Goal: Task Accomplishment & Management: Use online tool/utility

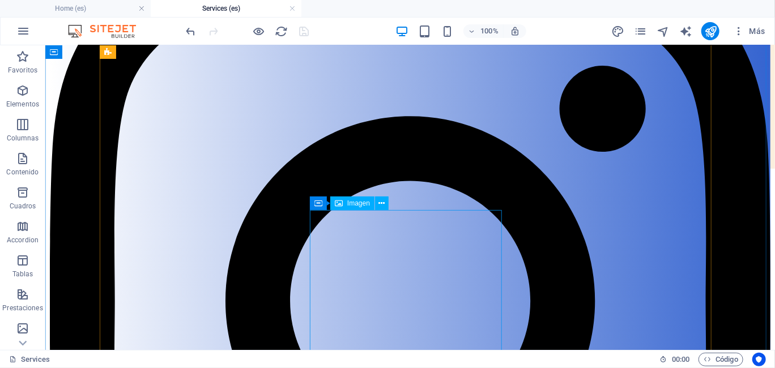
scroll to position [256, 0]
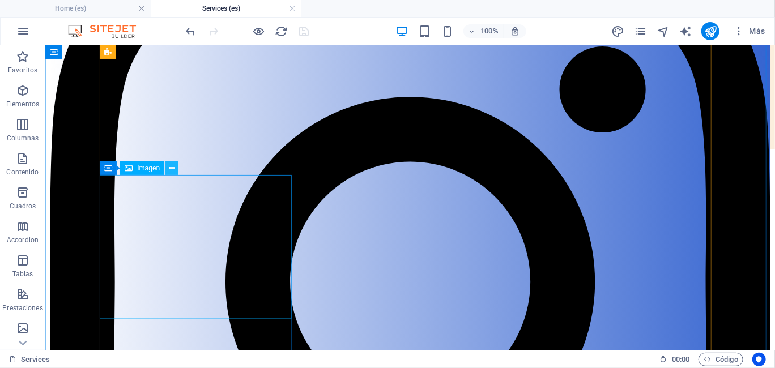
click at [174, 169] on icon at bounding box center [172, 169] width 6 height 12
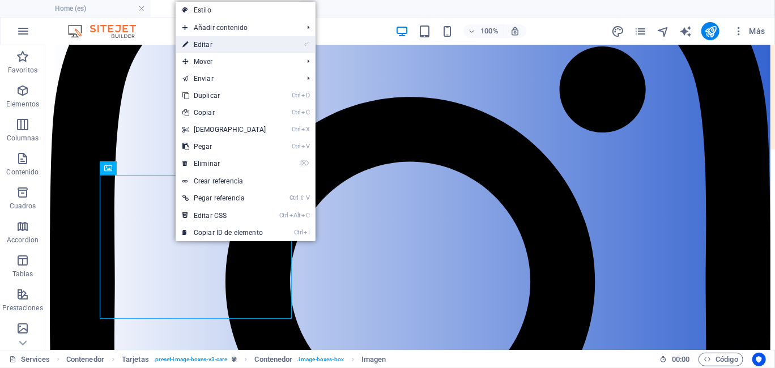
click at [240, 46] on link "⏎ Editar" at bounding box center [224, 44] width 97 height 17
select select "%"
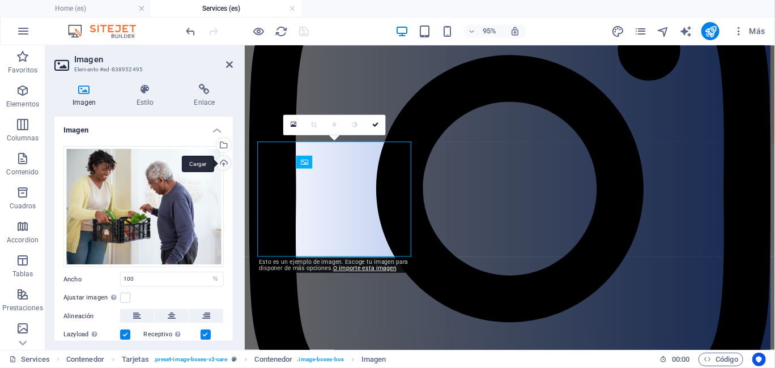
click at [225, 162] on div "Cargar" at bounding box center [222, 164] width 17 height 17
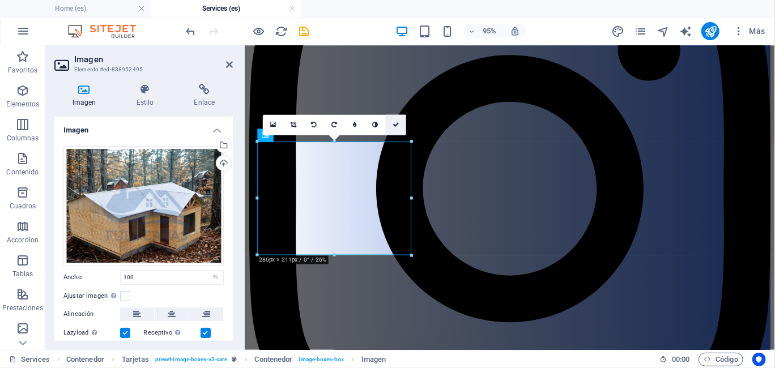
click at [396, 125] on icon at bounding box center [395, 125] width 7 height 6
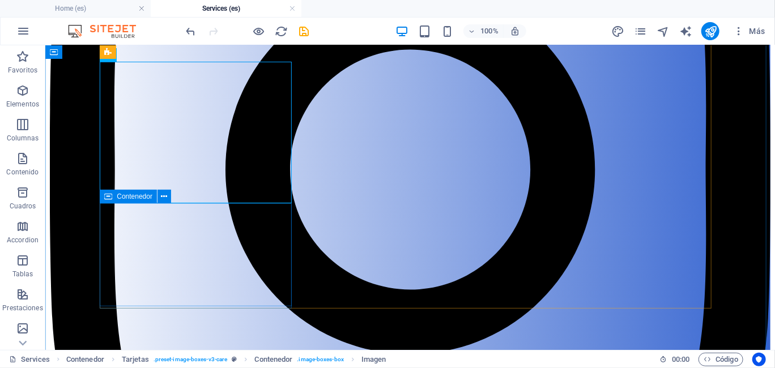
scroll to position [369, 0]
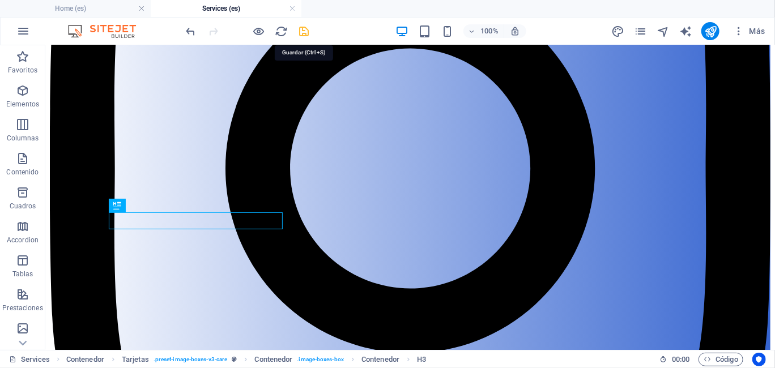
click at [308, 30] on icon "save" at bounding box center [304, 31] width 13 height 13
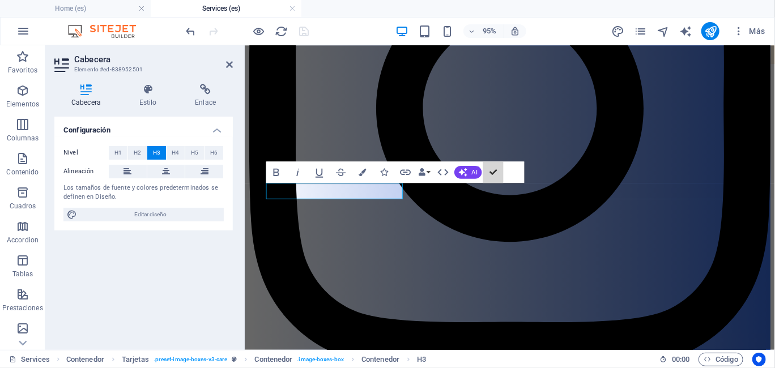
scroll to position [391, 0]
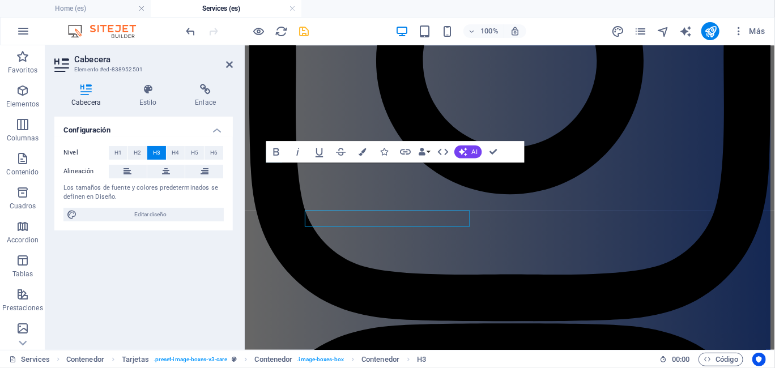
scroll to position [362, 0]
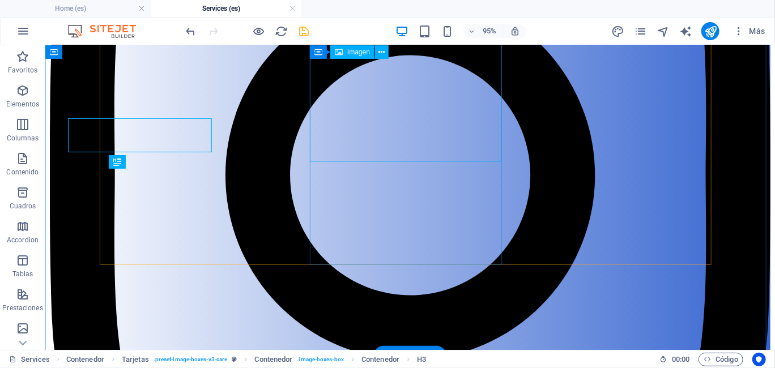
scroll to position [413, 0]
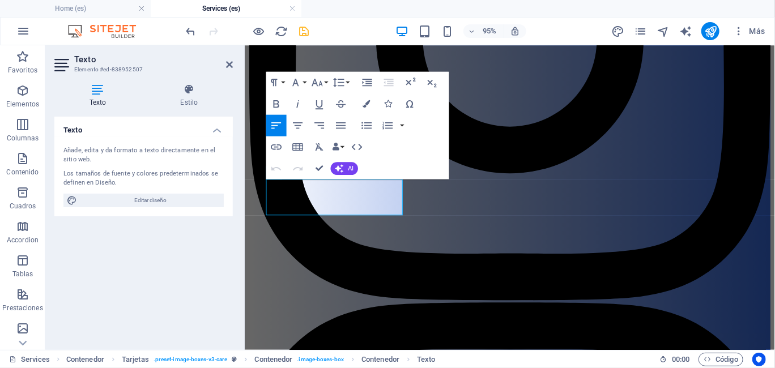
scroll to position [384, 0]
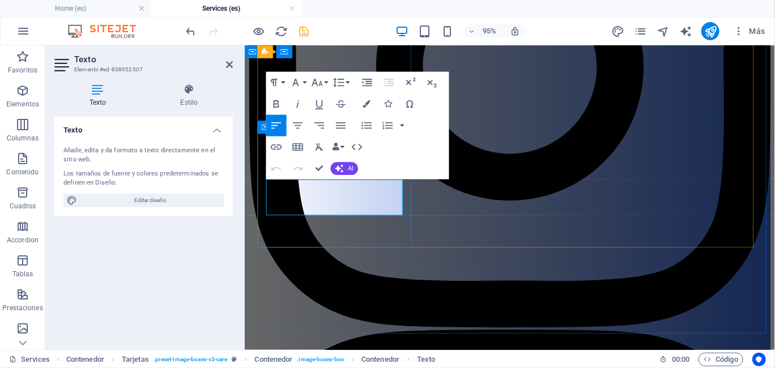
drag, startPoint x: 388, startPoint y: 218, endPoint x: 267, endPoint y: 198, distance: 122.9
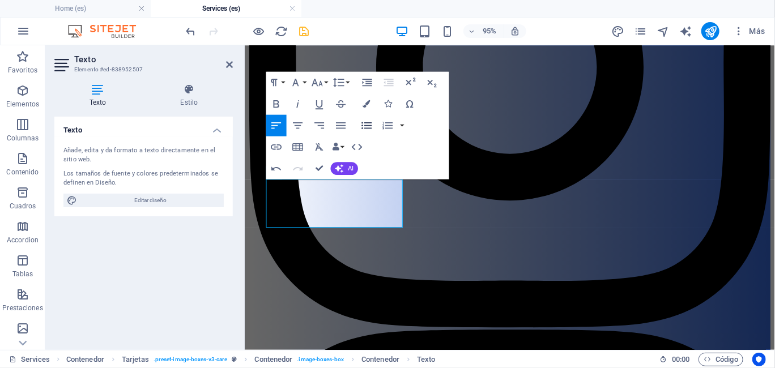
click at [363, 127] on icon "button" at bounding box center [366, 125] width 13 height 13
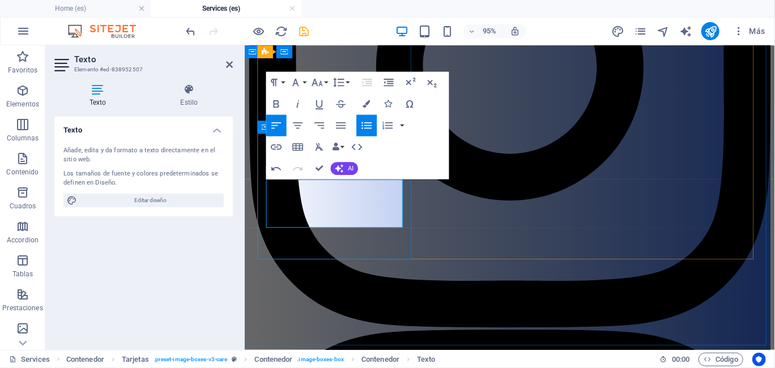
drag, startPoint x: 325, startPoint y: 217, endPoint x: 326, endPoint y: 194, distance: 23.8
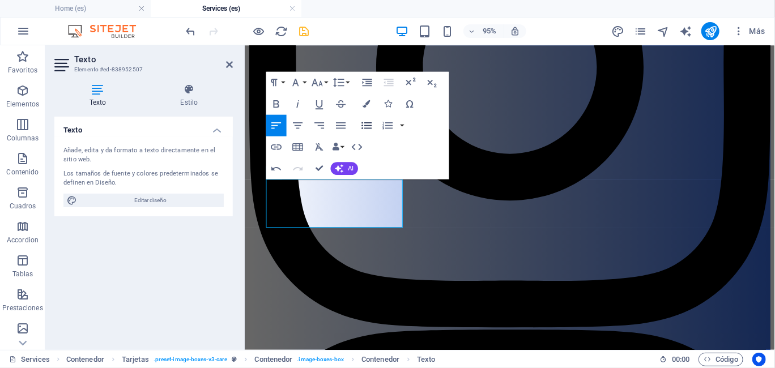
click at [364, 125] on icon "button" at bounding box center [366, 125] width 13 height 13
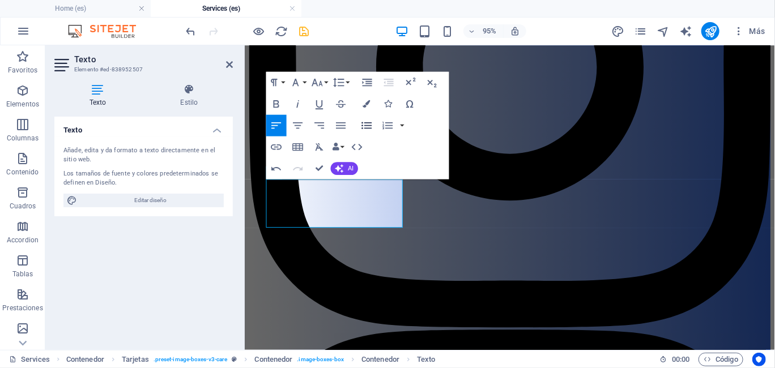
click at [368, 126] on icon "button" at bounding box center [366, 125] width 13 height 13
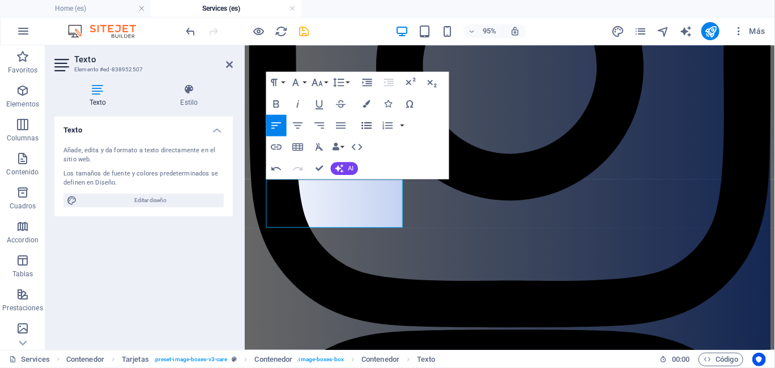
click at [364, 123] on icon "button" at bounding box center [366, 125] width 13 height 13
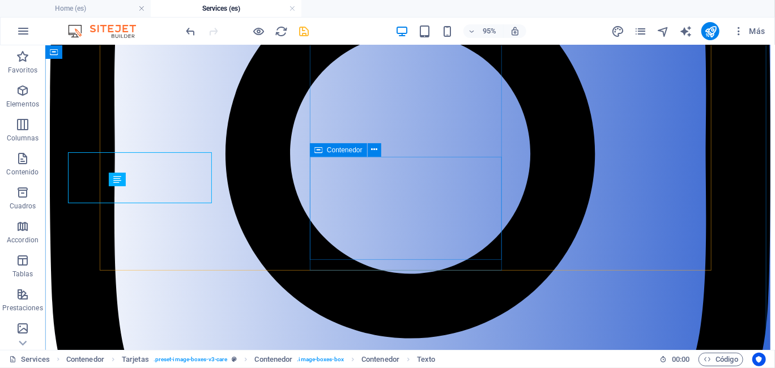
scroll to position [418, 0]
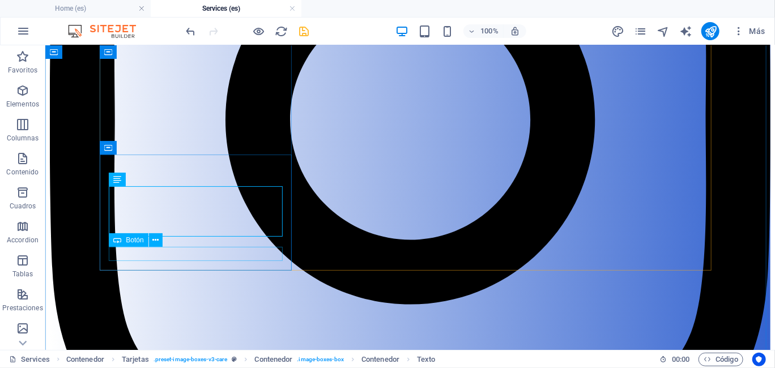
click at [151, 240] on button at bounding box center [156, 240] width 14 height 14
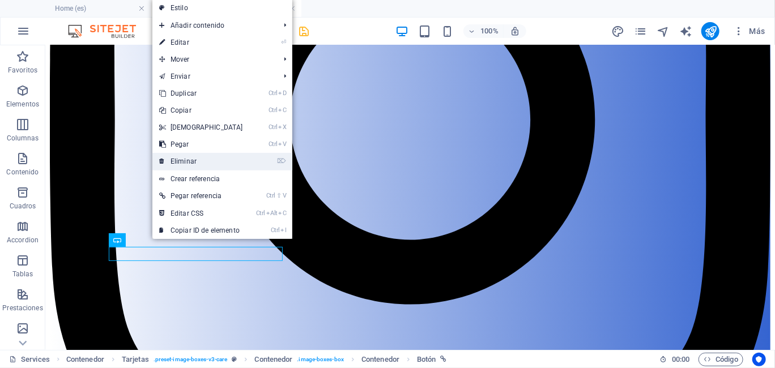
click at [207, 162] on link "⌦ Eliminar" at bounding box center [200, 161] width 97 height 17
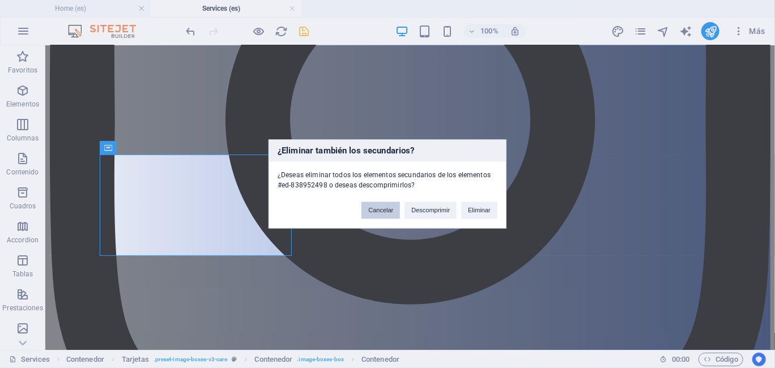
click at [386, 216] on button "Cancelar" at bounding box center [380, 210] width 39 height 17
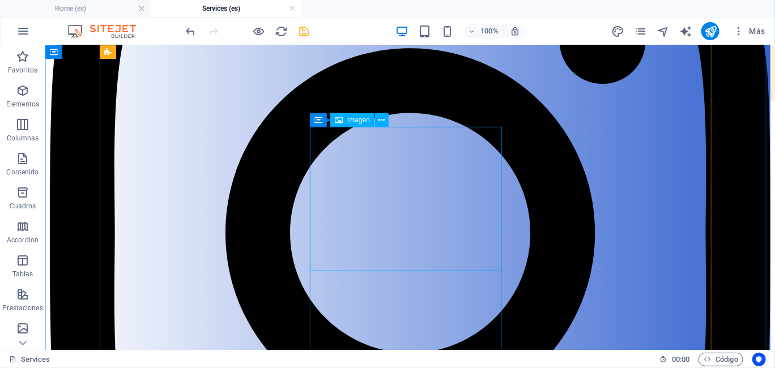
scroll to position [248, 0]
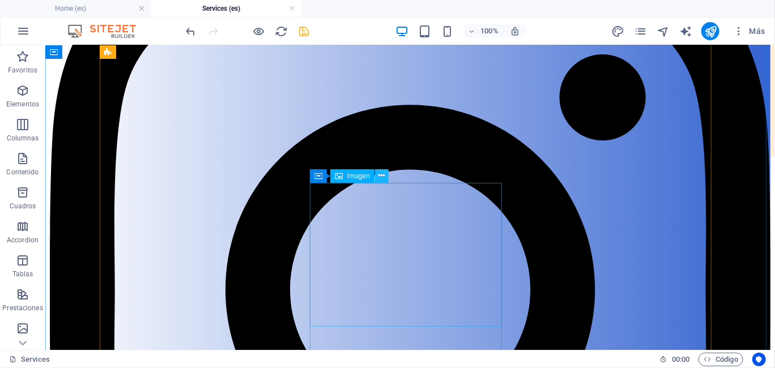
click at [386, 174] on button at bounding box center [382, 176] width 14 height 14
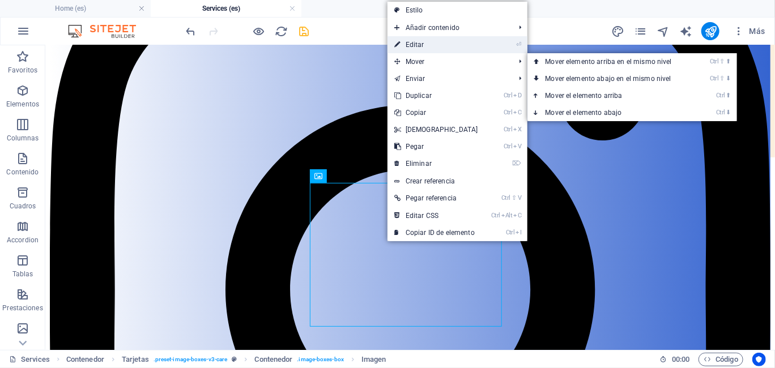
click at [430, 43] on link "⏎ Editar" at bounding box center [435, 44] width 97 height 17
select select "%"
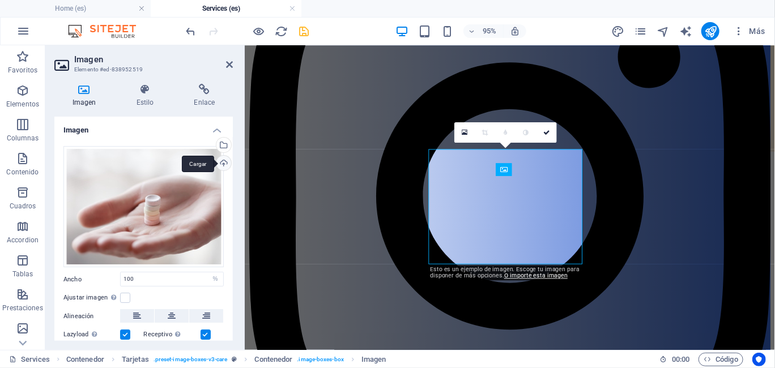
click at [225, 160] on div "Cargar" at bounding box center [222, 164] width 17 height 17
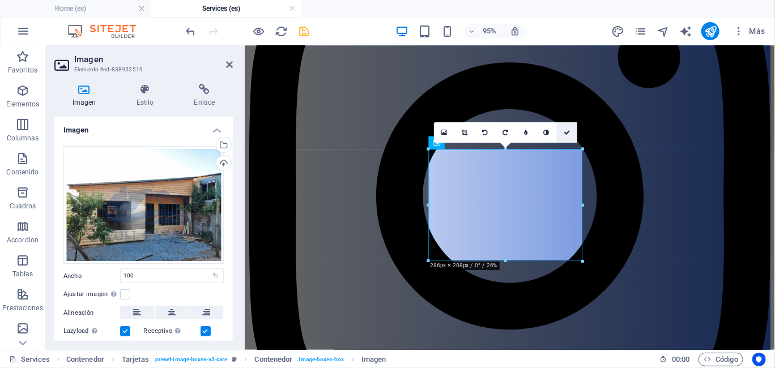
click at [566, 127] on link at bounding box center [567, 132] width 20 height 20
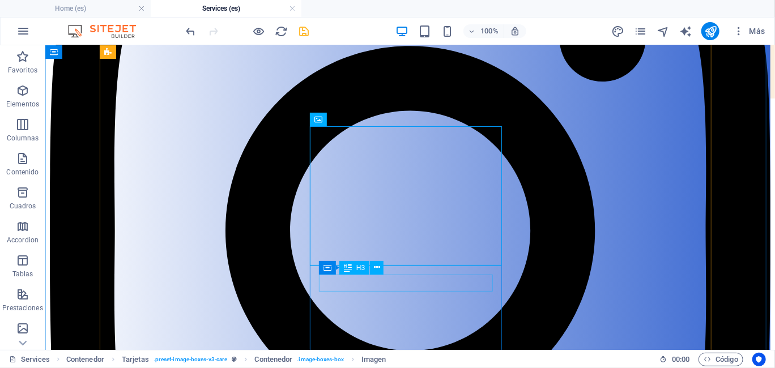
scroll to position [305, 0]
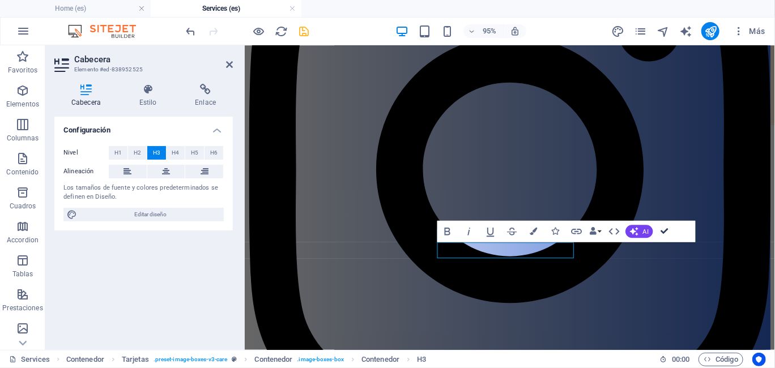
scroll to position [327, 0]
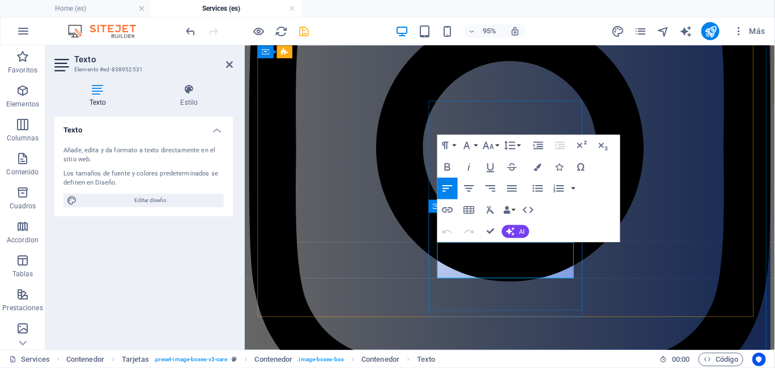
drag, startPoint x: 566, startPoint y: 284, endPoint x: 445, endPoint y: 261, distance: 123.4
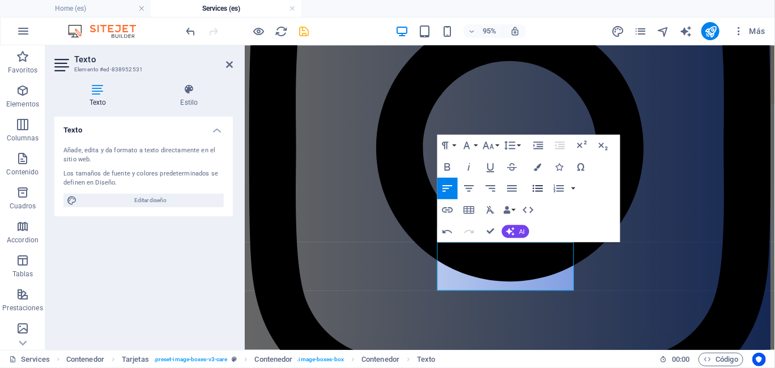
click at [535, 184] on icon "button" at bounding box center [537, 188] width 13 height 13
click at [535, 187] on icon "button" at bounding box center [537, 188] width 13 height 13
click at [538, 190] on icon "button" at bounding box center [537, 188] width 13 height 13
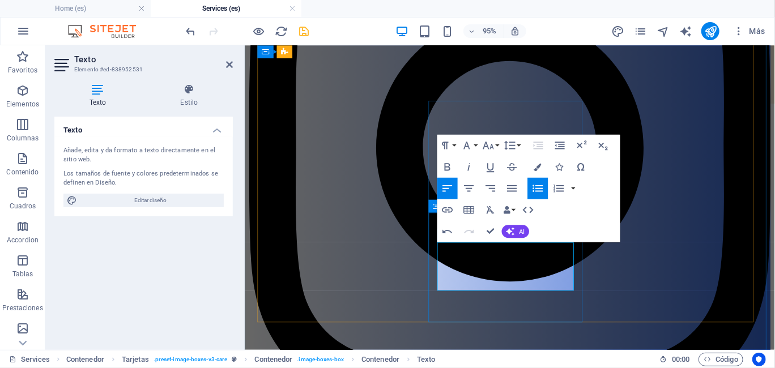
click at [535, 187] on icon "button" at bounding box center [537, 188] width 13 height 13
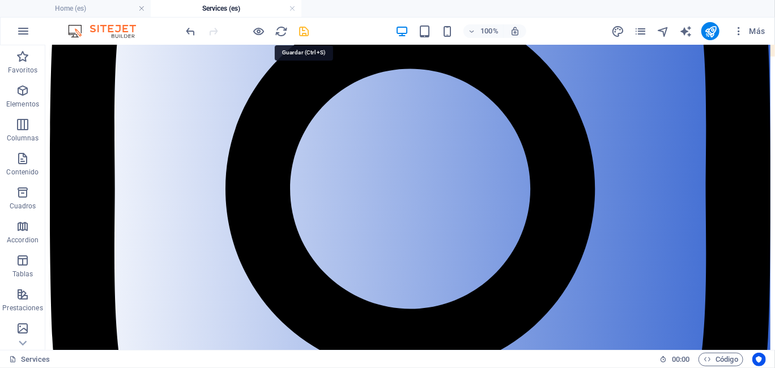
click at [301, 28] on icon "save" at bounding box center [304, 31] width 13 height 13
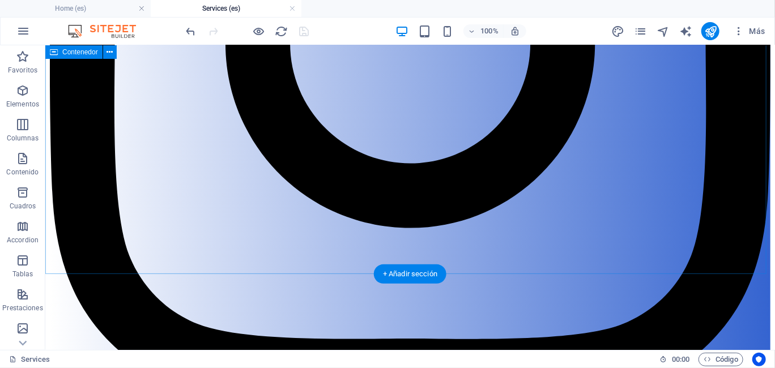
scroll to position [526, 0]
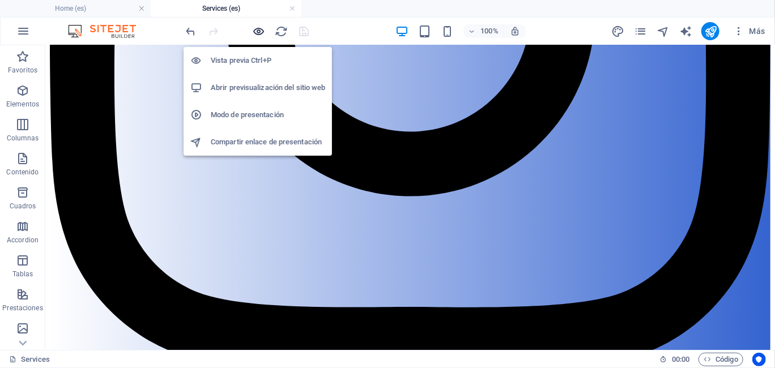
click at [261, 33] on icon "button" at bounding box center [259, 31] width 13 height 13
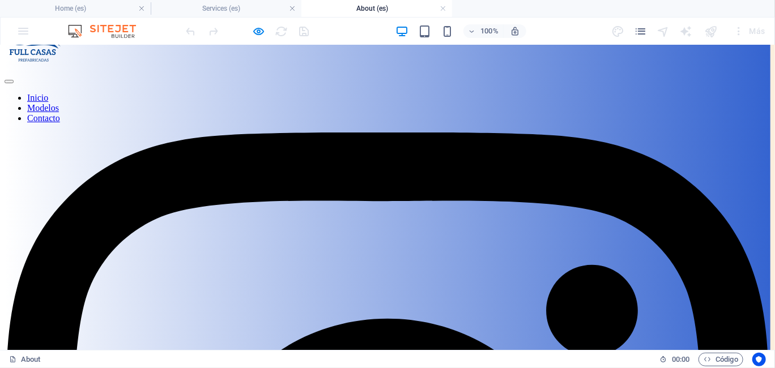
scroll to position [0, 0]
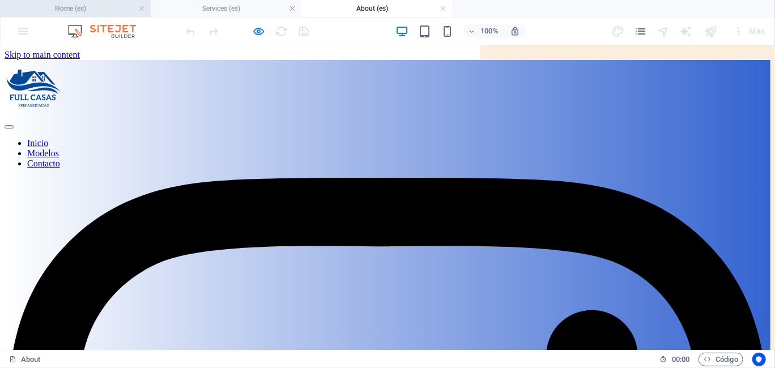
click at [109, 5] on h4 "Home (es)" at bounding box center [75, 8] width 151 height 12
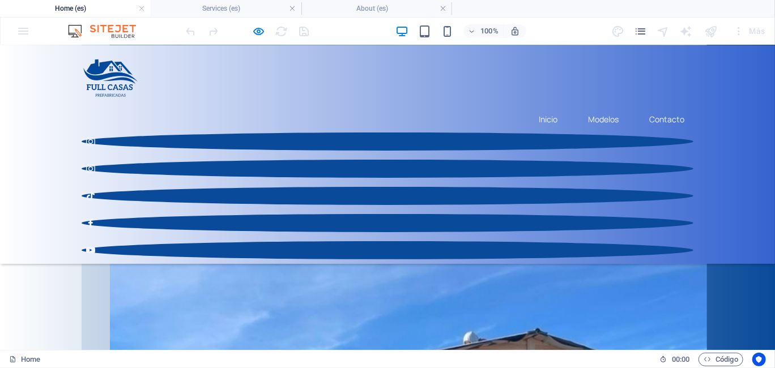
scroll to position [453, 0]
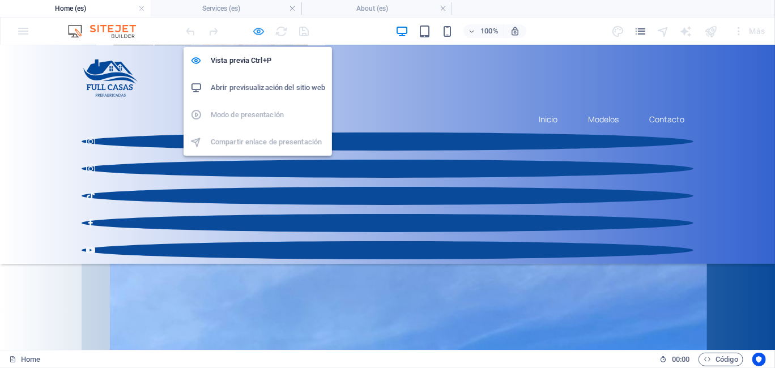
click at [0, 0] on icon "button" at bounding box center [0, 0] width 0 height 0
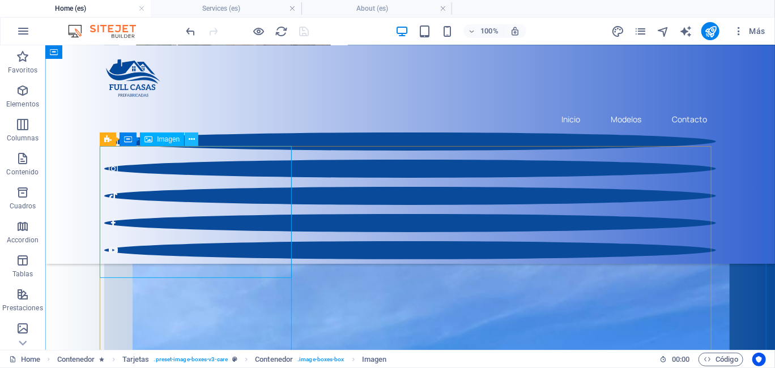
click at [193, 136] on icon at bounding box center [192, 140] width 6 height 12
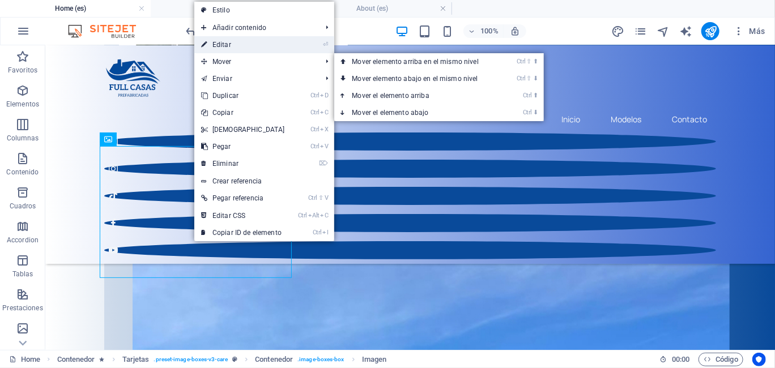
click at [246, 47] on link "⏎ Editar" at bounding box center [242, 44] width 97 height 17
select select "%"
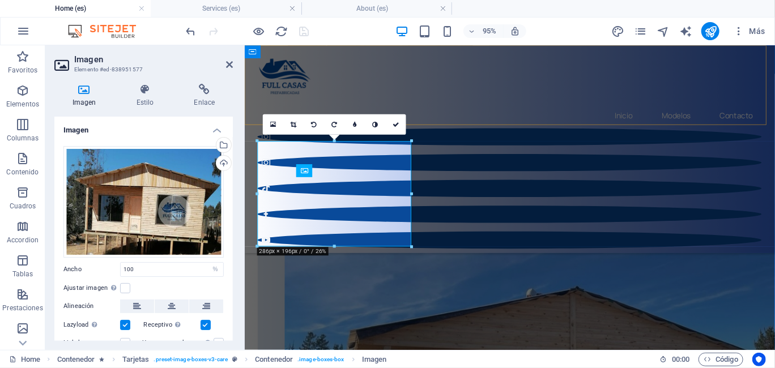
scroll to position [415, 0]
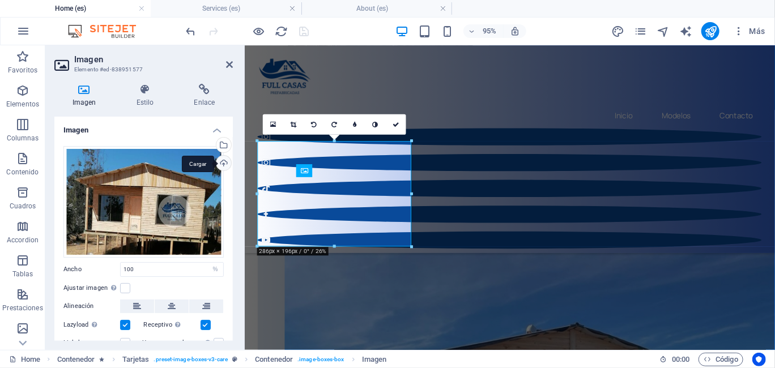
click at [223, 161] on div "Cargar" at bounding box center [222, 164] width 17 height 17
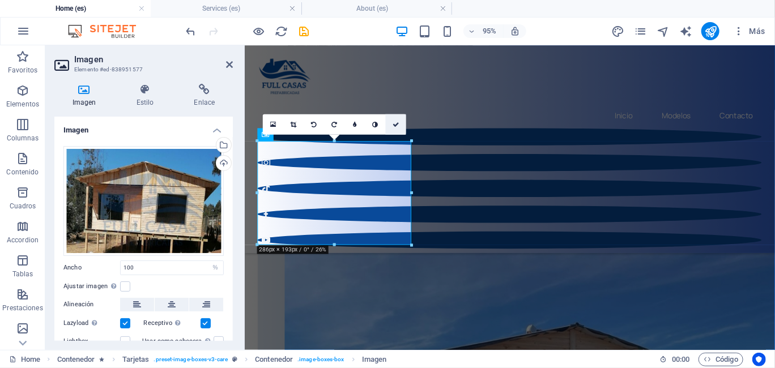
click at [395, 125] on icon at bounding box center [395, 124] width 7 height 6
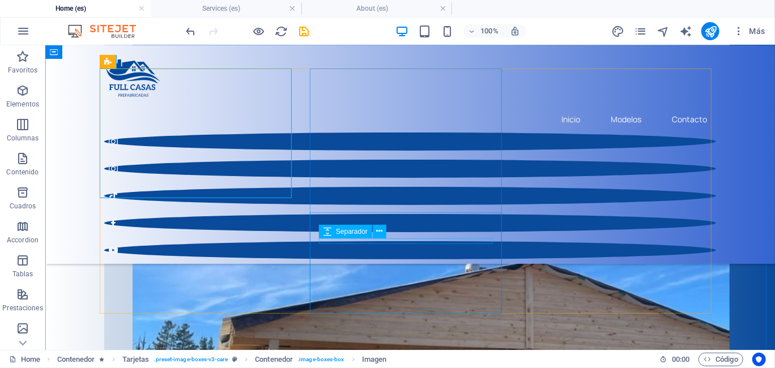
scroll to position [566, 0]
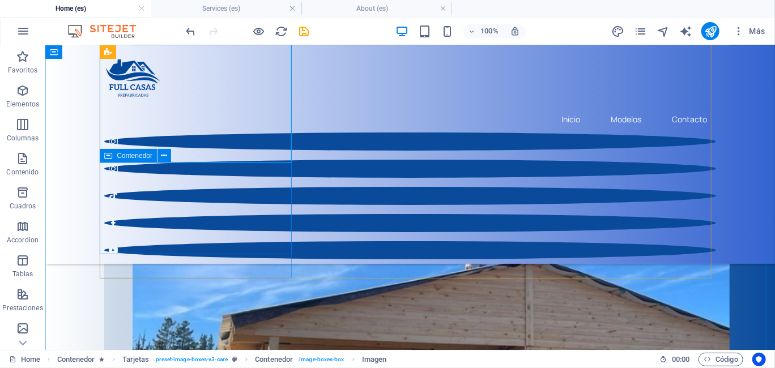
click at [163, 157] on icon at bounding box center [164, 156] width 6 height 12
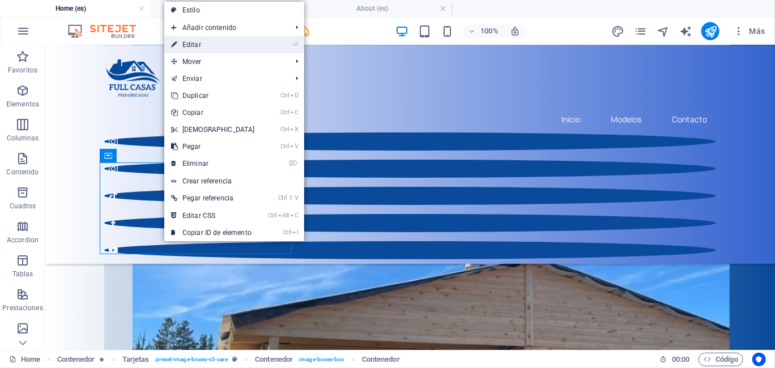
click at [241, 46] on link "⏎ Editar" at bounding box center [212, 44] width 97 height 17
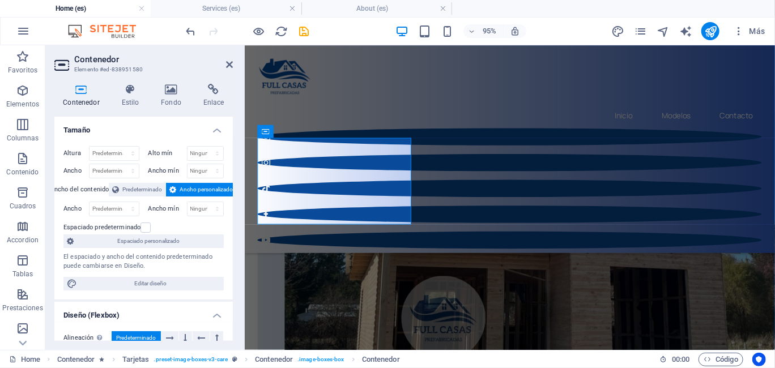
scroll to position [528, 0]
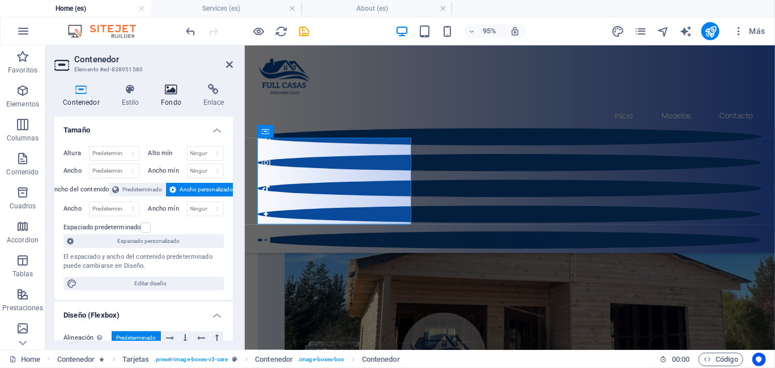
click at [170, 91] on icon at bounding box center [171, 89] width 38 height 11
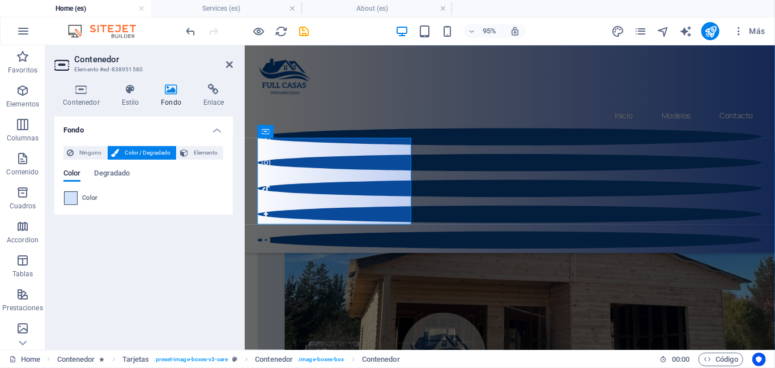
click at [71, 195] on span at bounding box center [71, 198] width 12 height 12
type input "#d0e3fa"
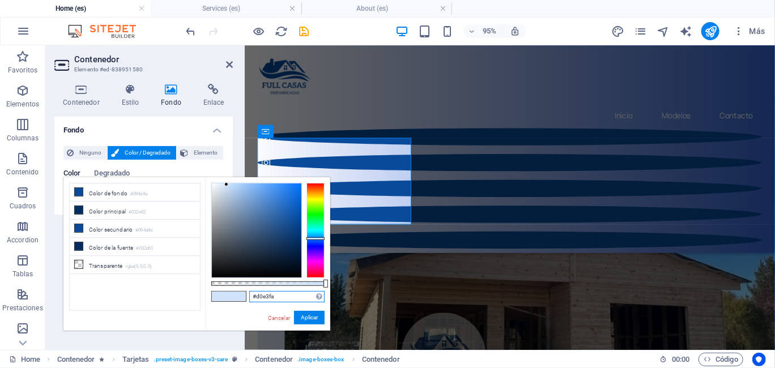
drag, startPoint x: 279, startPoint y: 297, endPoint x: 224, endPoint y: 295, distance: 54.4
click at [225, 296] on div "#d0e3fa Formatos soportados #0852ed rgb(8, 82, 237) rgba(8, 82, 237, 90%) hsv(2…" at bounding box center [267, 336] width 125 height 318
click at [269, 314] on link "Cancelar" at bounding box center [279, 318] width 24 height 8
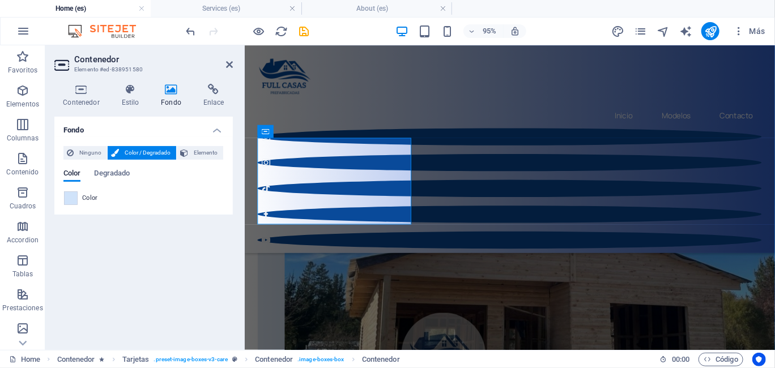
click at [352, 29] on div "95% Más" at bounding box center [477, 31] width 586 height 18
click at [227, 64] on icon at bounding box center [229, 64] width 7 height 9
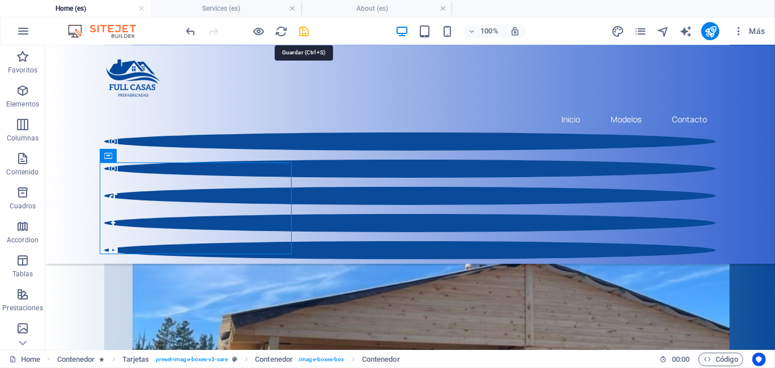
click at [303, 33] on icon "save" at bounding box center [304, 31] width 13 height 13
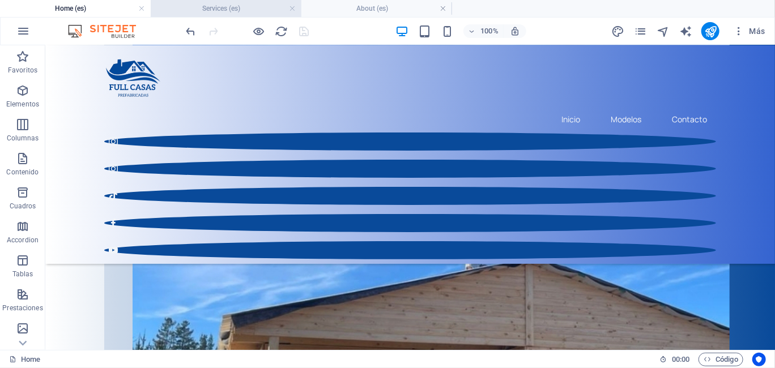
click at [245, 10] on h4 "Services (es)" at bounding box center [226, 8] width 151 height 12
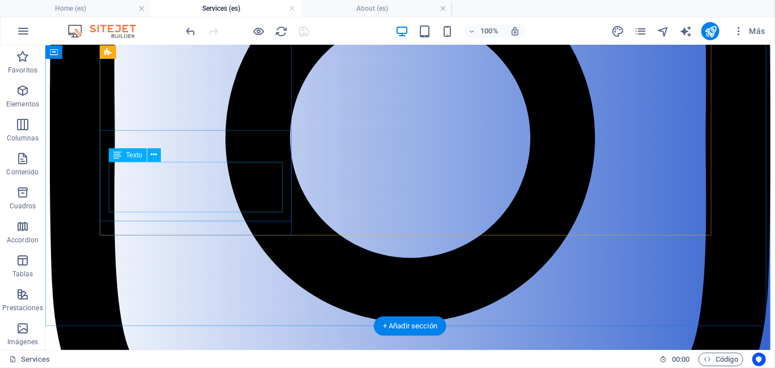
scroll to position [386, 0]
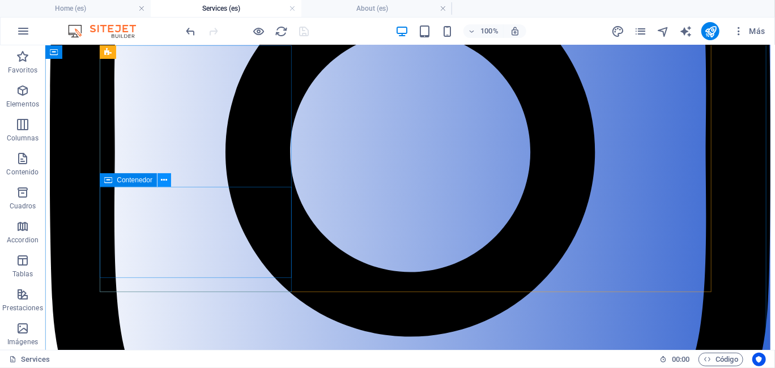
click at [161, 180] on icon at bounding box center [164, 180] width 6 height 12
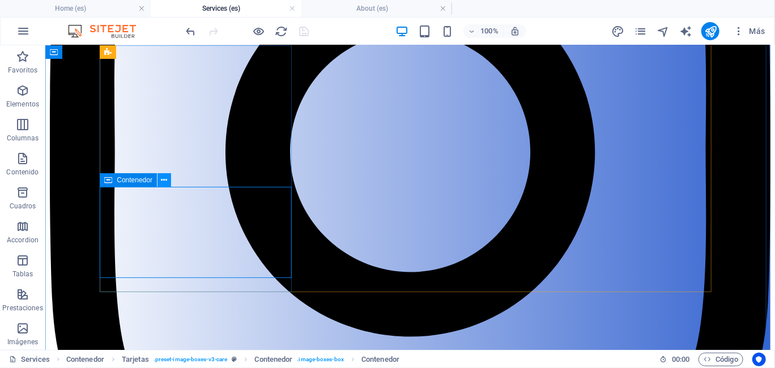
click at [164, 180] on icon at bounding box center [164, 180] width 6 height 12
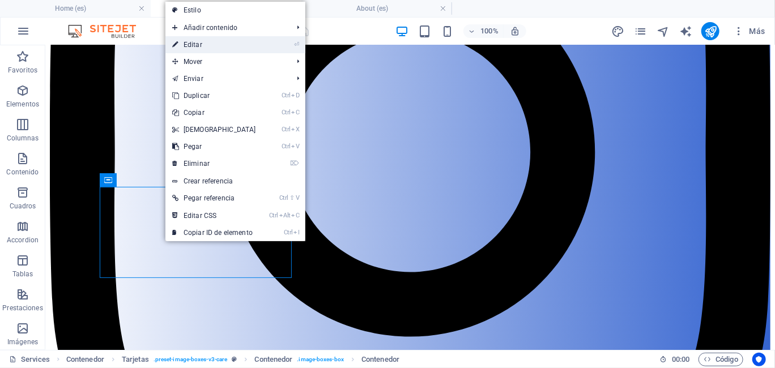
click at [264, 49] on li "⏎ Editar" at bounding box center [235, 44] width 140 height 17
click at [234, 45] on link "⏎ Editar" at bounding box center [213, 44] width 97 height 17
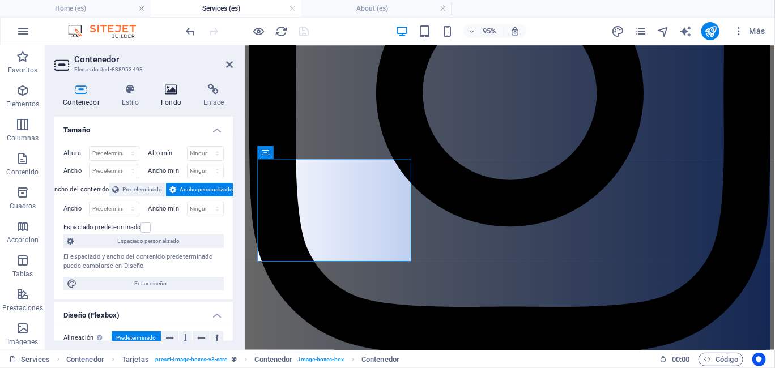
click at [171, 93] on icon at bounding box center [171, 89] width 38 height 11
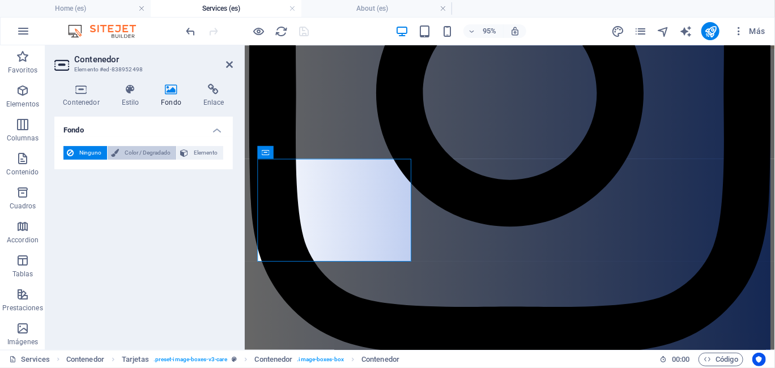
click at [120, 151] on button "Color / Degradado" at bounding box center [142, 153] width 69 height 14
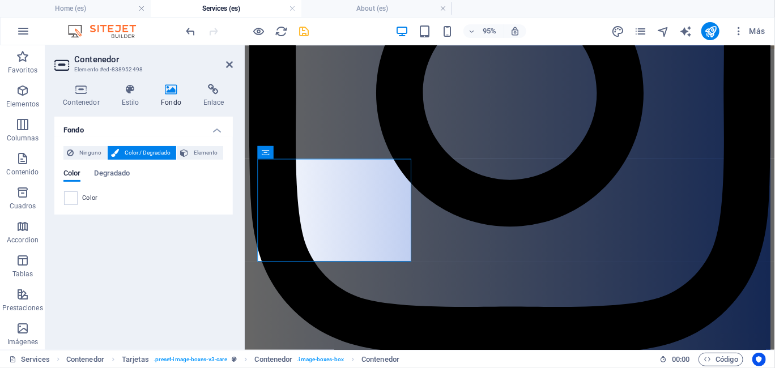
click at [66, 198] on span at bounding box center [71, 198] width 12 height 12
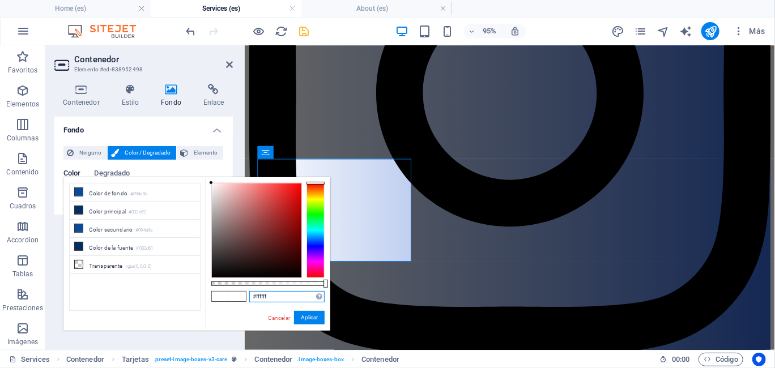
drag, startPoint x: 268, startPoint y: 295, endPoint x: 239, endPoint y: 291, distance: 29.7
click at [240, 292] on div "#ffffff Formatos soportados #0852ed rgb(8, 82, 237) rgba(8, 82, 237, 90%) hsv(2…" at bounding box center [267, 336] width 125 height 318
paste input "d0e3fa"
type input "#d0e3fa"
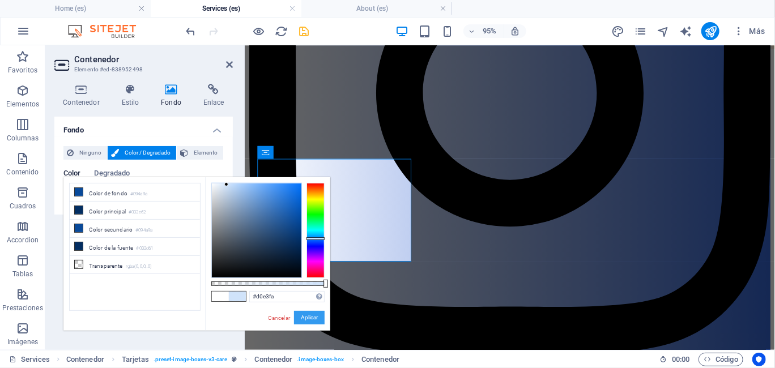
click at [313, 317] on button "Aplicar" at bounding box center [309, 318] width 31 height 14
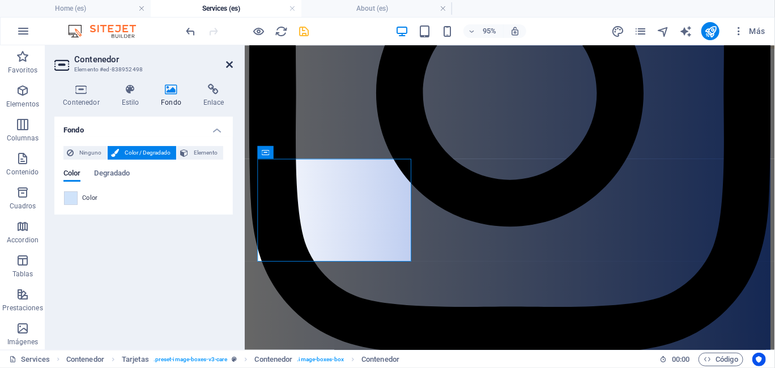
click at [228, 67] on icon at bounding box center [229, 64] width 7 height 9
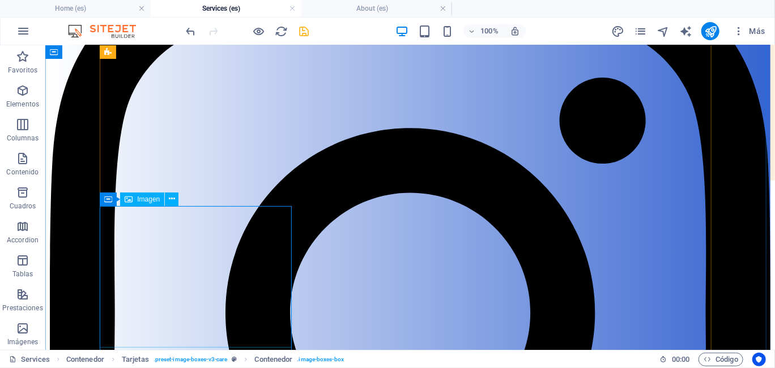
scroll to position [216, 0]
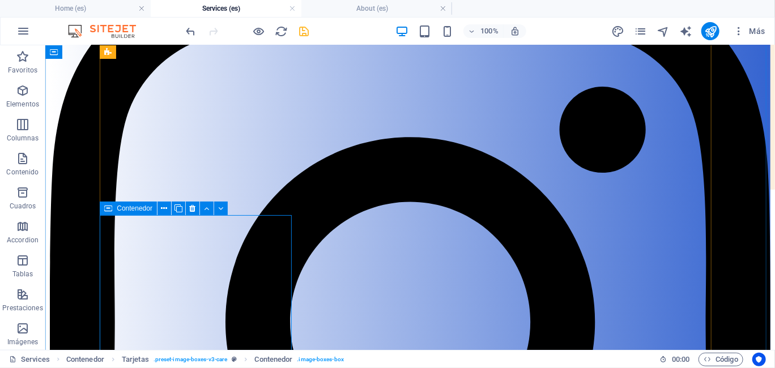
click at [106, 212] on icon at bounding box center [108, 209] width 8 height 14
click at [165, 210] on icon at bounding box center [164, 209] width 6 height 12
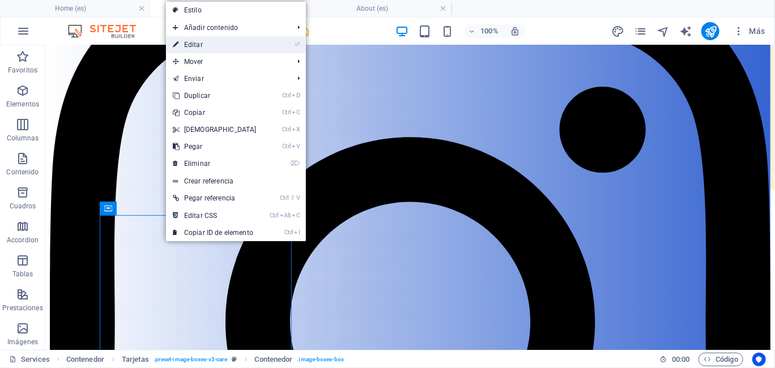
click at [212, 50] on link "⏎ Editar" at bounding box center [214, 44] width 97 height 17
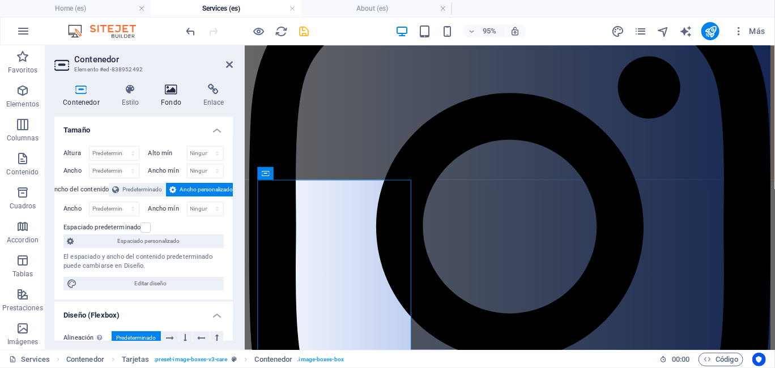
click at [180, 95] on icon at bounding box center [171, 89] width 38 height 11
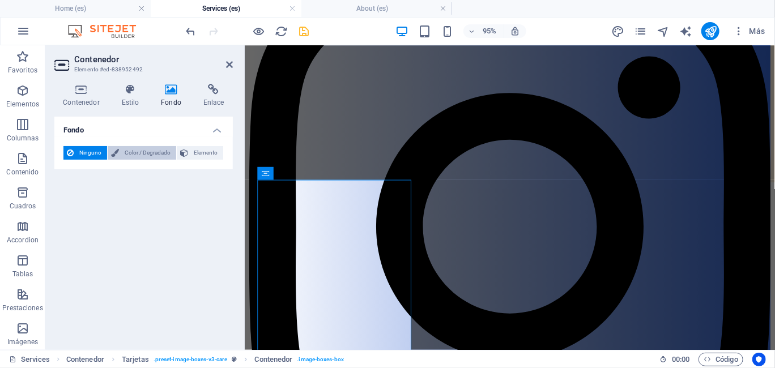
click at [132, 150] on span "Color / Degradado" at bounding box center [147, 153] width 50 height 14
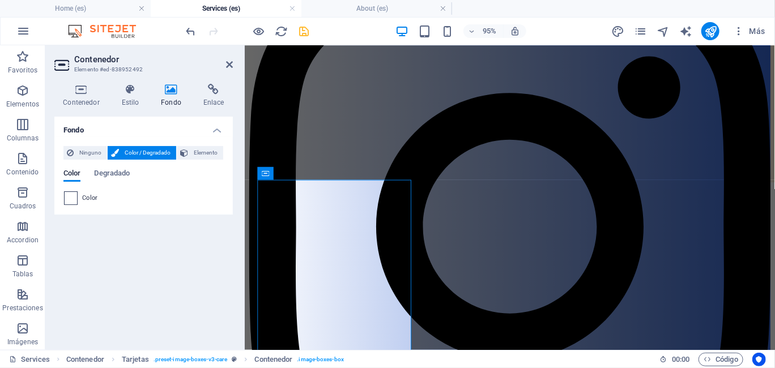
click at [68, 194] on span at bounding box center [71, 198] width 12 height 12
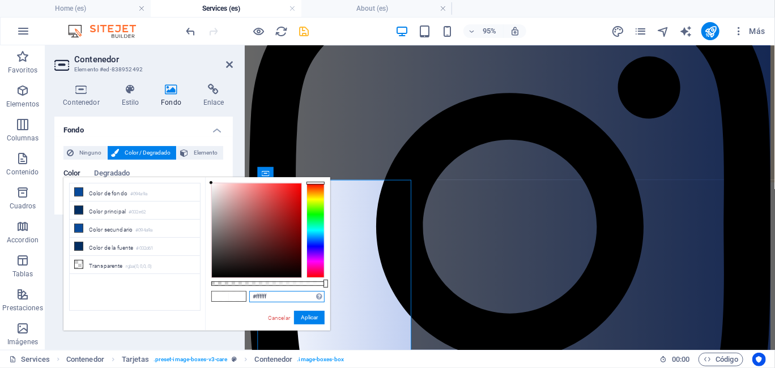
drag, startPoint x: 275, startPoint y: 295, endPoint x: 220, endPoint y: 293, distance: 55.6
click at [220, 293] on div "#ffffff Formatos soportados #0852ed rgb(8, 82, 237) rgba(8, 82, 237, 90%) hsv(2…" at bounding box center [267, 336] width 125 height 318
paste input "d0e3fa"
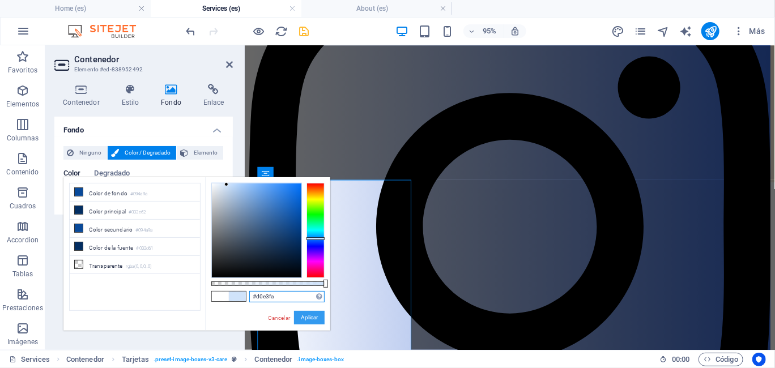
type input "#d0e3fa"
click at [309, 314] on button "Aplicar" at bounding box center [309, 318] width 31 height 14
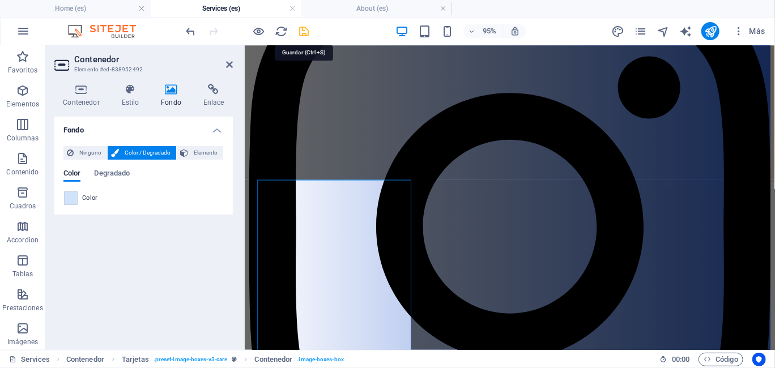
click at [303, 34] on icon "save" at bounding box center [304, 31] width 13 height 13
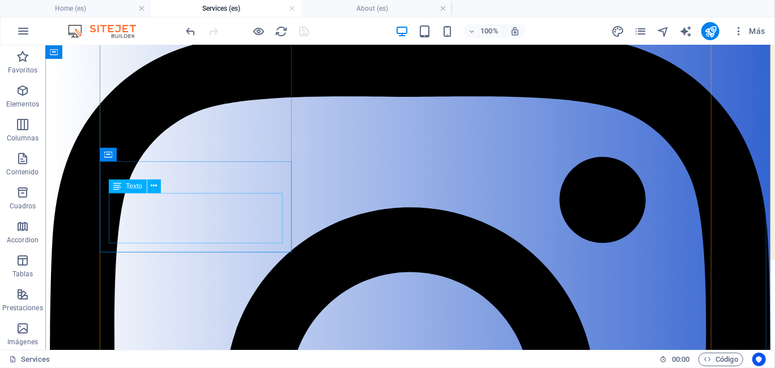
scroll to position [103, 0]
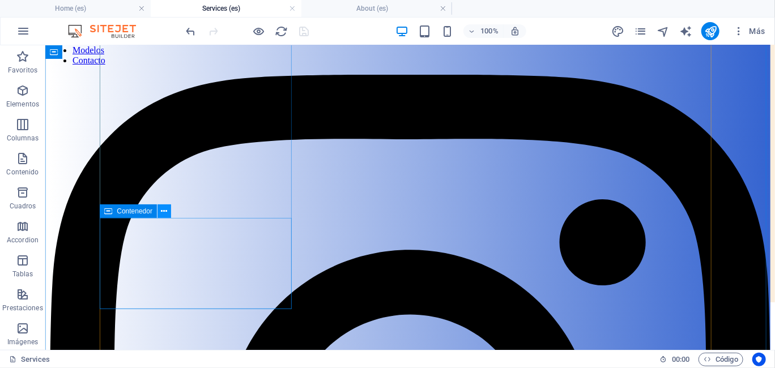
click at [164, 214] on icon at bounding box center [164, 212] width 6 height 12
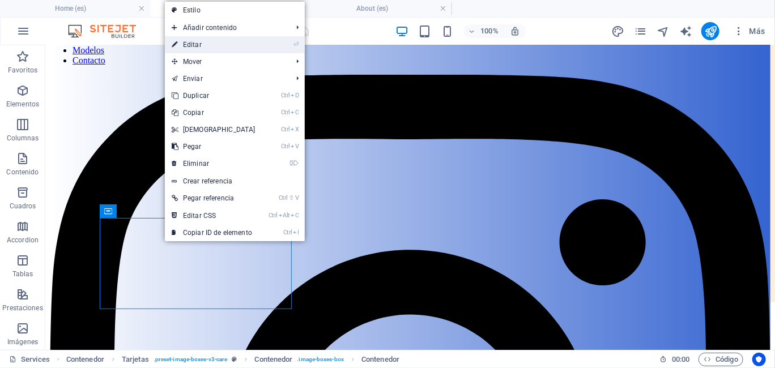
click at [206, 44] on link "⏎ Editar" at bounding box center [213, 44] width 97 height 17
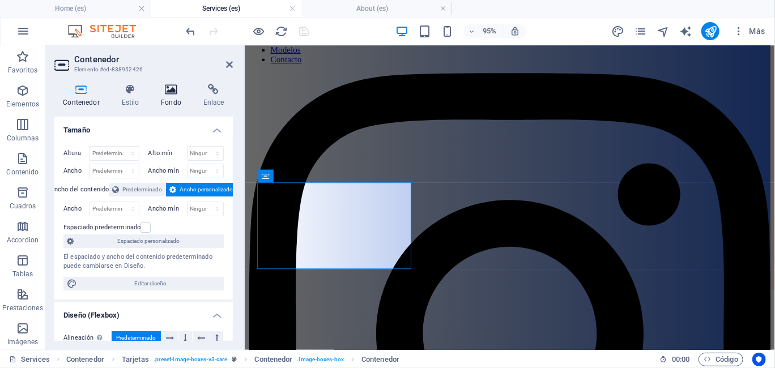
click at [166, 94] on icon at bounding box center [171, 89] width 38 height 11
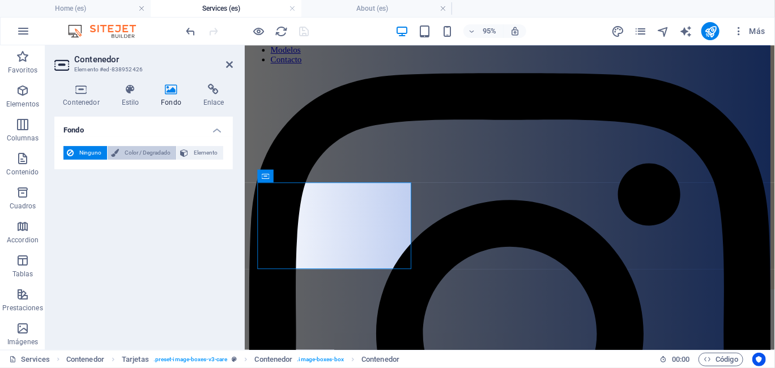
click at [130, 152] on span "Color / Degradado" at bounding box center [147, 153] width 50 height 14
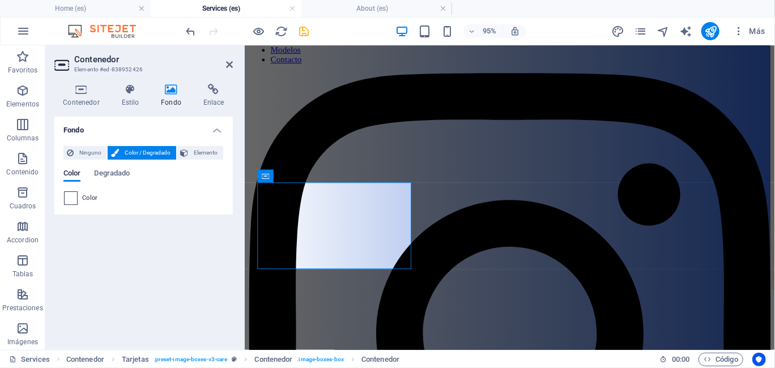
click at [67, 199] on span at bounding box center [71, 198] width 12 height 12
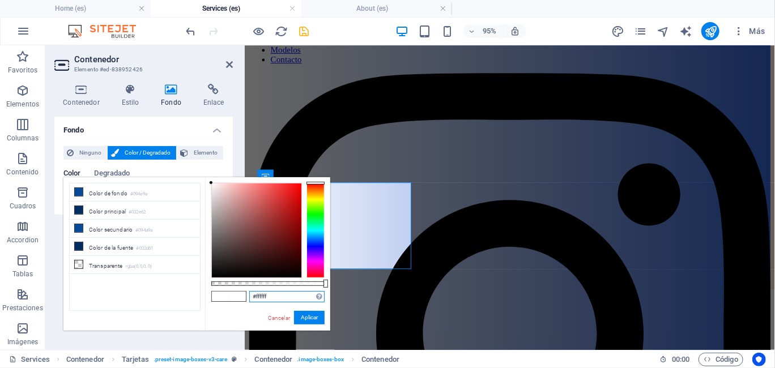
drag, startPoint x: 270, startPoint y: 298, endPoint x: 219, endPoint y: 302, distance: 51.2
click at [219, 302] on div "#ffffff Formatos soportados #0852ed rgb(8, 82, 237) rgba(8, 82, 237, 90%) hsv(2…" at bounding box center [267, 336] width 125 height 318
paste input "d0e3fa"
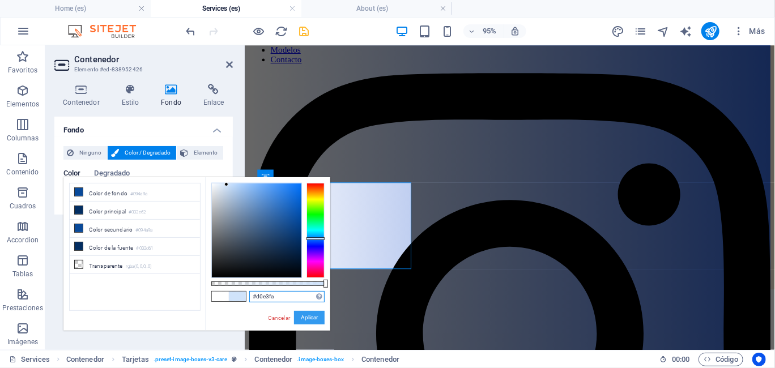
type input "#d0e3fa"
click at [298, 315] on button "Aplicar" at bounding box center [309, 318] width 31 height 14
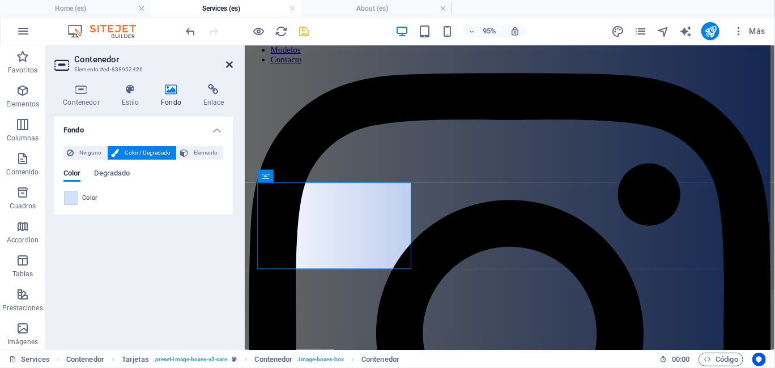
click at [227, 64] on icon at bounding box center [229, 64] width 7 height 9
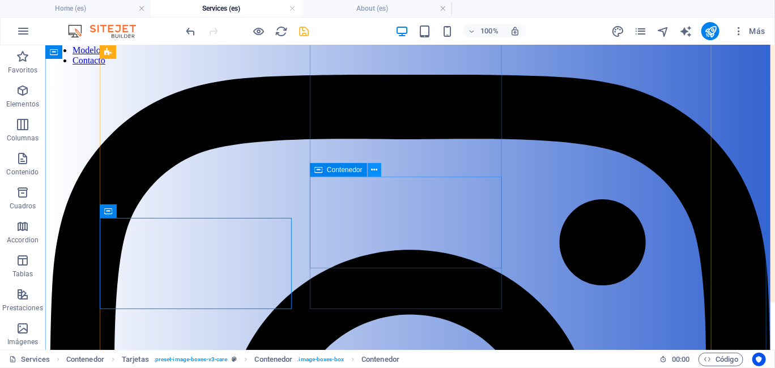
click at [374, 170] on icon at bounding box center [374, 170] width 6 height 12
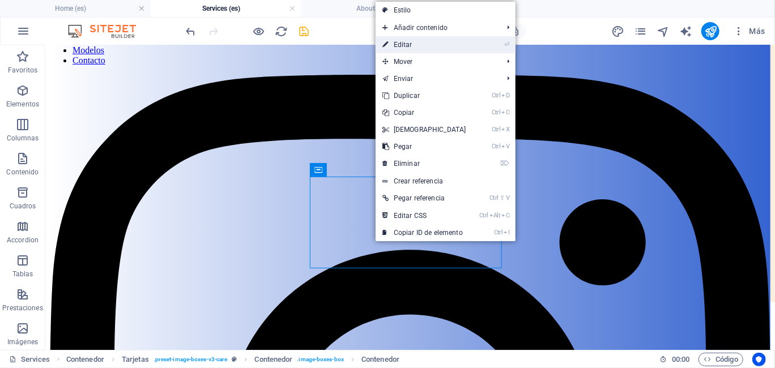
drag, startPoint x: 414, startPoint y: 48, endPoint x: 149, endPoint y: 28, distance: 265.8
click at [414, 48] on link "⏎ Editar" at bounding box center [424, 44] width 97 height 17
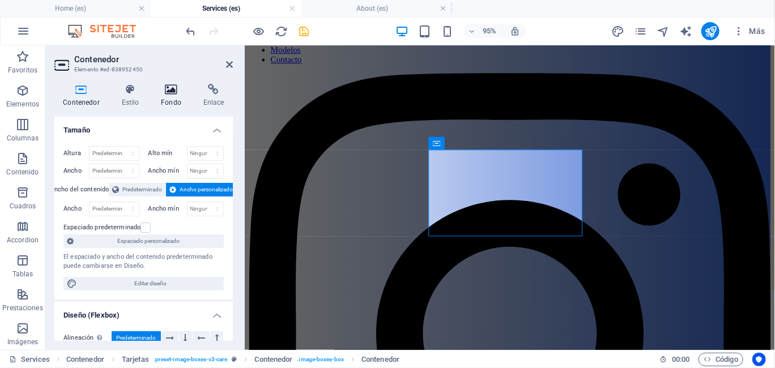
click at [163, 100] on h4 "Fondo" at bounding box center [173, 96] width 42 height 24
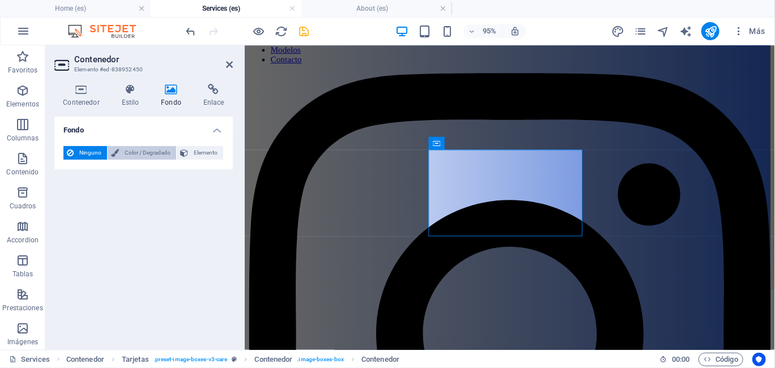
click at [124, 151] on span "Color / Degradado" at bounding box center [147, 153] width 50 height 14
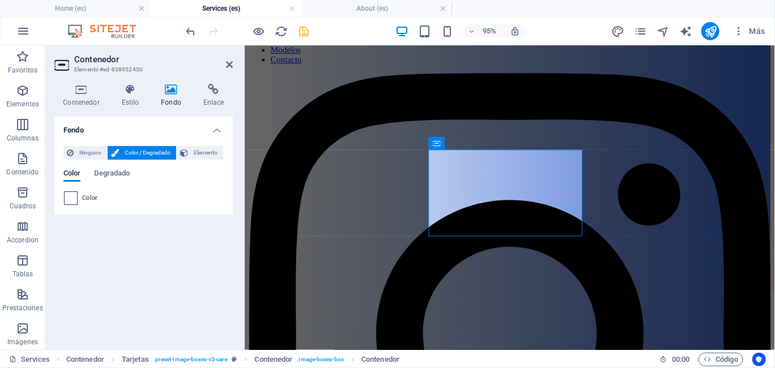
click at [66, 200] on span at bounding box center [71, 198] width 12 height 12
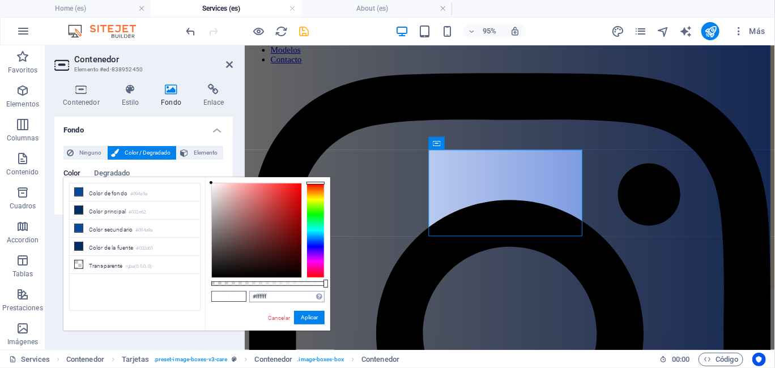
click at [271, 301] on div "#ffffff Formatos soportados #0852ed rgb(8, 82, 237) rgba(8, 82, 237, 90%) hsv(2…" at bounding box center [267, 336] width 125 height 318
drag, startPoint x: 261, startPoint y: 299, endPoint x: 228, endPoint y: 301, distance: 33.5
click at [228, 302] on div "#ffffff Formatos soportados #0852ed rgb(8, 82, 237) rgba(8, 82, 237, 90%) hsv(2…" at bounding box center [267, 336] width 125 height 318
paste input "d0e3fa"
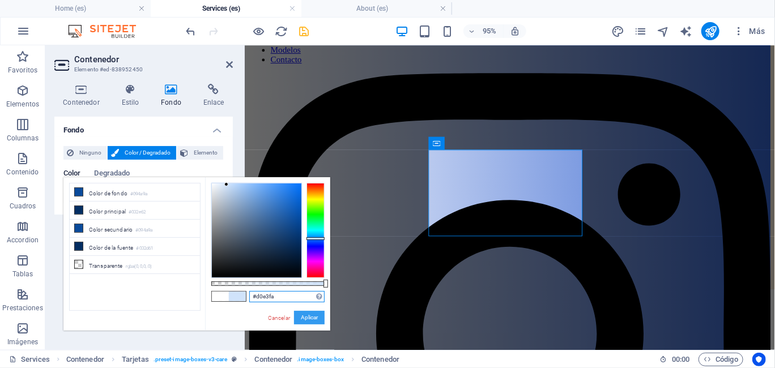
type input "#d0e3fa"
click at [313, 317] on button "Aplicar" at bounding box center [309, 318] width 31 height 14
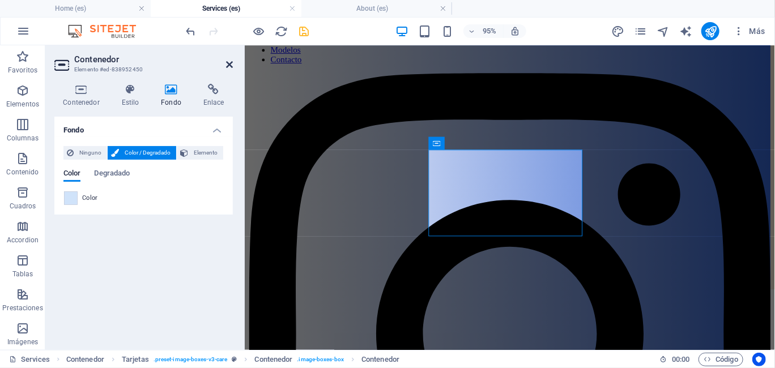
click at [227, 65] on icon at bounding box center [229, 64] width 7 height 9
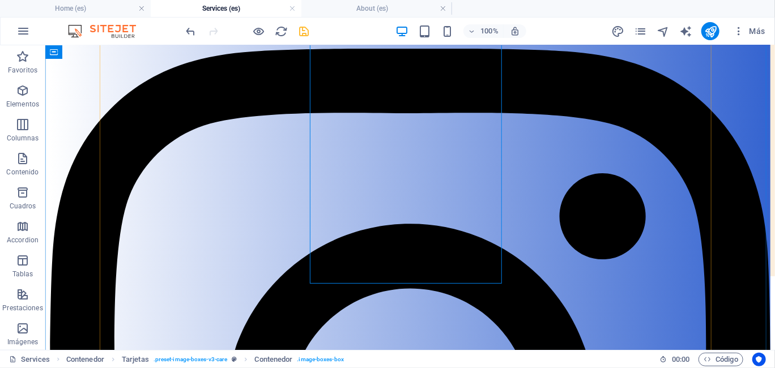
scroll to position [160, 0]
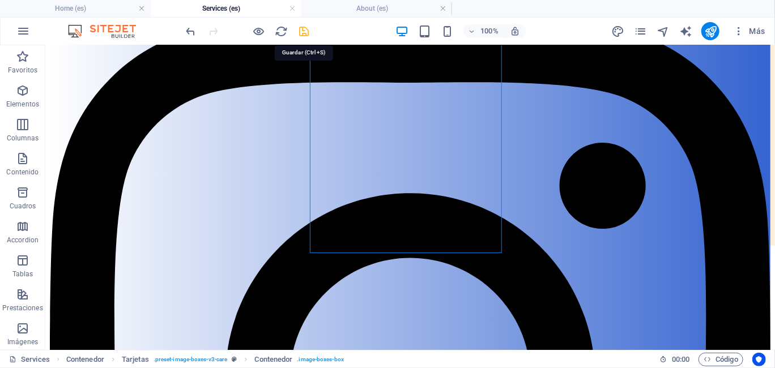
click at [306, 31] on icon "save" at bounding box center [304, 31] width 13 height 13
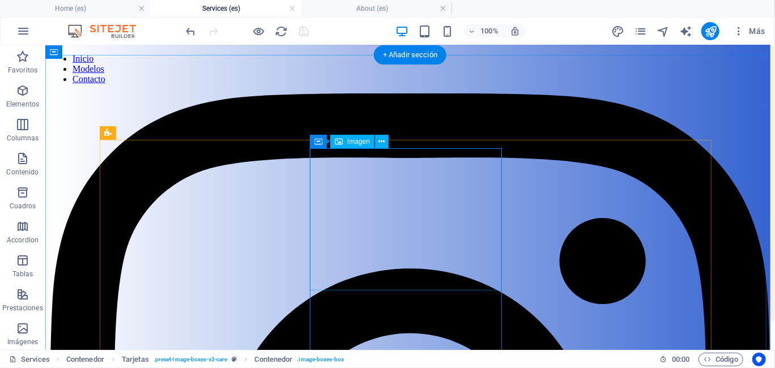
scroll to position [73, 0]
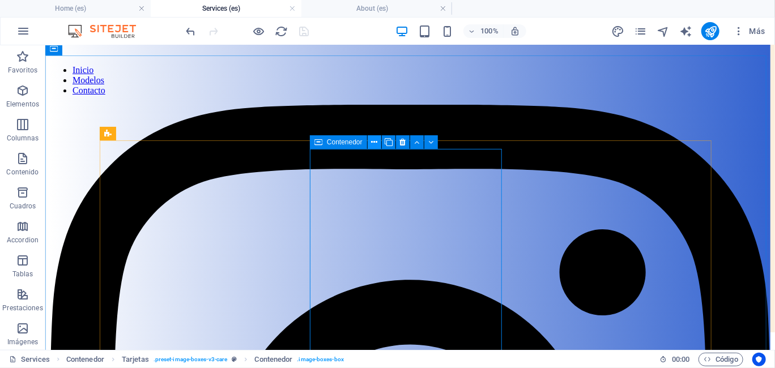
click at [376, 142] on icon at bounding box center [374, 142] width 6 height 12
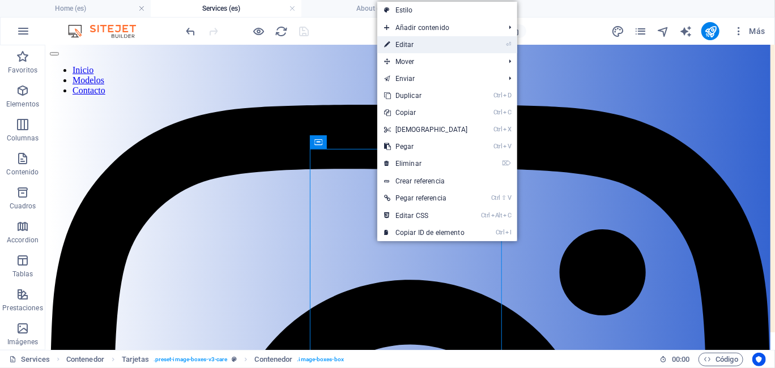
click at [425, 40] on link "⏎ Editar" at bounding box center [425, 44] width 97 height 17
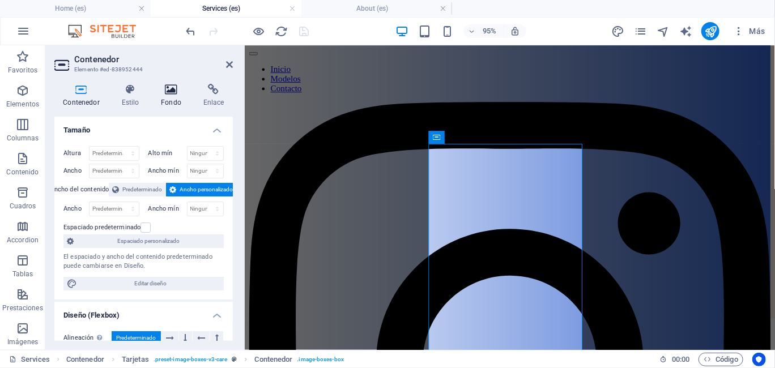
click at [173, 91] on icon at bounding box center [171, 89] width 38 height 11
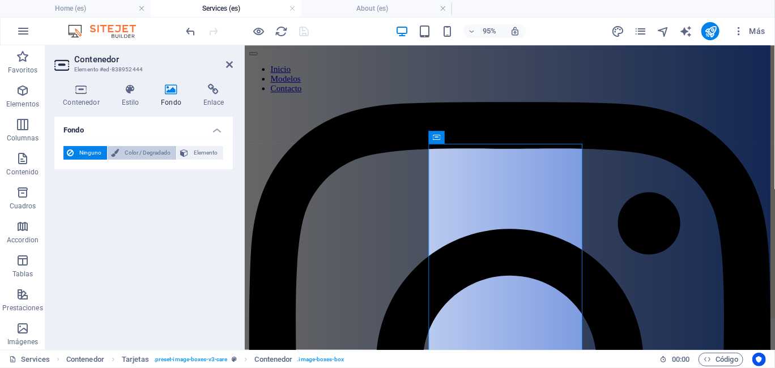
click at [140, 151] on span "Color / Degradado" at bounding box center [147, 153] width 50 height 14
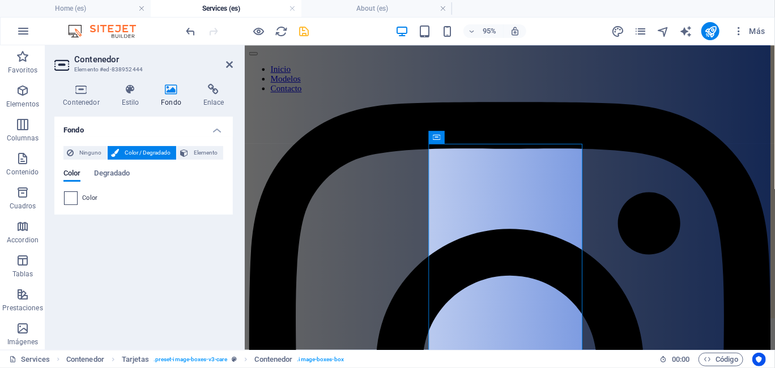
click at [75, 194] on span at bounding box center [71, 198] width 12 height 12
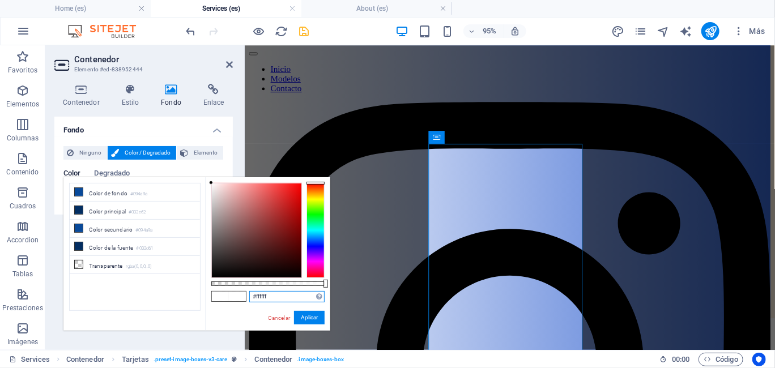
drag, startPoint x: 272, startPoint y: 295, endPoint x: 220, endPoint y: 301, distance: 52.5
click at [224, 301] on div "#ffffff Formatos soportados #0852ed rgb(8, 82, 237) rgba(8, 82, 237, 90%) hsv(2…" at bounding box center [267, 336] width 125 height 318
paste input "d0e3fa"
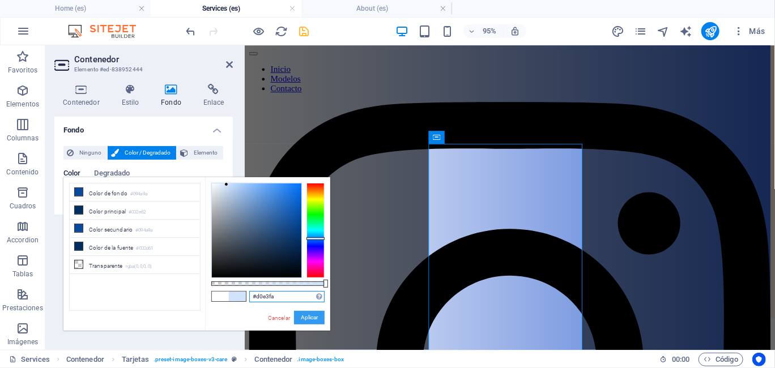
type input "#d0e3fa"
click at [310, 314] on button "Aplicar" at bounding box center [309, 318] width 31 height 14
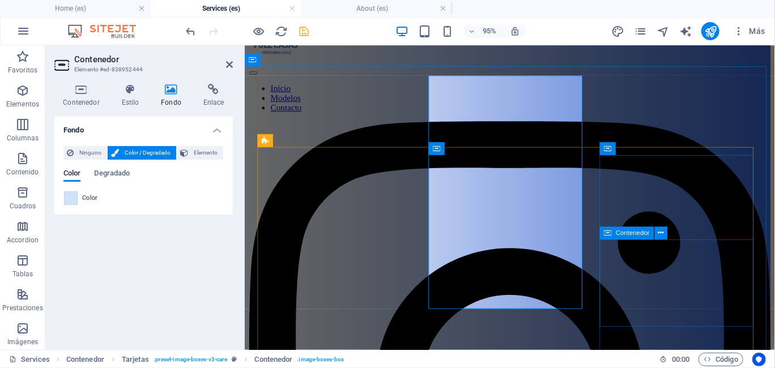
scroll to position [27, 0]
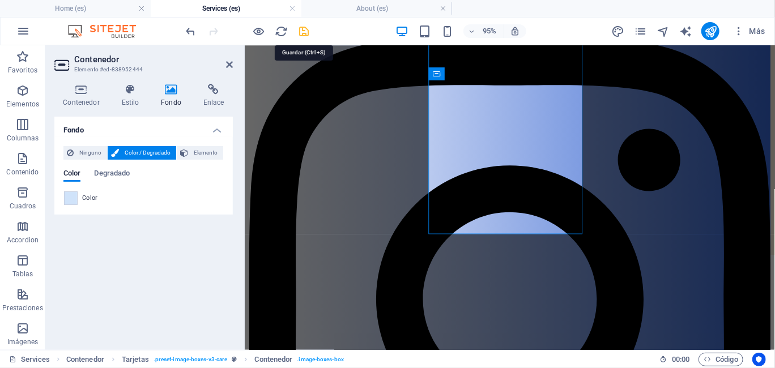
drag, startPoint x: 304, startPoint y: 31, endPoint x: 258, endPoint y: 14, distance: 48.9
click at [304, 31] on icon "save" at bounding box center [304, 31] width 13 height 13
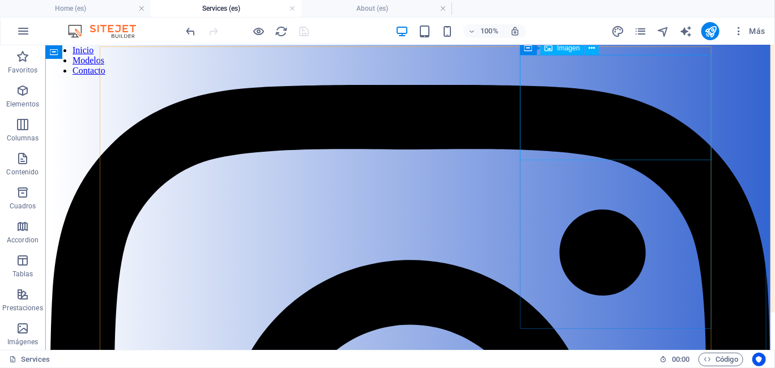
scroll to position [83, 0]
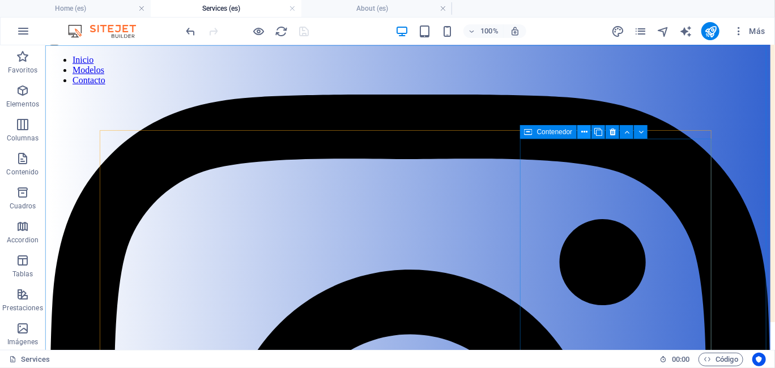
click at [585, 132] on icon at bounding box center [584, 132] width 6 height 12
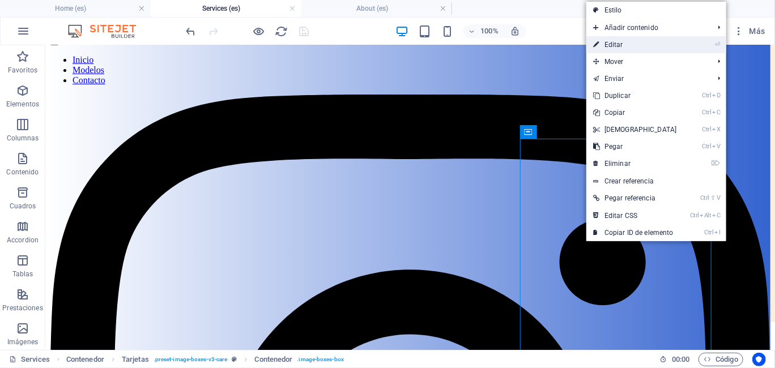
click at [623, 46] on link "⏎ Editar" at bounding box center [634, 44] width 97 height 17
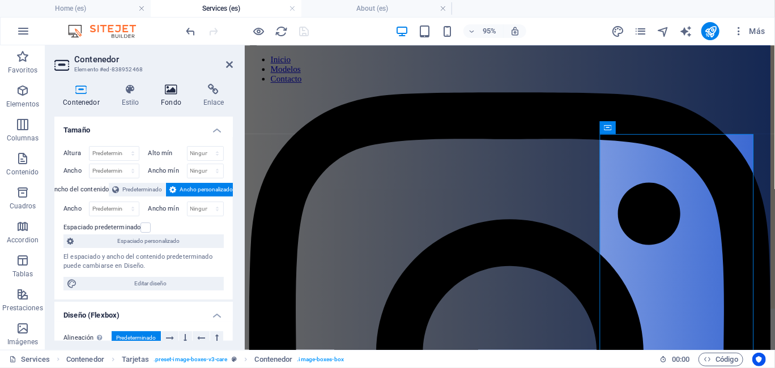
click at [175, 95] on icon at bounding box center [171, 89] width 38 height 11
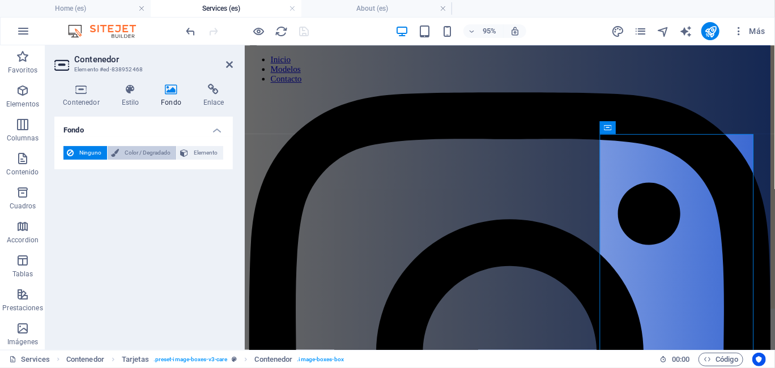
click at [144, 155] on span "Color / Degradado" at bounding box center [147, 153] width 50 height 14
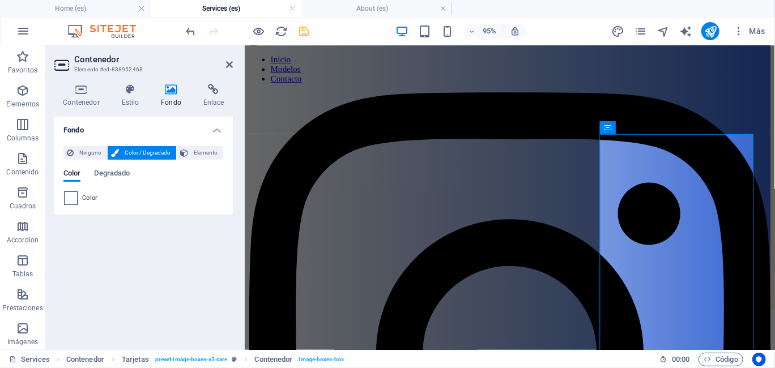
click at [66, 204] on span at bounding box center [71, 198] width 12 height 12
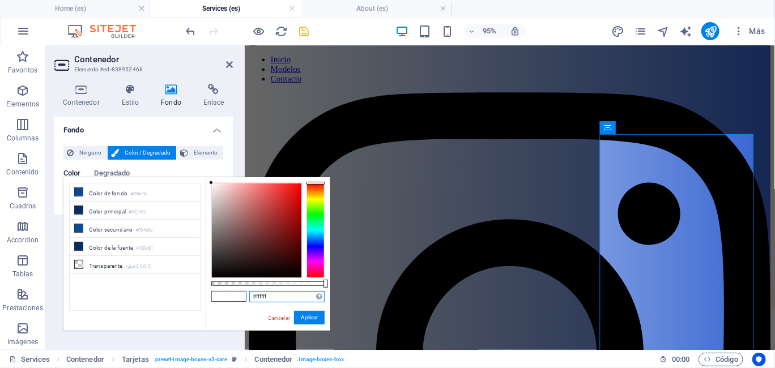
drag, startPoint x: 288, startPoint y: 297, endPoint x: 213, endPoint y: 303, distance: 75.0
click at [215, 303] on div "#ffffff Formatos soportados #0852ed rgb(8, 82, 237) rgba(8, 82, 237, 90%) hsv(2…" at bounding box center [267, 336] width 125 height 318
paste input "d0e3fa"
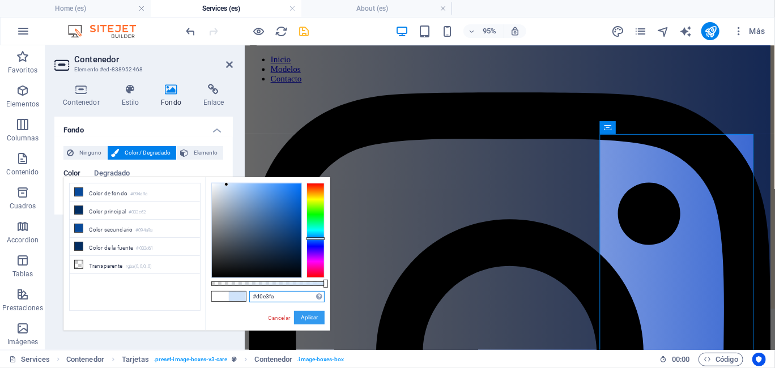
type input "#d0e3fa"
click at [314, 315] on button "Aplicar" at bounding box center [309, 318] width 31 height 14
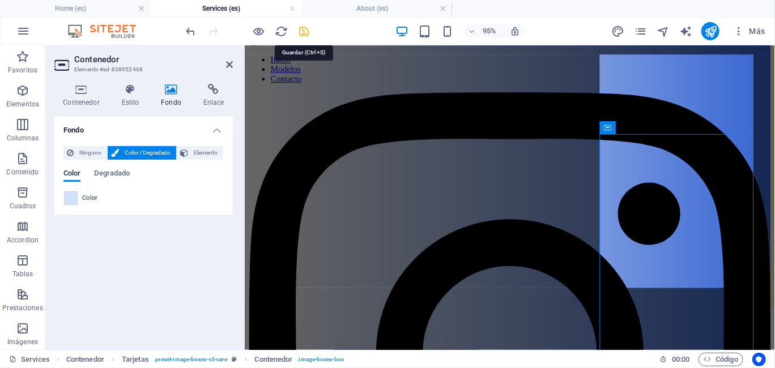
click at [305, 28] on icon "save" at bounding box center [304, 31] width 13 height 13
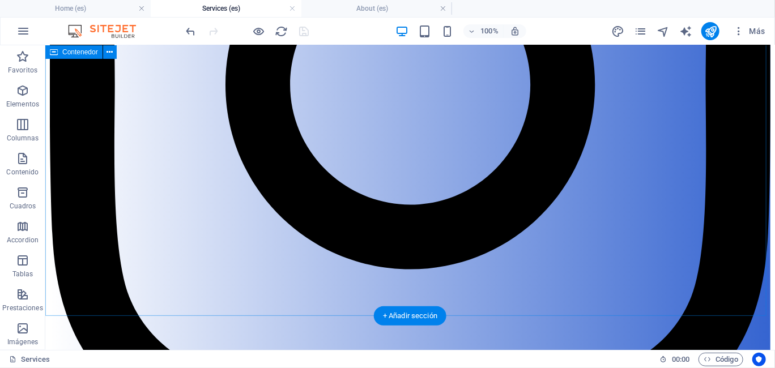
scroll to position [396, 0]
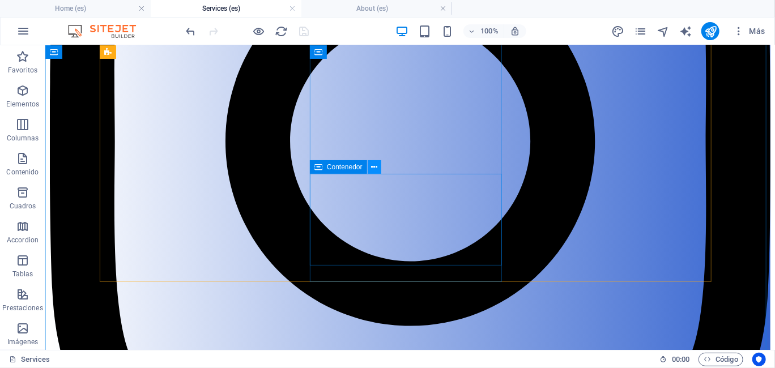
click at [371, 167] on icon at bounding box center [374, 167] width 6 height 12
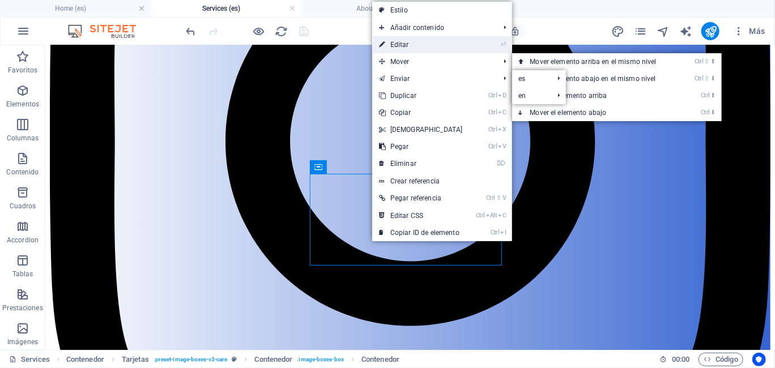
click at [421, 47] on link "⏎ Editar" at bounding box center [420, 44] width 97 height 17
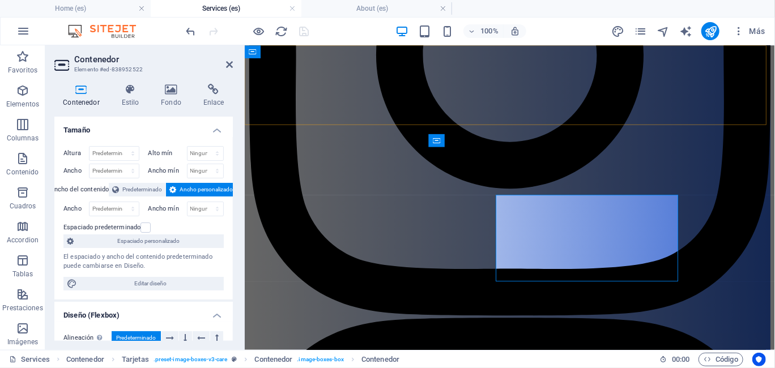
scroll to position [368, 0]
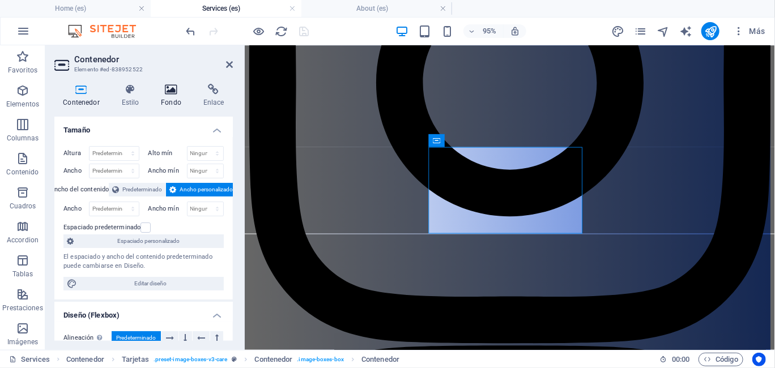
drag, startPoint x: 178, startPoint y: 99, endPoint x: 181, endPoint y: 116, distance: 17.3
click at [177, 99] on h4 "Fondo" at bounding box center [173, 96] width 42 height 24
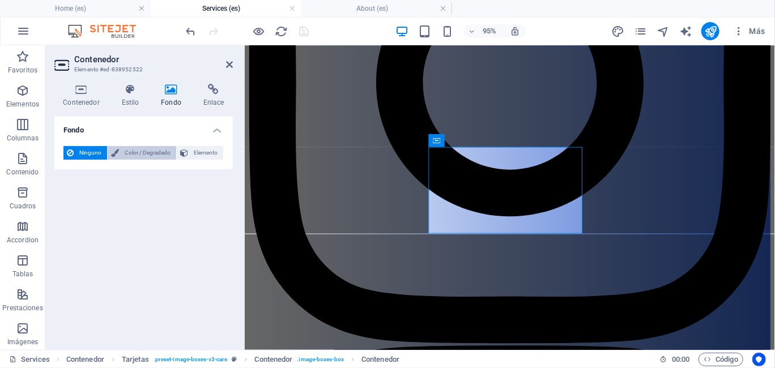
click at [140, 156] on span "Color / Degradado" at bounding box center [147, 153] width 50 height 14
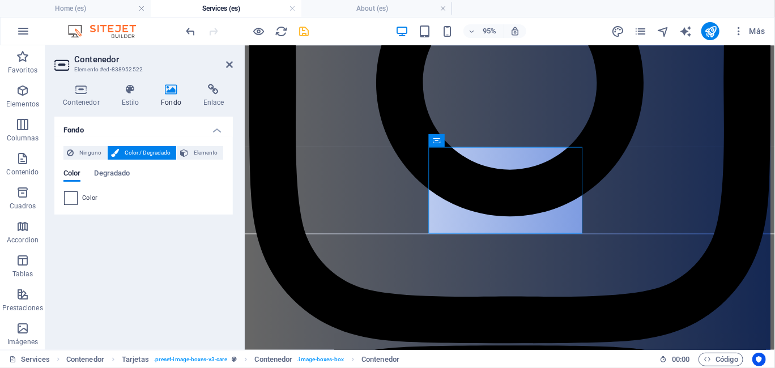
click at [66, 202] on span at bounding box center [71, 198] width 12 height 12
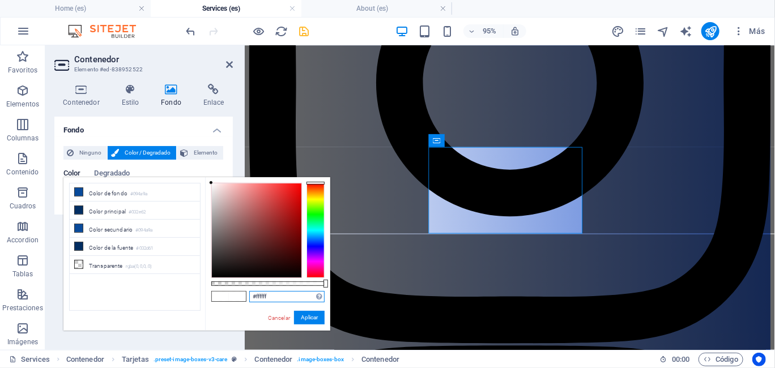
drag, startPoint x: 270, startPoint y: 297, endPoint x: 210, endPoint y: 301, distance: 59.6
click at [213, 301] on div "#ffffff Formatos soportados #0852ed rgb(8, 82, 237) rgba(8, 82, 237, 90%) hsv(2…" at bounding box center [267, 336] width 125 height 318
paste input "d0e3fa"
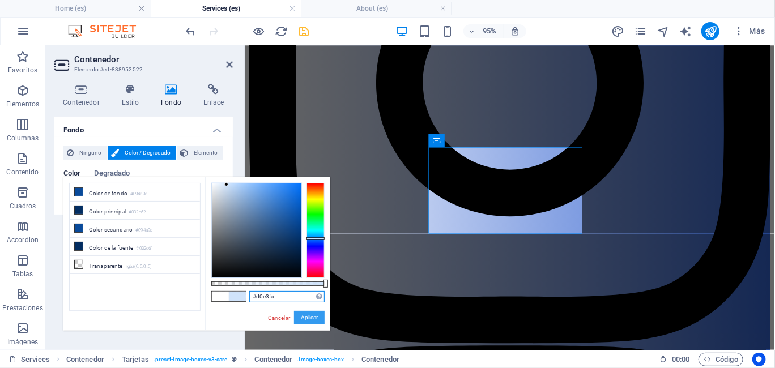
type input "#d0e3fa"
click at [310, 317] on button "Aplicar" at bounding box center [309, 318] width 31 height 14
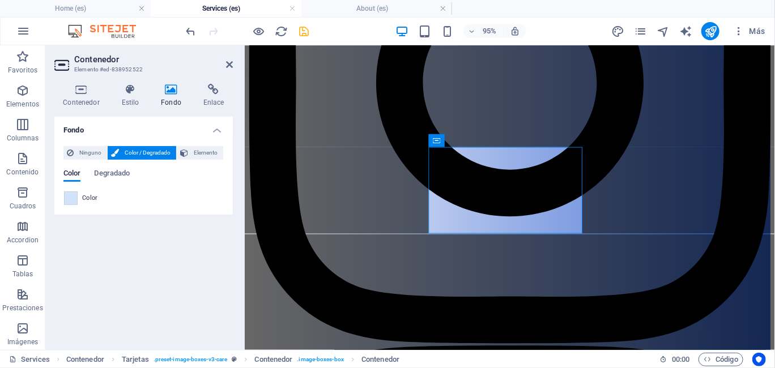
click at [224, 66] on header "Contenedor Elemento #ed-838952522" at bounding box center [143, 59] width 178 height 29
drag, startPoint x: 229, startPoint y: 63, endPoint x: 186, endPoint y: 35, distance: 51.8
click at [229, 63] on icon at bounding box center [229, 64] width 7 height 9
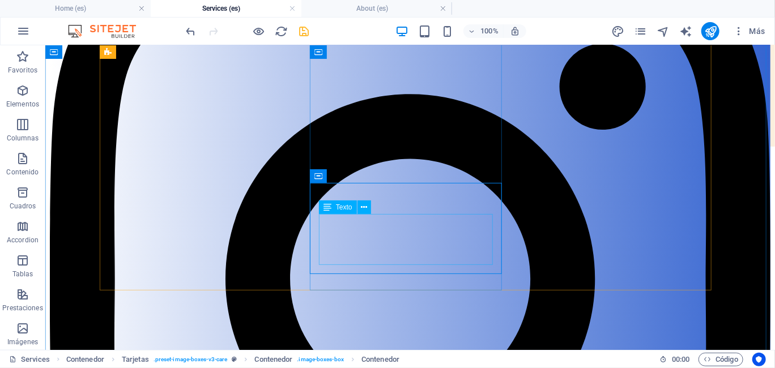
scroll to position [227, 0]
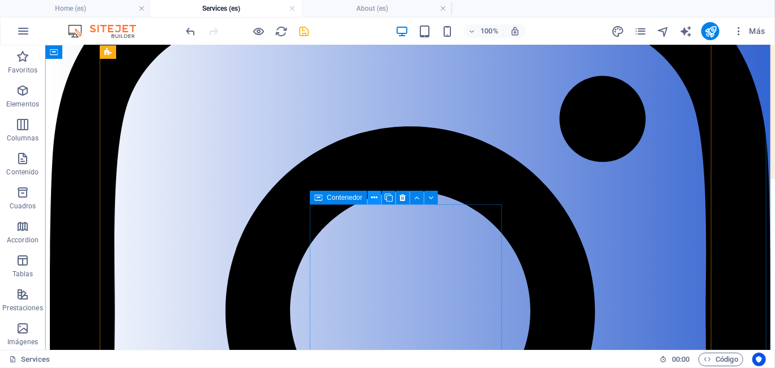
click at [374, 198] on icon at bounding box center [374, 198] width 6 height 12
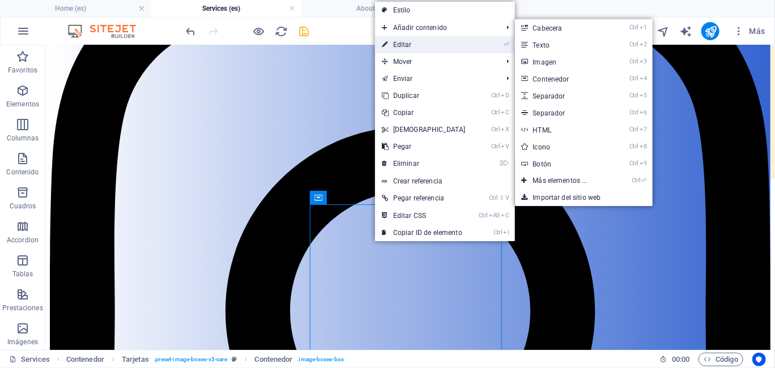
click at [422, 40] on link "⏎ Editar" at bounding box center [423, 44] width 97 height 17
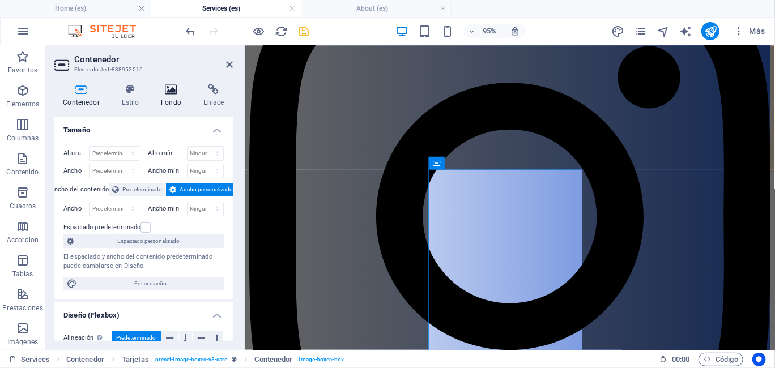
click at [175, 93] on icon at bounding box center [171, 89] width 38 height 11
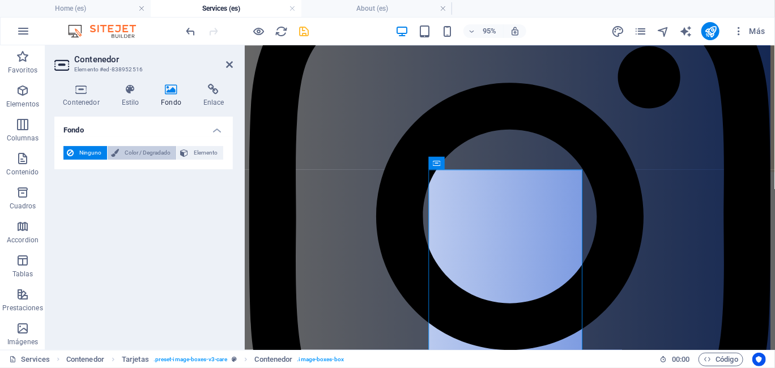
click at [139, 154] on span "Color / Degradado" at bounding box center [147, 153] width 50 height 14
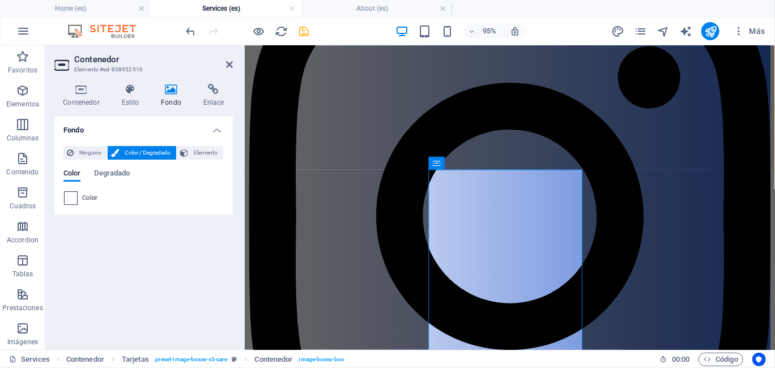
click at [76, 199] on span at bounding box center [71, 198] width 12 height 12
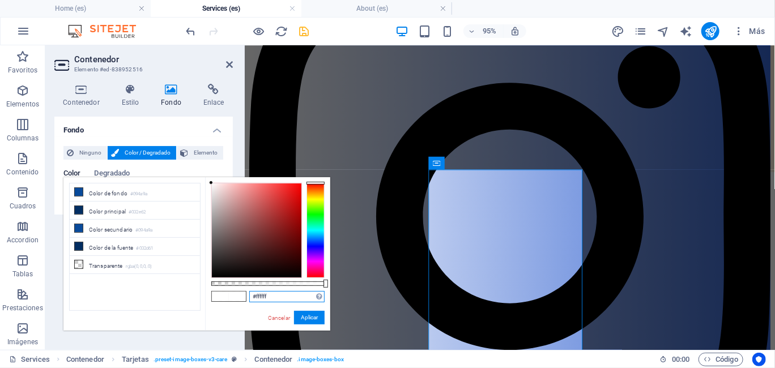
drag, startPoint x: 275, startPoint y: 294, endPoint x: 232, endPoint y: 304, distance: 44.1
click at [233, 304] on div "#ffffff Formatos soportados #0852ed rgb(8, 82, 237) rgba(8, 82, 237, 90%) hsv(2…" at bounding box center [267, 336] width 125 height 318
paste input "d0e3fa"
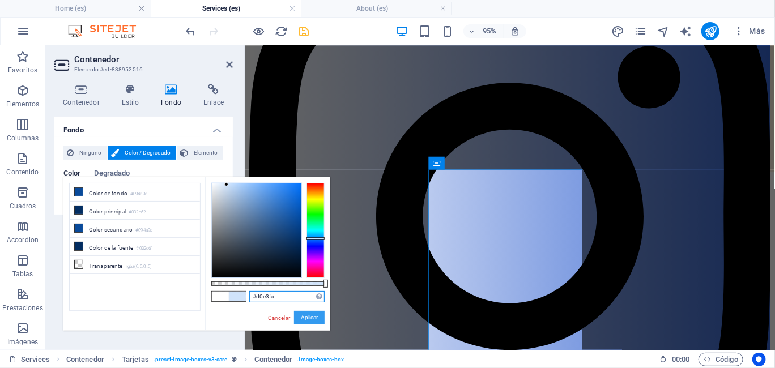
type input "#d0e3fa"
click at [314, 314] on button "Aplicar" at bounding box center [309, 318] width 31 height 14
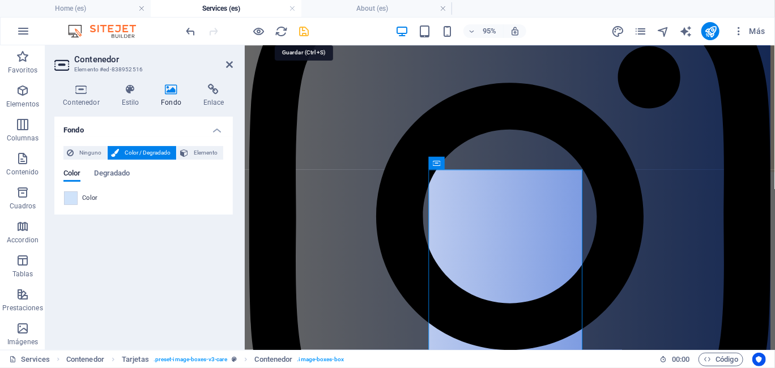
drag, startPoint x: 305, startPoint y: 31, endPoint x: 320, endPoint y: 67, distance: 39.1
click at [305, 31] on icon "save" at bounding box center [304, 31] width 13 height 13
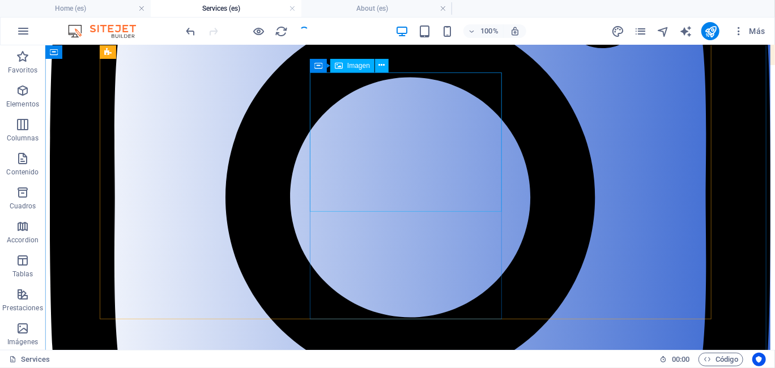
scroll to position [396, 0]
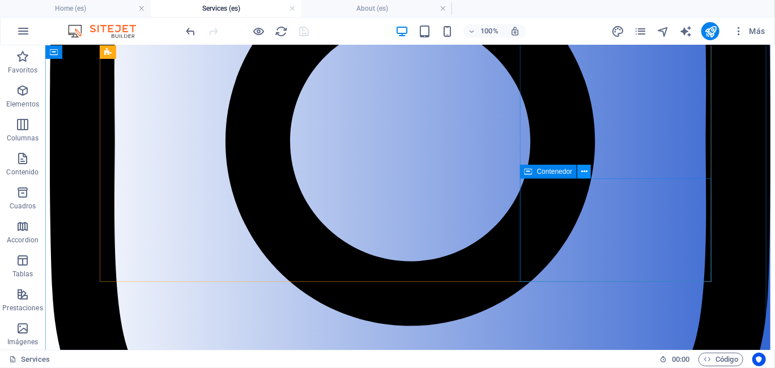
click at [581, 173] on icon at bounding box center [584, 172] width 6 height 12
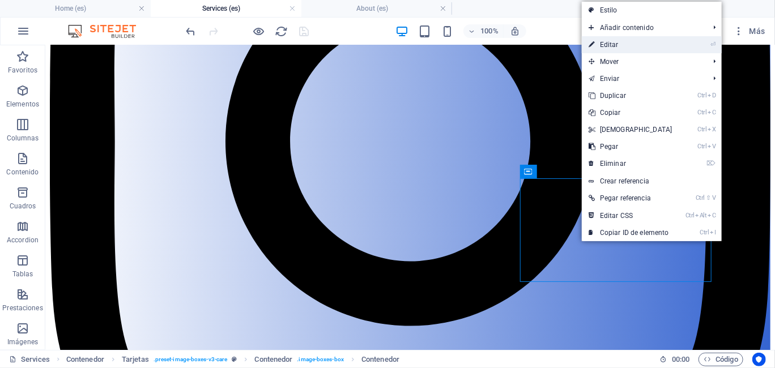
click at [621, 41] on link "⏎ Editar" at bounding box center [630, 44] width 97 height 17
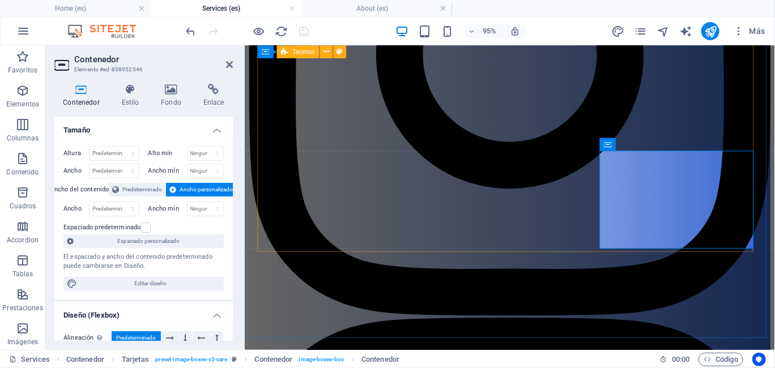
scroll to position [368, 0]
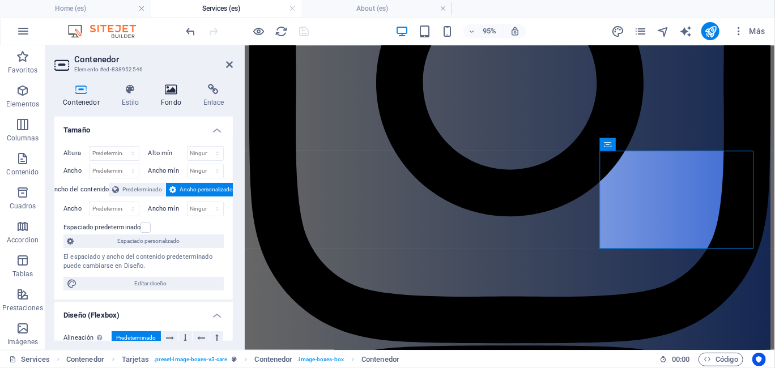
click at [174, 97] on h4 "Fondo" at bounding box center [173, 96] width 42 height 24
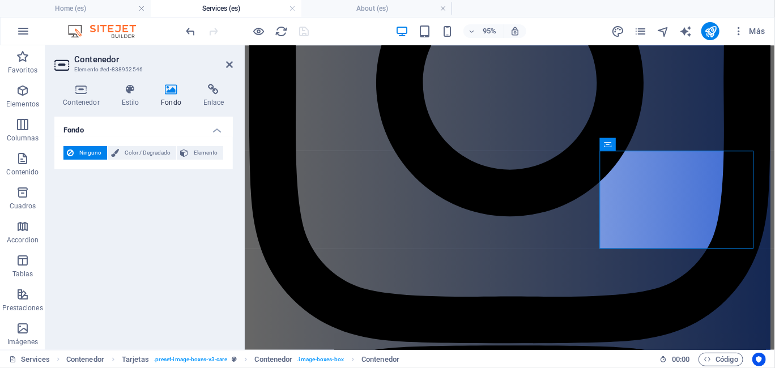
drag, startPoint x: 153, startPoint y: 150, endPoint x: 129, endPoint y: 168, distance: 30.3
click at [153, 150] on span "Color / Degradado" at bounding box center [147, 153] width 50 height 14
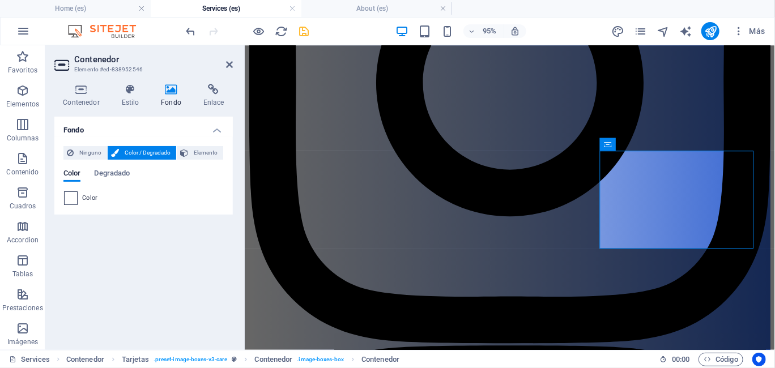
click at [73, 195] on span at bounding box center [71, 198] width 12 height 12
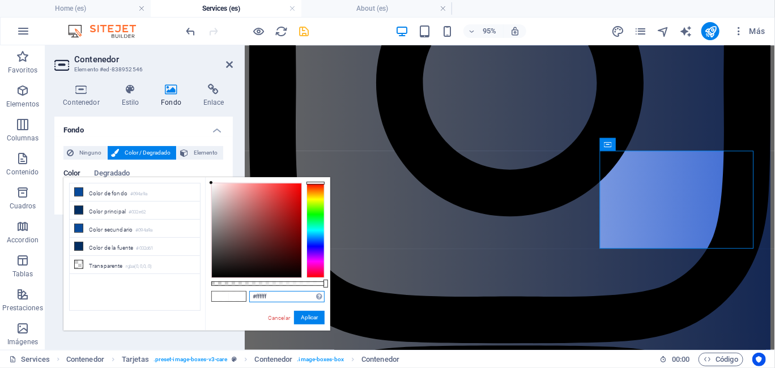
drag, startPoint x: 286, startPoint y: 295, endPoint x: 217, endPoint y: 303, distance: 69.6
click at [220, 303] on div "#ffffff Formatos soportados #0852ed rgb(8, 82, 237) rgba(8, 82, 237, 90%) hsv(2…" at bounding box center [267, 336] width 125 height 318
paste input "d0e3fa"
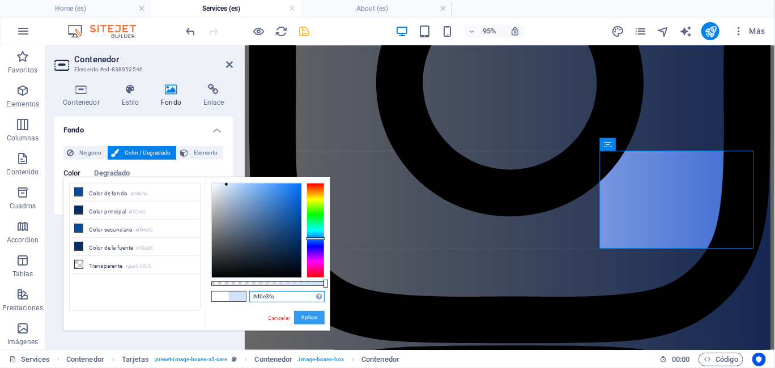
type input "#d0e3fa"
click at [312, 317] on button "Aplicar" at bounding box center [309, 318] width 31 height 14
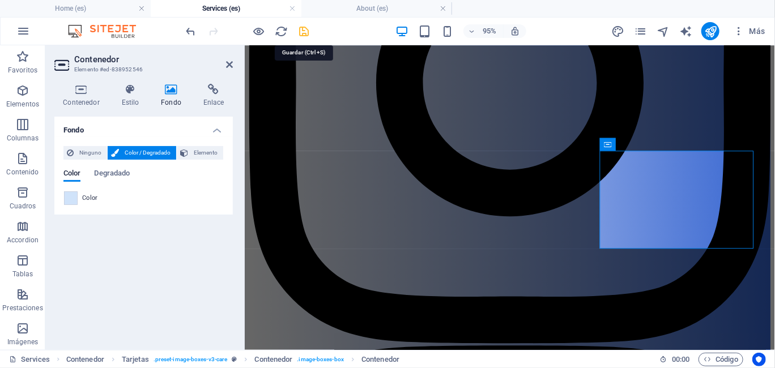
click at [301, 31] on icon "save" at bounding box center [304, 31] width 13 height 13
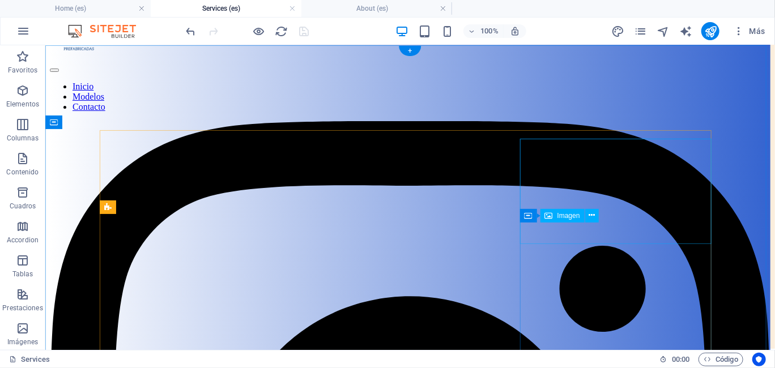
scroll to position [0, 0]
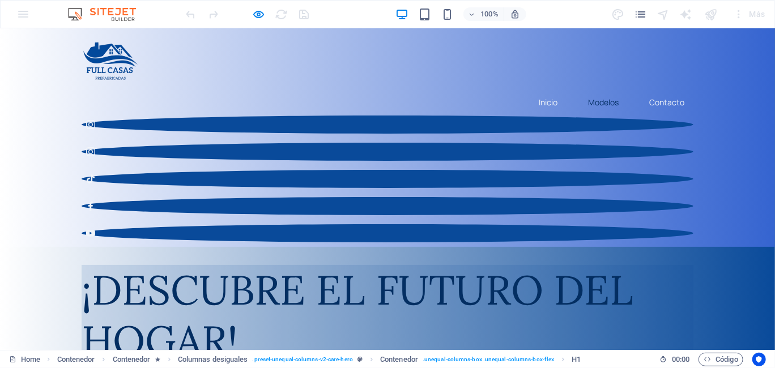
click at [596, 89] on link "Modelos" at bounding box center [603, 102] width 49 height 26
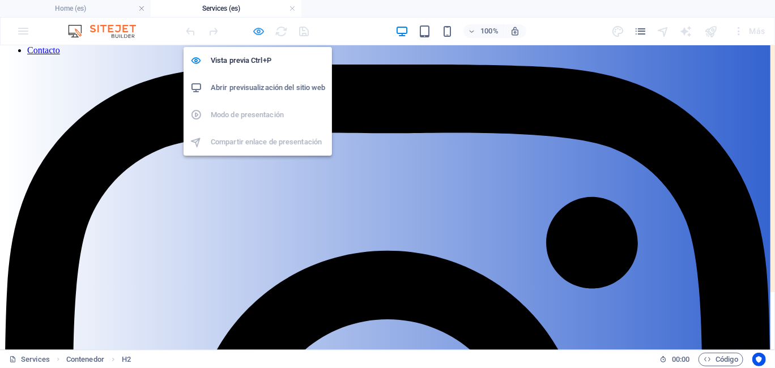
click at [258, 31] on icon "button" at bounding box center [259, 31] width 13 height 13
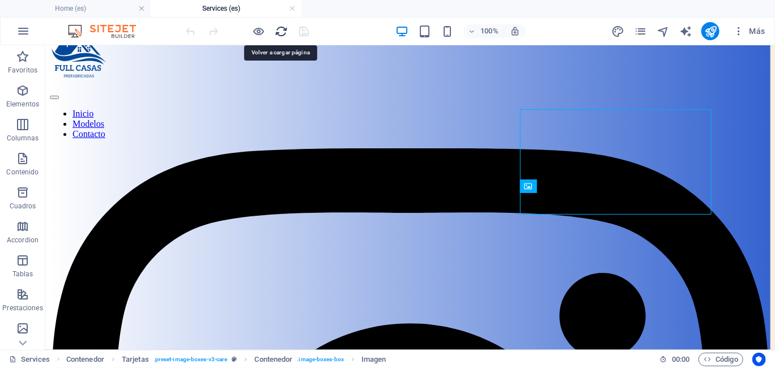
click at [283, 31] on icon "reload" at bounding box center [281, 31] width 13 height 13
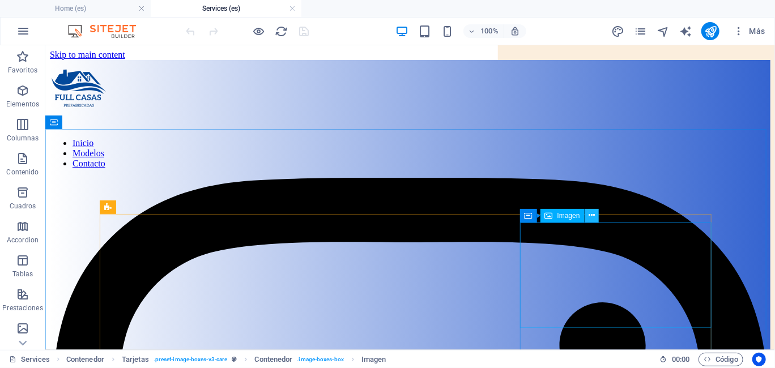
click at [593, 217] on icon at bounding box center [591, 216] width 6 height 12
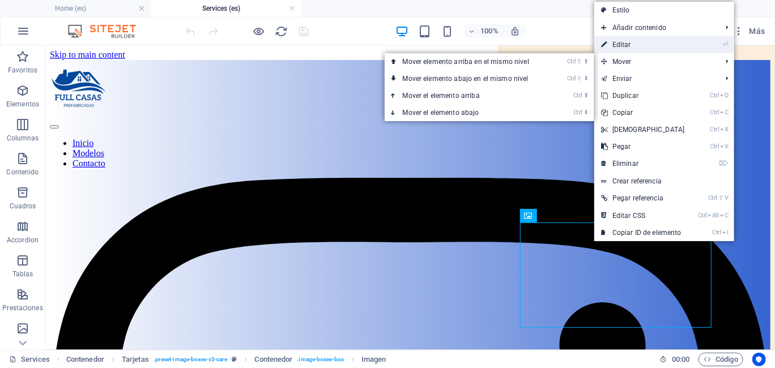
click at [633, 47] on link "⏎ Editar" at bounding box center [642, 44] width 97 height 17
select select "%"
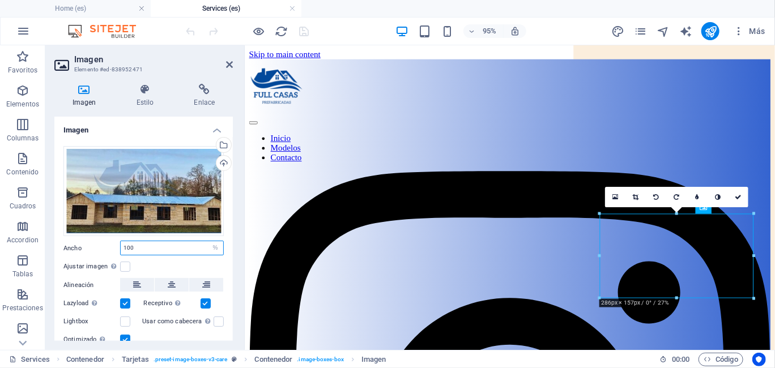
click at [140, 248] on input "100" at bounding box center [172, 248] width 103 height 14
drag, startPoint x: 140, startPoint y: 247, endPoint x: 120, endPoint y: 250, distance: 20.6
click at [121, 250] on input "100" at bounding box center [172, 248] width 103 height 14
type input "100"
click at [213, 245] on select "Predeterminado automático px rem % em vh vw" at bounding box center [215, 248] width 16 height 14
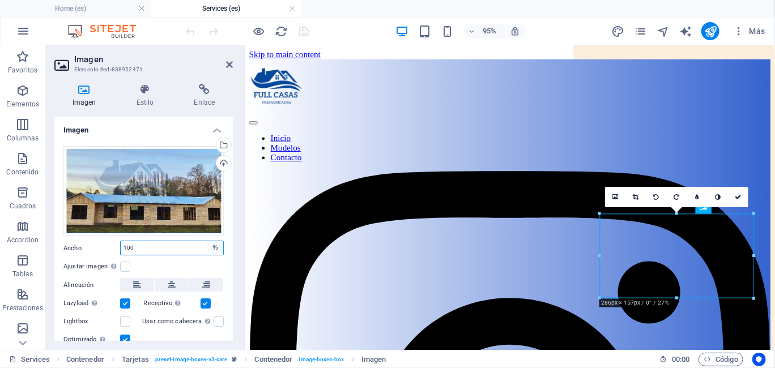
select select "px"
click at [207, 241] on select "Predeterminado automático px rem % em vh vw" at bounding box center [215, 248] width 16 height 14
click at [140, 245] on input "286" at bounding box center [172, 248] width 103 height 14
drag, startPoint x: 140, startPoint y: 245, endPoint x: 119, endPoint y: 245, distance: 21.5
click at [119, 245] on div "Ancho 286 Predeterminado automático px rem % em vh vw" at bounding box center [143, 248] width 160 height 15
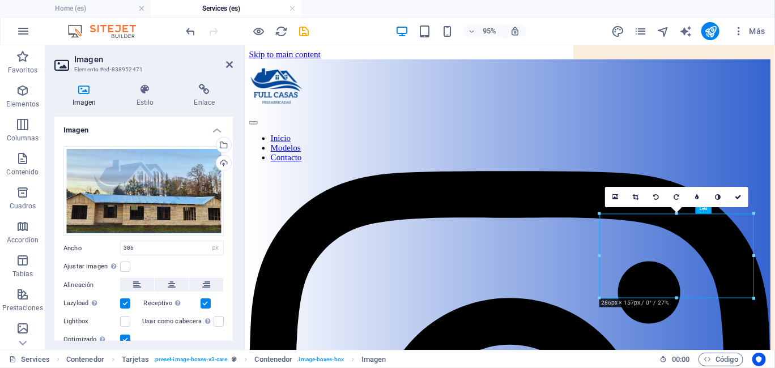
click at [185, 262] on div "Ajustar imagen Ajustar imagen automáticamente a un ancho y alto fijo" at bounding box center [143, 267] width 160 height 14
click at [184, 260] on div "Ajustar imagen Ajustar imagen automáticamente a un ancho y alto fijo" at bounding box center [143, 267] width 160 height 14
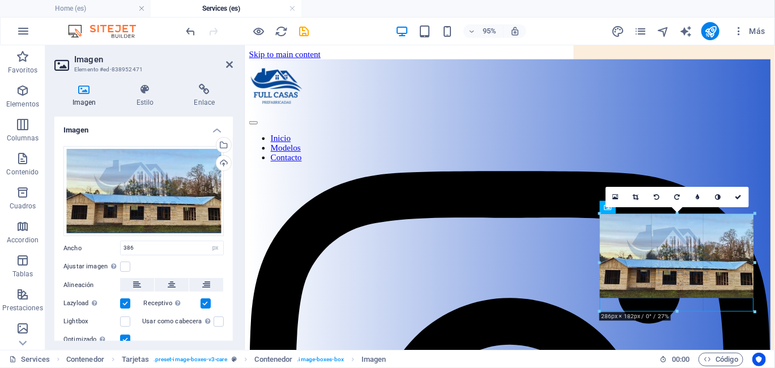
drag, startPoint x: 676, startPoint y: 299, endPoint x: 677, endPoint y: 313, distance: 14.2
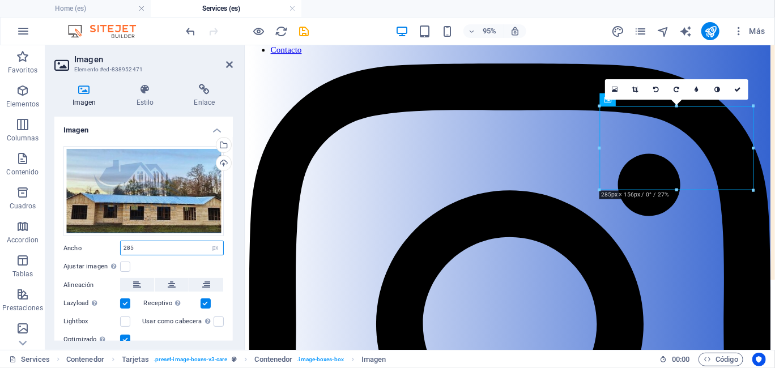
click at [135, 248] on input "285" at bounding box center [172, 248] width 103 height 14
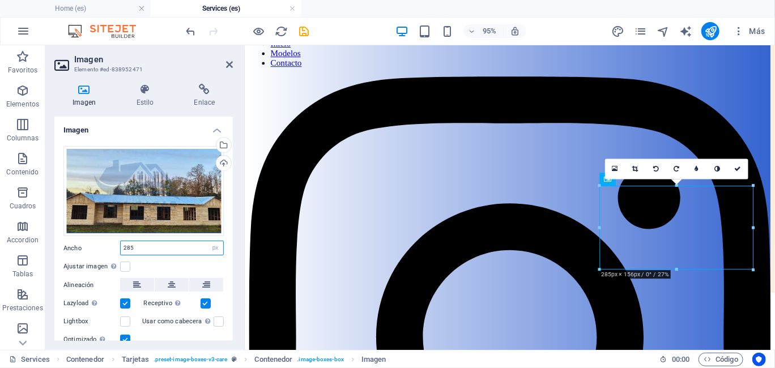
drag, startPoint x: 135, startPoint y: 246, endPoint x: 116, endPoint y: 250, distance: 19.1
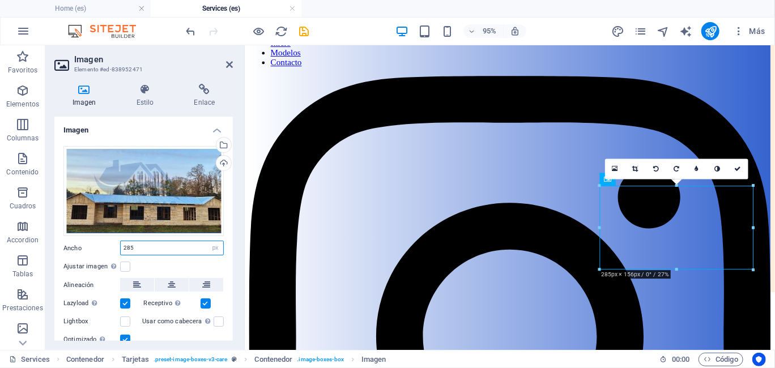
click at [116, 250] on div "Ancho 285 Predeterminado automático px rem % em vh vw" at bounding box center [143, 248] width 160 height 15
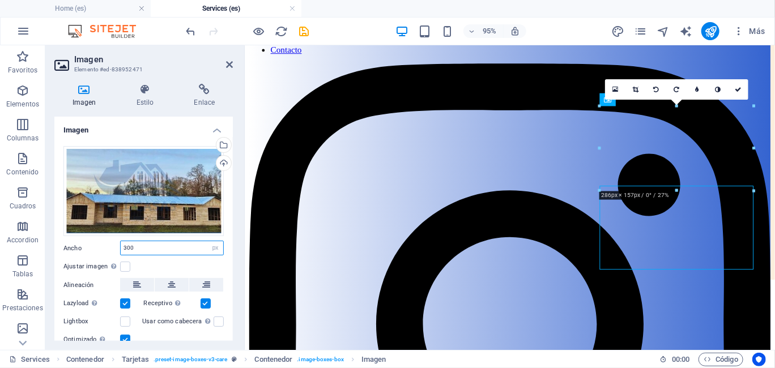
type input "300"
click at [152, 260] on div "Ajustar imagen Ajustar imagen automáticamente a un ancho y alto fijo" at bounding box center [143, 267] width 160 height 14
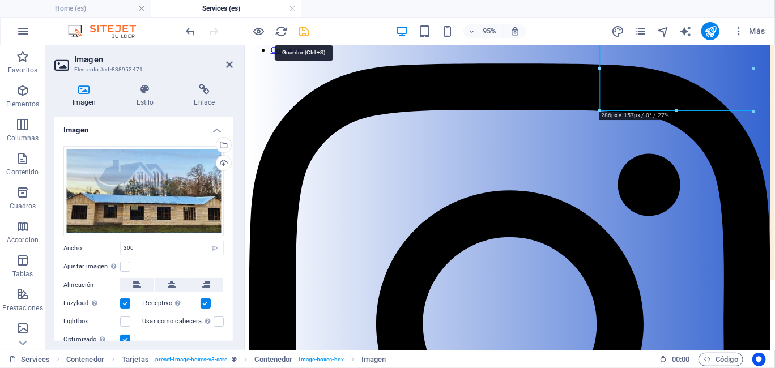
click at [306, 31] on icon "save" at bounding box center [304, 31] width 13 height 13
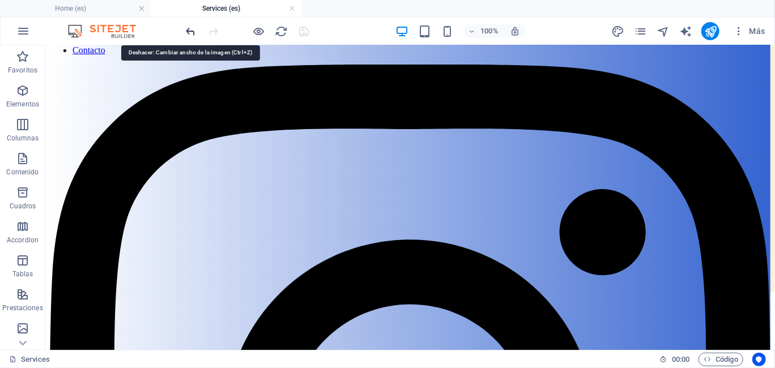
click at [187, 32] on icon "undo" at bounding box center [191, 31] width 13 height 13
click at [192, 29] on icon "undo" at bounding box center [191, 31] width 13 height 13
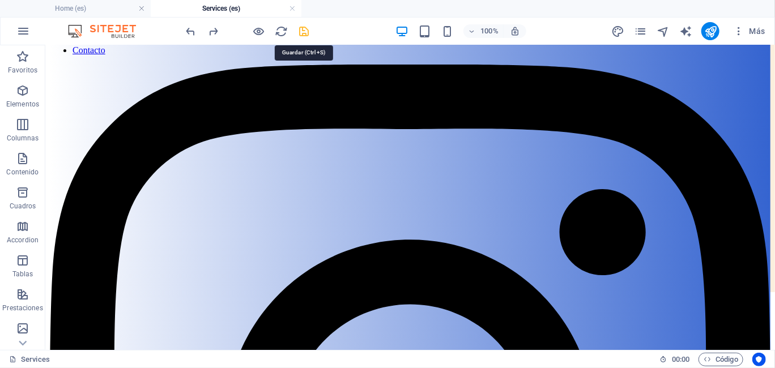
click at [308, 31] on icon "save" at bounding box center [304, 31] width 13 height 13
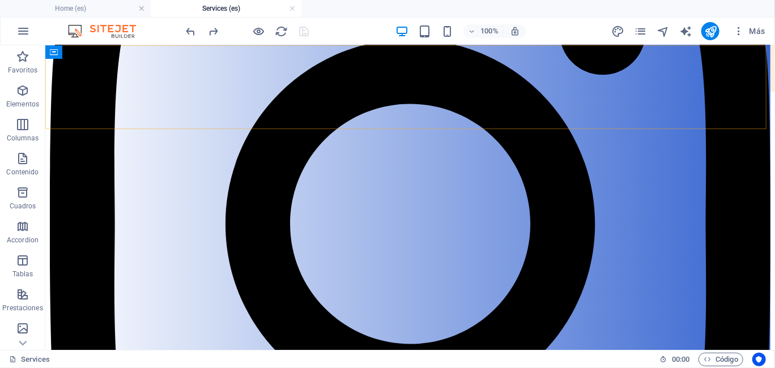
scroll to position [313, 0]
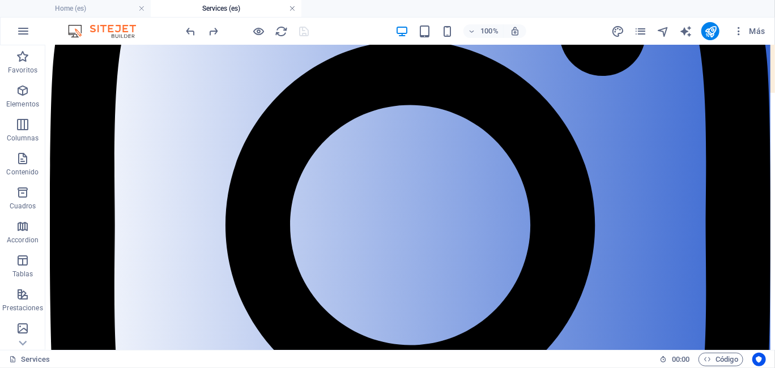
click at [292, 10] on link at bounding box center [292, 8] width 7 height 11
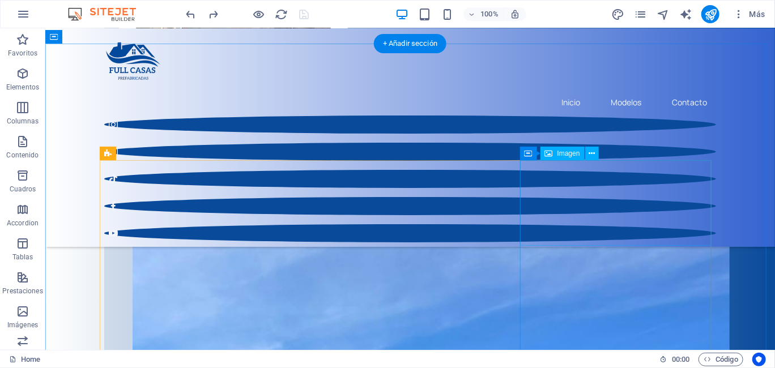
scroll to position [453, 0]
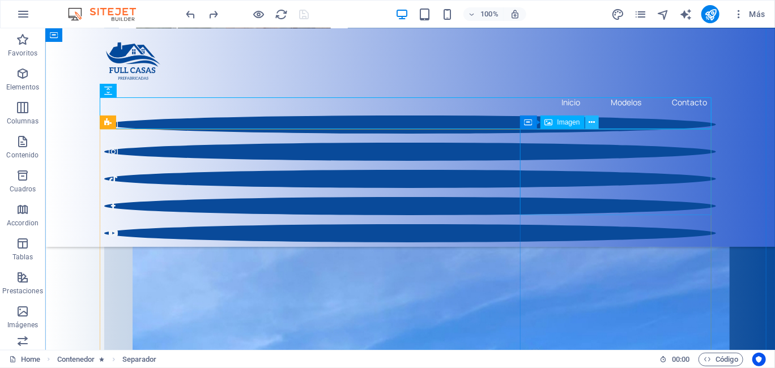
click at [588, 123] on icon at bounding box center [591, 123] width 6 height 12
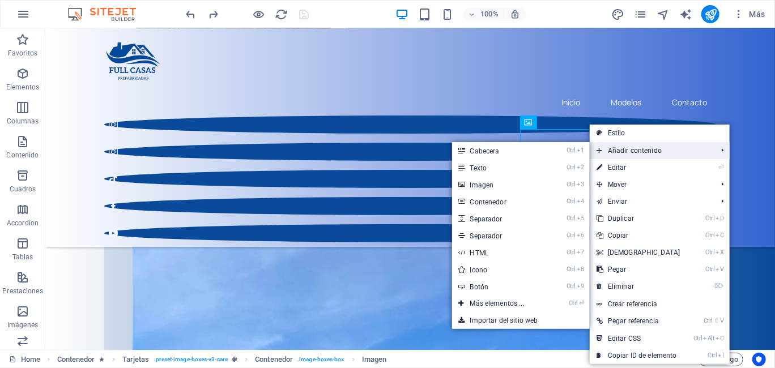
click at [615, 150] on span "Añadir contenido" at bounding box center [651, 150] width 123 height 17
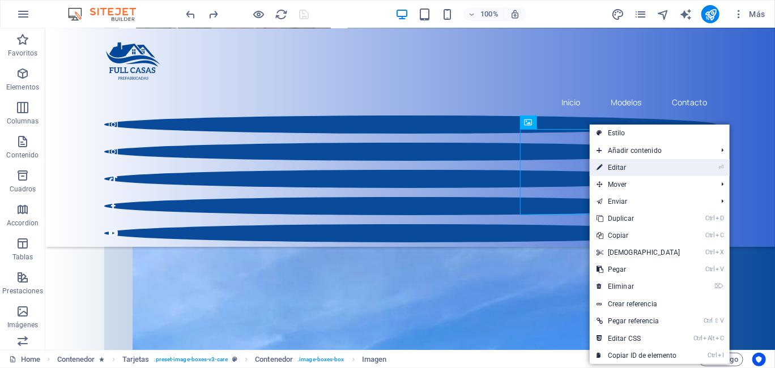
click at [633, 170] on link "⏎ Editar" at bounding box center [638, 167] width 97 height 17
select select "%"
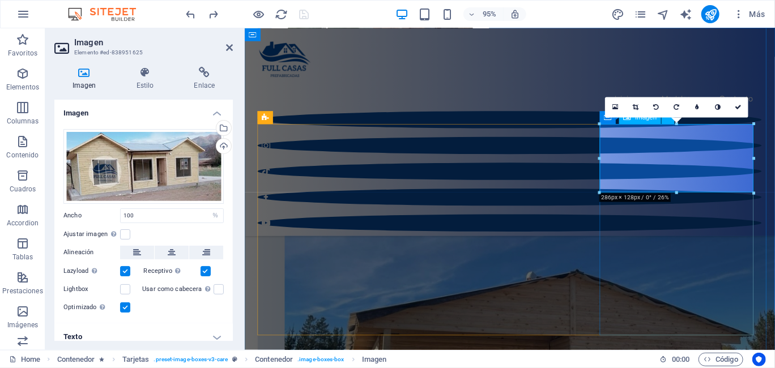
scroll to position [415, 0]
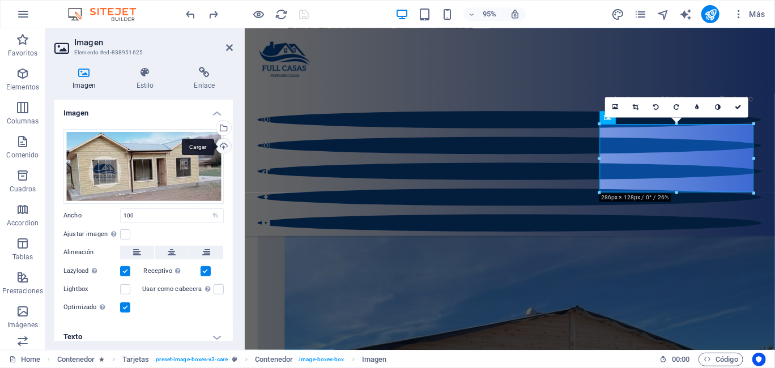
click at [221, 146] on div "Cargar" at bounding box center [222, 147] width 17 height 17
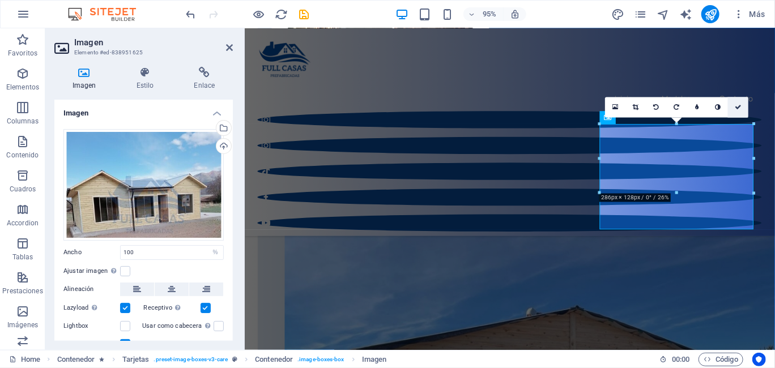
click at [736, 108] on icon at bounding box center [738, 107] width 7 height 6
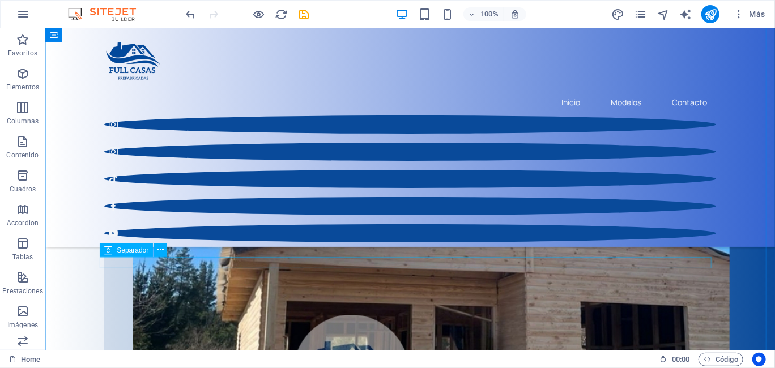
scroll to position [566, 0]
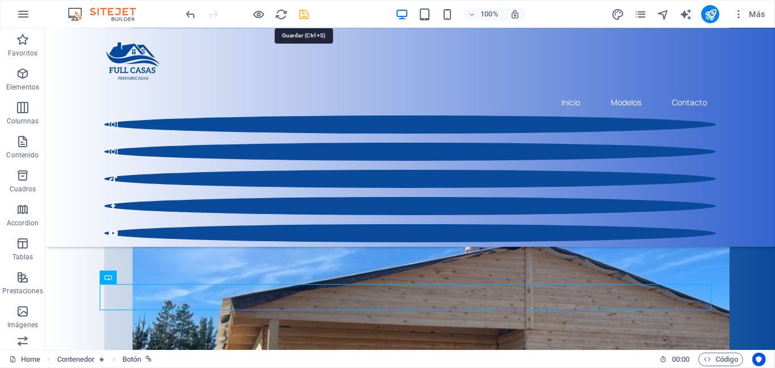
click at [301, 10] on icon "save" at bounding box center [304, 14] width 13 height 13
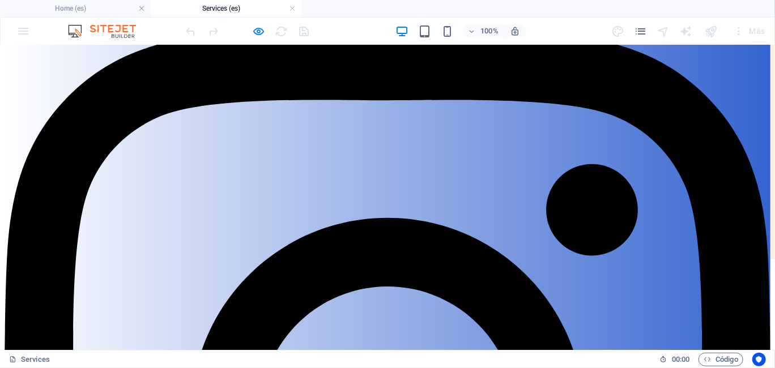
scroll to position [0, 0]
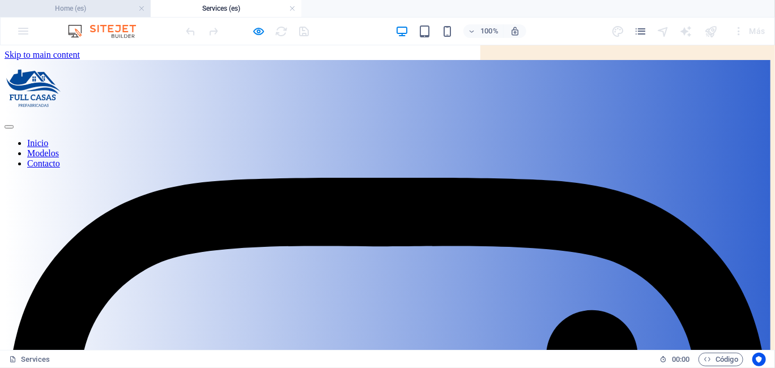
click at [76, 7] on h4 "Home (es)" at bounding box center [75, 8] width 151 height 12
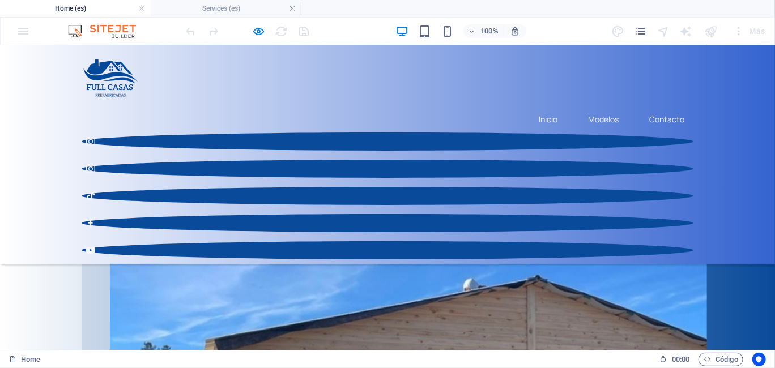
scroll to position [453, 0]
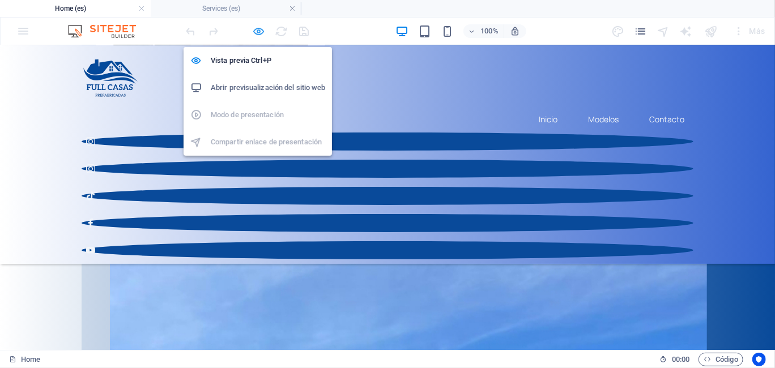
click at [0, 0] on icon "button" at bounding box center [0, 0] width 0 height 0
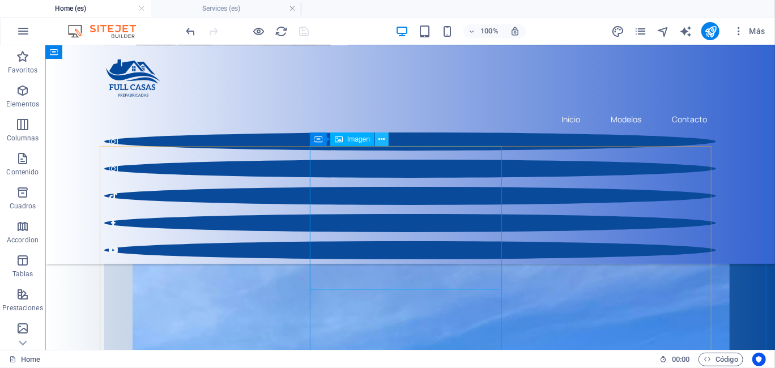
click at [380, 142] on icon at bounding box center [382, 140] width 6 height 12
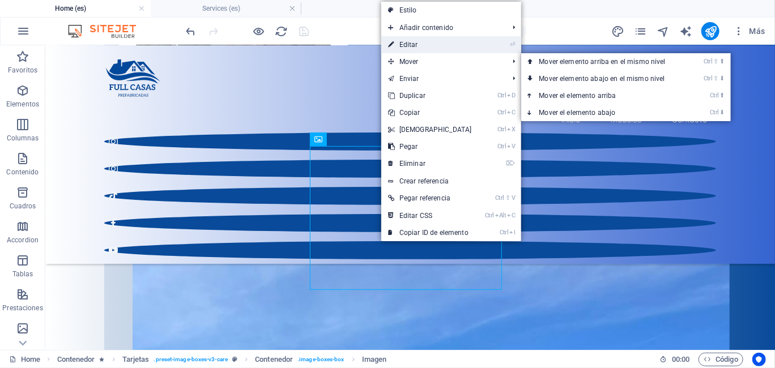
click at [432, 40] on link "⏎ Editar" at bounding box center [429, 44] width 97 height 17
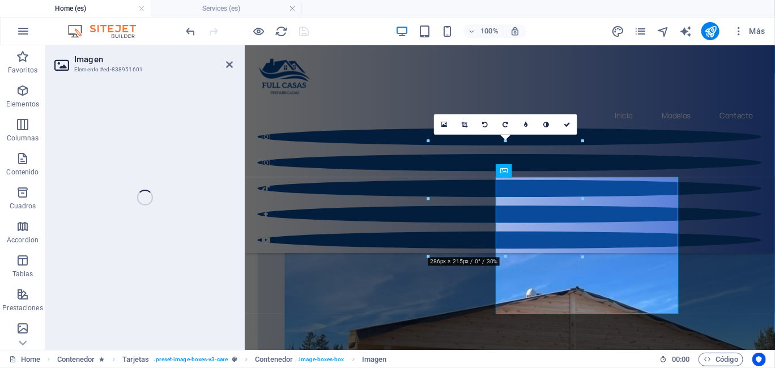
select select "%"
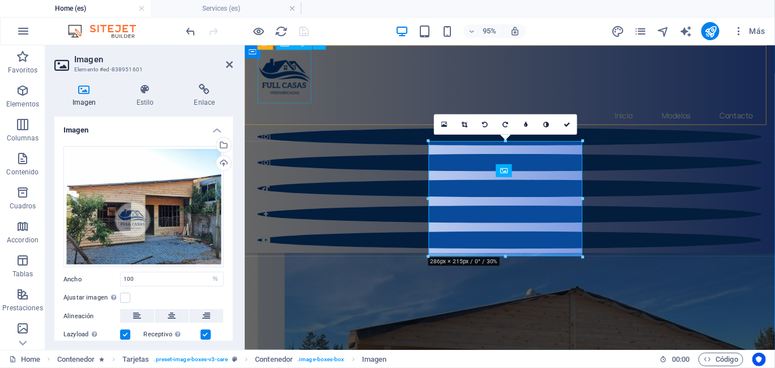
scroll to position [415, 0]
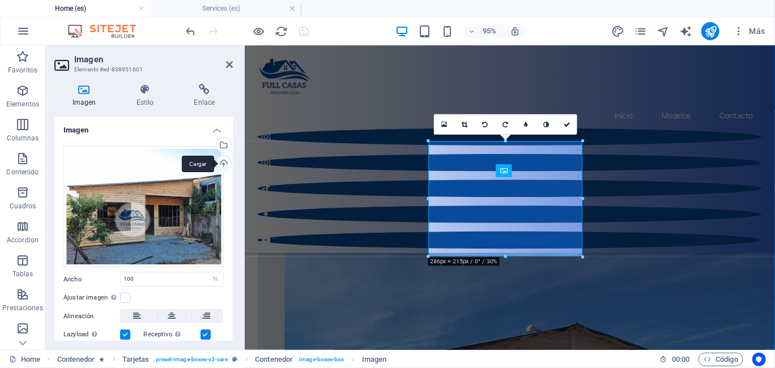
click at [216, 161] on div "Cargar" at bounding box center [222, 164] width 17 height 17
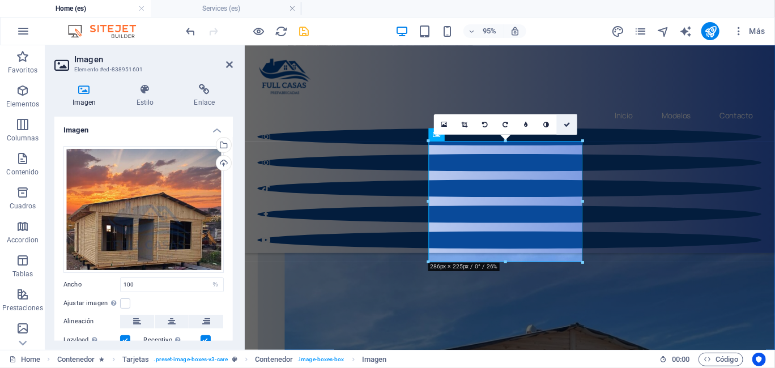
click at [564, 123] on icon at bounding box center [567, 124] width 7 height 6
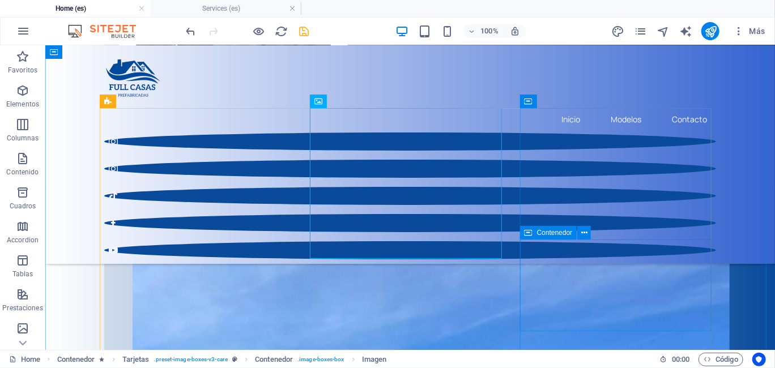
scroll to position [453, 0]
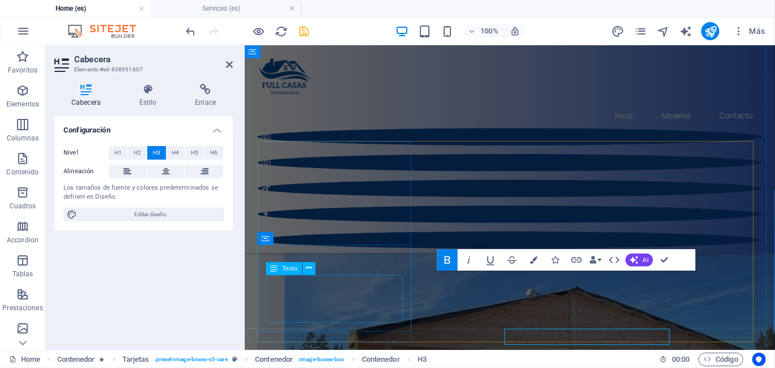
scroll to position [415, 0]
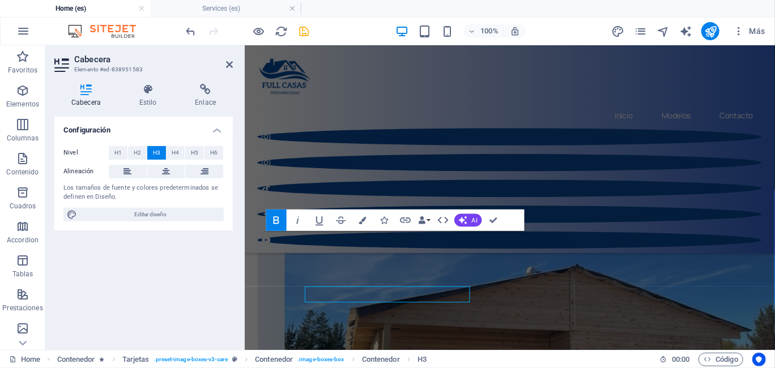
scroll to position [439, 0]
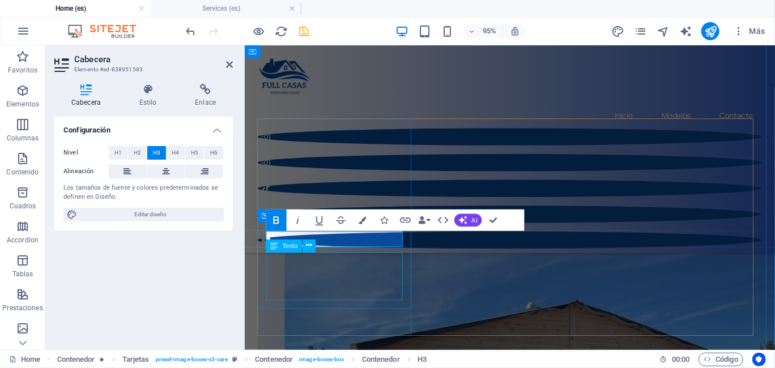
click at [319, 240] on div "Texto" at bounding box center [294, 247] width 56 height 14
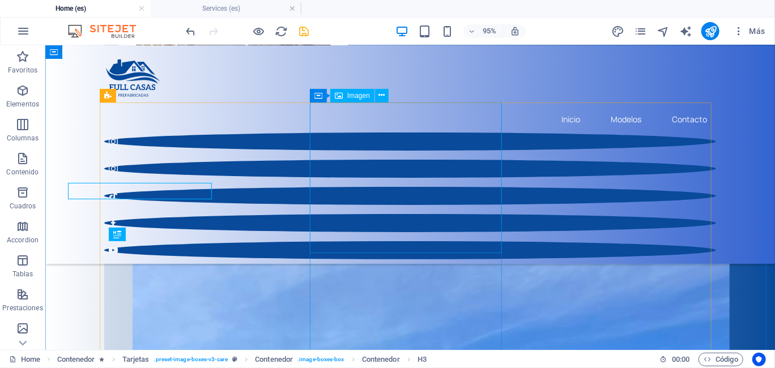
scroll to position [497, 0]
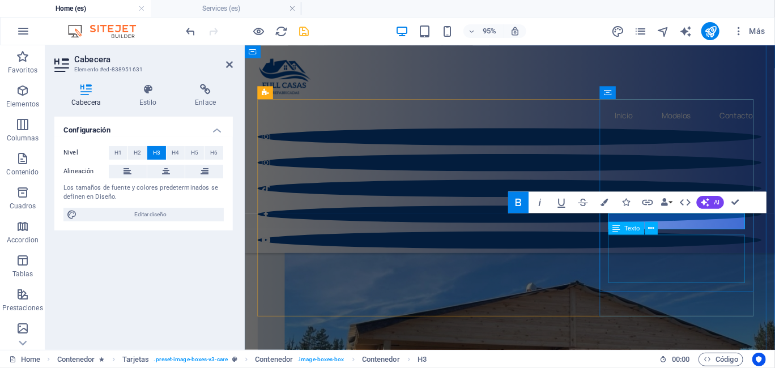
click at [662, 222] on div "Texto" at bounding box center [636, 229] width 56 height 14
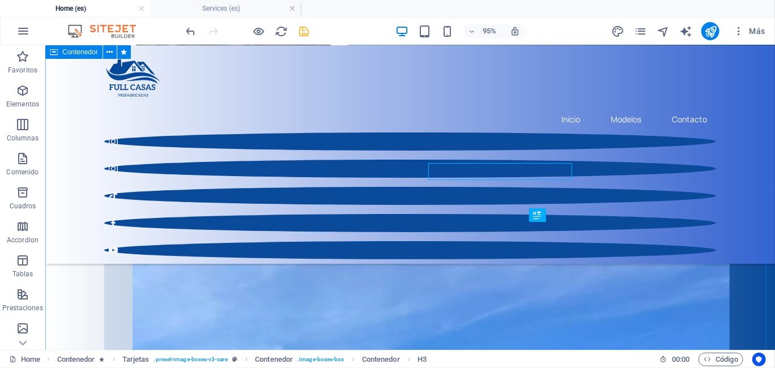
scroll to position [518, 0]
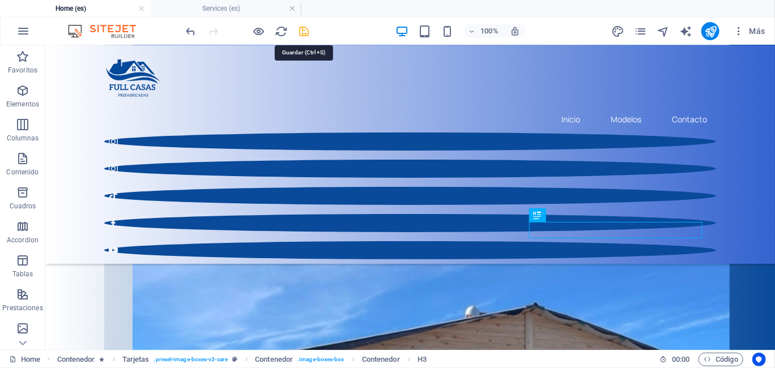
click at [300, 31] on icon "save" at bounding box center [304, 31] width 13 height 13
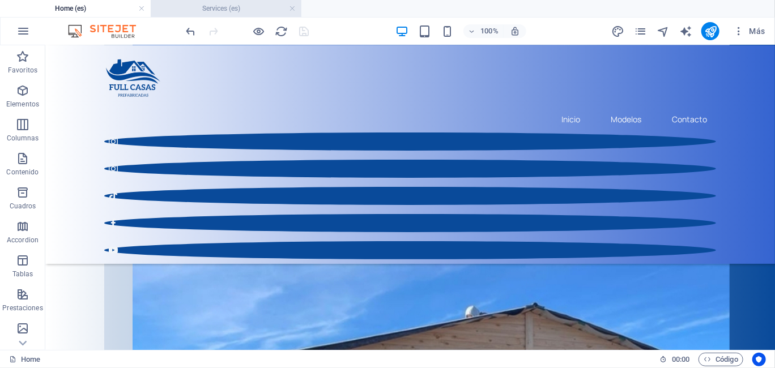
click at [224, 11] on h4 "Services (es)" at bounding box center [226, 8] width 151 height 12
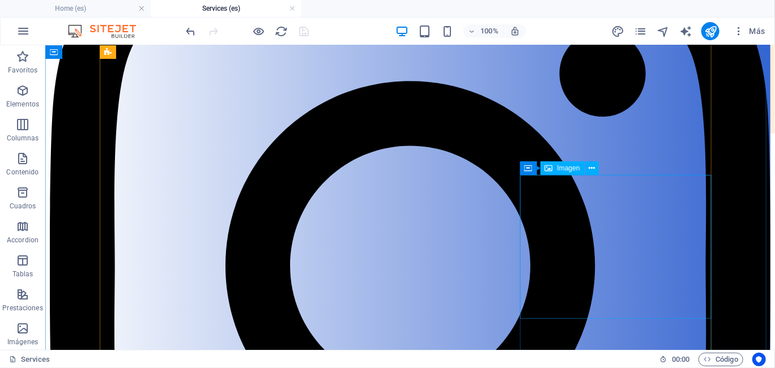
scroll to position [256, 0]
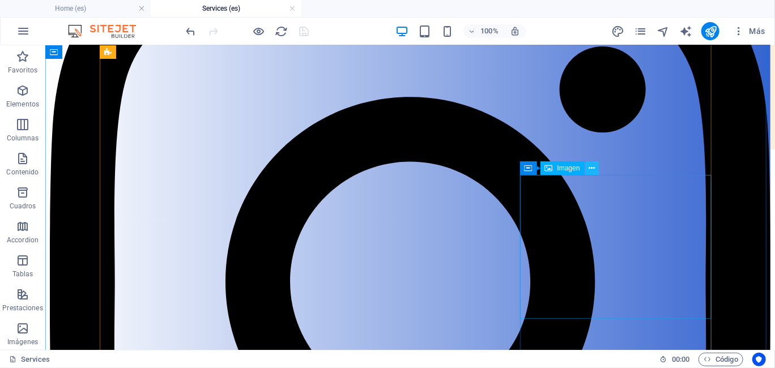
click at [595, 168] on button at bounding box center [592, 168] width 14 height 14
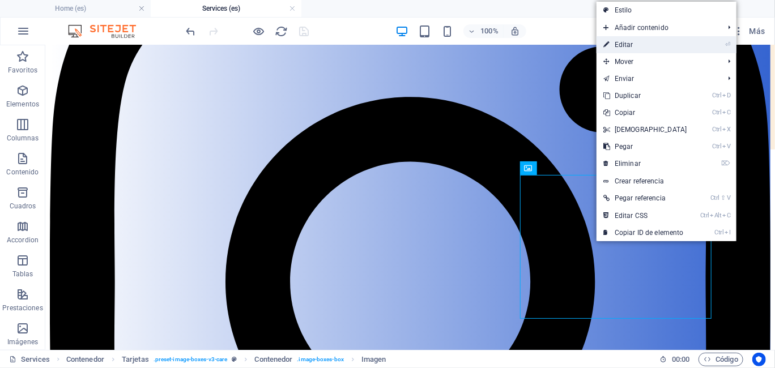
drag, startPoint x: 638, startPoint y: 42, endPoint x: 403, endPoint y: 20, distance: 236.7
click at [638, 42] on link "⏎ Editar" at bounding box center [644, 44] width 97 height 17
select select "%"
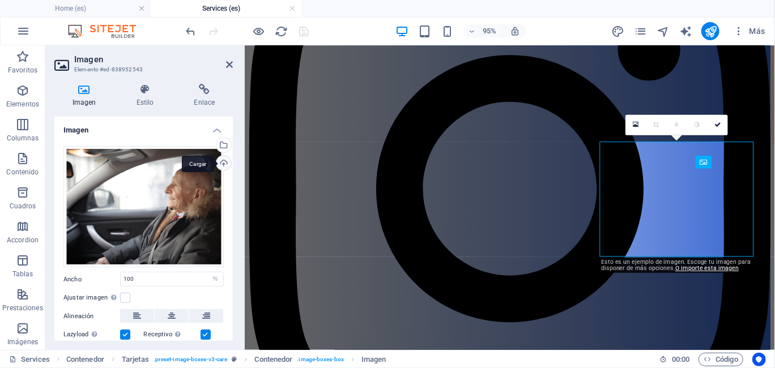
click at [223, 161] on div "Cargar" at bounding box center [222, 164] width 17 height 17
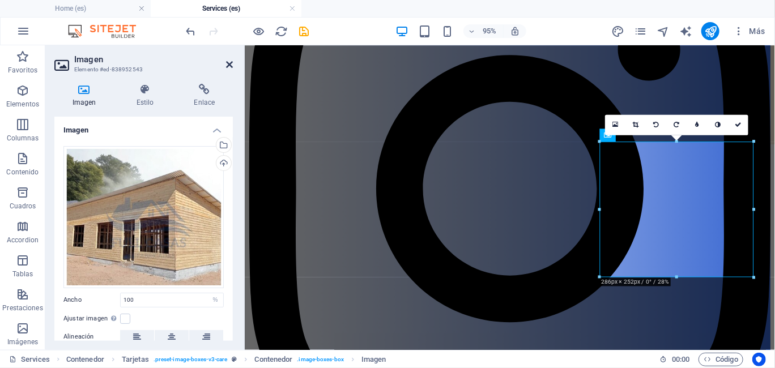
click at [230, 63] on icon at bounding box center [229, 64] width 7 height 9
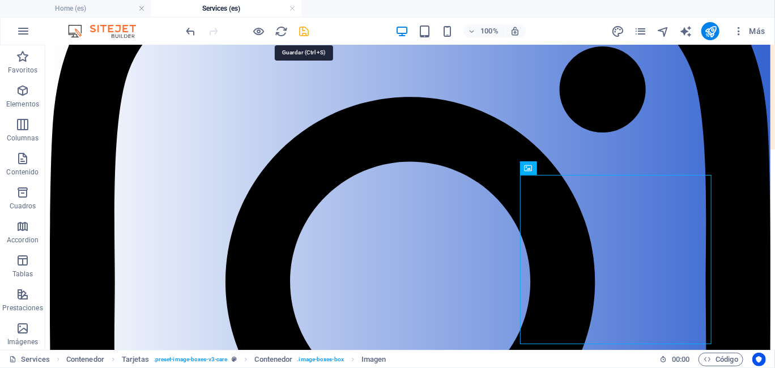
click at [303, 31] on icon "save" at bounding box center [304, 31] width 13 height 13
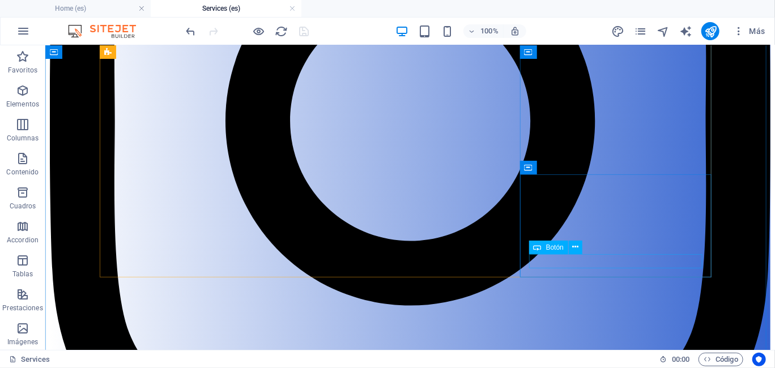
scroll to position [369, 0]
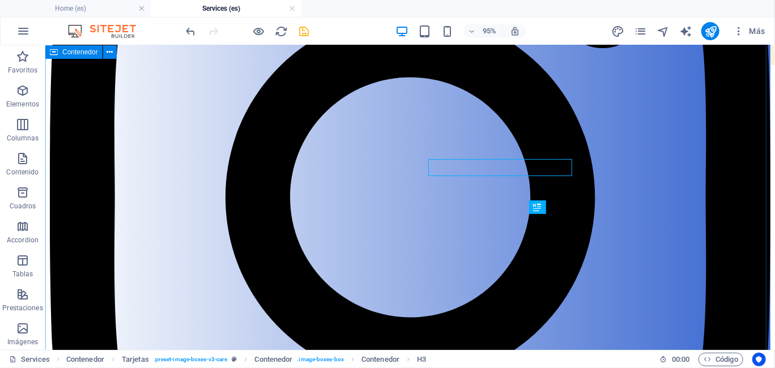
scroll to position [395, 0]
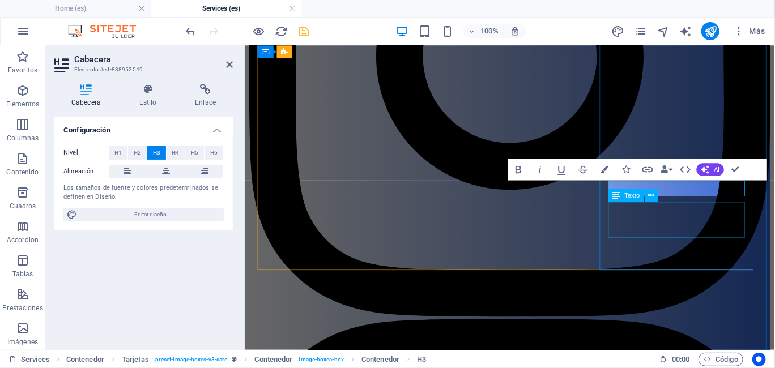
scroll to position [366, 0]
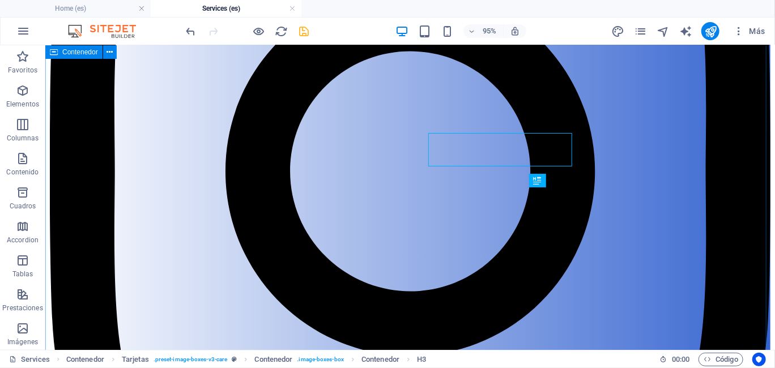
scroll to position [421, 0]
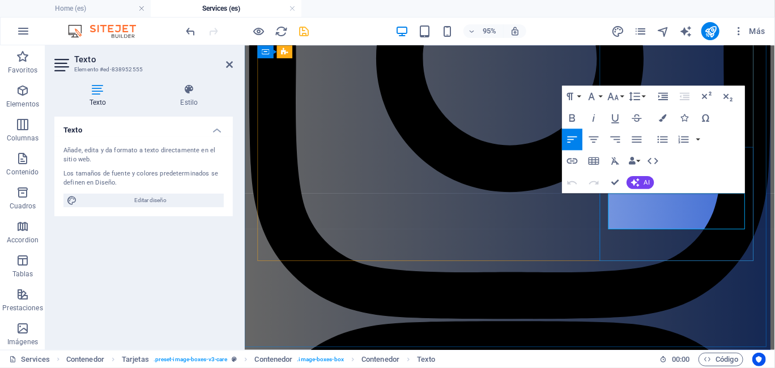
drag, startPoint x: 750, startPoint y: 233, endPoint x: 622, endPoint y: 207, distance: 130.6
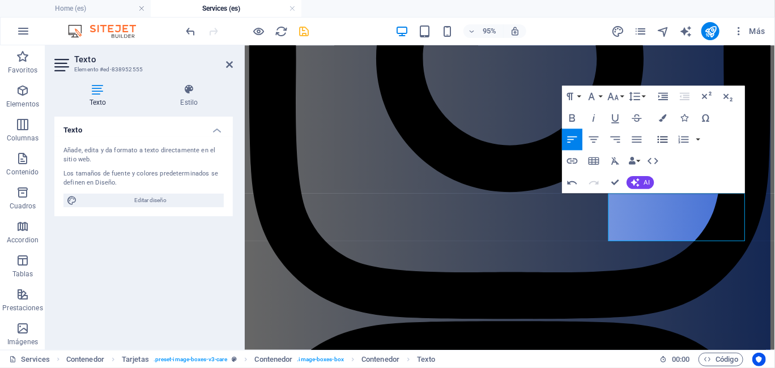
click at [664, 140] on icon "button" at bounding box center [662, 139] width 13 height 13
drag, startPoint x: 689, startPoint y: 234, endPoint x: 686, endPoint y: 203, distance: 31.2
click at [670, 139] on button "Unordered List" at bounding box center [662, 140] width 20 height 22
drag, startPoint x: 668, startPoint y: 218, endPoint x: 668, endPoint y: 202, distance: 16.4
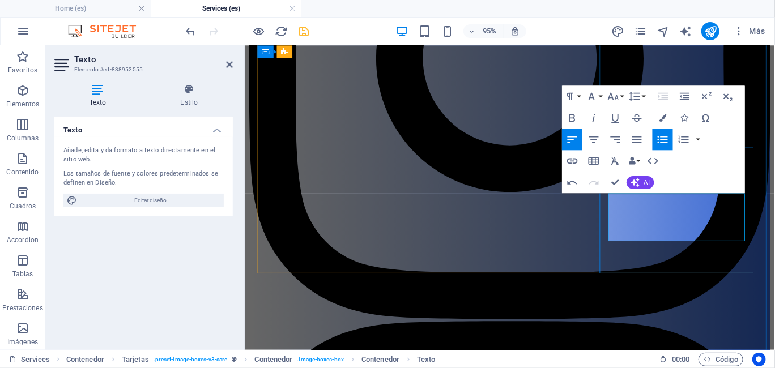
click at [661, 137] on icon "button" at bounding box center [662, 139] width 13 height 13
drag, startPoint x: 679, startPoint y: 208, endPoint x: 904, endPoint y: 226, distance: 226.7
click at [663, 138] on icon "button" at bounding box center [662, 139] width 13 height 13
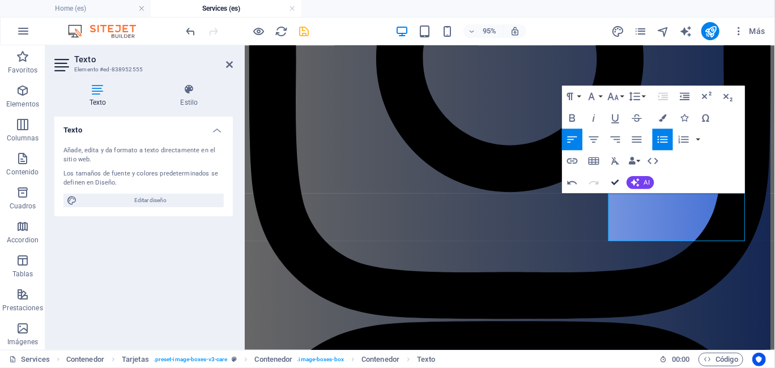
scroll to position [431, 0]
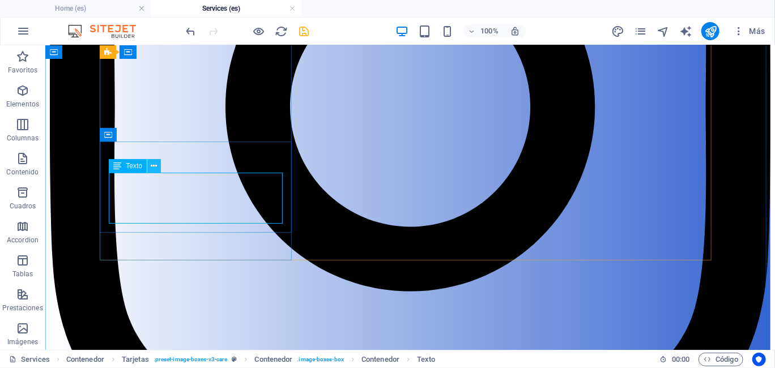
click at [153, 164] on icon at bounding box center [154, 166] width 6 height 12
click at [119, 169] on icon at bounding box center [117, 166] width 8 height 14
click at [136, 167] on span "Texto" at bounding box center [134, 166] width 16 height 7
click at [156, 165] on icon at bounding box center [154, 166] width 6 height 12
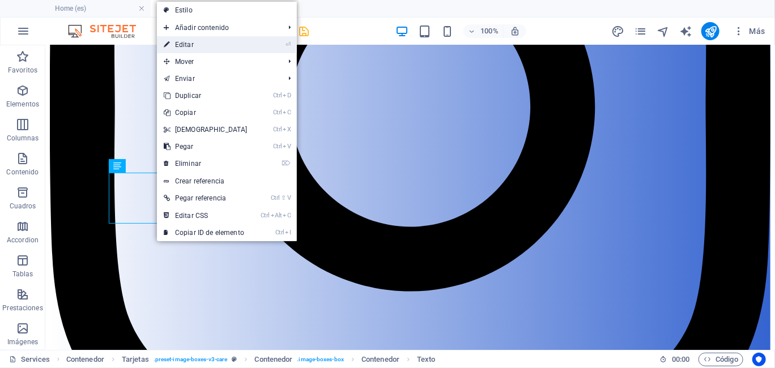
click at [233, 49] on link "⏎ Editar" at bounding box center [205, 44] width 97 height 17
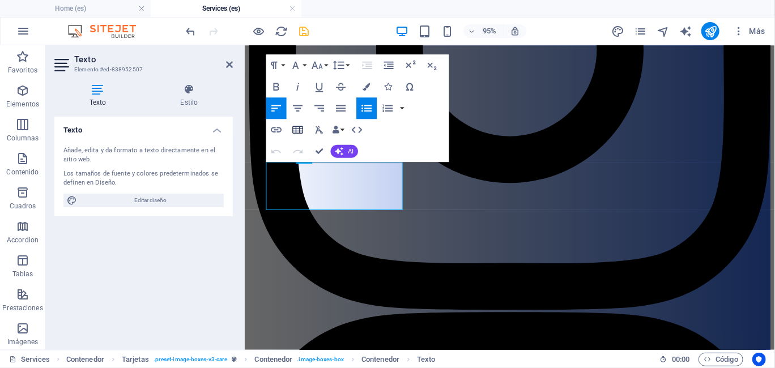
click at [301, 130] on icon "button" at bounding box center [298, 129] width 13 height 13
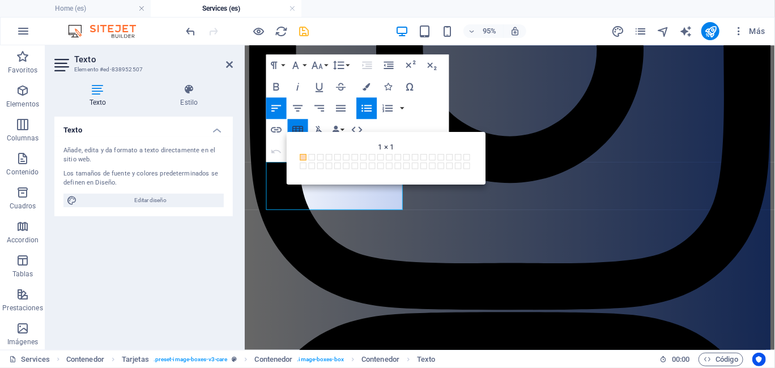
click at [301, 130] on icon "button" at bounding box center [298, 129] width 13 height 13
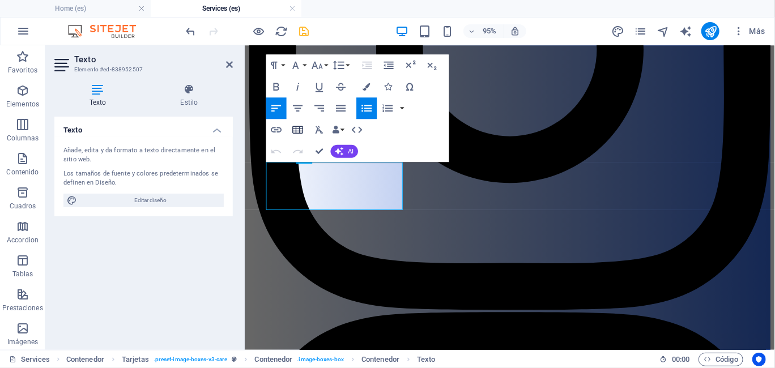
click at [301, 130] on icon "button" at bounding box center [298, 129] width 13 height 13
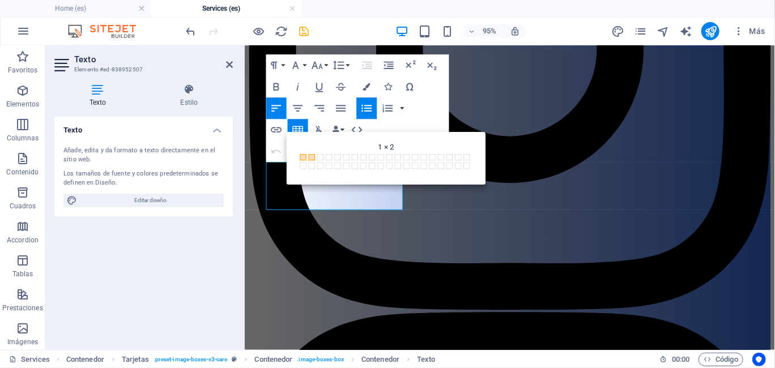
click at [312, 159] on span at bounding box center [312, 157] width 6 height 6
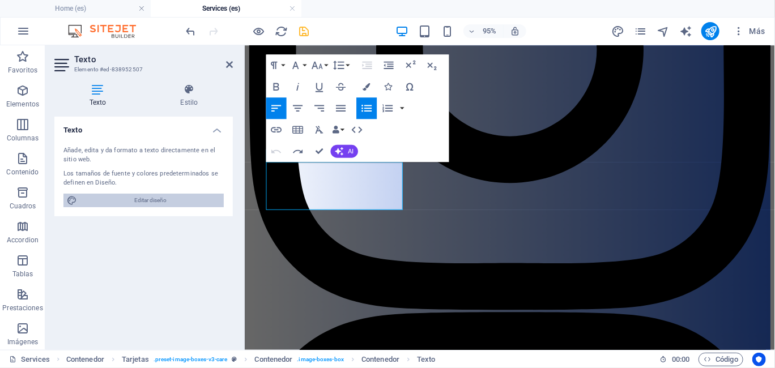
click at [160, 199] on span "Editar diseño" at bounding box center [150, 201] width 140 height 14
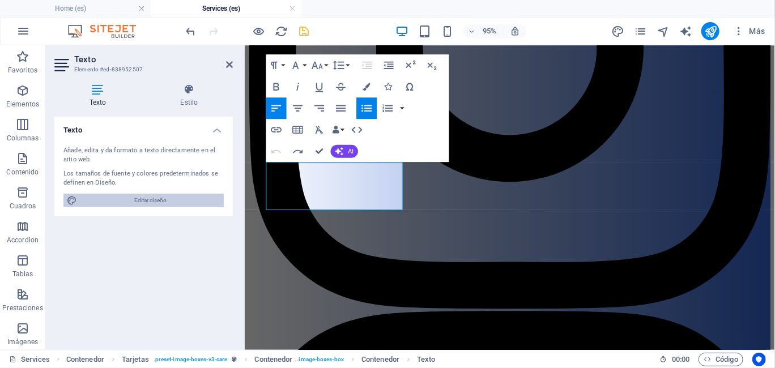
select select "ease-in-out"
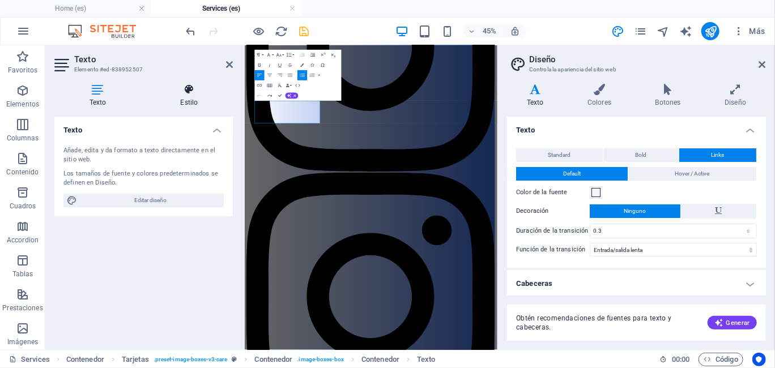
click at [192, 93] on icon at bounding box center [189, 89] width 87 height 11
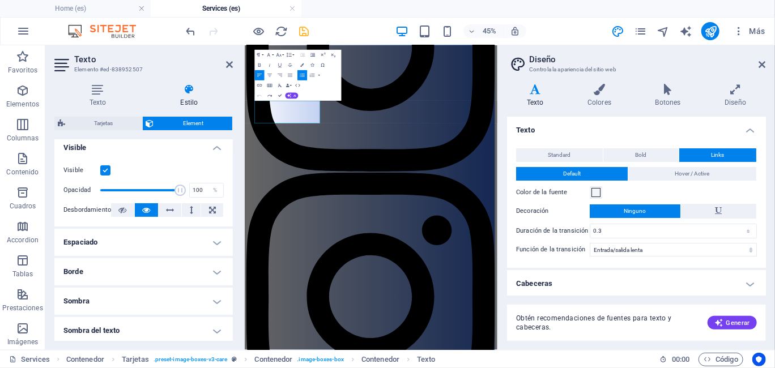
scroll to position [116, 0]
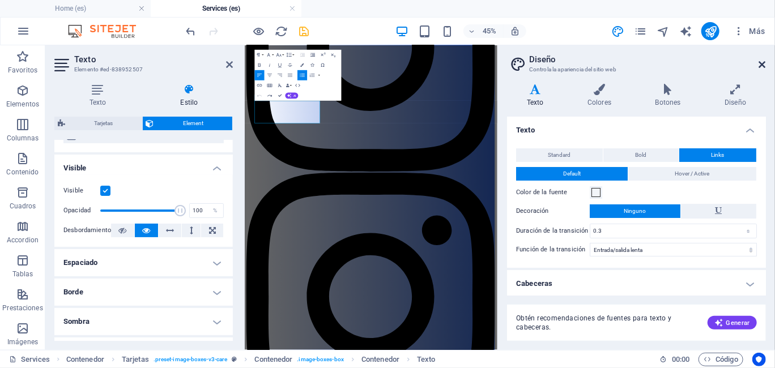
click at [759, 67] on icon at bounding box center [762, 64] width 7 height 9
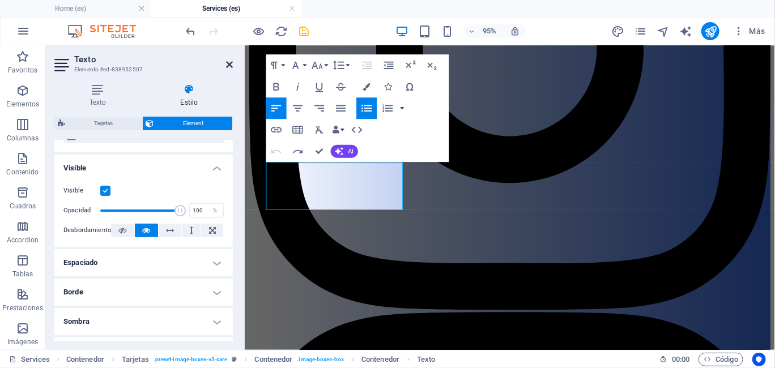
drag, startPoint x: 229, startPoint y: 63, endPoint x: 181, endPoint y: 32, distance: 57.3
click at [229, 63] on icon at bounding box center [229, 64] width 7 height 9
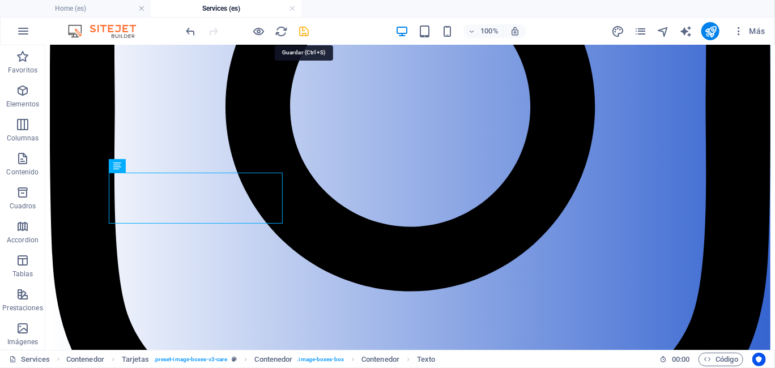
click at [304, 32] on icon "save" at bounding box center [304, 31] width 13 height 13
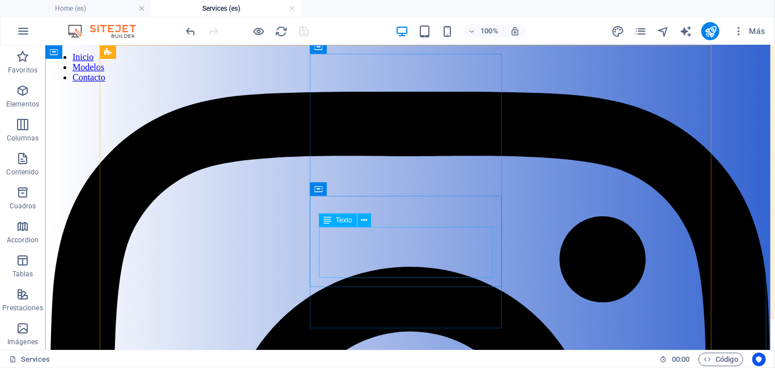
scroll to position [0, 0]
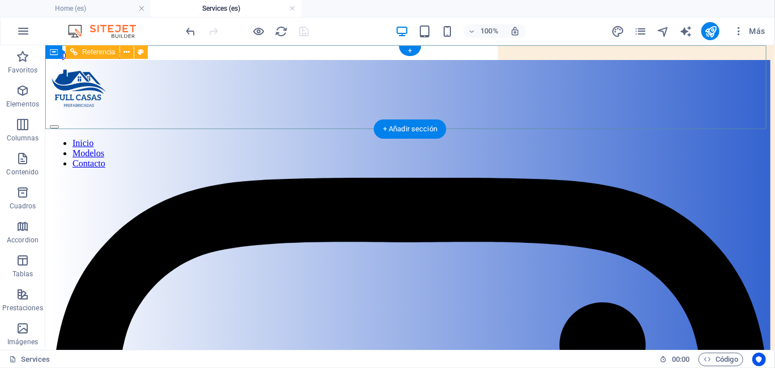
click at [681, 138] on nav "Inicio Modelos Contacto" at bounding box center [409, 153] width 720 height 31
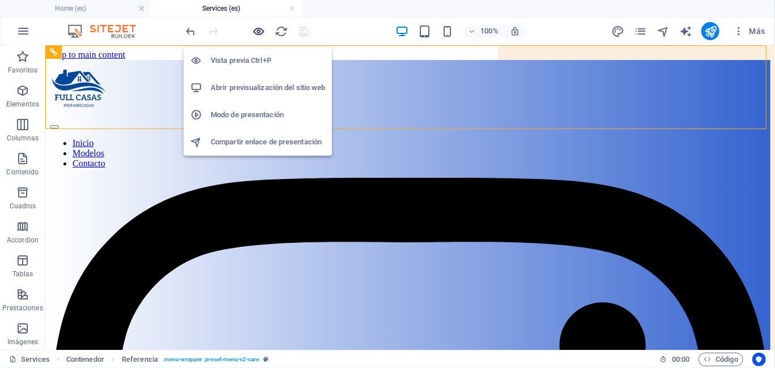
click at [256, 31] on icon "button" at bounding box center [259, 31] width 13 height 13
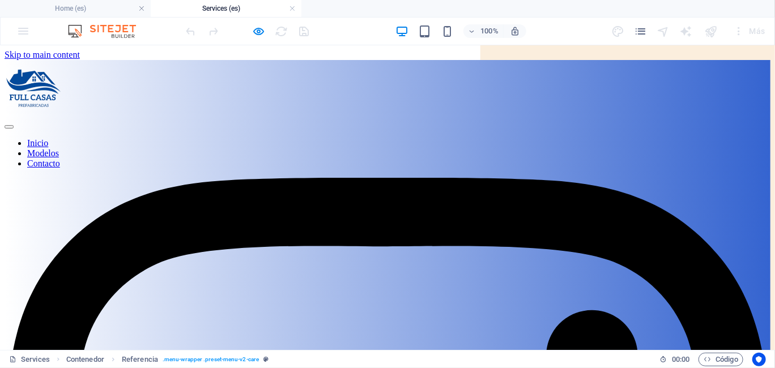
click at [60, 158] on link "Contacto" at bounding box center [43, 163] width 33 height 10
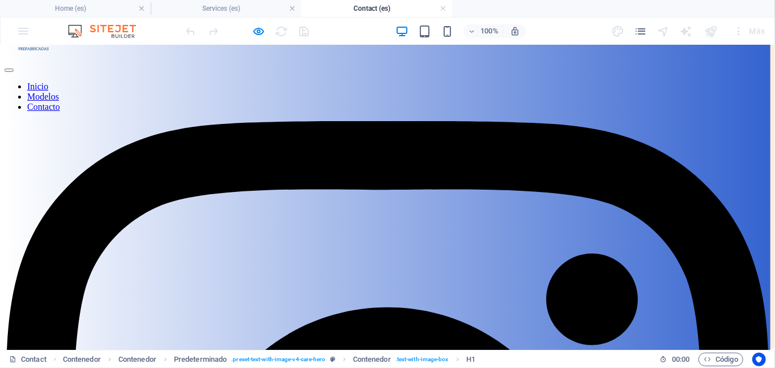
scroll to position [113, 0]
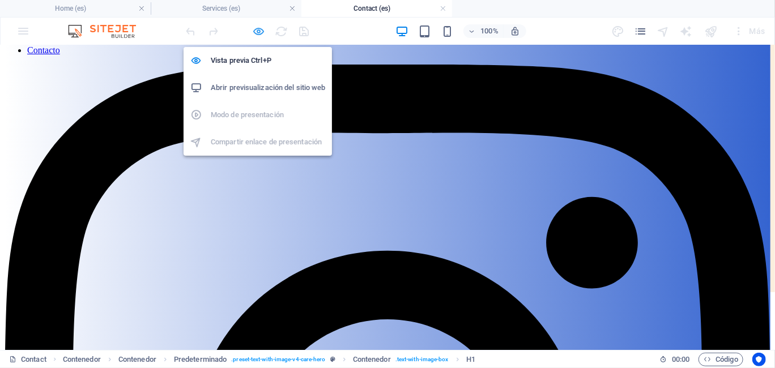
click at [257, 31] on icon "button" at bounding box center [259, 31] width 13 height 13
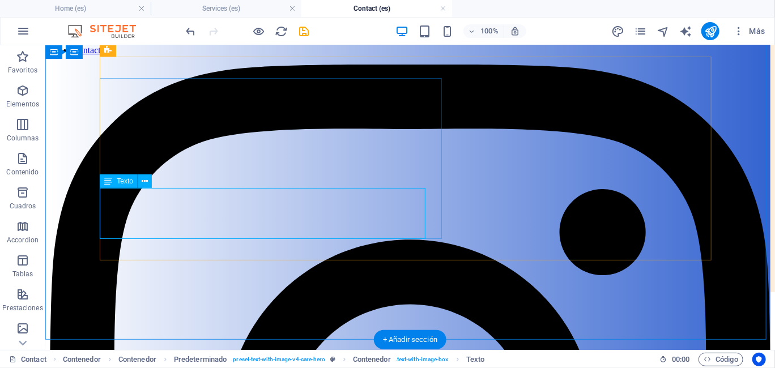
click at [146, 182] on icon at bounding box center [145, 182] width 6 height 12
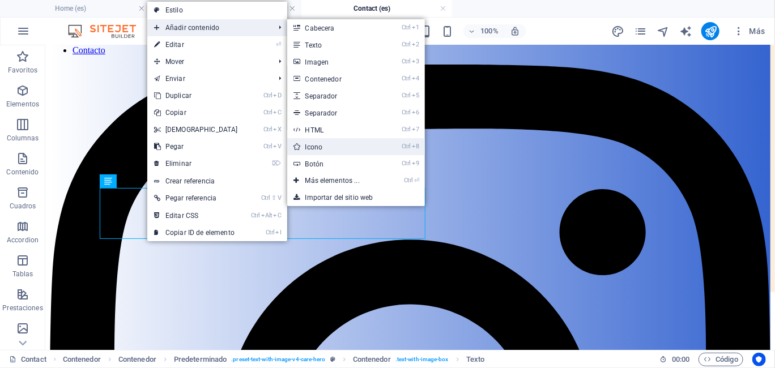
click at [339, 146] on link "Ctrl 8 Icono" at bounding box center [334, 146] width 95 height 17
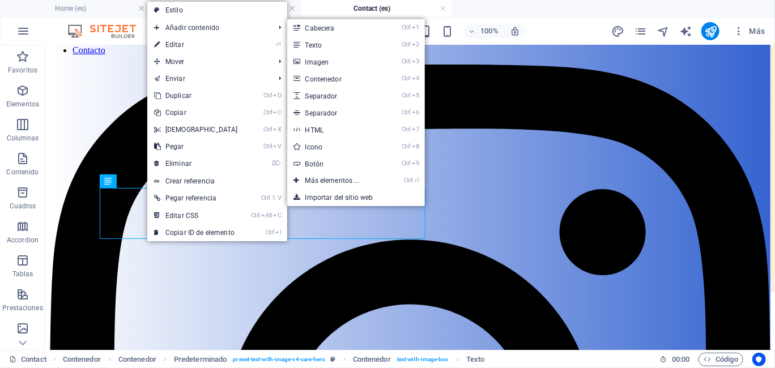
select select "xMidYMid"
select select "px"
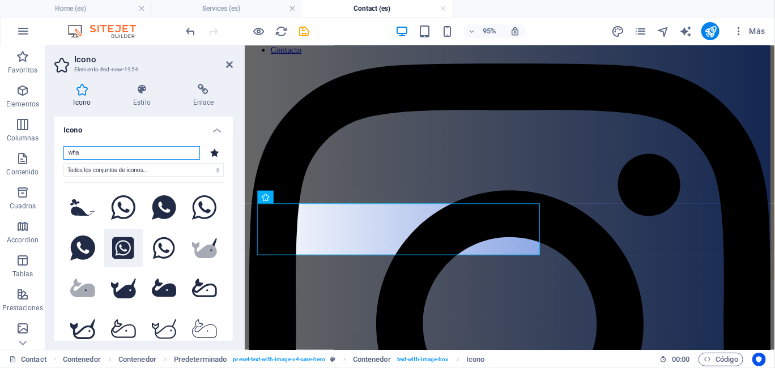
type input "wha"
click at [126, 247] on icon at bounding box center [123, 248] width 22 height 22
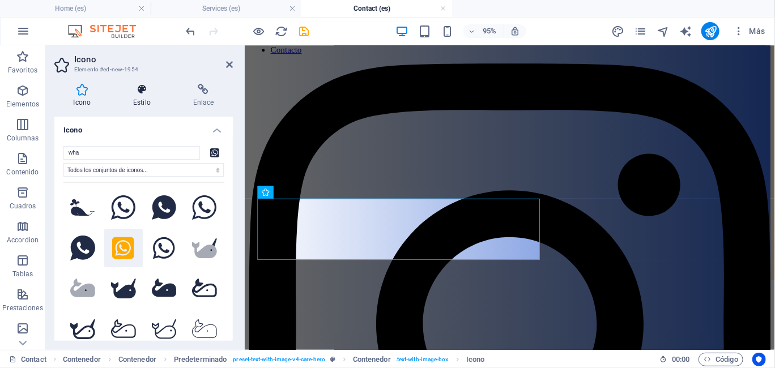
click at [146, 97] on h4 "Estilo" at bounding box center [144, 96] width 60 height 24
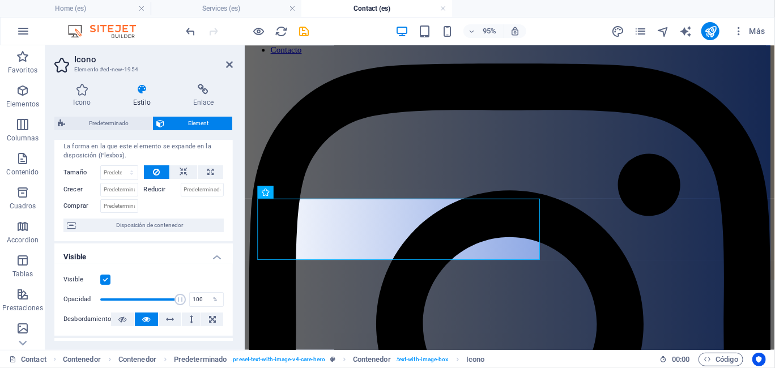
scroll to position [0, 0]
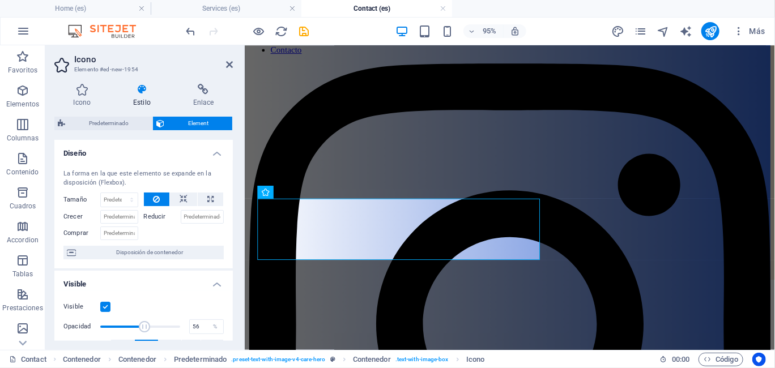
click at [144, 324] on span at bounding box center [140, 326] width 80 height 17
type input "100"
drag, startPoint x: 140, startPoint y: 325, endPoint x: 195, endPoint y: 326, distance: 55.5
click at [195, 326] on div "Opacidad 100 %" at bounding box center [143, 326] width 160 height 17
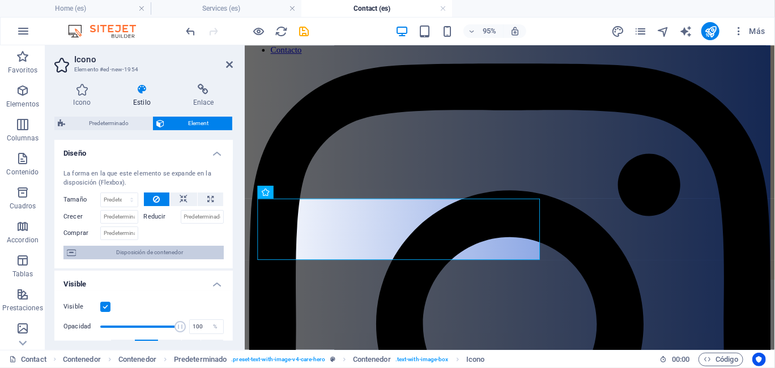
click at [190, 251] on span "Disposición de contenedor" at bounding box center [149, 253] width 141 height 14
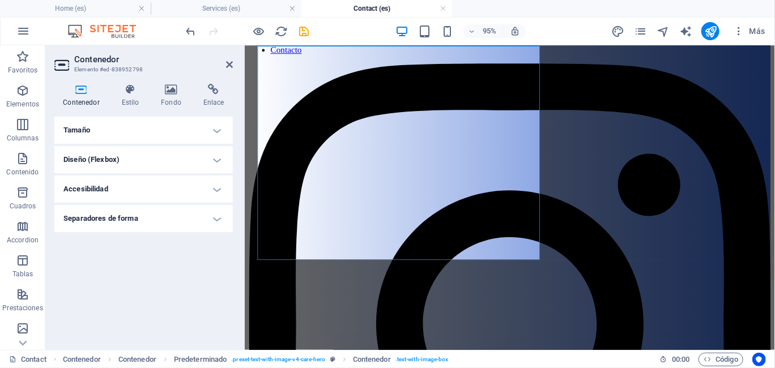
click at [223, 153] on h4 "Diseño (Flexbox)" at bounding box center [143, 159] width 178 height 27
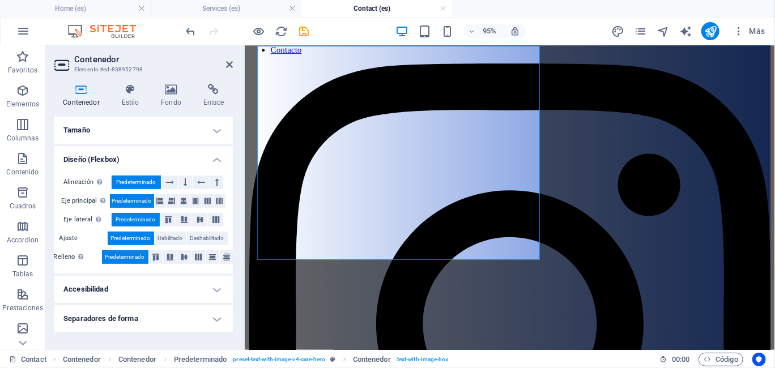
click at [213, 157] on h4 "Diseño (Flexbox)" at bounding box center [143, 156] width 178 height 20
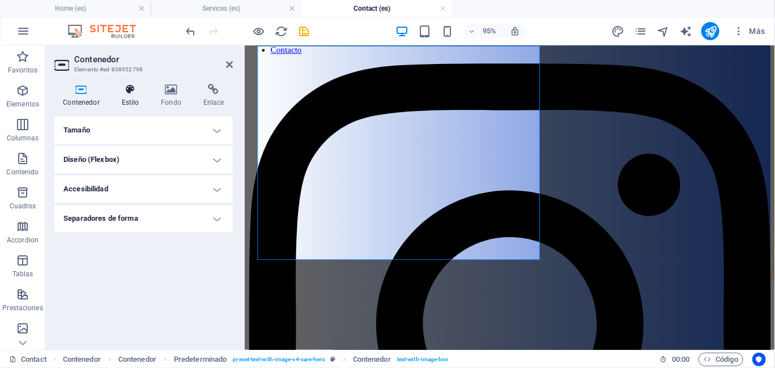
click at [130, 96] on h4 "Estilo" at bounding box center [133, 96] width 40 height 24
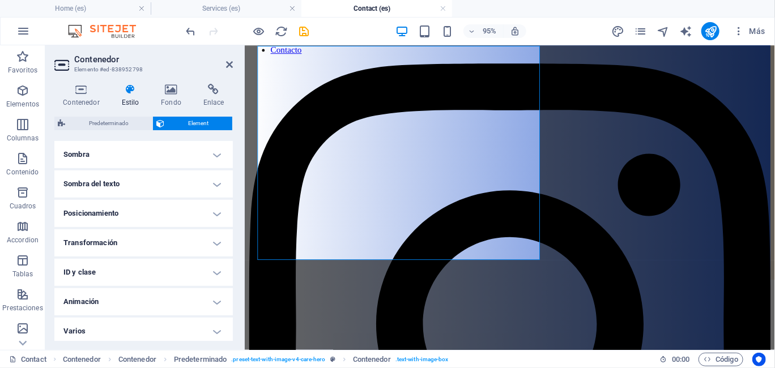
scroll to position [286, 0]
click at [213, 291] on h4 "Animación" at bounding box center [143, 298] width 178 height 27
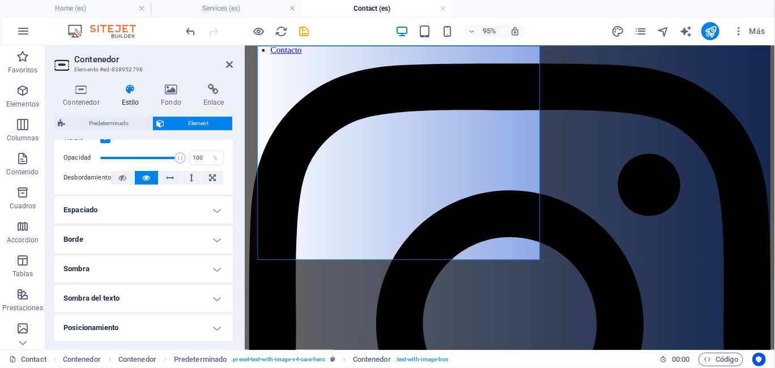
scroll to position [153, 0]
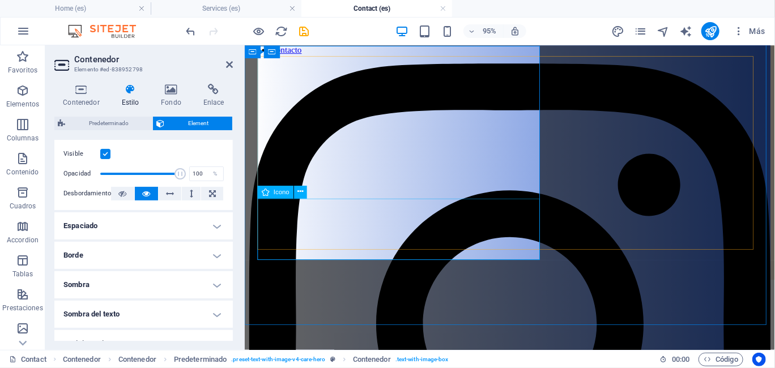
click at [303, 190] on icon at bounding box center [301, 191] width 6 height 11
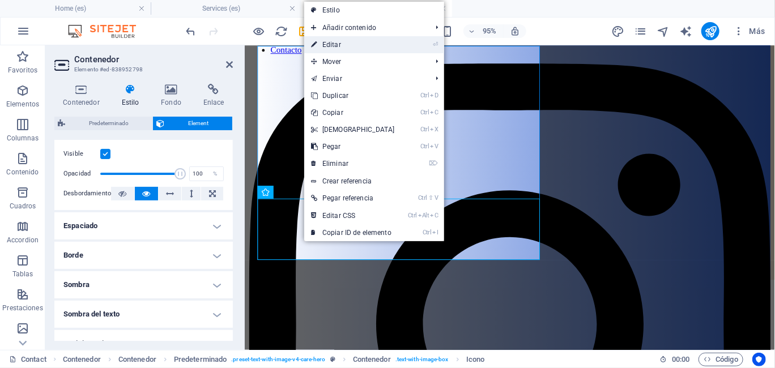
click at [391, 40] on link "⏎ Editar" at bounding box center [352, 44] width 97 height 17
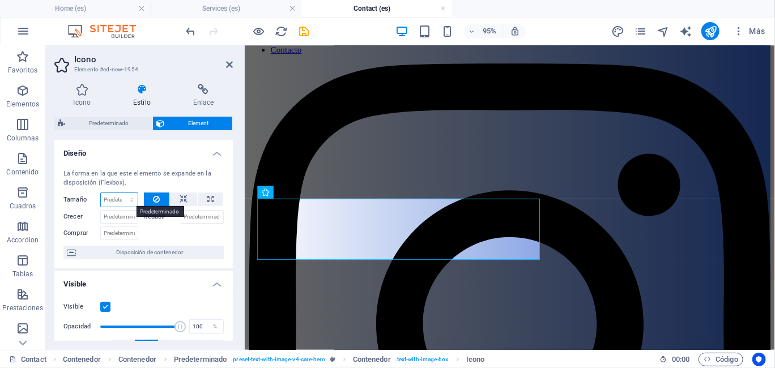
click at [117, 198] on select "Predeterminado automático px % 1/1 1/2 1/3 1/4 1/5 1/6 1/7 1/8 1/9 1/10" at bounding box center [119, 200] width 37 height 14
select select "px"
click at [121, 193] on select "Predeterminado automático px % 1/1 1/2 1/3 1/4 1/5 1/6 1/7 1/8 1/9 1/10" at bounding box center [119, 200] width 37 height 14
type input "0"
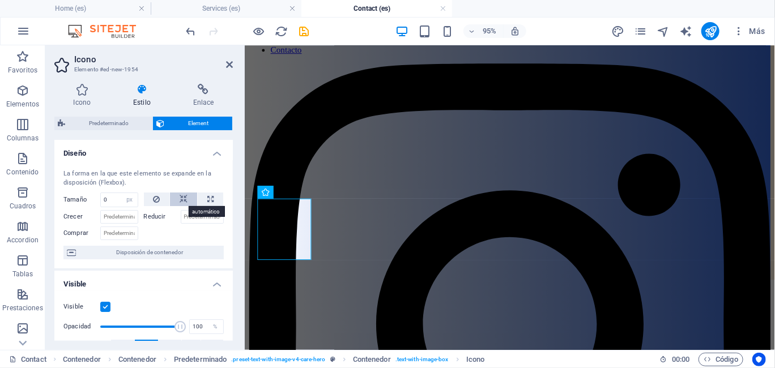
click at [178, 199] on button at bounding box center [183, 200] width 27 height 14
click at [121, 199] on select "Predeterminado automático px % 1/1 1/2 1/3 1/4 1/5 1/6 1/7 1/8 1/9 1/10" at bounding box center [119, 200] width 37 height 14
select select "px"
click at [121, 193] on select "Predeterminado automático px % 1/1 1/2 1/3 1/4 1/5 1/6 1/7 1/8 1/9 1/10" at bounding box center [119, 200] width 37 height 14
type input "0"
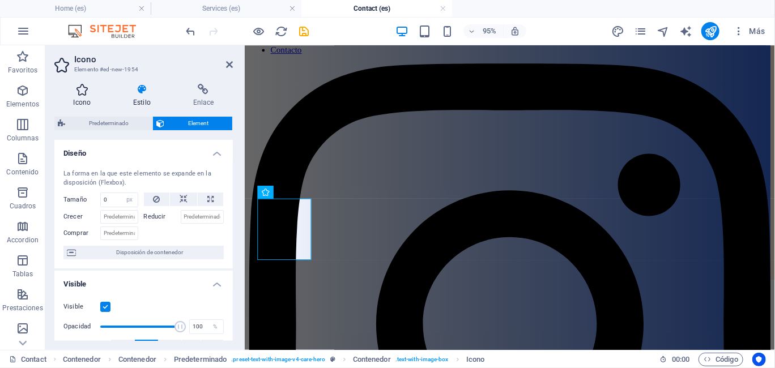
click at [82, 95] on h4 "Icono" at bounding box center [84, 96] width 60 height 24
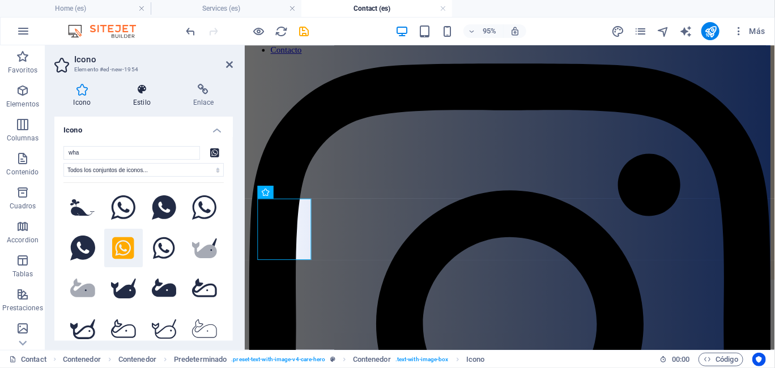
click at [145, 90] on icon at bounding box center [142, 89] width 56 height 11
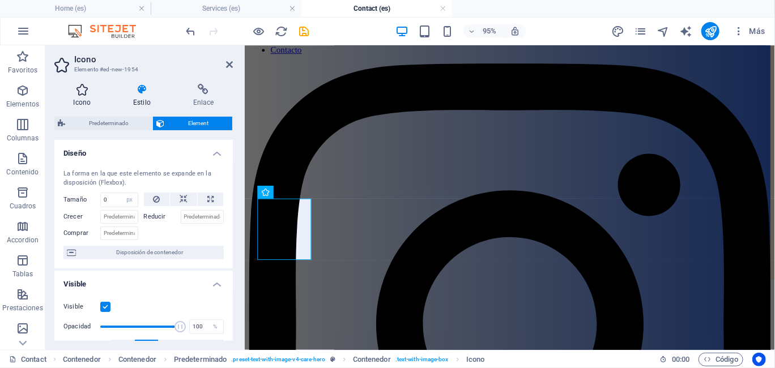
click at [81, 95] on icon at bounding box center [82, 89] width 56 height 11
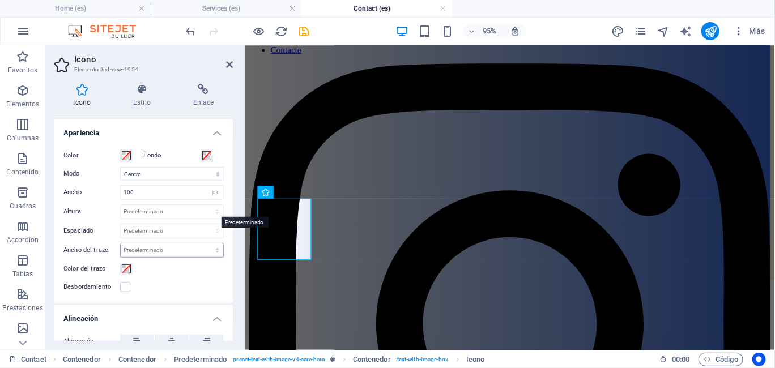
scroll to position [227, 0]
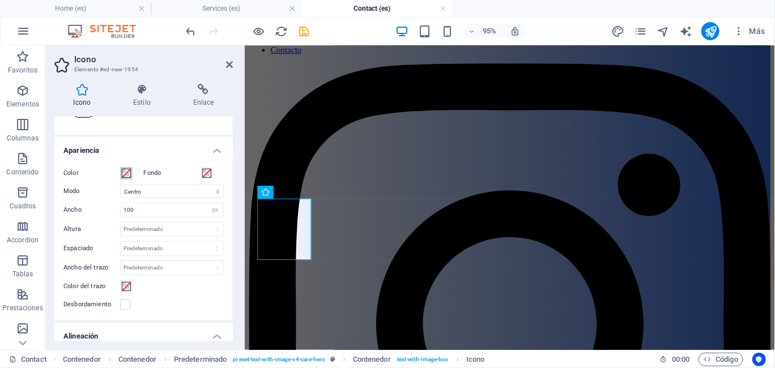
click at [129, 173] on span at bounding box center [126, 173] width 9 height 9
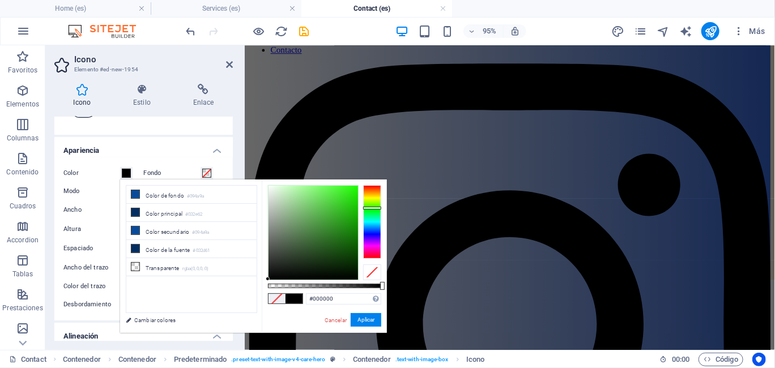
click at [366, 208] on div at bounding box center [372, 222] width 18 height 74
type input "#1b910d"
click at [349, 225] on div at bounding box center [312, 233] width 89 height 94
click at [360, 322] on button "Aplicar" at bounding box center [366, 320] width 31 height 14
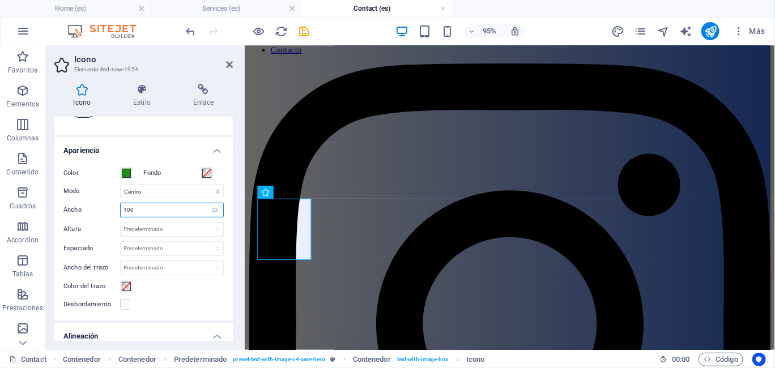
click at [158, 208] on input "100" at bounding box center [172, 210] width 103 height 14
type input "1"
drag, startPoint x: 147, startPoint y: 211, endPoint x: 108, endPoint y: 215, distance: 39.3
click at [108, 215] on div "Ancho 50 Predeterminado automático px rem % em vh vw" at bounding box center [143, 210] width 160 height 15
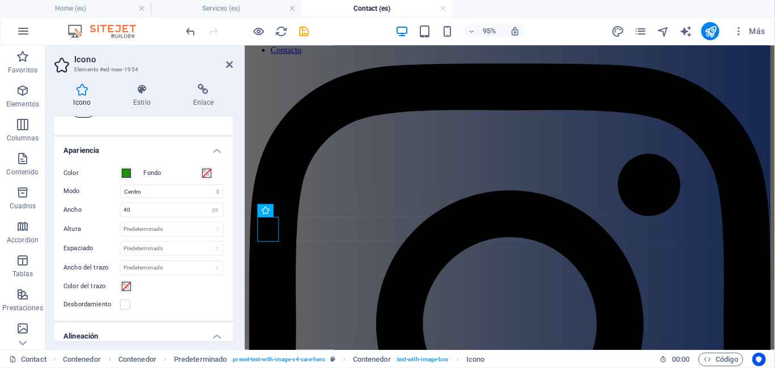
click at [167, 287] on div "Color del trazo" at bounding box center [143, 287] width 160 height 14
click at [188, 291] on div "Color del trazo" at bounding box center [143, 287] width 160 height 14
drag, startPoint x: 139, startPoint y: 207, endPoint x: 121, endPoint y: 210, distance: 18.4
click at [121, 210] on input "40" at bounding box center [172, 210] width 103 height 14
type input "30"
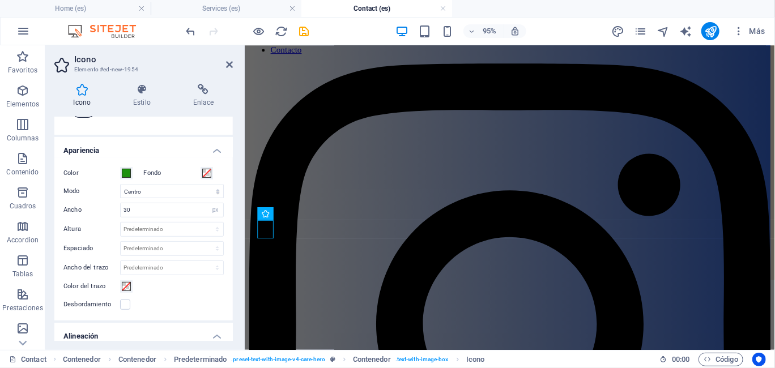
click at [182, 287] on div "Color del trazo" at bounding box center [143, 287] width 160 height 14
click at [183, 301] on div "Desbordamiento" at bounding box center [143, 305] width 160 height 14
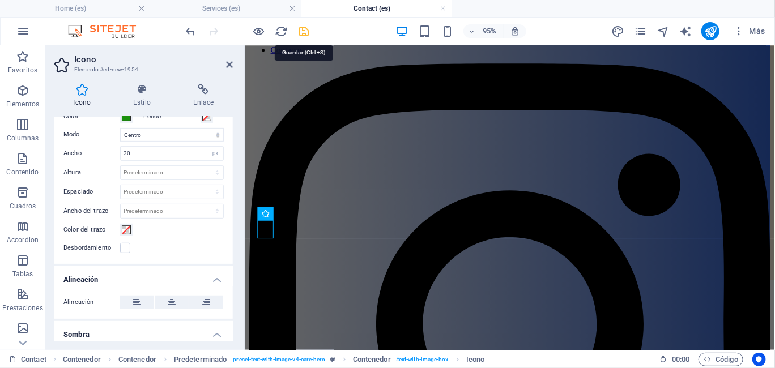
click at [306, 32] on icon "save" at bounding box center [304, 31] width 13 height 13
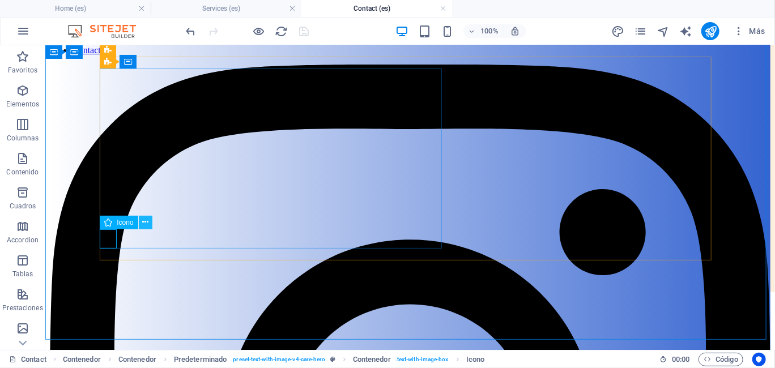
click at [143, 223] on icon at bounding box center [145, 222] width 6 height 12
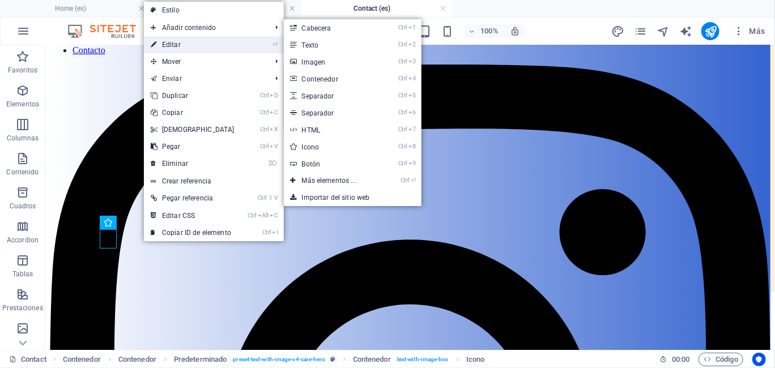
click at [237, 47] on link "⏎ Editar" at bounding box center [192, 44] width 97 height 17
select select "xMidYMid"
select select "px"
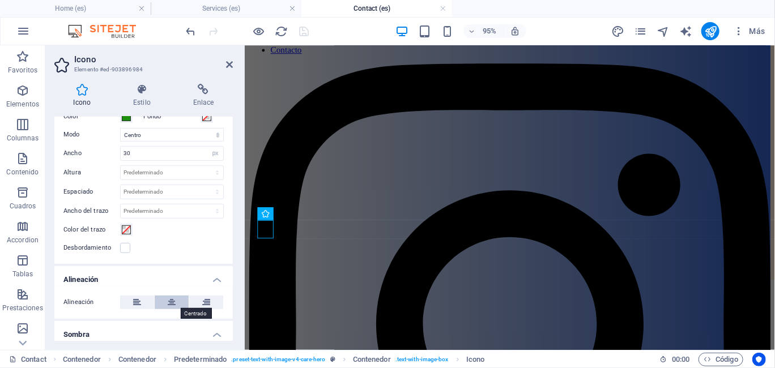
click at [165, 302] on button at bounding box center [172, 303] width 34 height 14
click at [174, 300] on button at bounding box center [172, 303] width 34 height 14
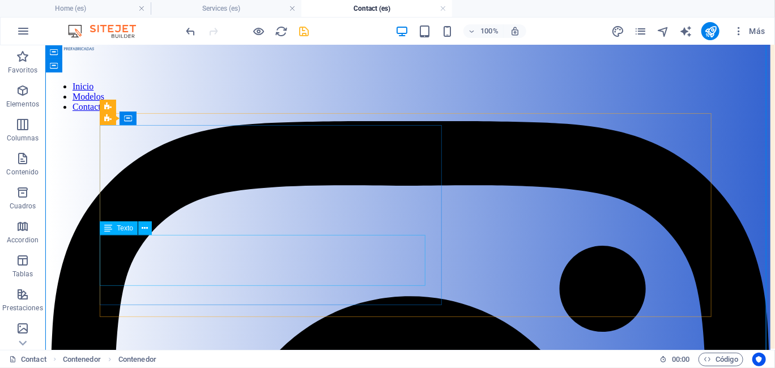
scroll to position [113, 0]
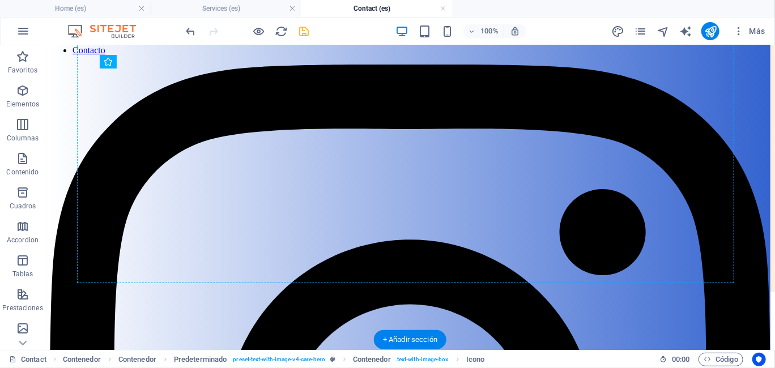
drag, startPoint x: 105, startPoint y: 233, endPoint x: 178, endPoint y: 216, distance: 74.3
drag, startPoint x: 110, startPoint y: 186, endPoint x: 144, endPoint y: 202, distance: 37.3
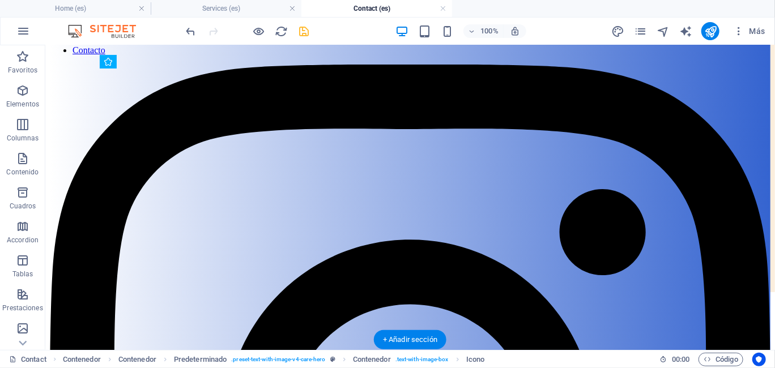
drag, startPoint x: 105, startPoint y: 190, endPoint x: 158, endPoint y: 263, distance: 90.1
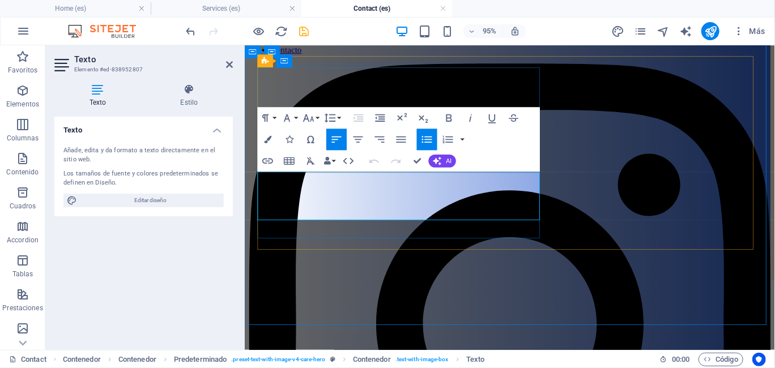
drag, startPoint x: 467, startPoint y: 222, endPoint x: 335, endPoint y: 222, distance: 132.0
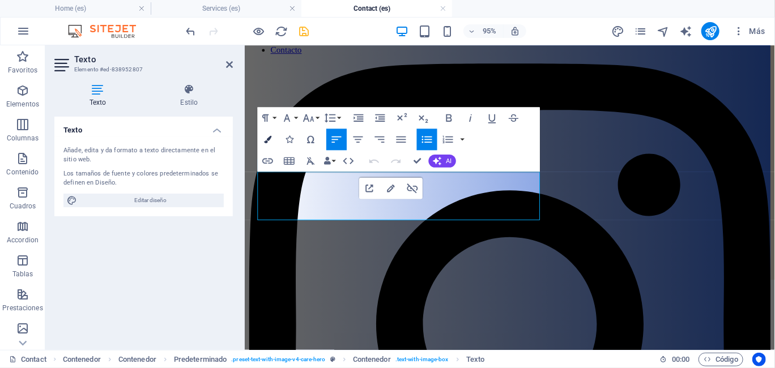
click at [270, 140] on icon "button" at bounding box center [267, 139] width 7 height 7
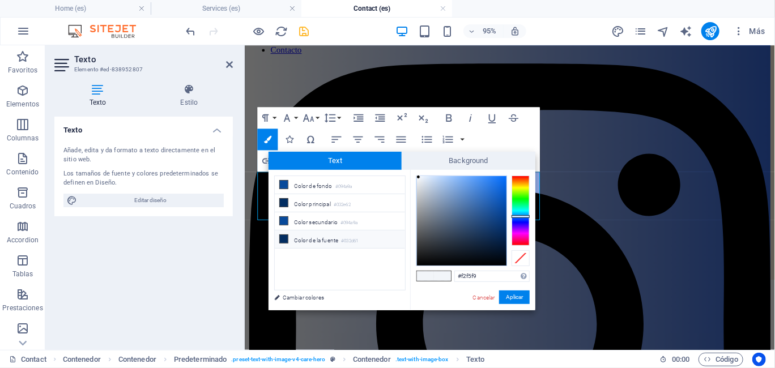
click at [311, 237] on li "Color de la fuente #032d61" at bounding box center [340, 240] width 130 height 18
type input "#032d61"
click at [516, 297] on button "Aplicar" at bounding box center [514, 298] width 31 height 14
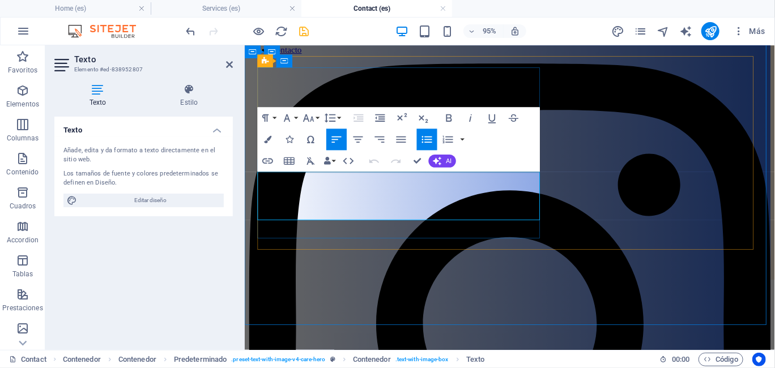
drag, startPoint x: 464, startPoint y: 220, endPoint x: 337, endPoint y: 217, distance: 126.9
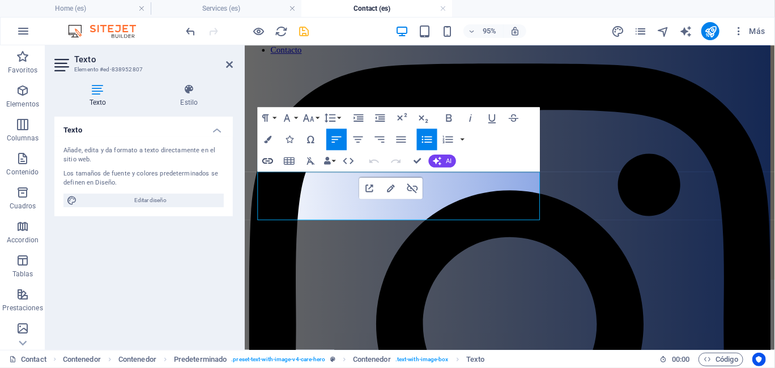
click at [266, 159] on icon "button" at bounding box center [267, 162] width 11 height 6
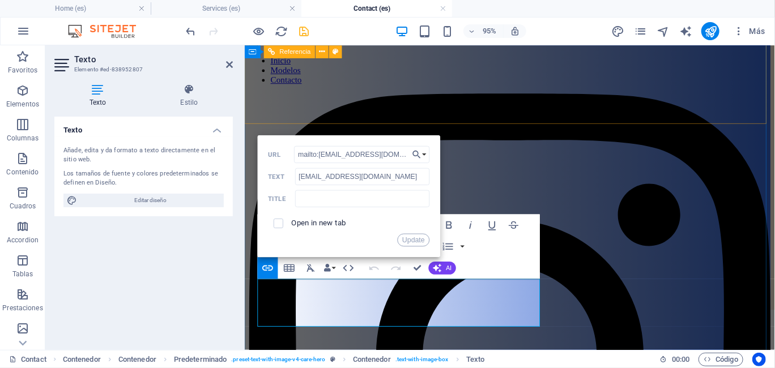
scroll to position [0, 0]
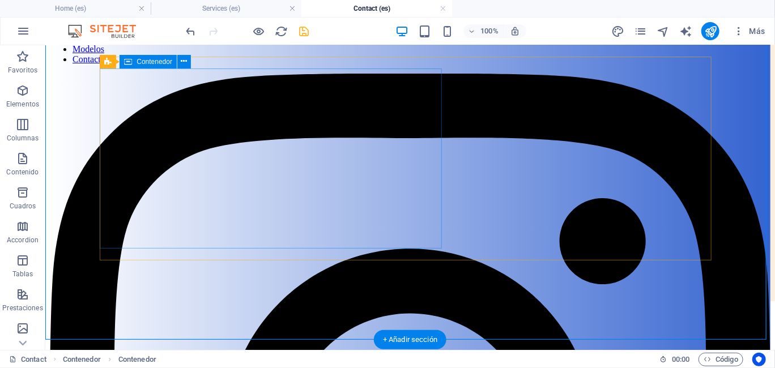
scroll to position [113, 0]
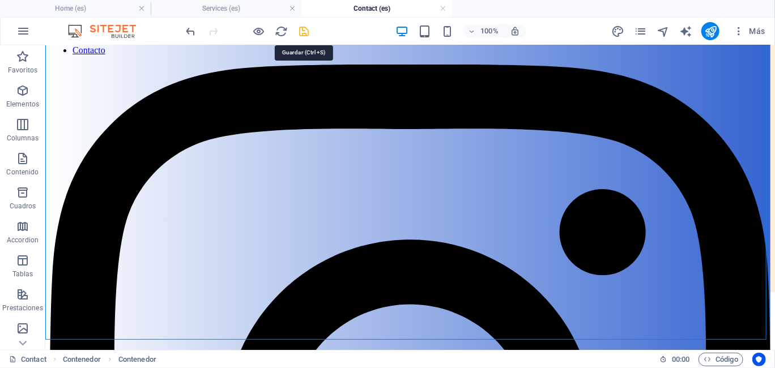
click at [304, 27] on icon "save" at bounding box center [304, 31] width 13 height 13
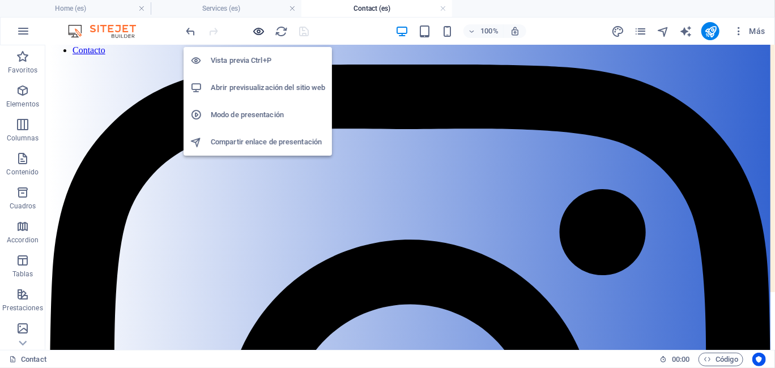
click at [259, 29] on icon "button" at bounding box center [259, 31] width 13 height 13
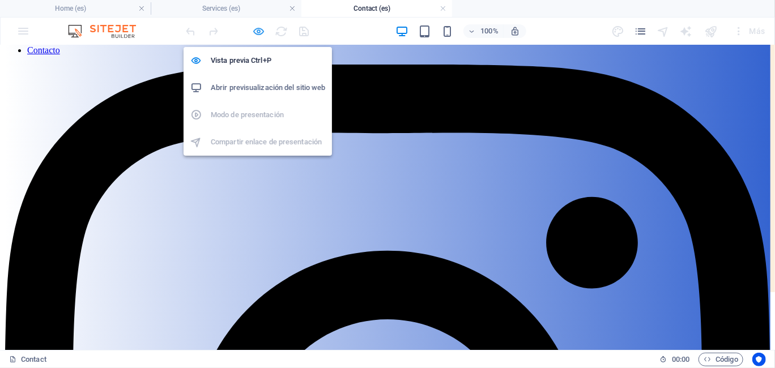
click at [263, 29] on icon "button" at bounding box center [259, 31] width 13 height 13
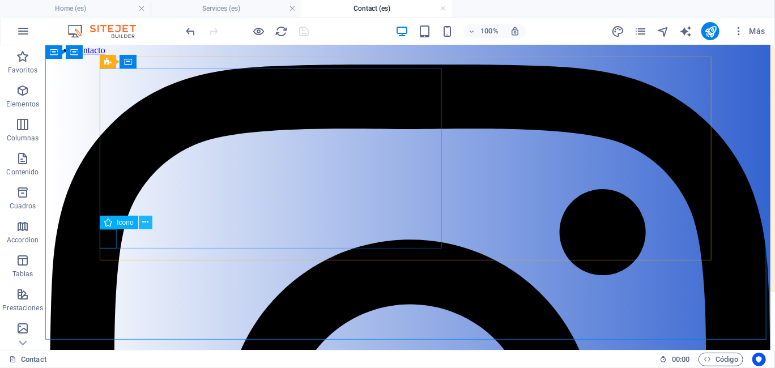
click at [147, 221] on icon at bounding box center [145, 222] width 6 height 12
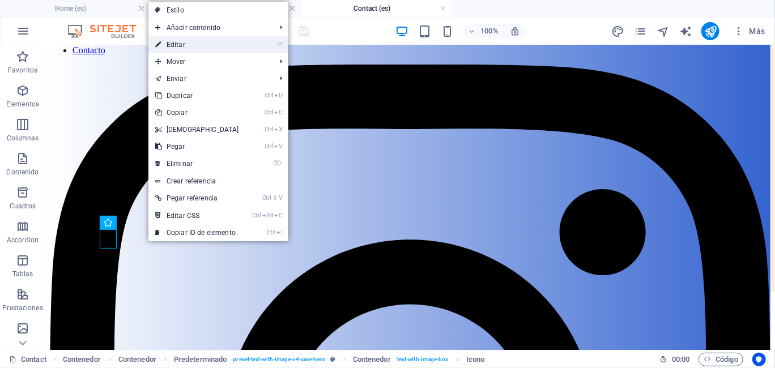
click at [192, 50] on link "⏎ Editar" at bounding box center [196, 44] width 97 height 17
select select "xMidYMid"
select select "px"
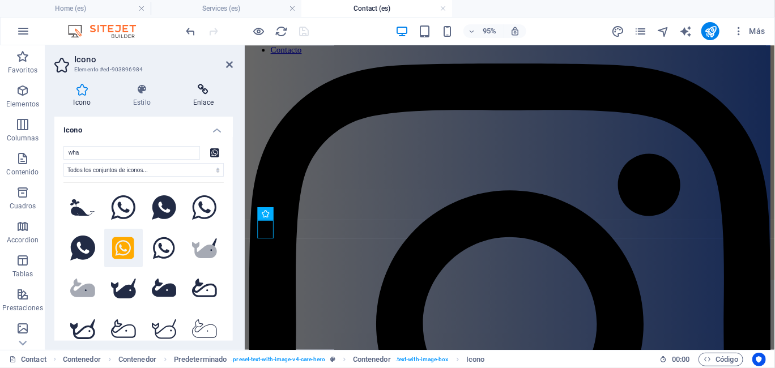
click at [206, 97] on h4 "Enlace" at bounding box center [203, 96] width 59 height 24
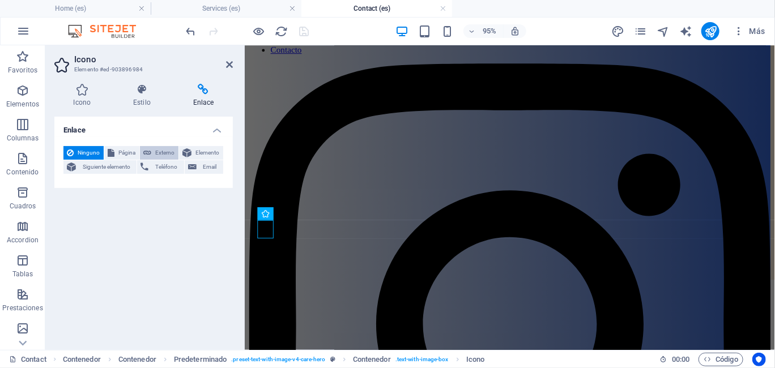
click at [160, 154] on span "Externo" at bounding box center [165, 153] width 20 height 14
select select "blank"
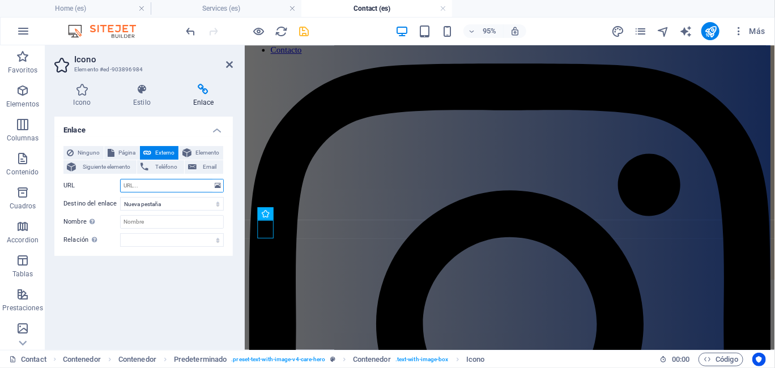
paste input "https://wa.me/56954234825"
type input "https://wa.me/56954234825"
click at [164, 216] on input "Nombre Una descripción adicional del enlace no debería ser igual al texto del e…" at bounding box center [172, 222] width 104 height 14
type input "Whatsapp"
click at [210, 240] on select "alternativo autor marcador externo ayuda licencia siguiente nofollow noreferrer…" at bounding box center [172, 240] width 104 height 14
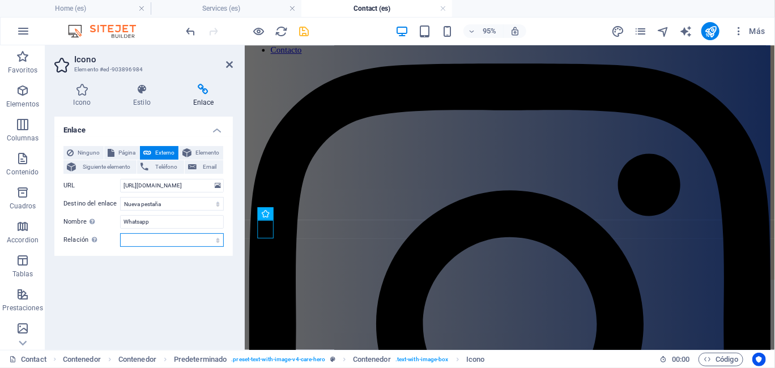
select select "author"
click at [120, 233] on select "alternativo autor marcador externo ayuda licencia siguiente nofollow noreferrer…" at bounding box center [172, 240] width 104 height 14
click at [224, 67] on header "Icono Elemento #ed-903896984" at bounding box center [143, 59] width 178 height 29
click at [229, 63] on icon at bounding box center [229, 64] width 7 height 9
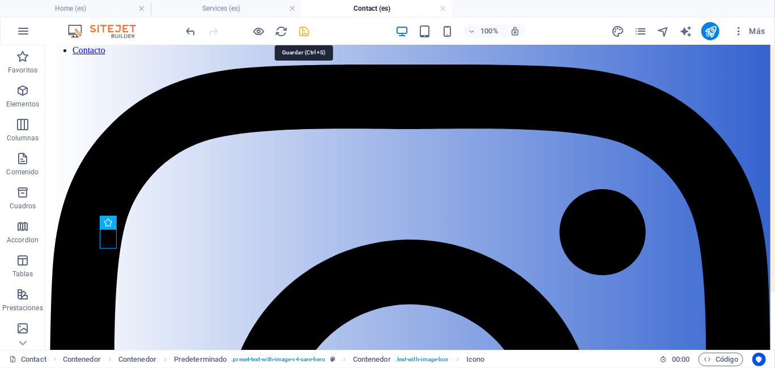
click at [302, 31] on icon "save" at bounding box center [304, 31] width 13 height 13
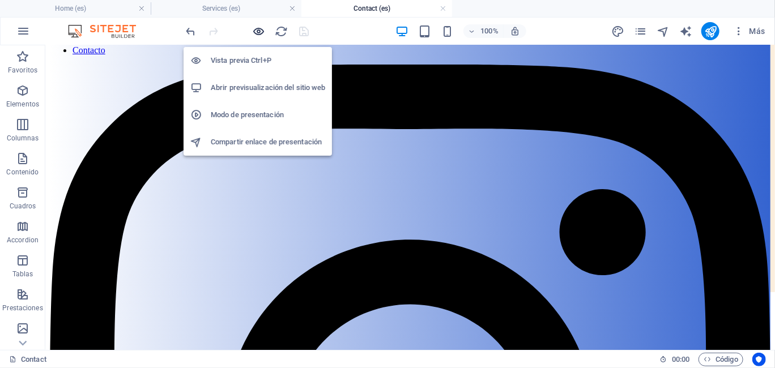
click at [257, 31] on icon "button" at bounding box center [259, 31] width 13 height 13
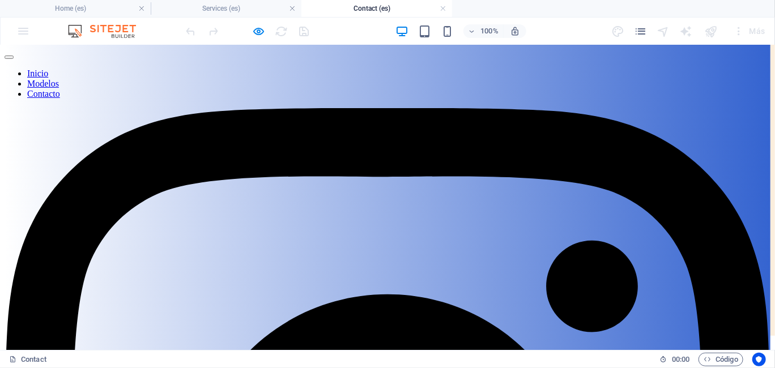
scroll to position [0, 0]
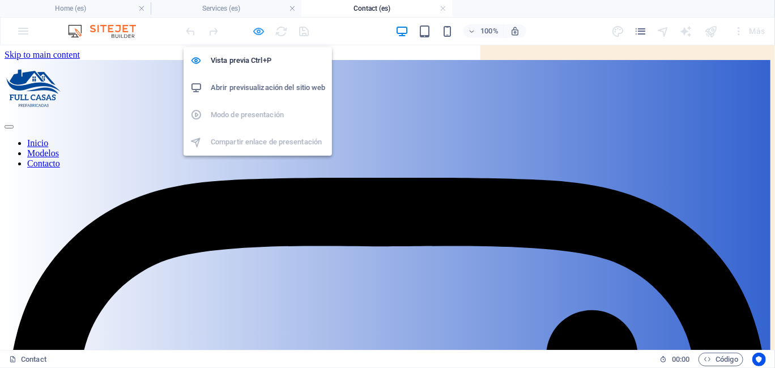
click at [257, 32] on icon "button" at bounding box center [259, 31] width 13 height 13
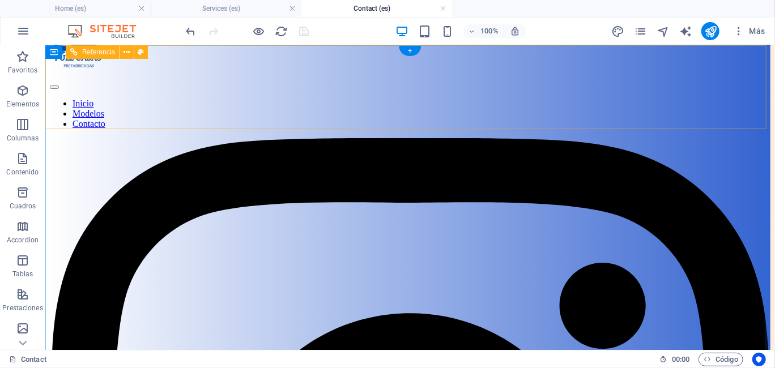
scroll to position [57, 0]
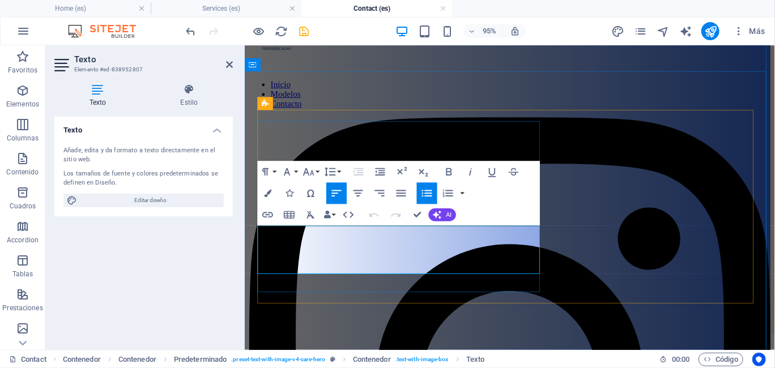
drag, startPoint x: 311, startPoint y: 251, endPoint x: 260, endPoint y: 252, distance: 51.0
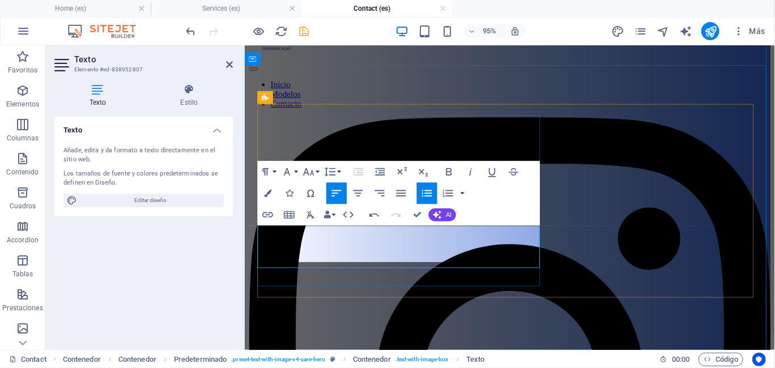
scroll to position [63, 0]
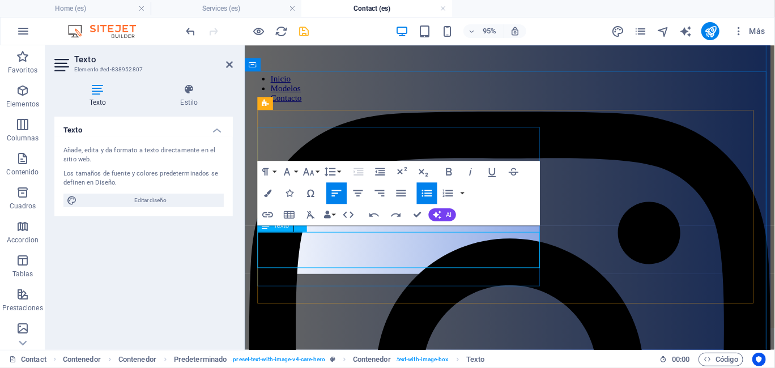
scroll to position [57, 0]
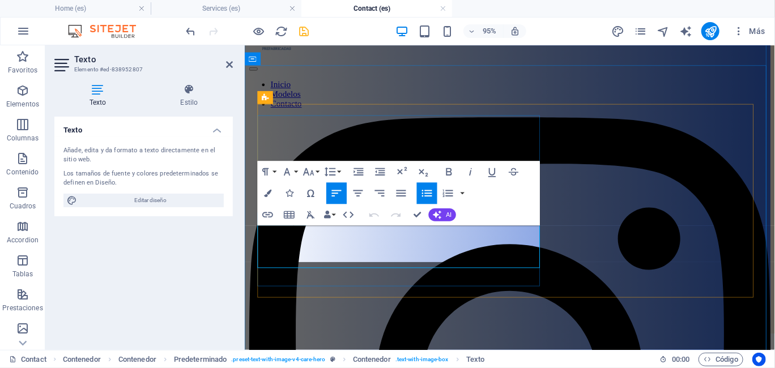
scroll to position [63, 0]
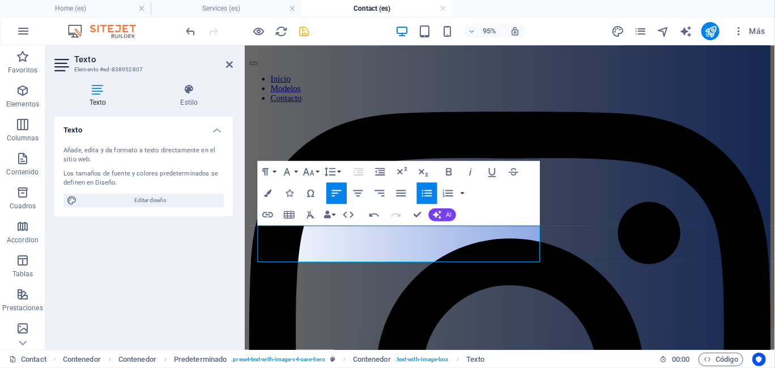
click at [430, 194] on icon "button" at bounding box center [427, 193] width 13 height 13
drag, startPoint x: 348, startPoint y: 253, endPoint x: 237, endPoint y: 256, distance: 111.1
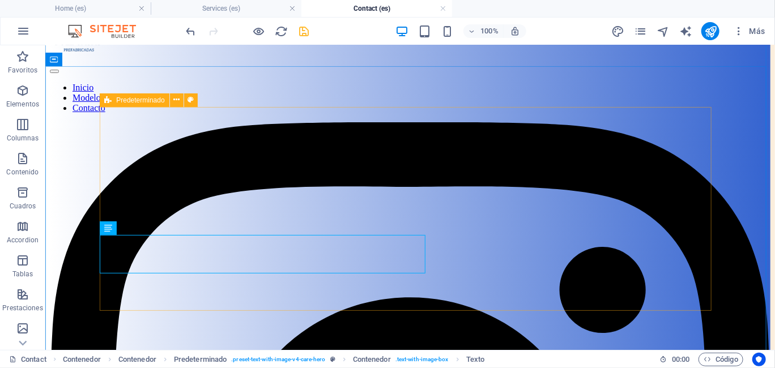
scroll to position [0, 0]
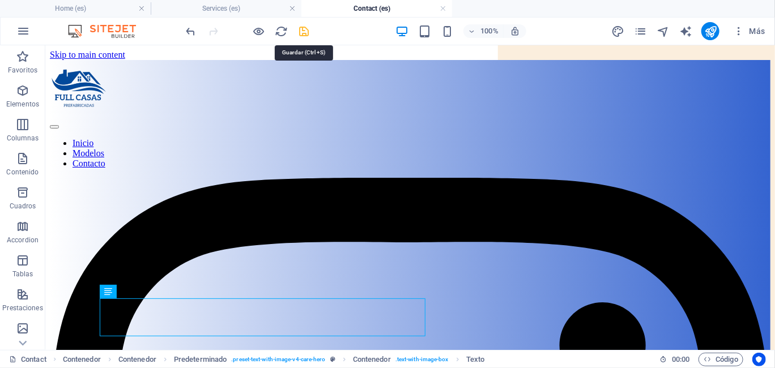
click at [304, 29] on icon "save" at bounding box center [304, 31] width 13 height 13
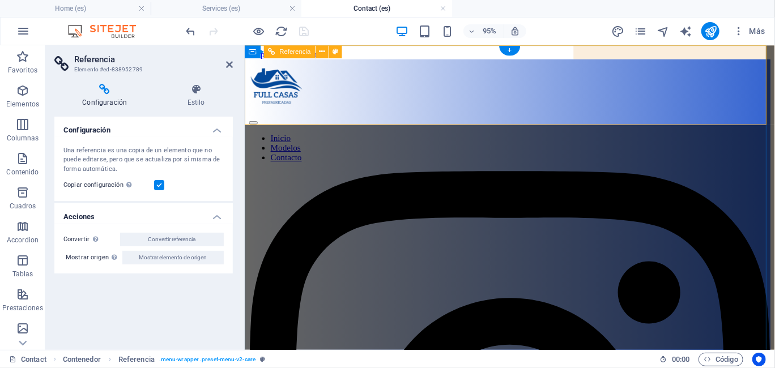
click at [203, 89] on icon at bounding box center [196, 89] width 74 height 11
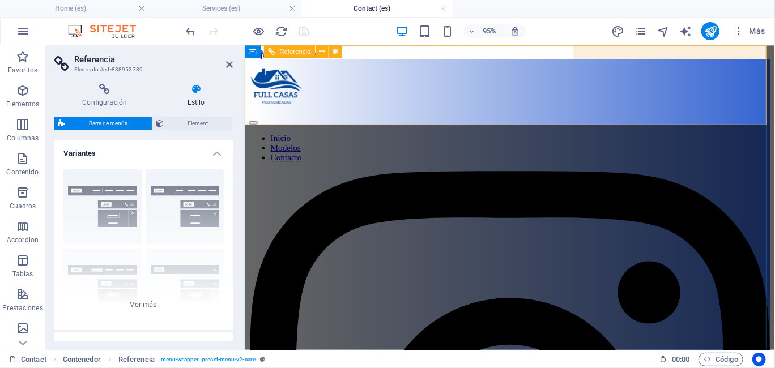
click at [225, 65] on header "Referencia Elemento #ed-838952789" at bounding box center [143, 59] width 178 height 29
click at [224, 66] on header "Referencia Elemento #ed-838952789" at bounding box center [143, 59] width 178 height 29
click at [229, 64] on icon at bounding box center [229, 64] width 7 height 9
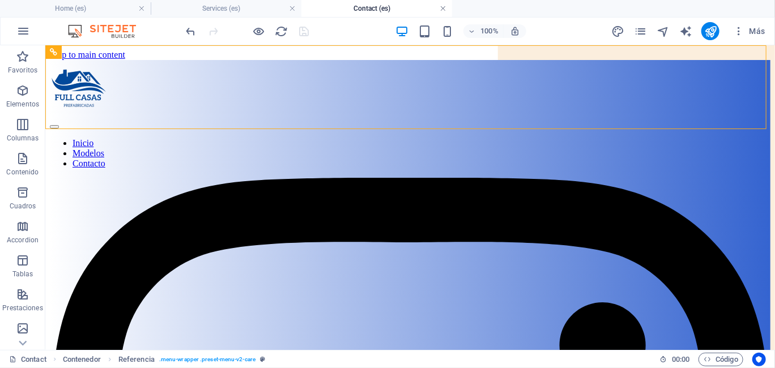
click at [443, 9] on link at bounding box center [443, 8] width 7 height 11
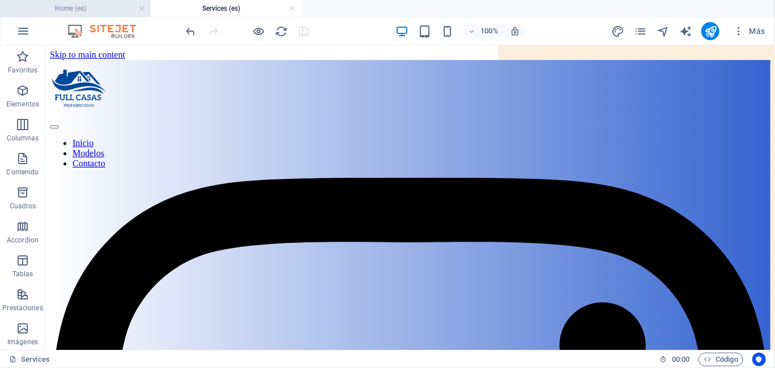
click at [71, 5] on h4 "Home (es)" at bounding box center [75, 8] width 151 height 12
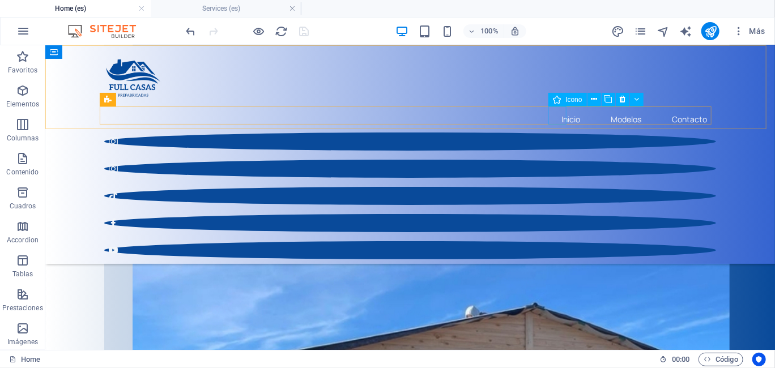
click at [559, 132] on figure at bounding box center [410, 141] width 612 height 18
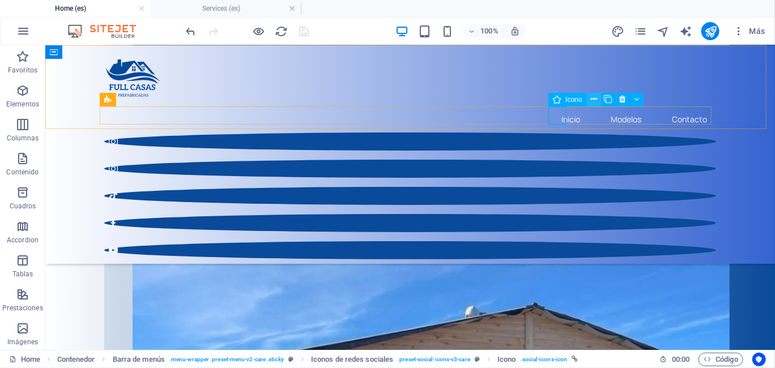
click at [594, 100] on icon at bounding box center [594, 99] width 6 height 12
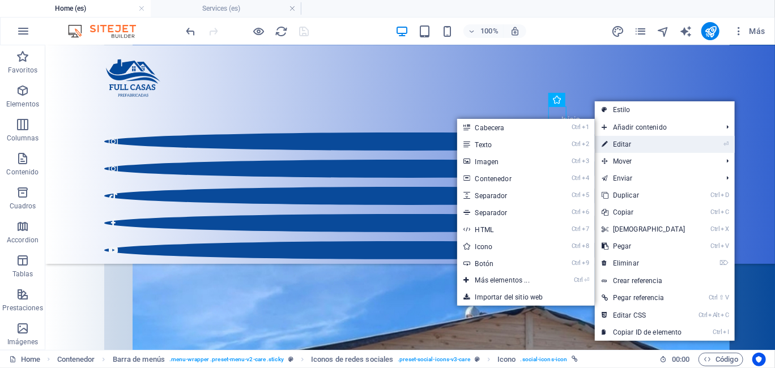
click at [626, 144] on link "⏎ Editar" at bounding box center [643, 144] width 97 height 17
select select "xMidYMid"
select select "px"
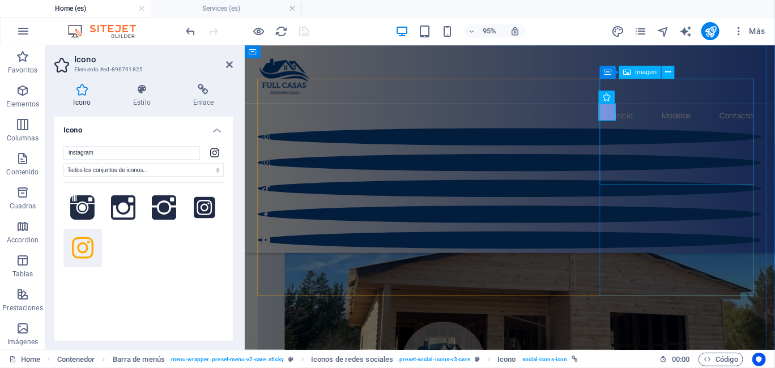
scroll to position [480, 0]
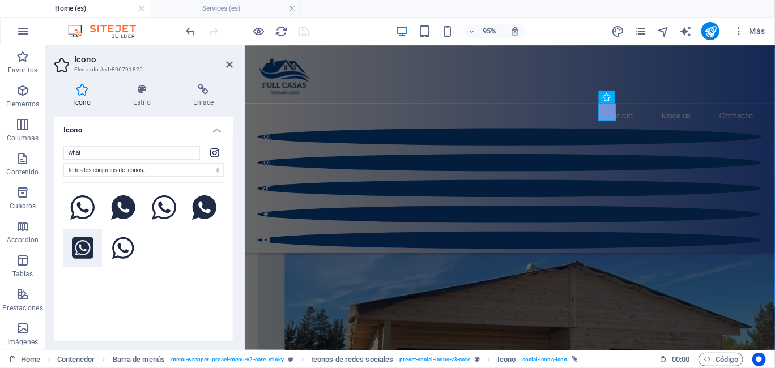
type input "what"
click at [85, 241] on icon at bounding box center [83, 248] width 22 height 25
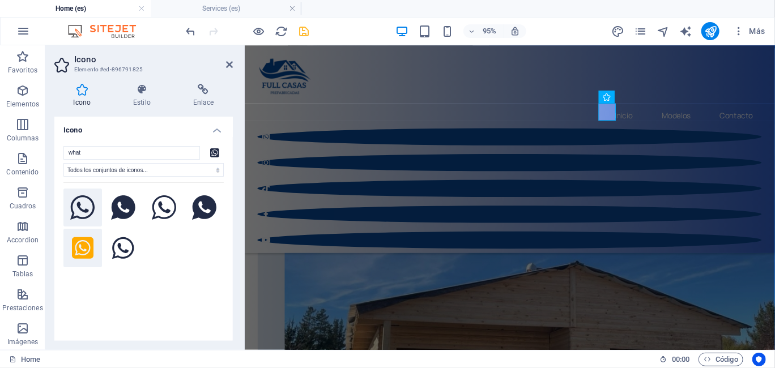
click at [84, 208] on icon at bounding box center [82, 207] width 25 height 25
click at [230, 63] on icon at bounding box center [229, 64] width 7 height 9
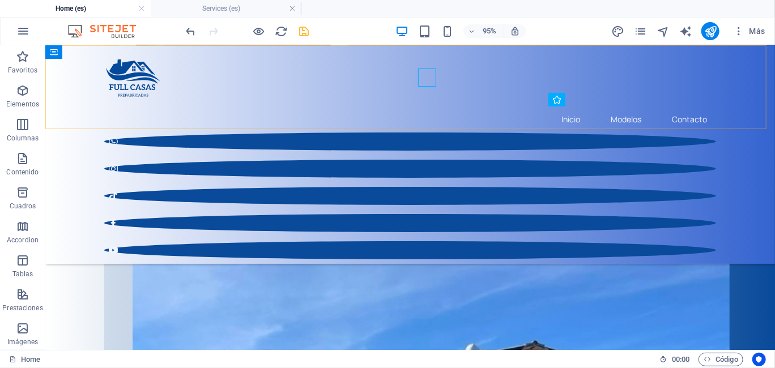
scroll to position [518, 0]
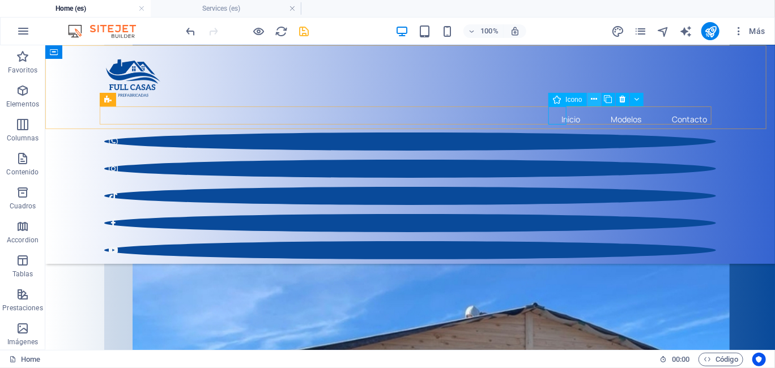
click at [593, 99] on icon at bounding box center [594, 99] width 6 height 12
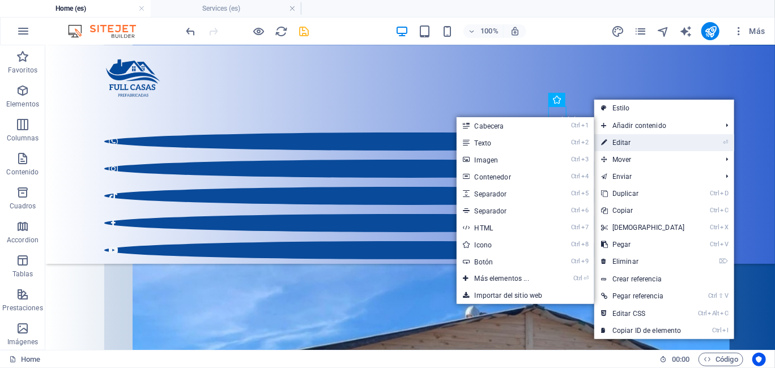
click at [615, 142] on link "⏎ Editar" at bounding box center [642, 142] width 97 height 17
select select "xMidYMid"
select select "px"
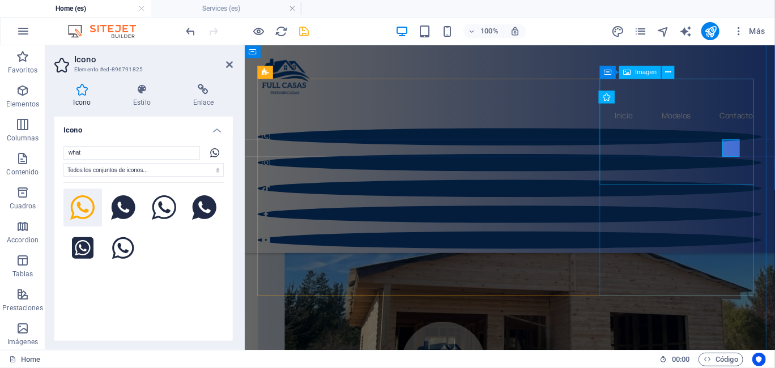
scroll to position [480, 0]
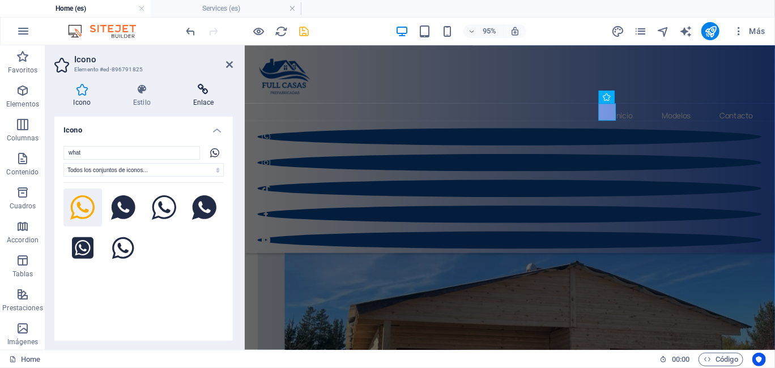
click at [206, 88] on icon at bounding box center [203, 89] width 59 height 11
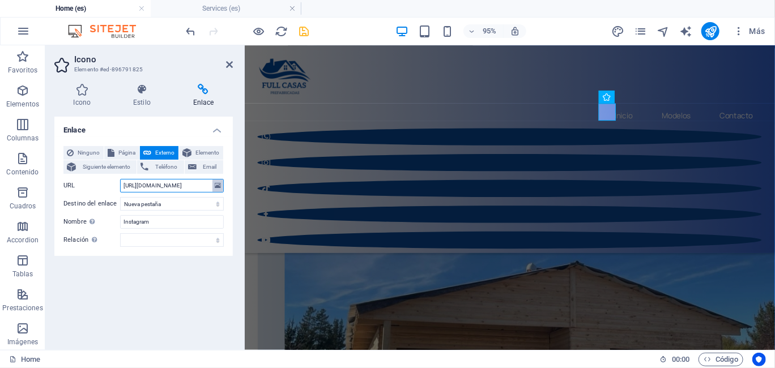
scroll to position [0, 106]
drag, startPoint x: 123, startPoint y: 184, endPoint x: 224, endPoint y: 190, distance: 101.6
click at [224, 190] on div "Ninguno Página Externo Elemento Siguiente elemento Teléfono Email Página Home A…" at bounding box center [143, 196] width 178 height 119
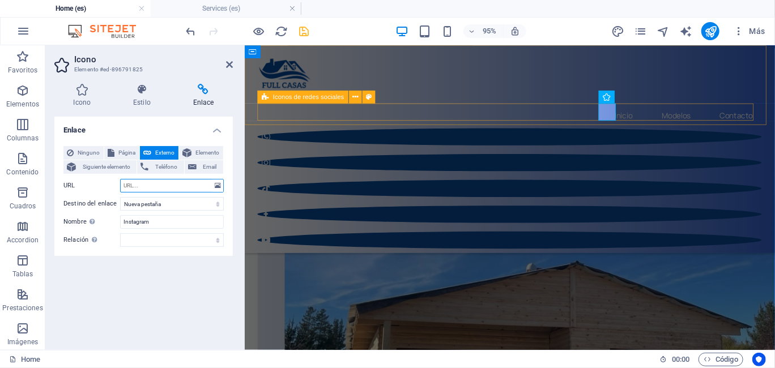
scroll to position [0, 0]
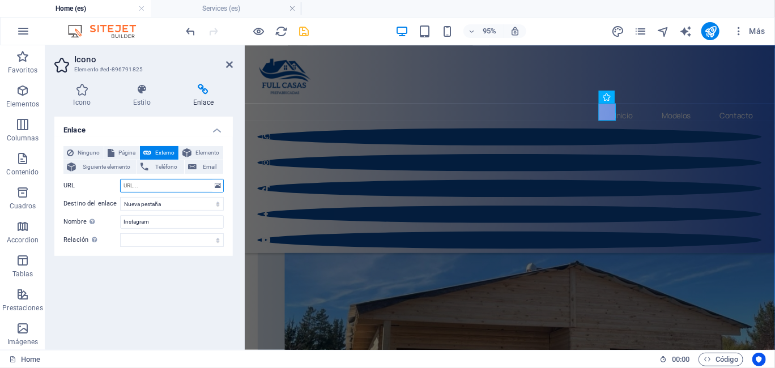
paste input "https://wa.me/56954234825"
type input "https://wa.me/56954234825"
drag, startPoint x: 164, startPoint y: 222, endPoint x: 120, endPoint y: 221, distance: 44.2
click at [120, 221] on div "Nombre Una descripción adicional del enlace no debería ser igual al texto del e…" at bounding box center [143, 222] width 160 height 14
type input "Whatsapp"
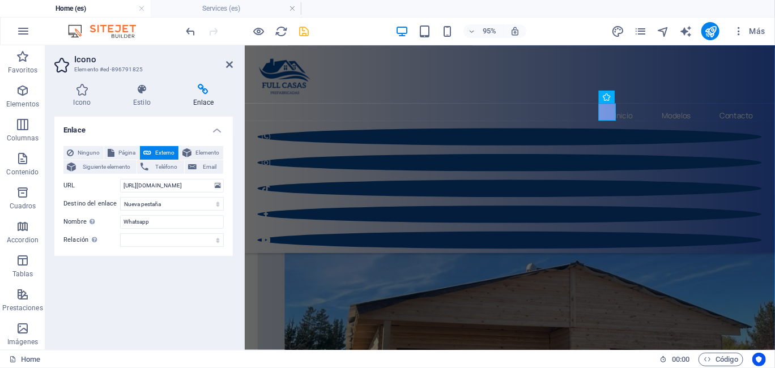
click at [177, 254] on div "Ninguno Página Externo Elemento Siguiente elemento Teléfono Email Página Home A…" at bounding box center [143, 196] width 178 height 119
click at [226, 64] on icon at bounding box center [229, 64] width 7 height 9
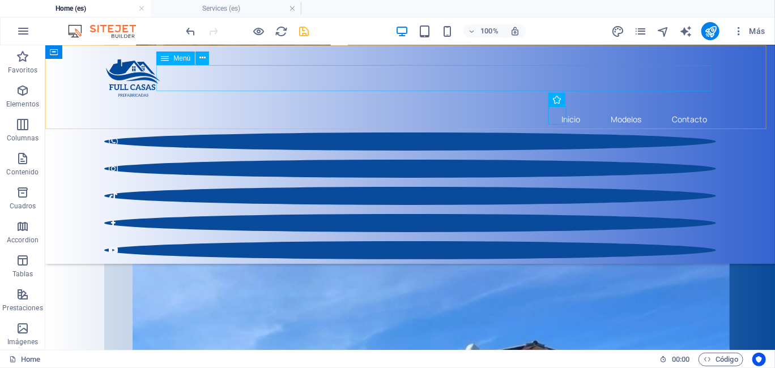
scroll to position [518, 0]
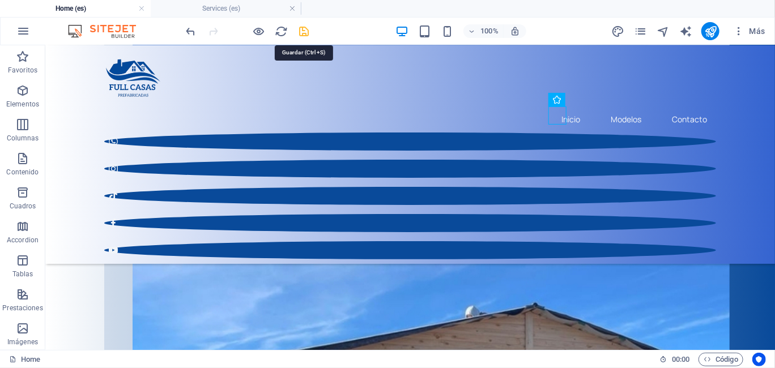
click at [306, 31] on icon "save" at bounding box center [304, 31] width 13 height 13
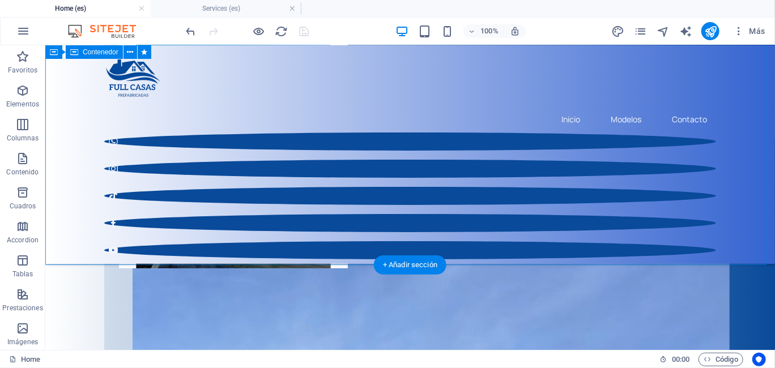
scroll to position [178, 0]
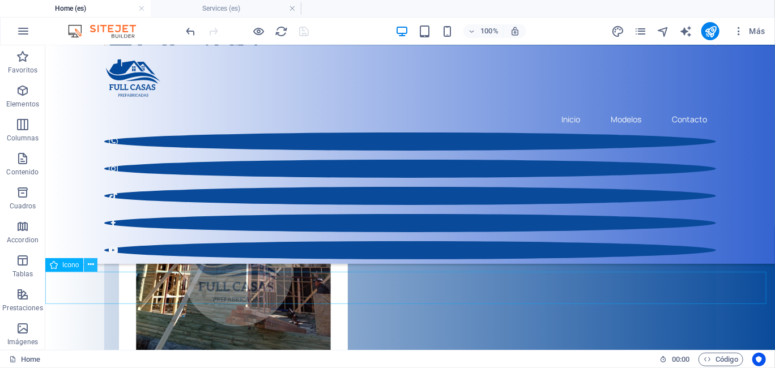
click at [93, 263] on icon at bounding box center [91, 265] width 6 height 12
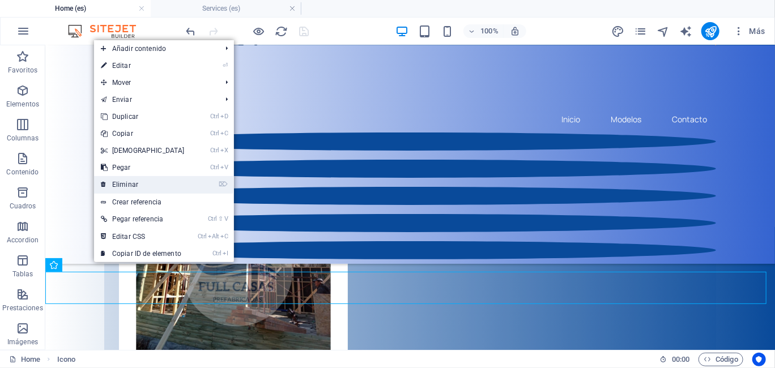
click at [131, 181] on link "⌦ Eliminar" at bounding box center [142, 184] width 97 height 17
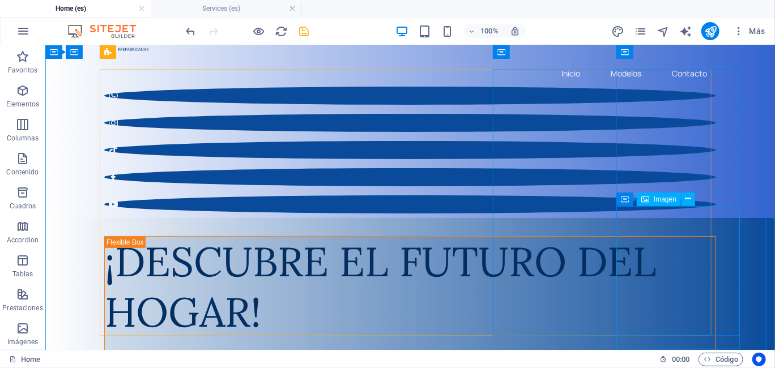
scroll to position [8, 0]
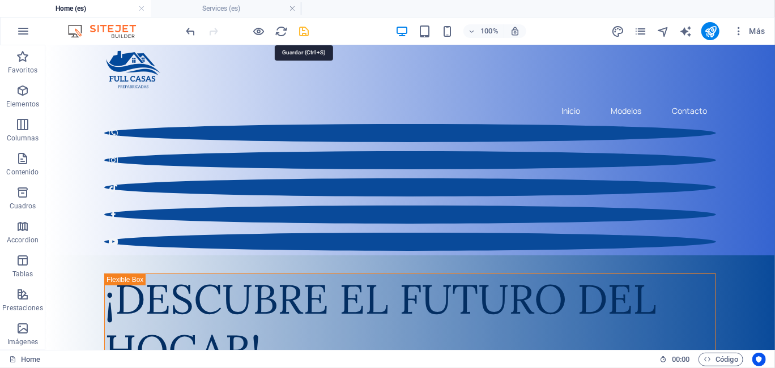
click at [304, 29] on icon "save" at bounding box center [304, 31] width 13 height 13
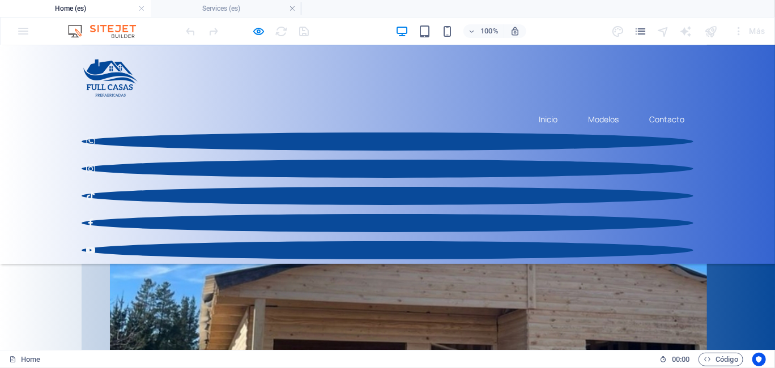
scroll to position [623, 0]
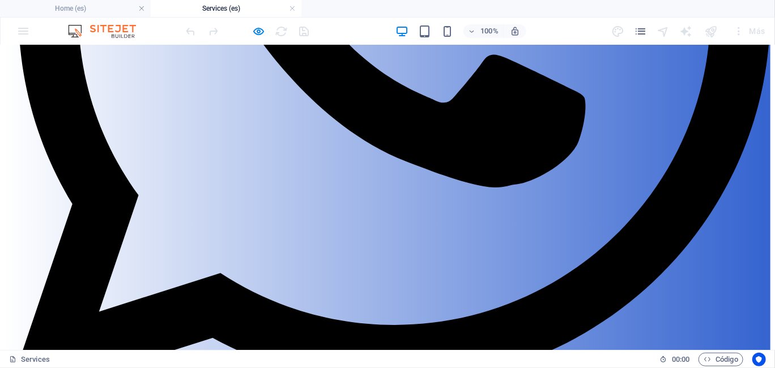
scroll to position [406, 0]
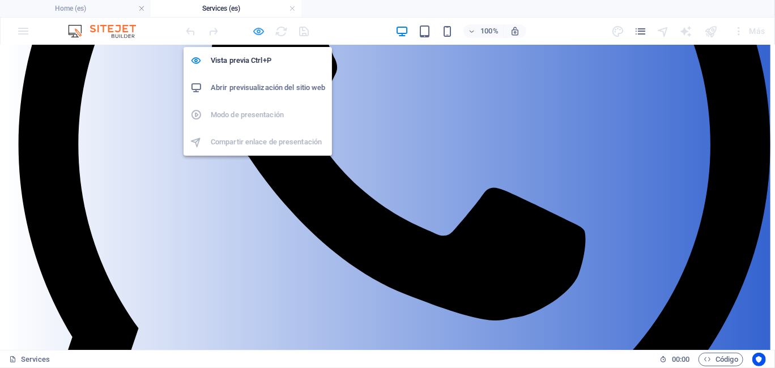
click at [257, 34] on icon "button" at bounding box center [259, 31] width 13 height 13
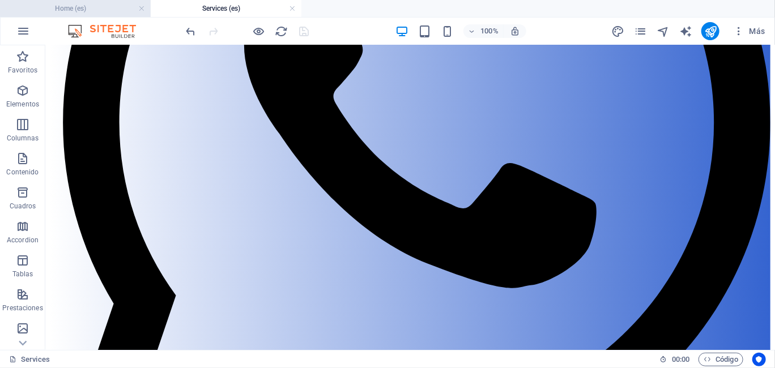
click at [69, 11] on h4 "Home (es)" at bounding box center [75, 8] width 151 height 12
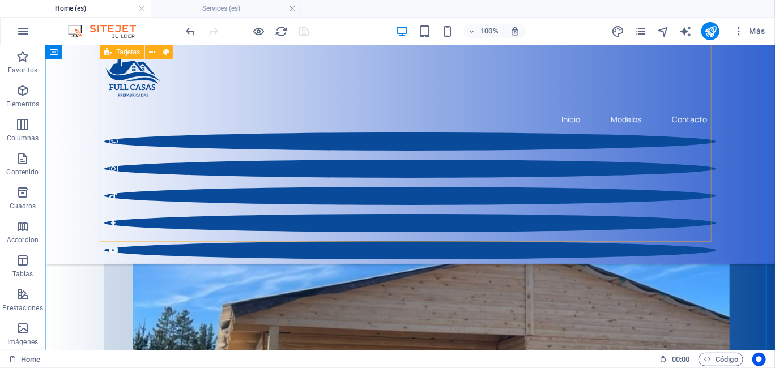
scroll to position [510, 0]
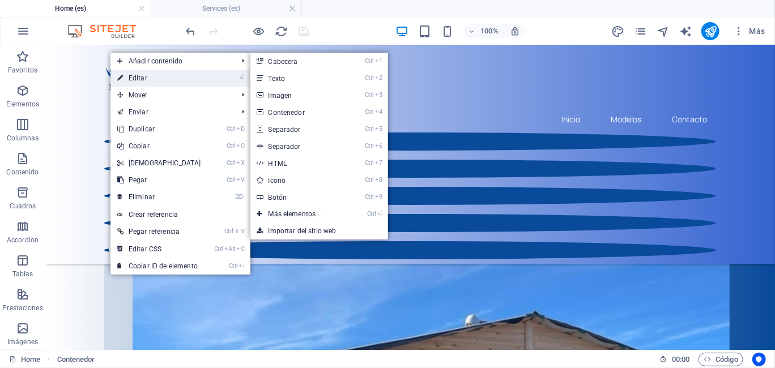
click at [144, 80] on link "⏎ Editar" at bounding box center [158, 78] width 97 height 17
select select "header"
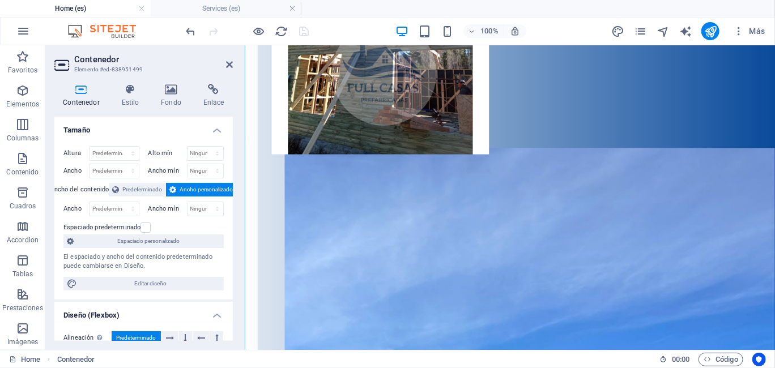
scroll to position [23, 0]
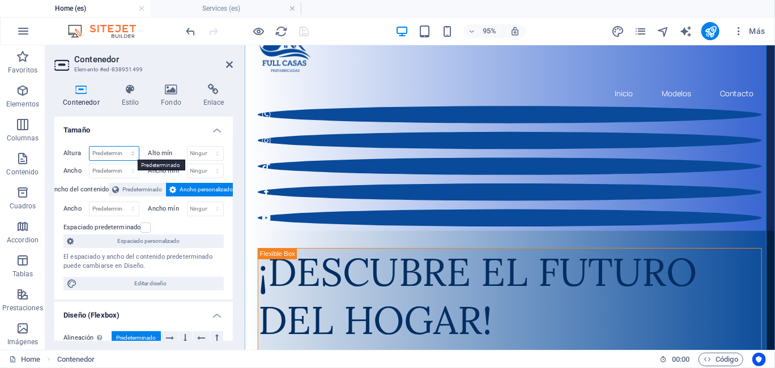
click at [120, 155] on select "Predeterminado px rem % vh vw" at bounding box center [113, 154] width 49 height 14
select select "px"
click at [122, 147] on select "Predeterminado px rem % vh vw" at bounding box center [113, 154] width 49 height 14
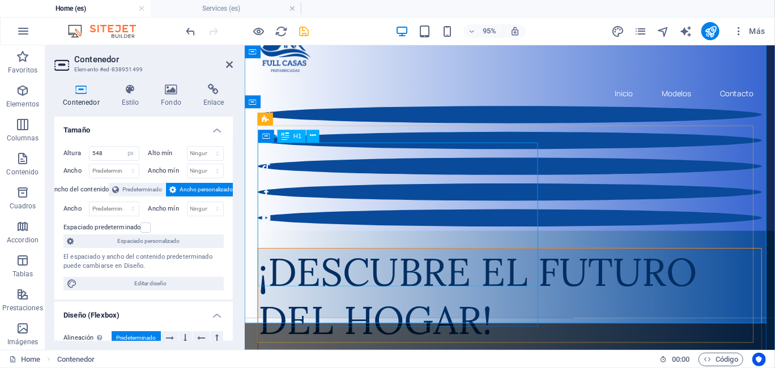
scroll to position [0, 0]
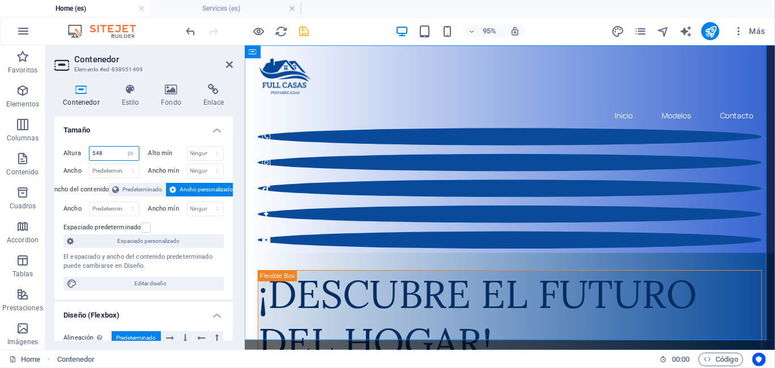
click at [103, 153] on input "548" at bounding box center [113, 154] width 49 height 14
drag, startPoint x: 103, startPoint y: 153, endPoint x: 88, endPoint y: 154, distance: 14.8
click at [89, 154] on div "548 Predeterminado px rem % vh vw" at bounding box center [114, 153] width 50 height 15
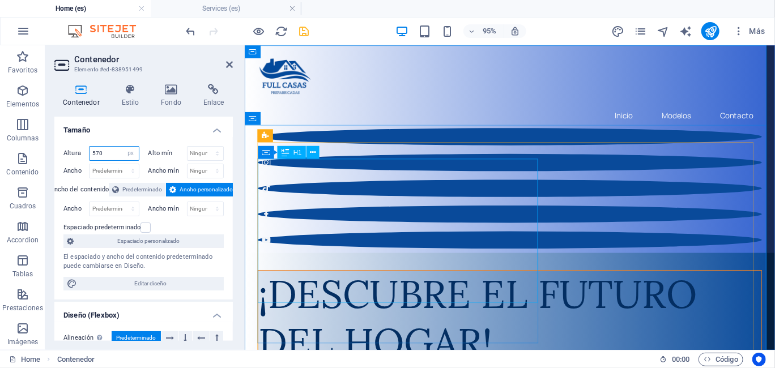
type input "570"
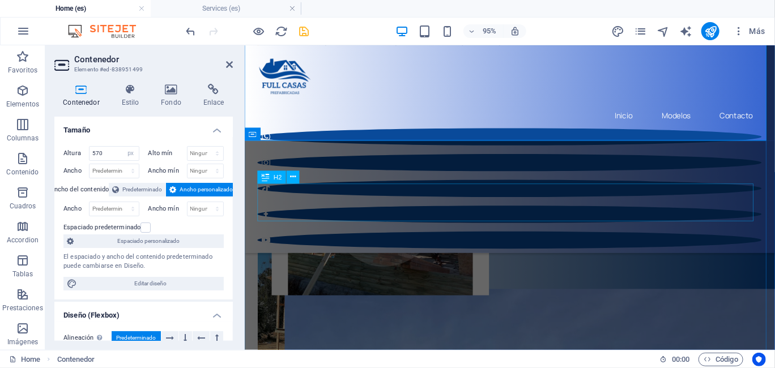
scroll to position [113, 0]
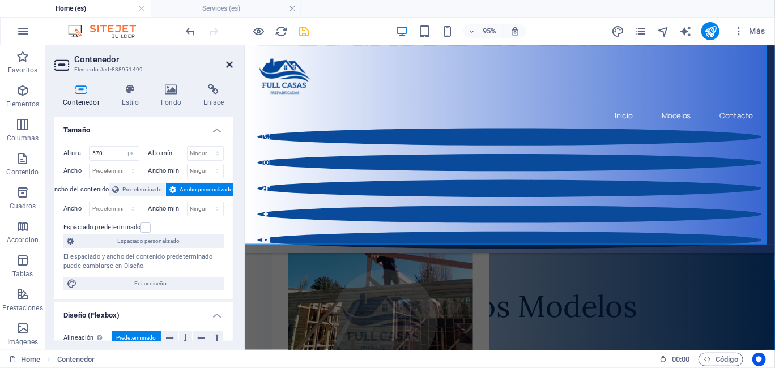
click at [228, 64] on icon at bounding box center [229, 64] width 7 height 9
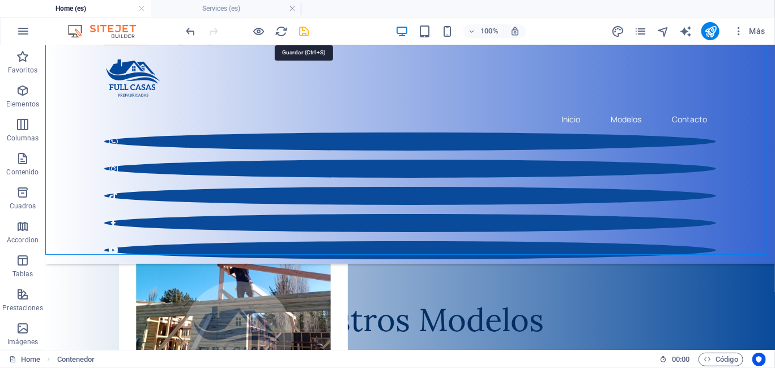
click at [305, 34] on icon "save" at bounding box center [304, 31] width 13 height 13
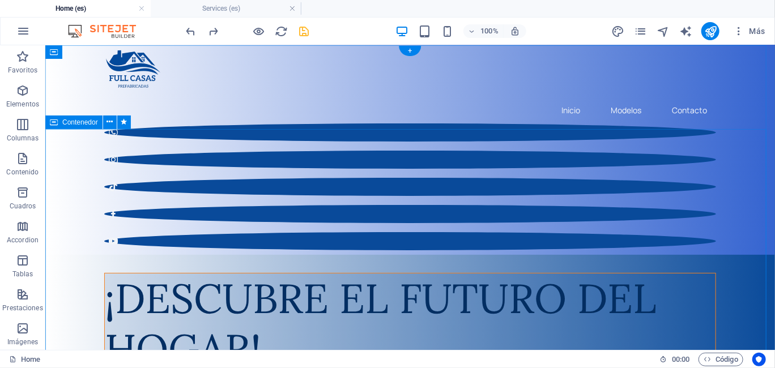
scroll to position [0, 0]
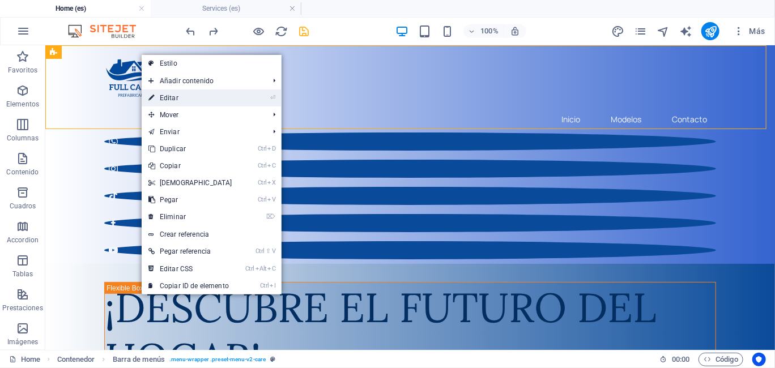
click at [190, 97] on link "⏎ Editar" at bounding box center [190, 97] width 97 height 17
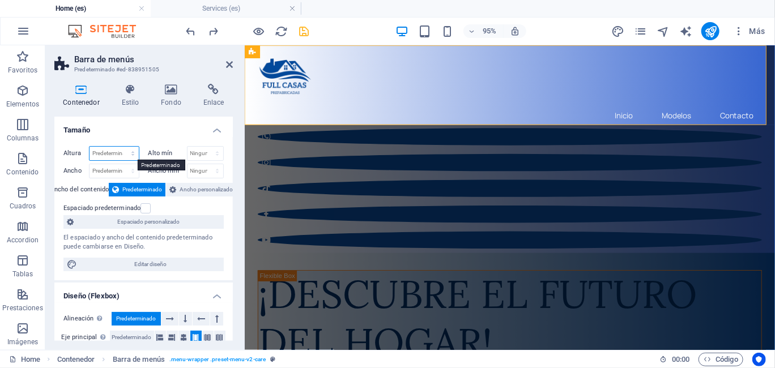
click at [118, 150] on select "Predeterminado px rem % vh vw" at bounding box center [113, 154] width 49 height 14
select select "px"
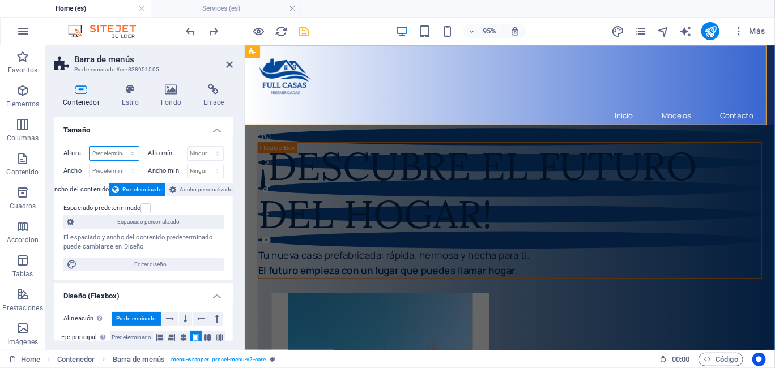
click at [122, 147] on select "Predeterminado px rem % vh vw" at bounding box center [113, 154] width 49 height 14
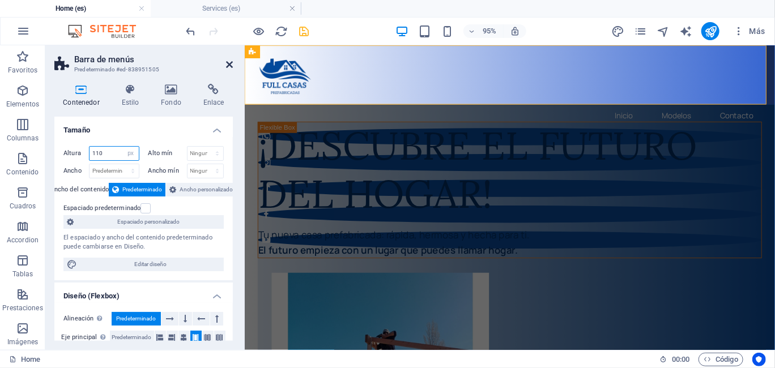
type input "110"
click at [231, 64] on icon at bounding box center [229, 64] width 7 height 9
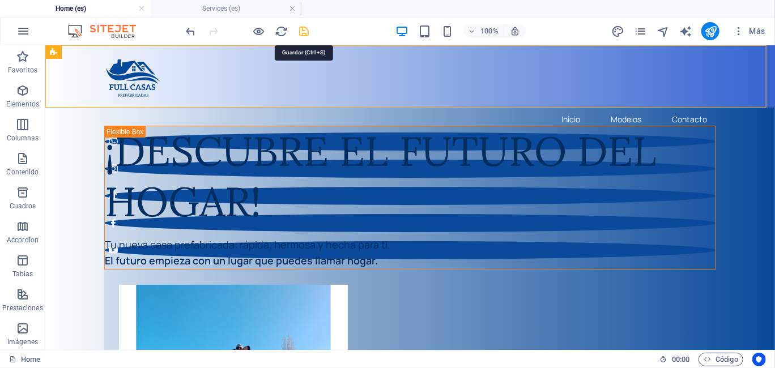
click at [305, 31] on icon "save" at bounding box center [304, 31] width 13 height 13
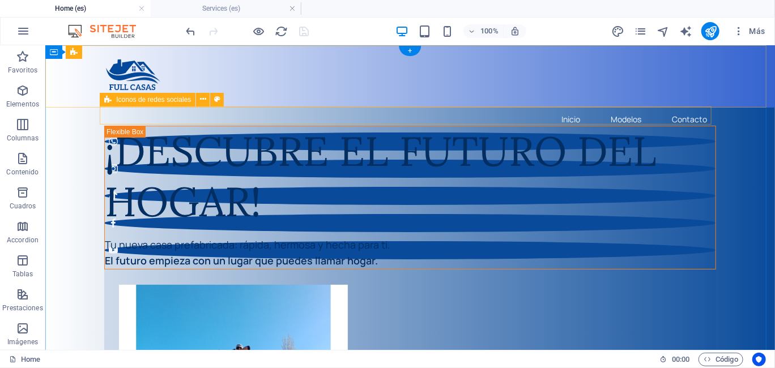
click at [451, 132] on div at bounding box center [410, 195] width 612 height 127
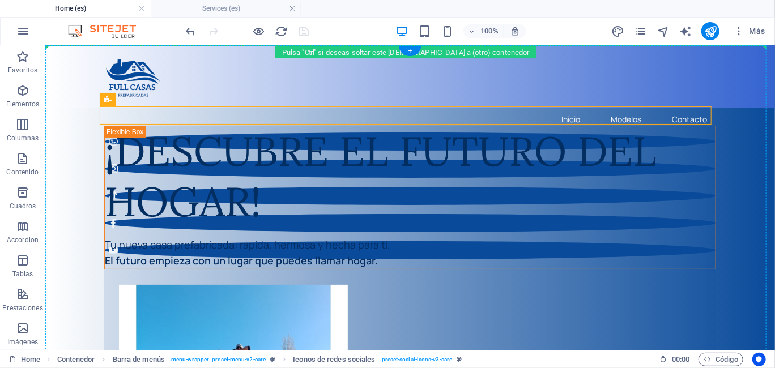
drag, startPoint x: 450, startPoint y: 118, endPoint x: 454, endPoint y: 96, distance: 22.5
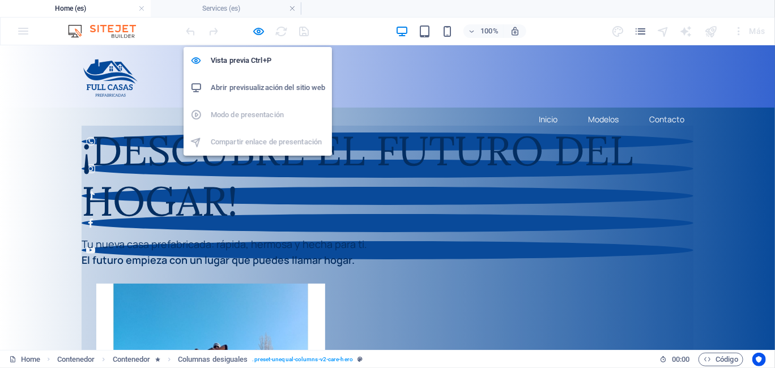
drag, startPoint x: 260, startPoint y: 31, endPoint x: 259, endPoint y: 41, distance: 9.6
click at [0, 0] on icon "button" at bounding box center [0, 0] width 0 height 0
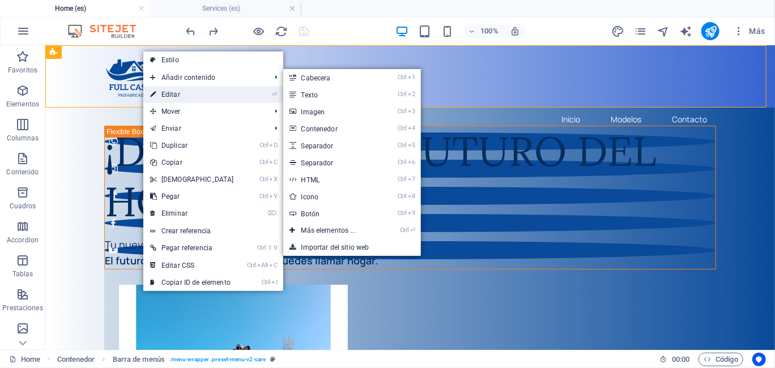
click at [172, 92] on link "⏎ Editar" at bounding box center [191, 94] width 97 height 17
select select "px"
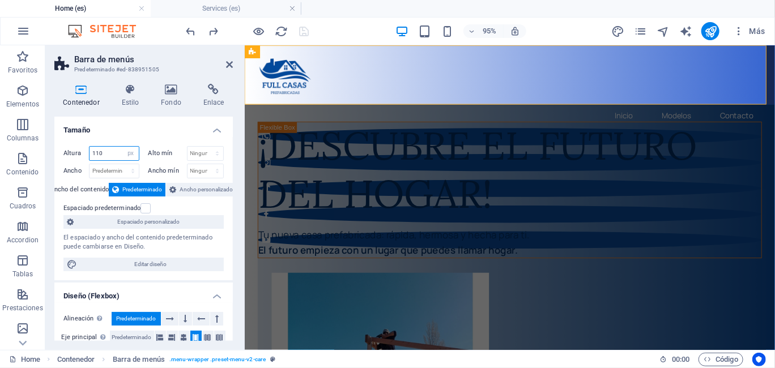
click at [110, 153] on input "110" at bounding box center [113, 154] width 49 height 14
drag, startPoint x: 110, startPoint y: 153, endPoint x: 89, endPoint y: 151, distance: 20.5
click at [89, 151] on input "110" at bounding box center [113, 154] width 49 height 14
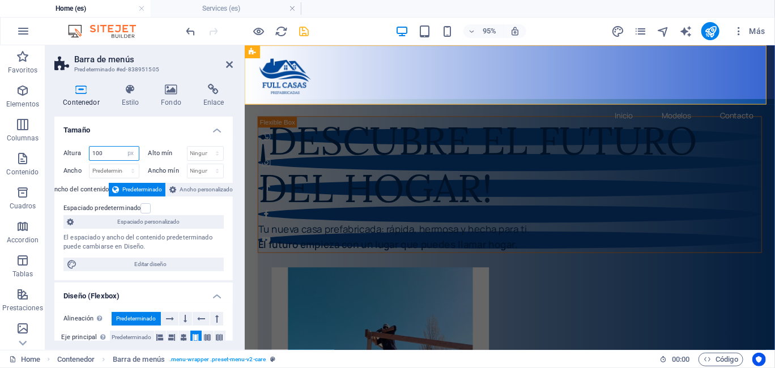
type input "100"
click at [150, 133] on h4 "Tamaño" at bounding box center [143, 127] width 178 height 20
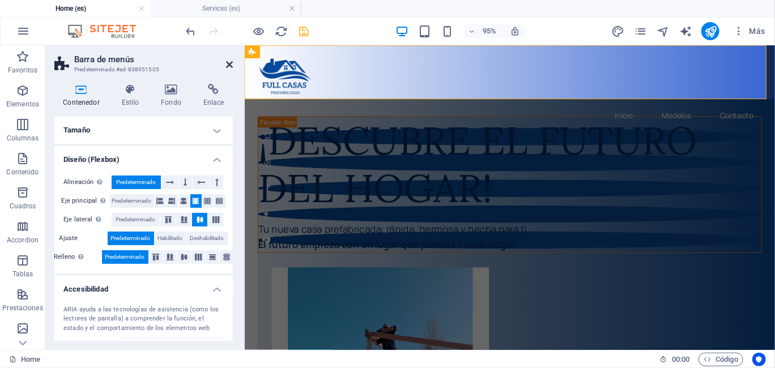
drag, startPoint x: 228, startPoint y: 63, endPoint x: 176, endPoint y: 36, distance: 58.5
click at [228, 63] on icon at bounding box center [229, 64] width 7 height 9
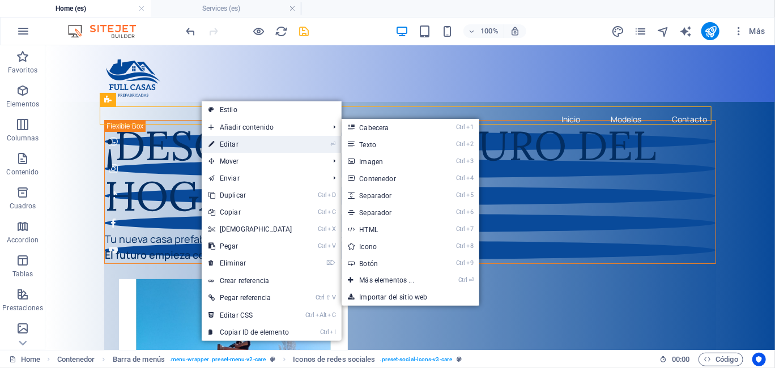
click at [226, 141] on link "⏎ Editar" at bounding box center [250, 144] width 97 height 17
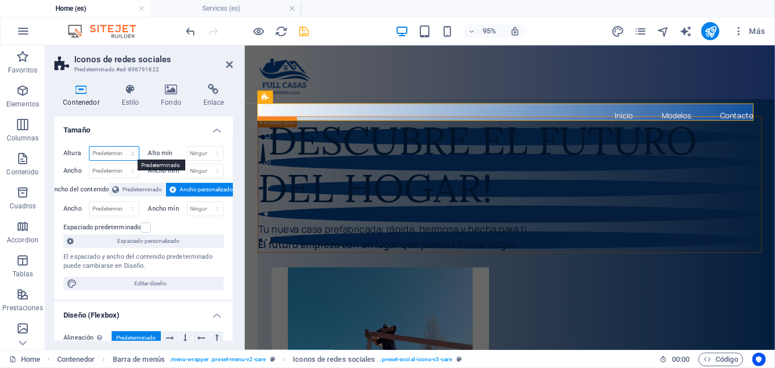
click at [105, 154] on select "Predeterminado px rem % vh vw" at bounding box center [113, 154] width 49 height 14
select select "px"
click at [122, 147] on select "Predeterminado px rem % vh vw" at bounding box center [113, 154] width 49 height 14
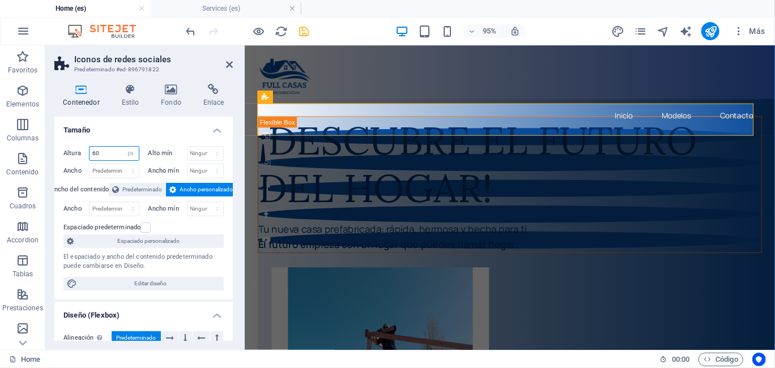
type input "60"
click at [154, 135] on h4 "Tamaño" at bounding box center [143, 127] width 178 height 20
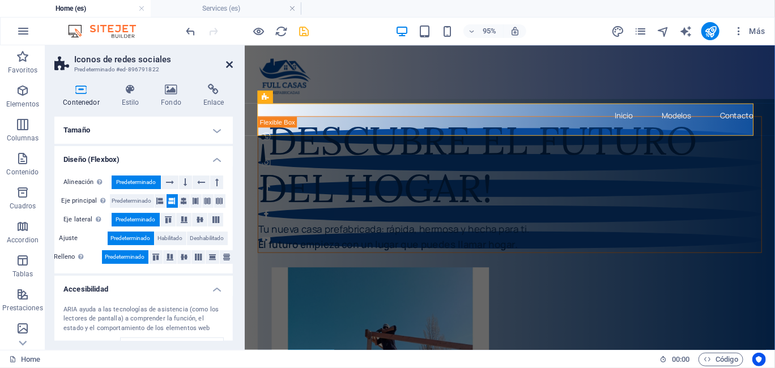
click at [232, 65] on icon at bounding box center [229, 64] width 7 height 9
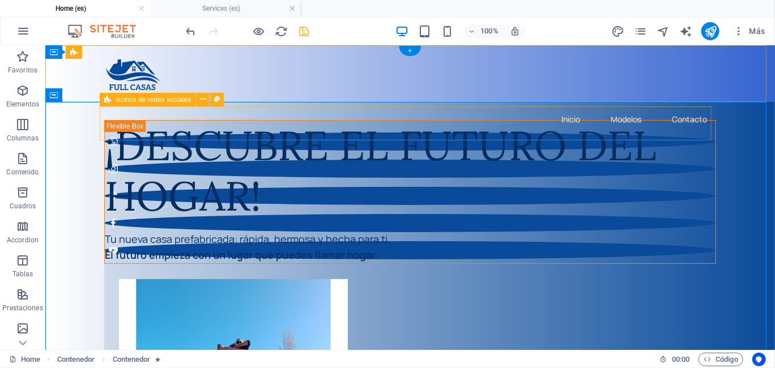
click at [114, 132] on div at bounding box center [410, 149] width 612 height 34
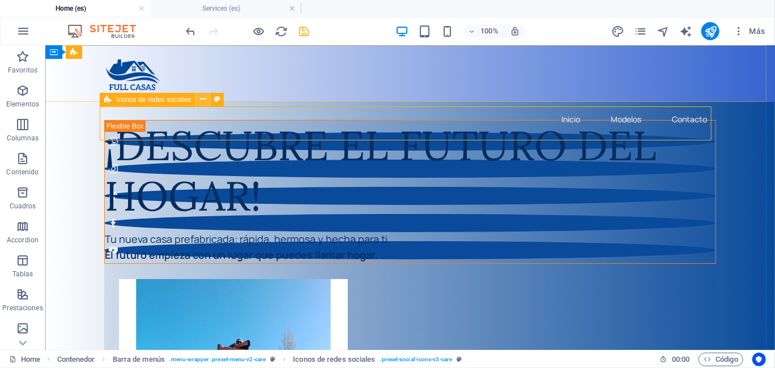
click at [519, 132] on div at bounding box center [410, 149] width 612 height 34
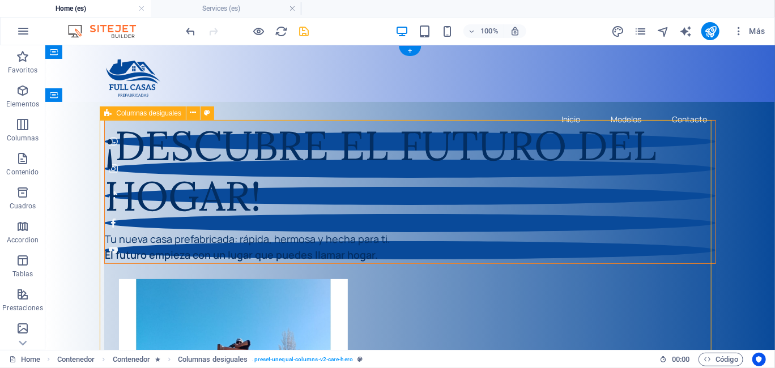
drag, startPoint x: 342, startPoint y: 140, endPoint x: 325, endPoint y: 156, distance: 23.2
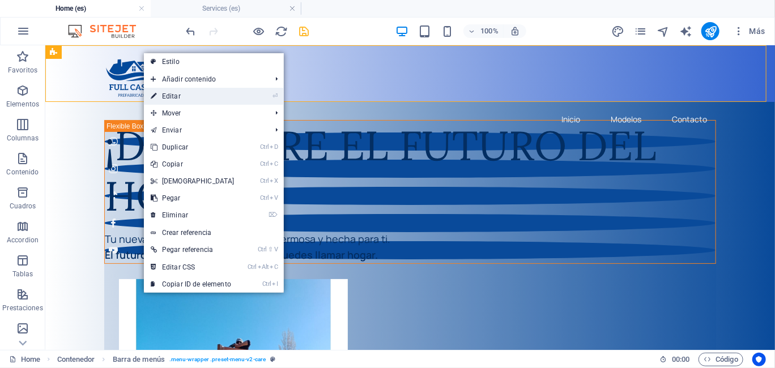
click at [204, 89] on link "⏎ Editar" at bounding box center [192, 96] width 97 height 17
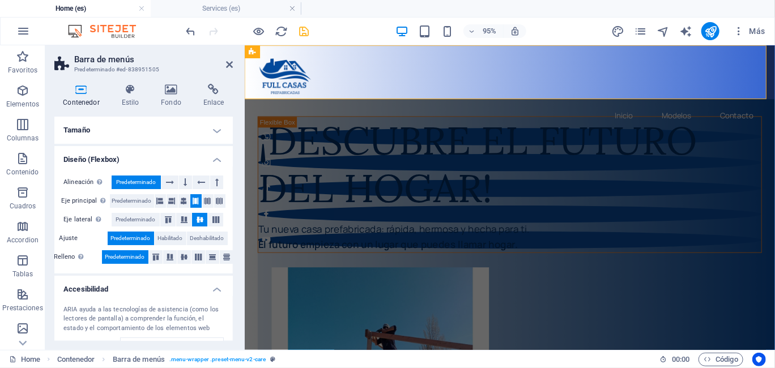
click at [208, 126] on h4 "Tamaño" at bounding box center [143, 130] width 178 height 27
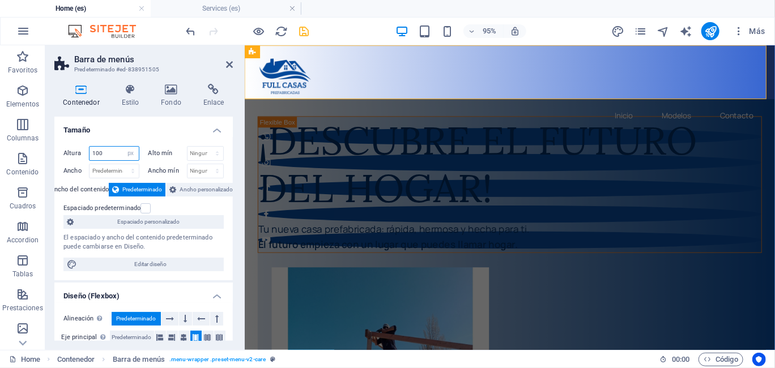
click at [104, 151] on input "100" at bounding box center [113, 154] width 49 height 14
drag, startPoint x: 104, startPoint y: 151, endPoint x: 79, endPoint y: 155, distance: 25.2
click at [79, 155] on div "Altura 100 Predeterminado px rem % vh vw" at bounding box center [101, 153] width 76 height 15
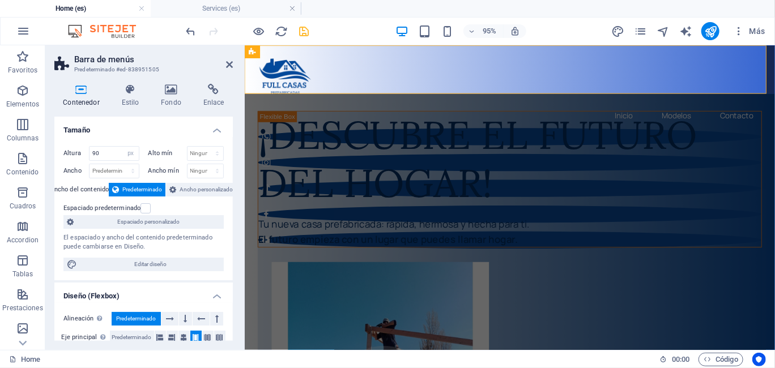
click at [143, 130] on h4 "Tamaño" at bounding box center [143, 127] width 178 height 20
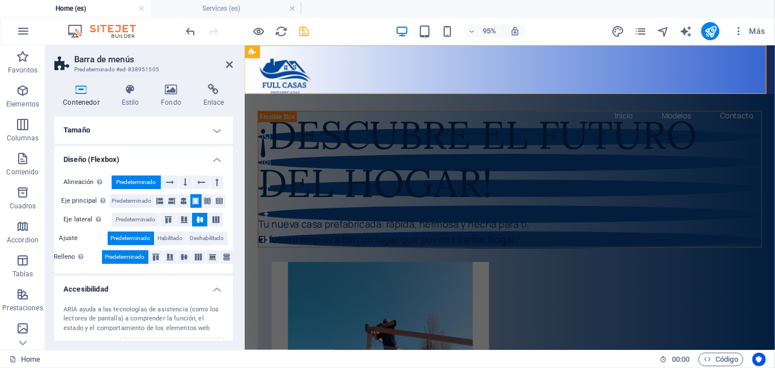
click at [144, 130] on h4 "Tamaño" at bounding box center [143, 130] width 178 height 27
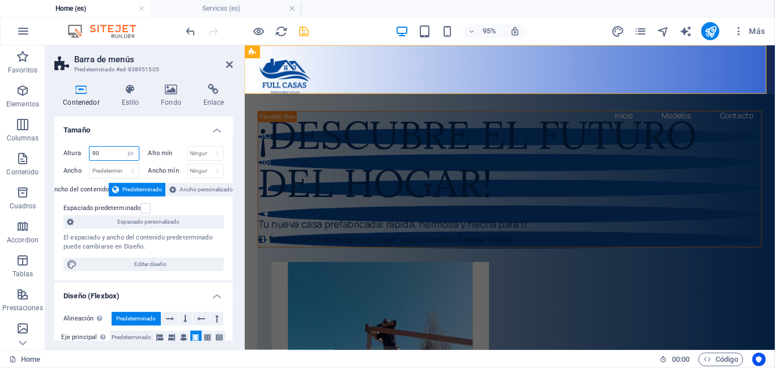
drag, startPoint x: 103, startPoint y: 153, endPoint x: 87, endPoint y: 152, distance: 15.3
click at [87, 152] on div "Altura 90 Predeterminado px rem % vh vw" at bounding box center [101, 153] width 76 height 15
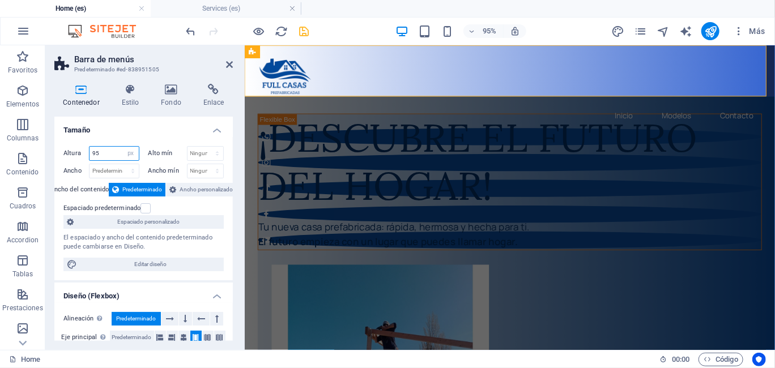
type input "95"
click at [225, 65] on header "Barra de menús Predeterminado #ed-838951505" at bounding box center [143, 59] width 178 height 29
click at [226, 63] on icon at bounding box center [229, 64] width 7 height 9
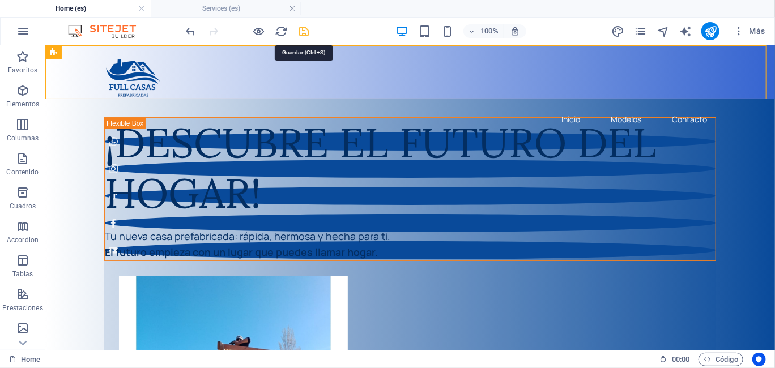
click at [308, 28] on icon "save" at bounding box center [304, 31] width 13 height 13
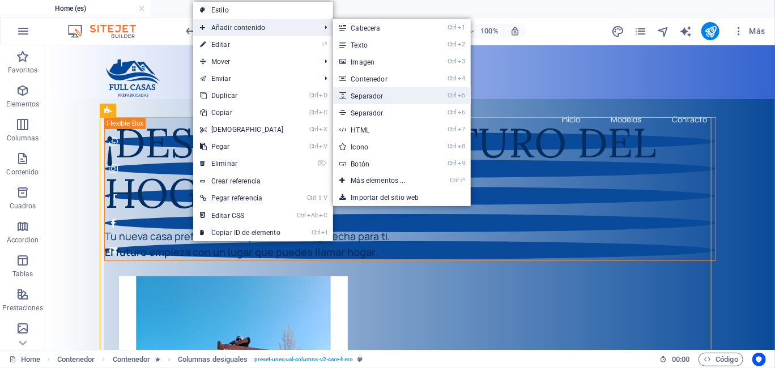
click at [370, 100] on link "Ctrl 5 Separador" at bounding box center [380, 95] width 95 height 17
select select "px"
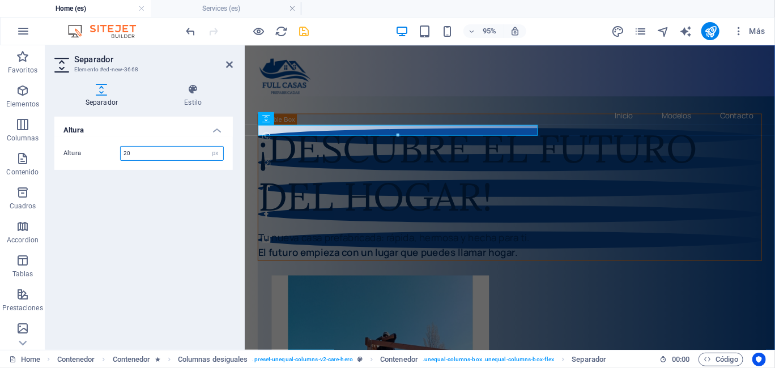
type input "20"
click at [185, 201] on div "Altura Altura 20 px rem vh vw" at bounding box center [143, 229] width 178 height 224
click at [227, 69] on link at bounding box center [229, 65] width 7 height 10
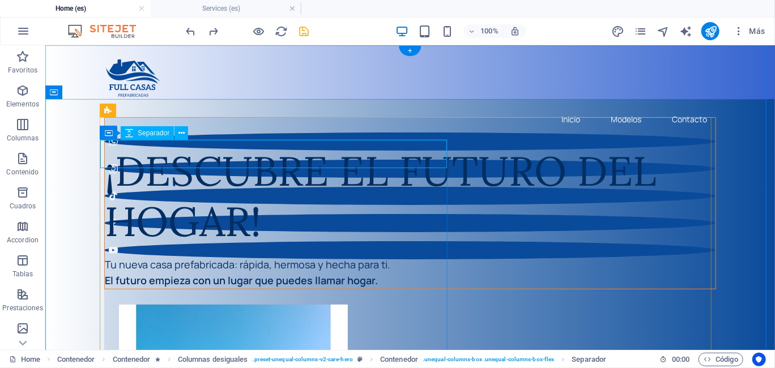
click at [268, 146] on div at bounding box center [409, 131] width 611 height 28
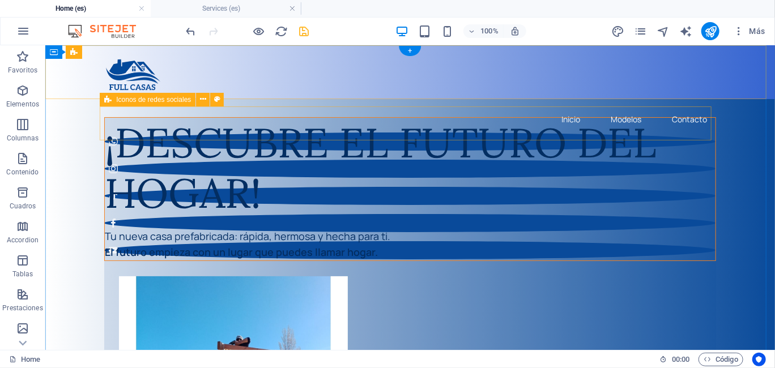
click at [590, 132] on div at bounding box center [410, 149] width 612 height 34
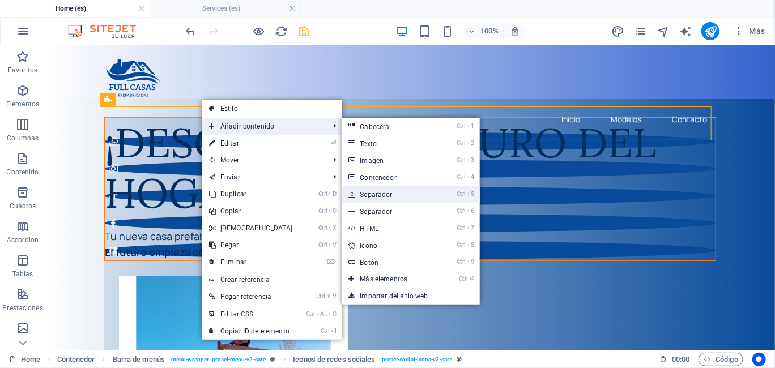
click at [396, 194] on link "Ctrl 5 Separador" at bounding box center [389, 194] width 95 height 17
select select "px"
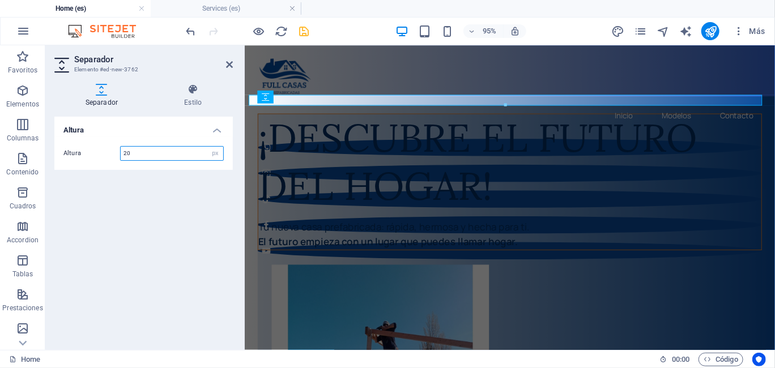
type input "20"
click at [180, 199] on div "Altura Altura 20 px rem vh vw" at bounding box center [143, 229] width 178 height 224
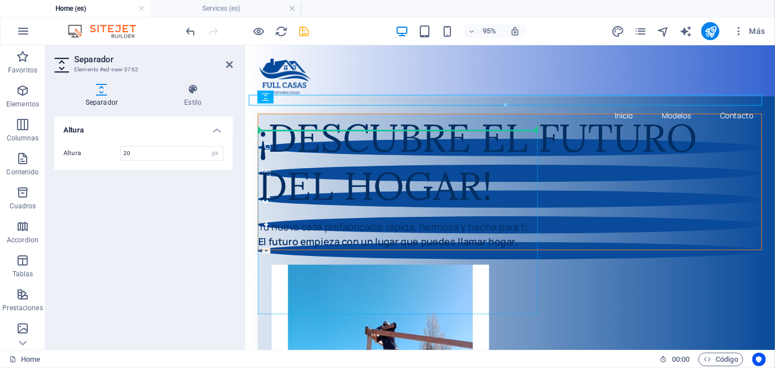
drag, startPoint x: 397, startPoint y: 102, endPoint x: 399, endPoint y: 152, distance: 49.9
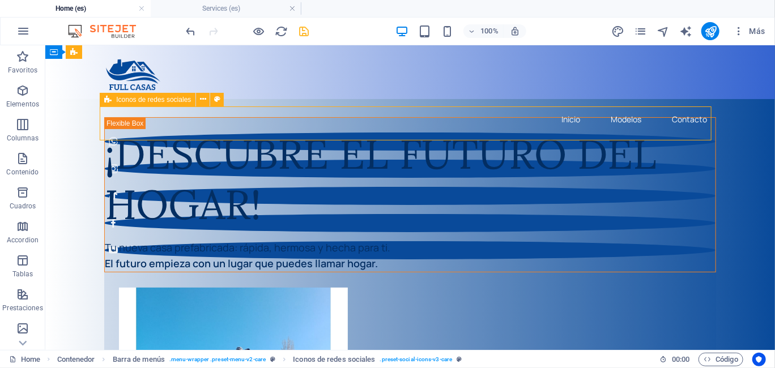
drag, startPoint x: 195, startPoint y: 136, endPoint x: 391, endPoint y: 126, distance: 195.7
click at [391, 132] on div at bounding box center [410, 149] width 612 height 34
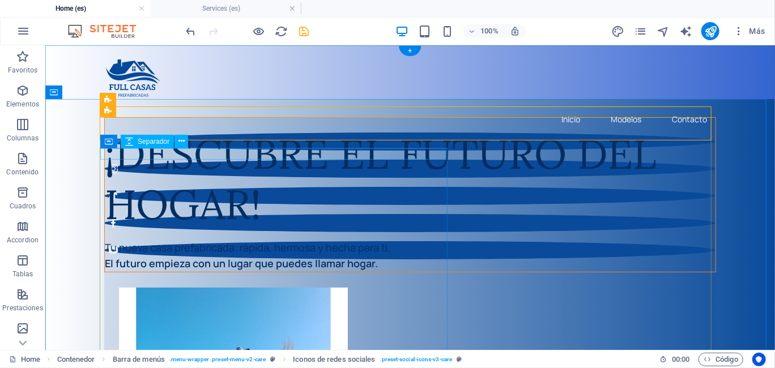
click at [355, 129] on div at bounding box center [409, 122] width 611 height 11
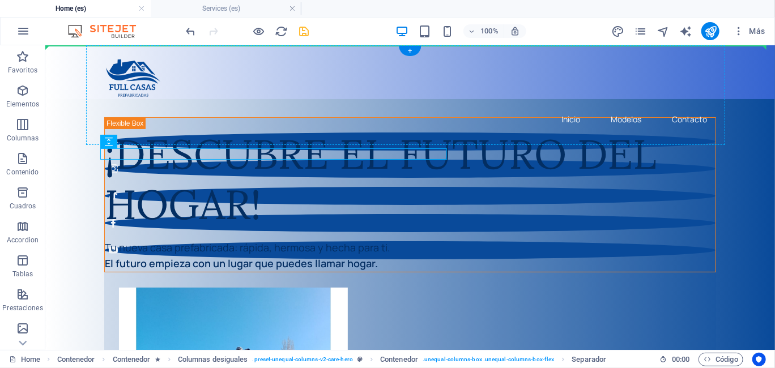
drag, startPoint x: 355, startPoint y: 153, endPoint x: 374, endPoint y: 138, distance: 25.0
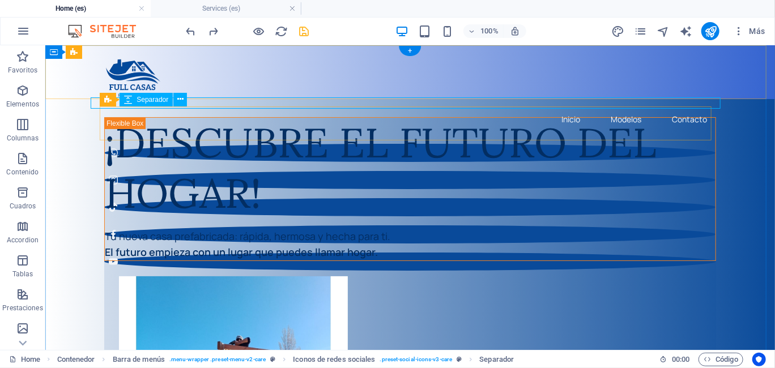
click at [290, 123] on div at bounding box center [410, 128] width 630 height 11
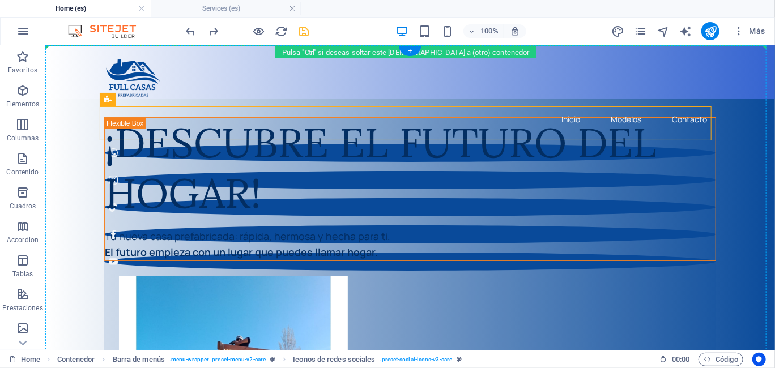
drag, startPoint x: 506, startPoint y: 132, endPoint x: 505, endPoint y: 96, distance: 35.7
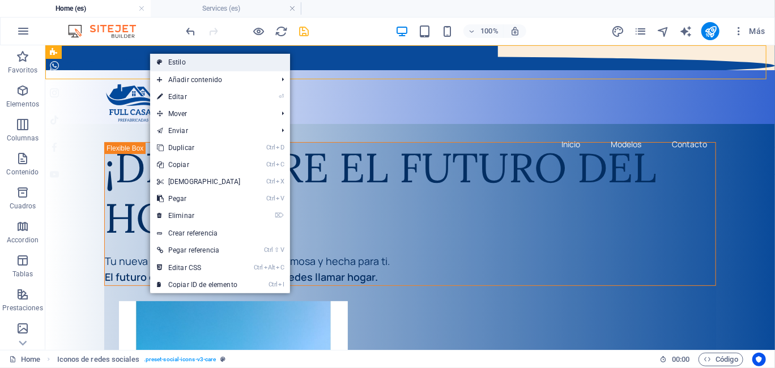
click at [189, 63] on link "Estilo" at bounding box center [220, 62] width 140 height 17
select select "rem"
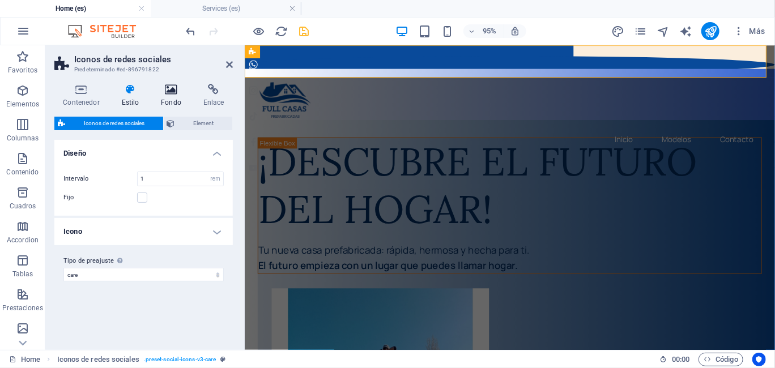
click at [170, 93] on icon at bounding box center [171, 89] width 38 height 11
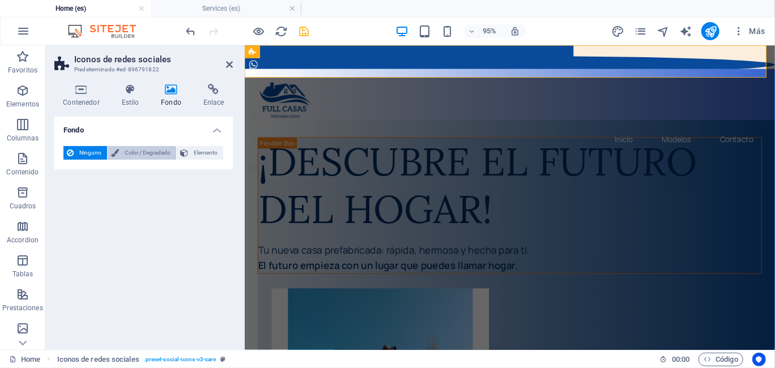
click at [140, 151] on span "Color / Degradado" at bounding box center [147, 153] width 50 height 14
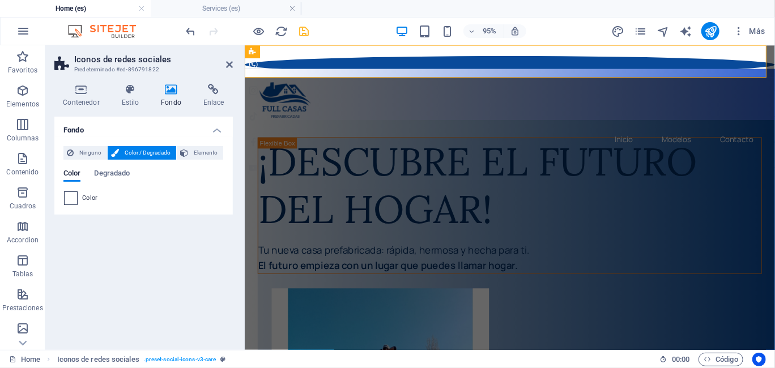
click at [69, 193] on span at bounding box center [71, 198] width 12 height 12
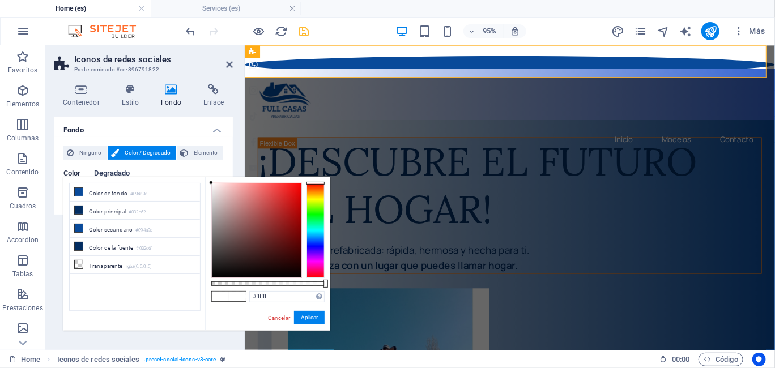
click at [113, 171] on span "Degradado" at bounding box center [112, 175] width 36 height 16
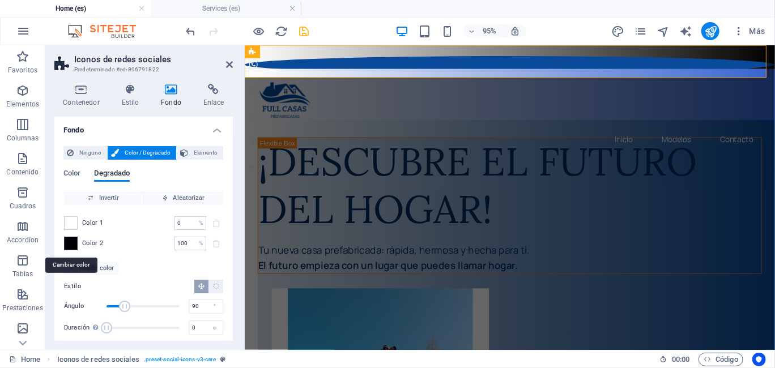
click at [69, 243] on span at bounding box center [71, 243] width 12 height 12
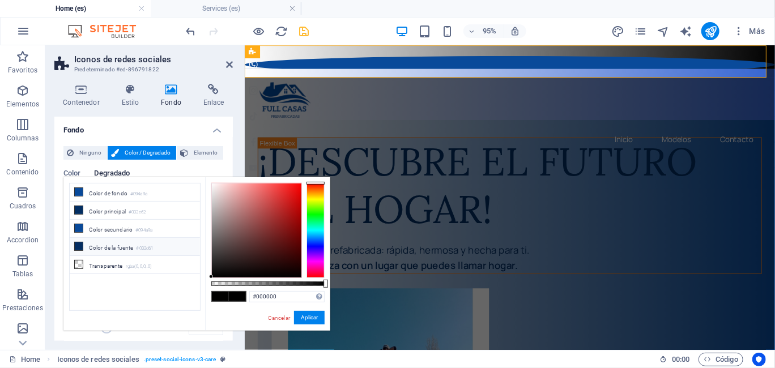
click at [108, 247] on li "Color de la fuente #032d61" at bounding box center [135, 247] width 130 height 18
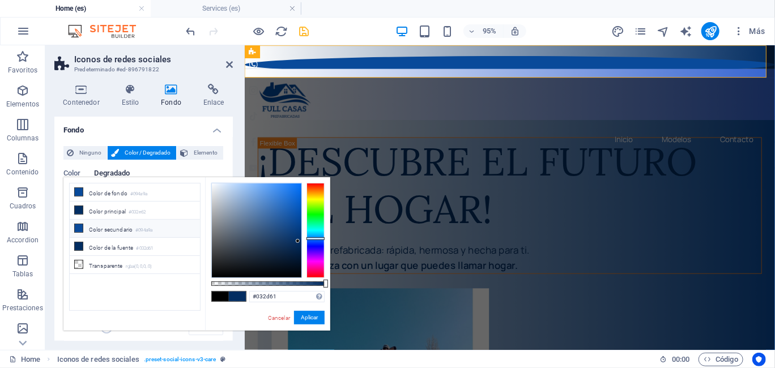
click at [106, 229] on li "Color secundario #094a9a" at bounding box center [135, 229] width 130 height 18
type input "#094a9a"
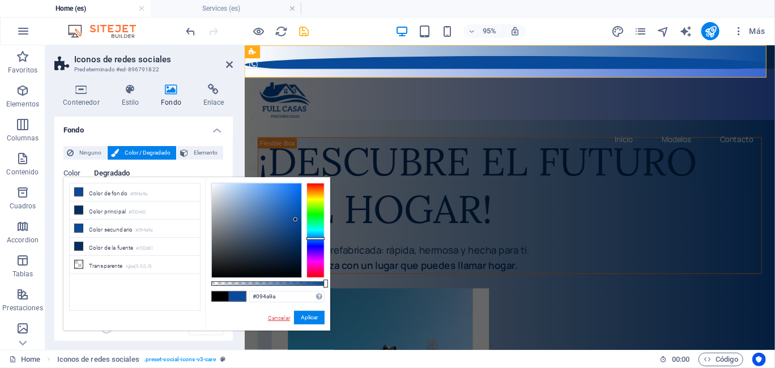
drag, startPoint x: 279, startPoint y: 318, endPoint x: 35, endPoint y: 287, distance: 246.1
click at [279, 318] on link "Cancelar" at bounding box center [279, 318] width 24 height 8
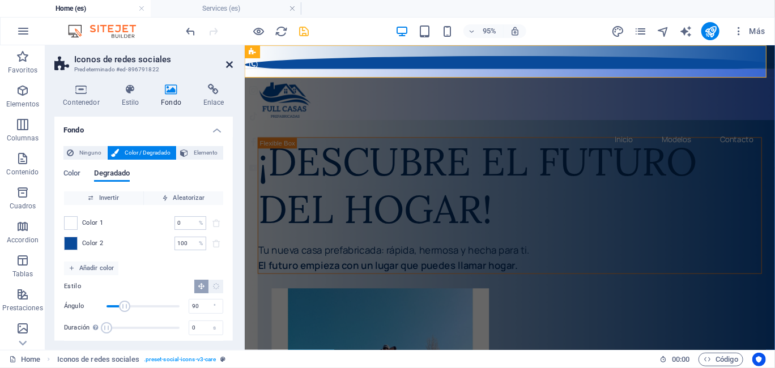
click at [228, 69] on link at bounding box center [229, 65] width 7 height 10
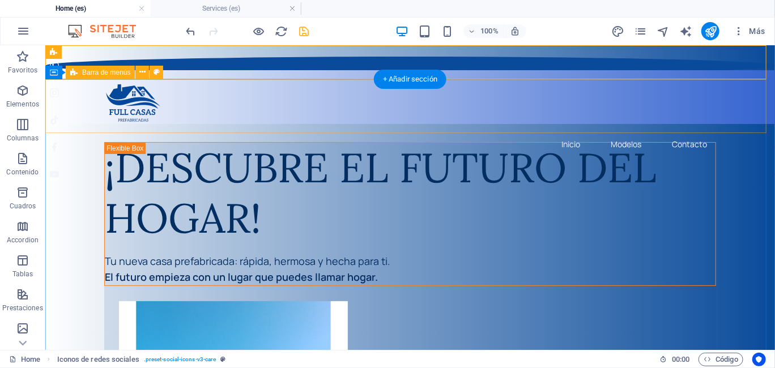
click at [67, 122] on div "Inicio Modelos Contacto" at bounding box center [409, 97] width 729 height 54
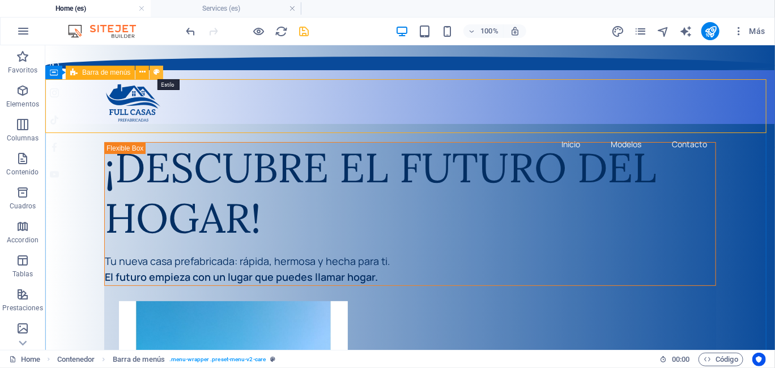
click at [0, 0] on icon at bounding box center [0, 0] width 0 height 0
select select "rem"
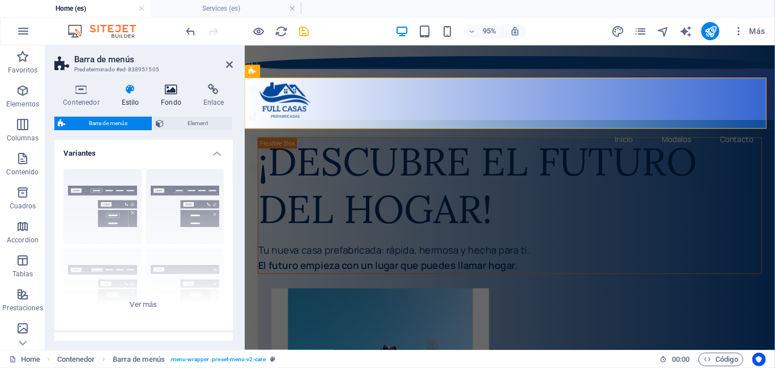
click at [171, 96] on h4 "Fondo" at bounding box center [173, 96] width 42 height 24
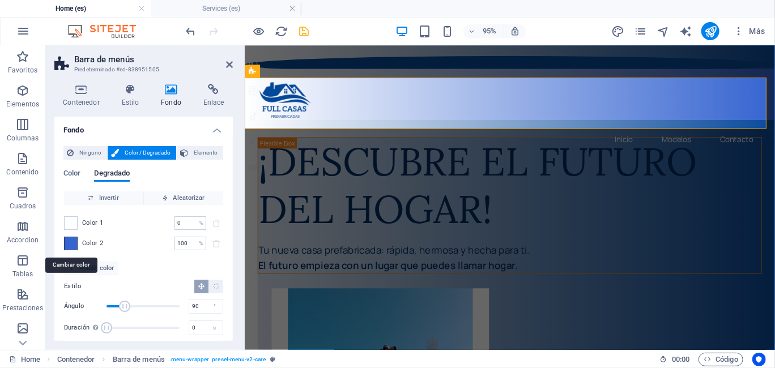
click at [71, 240] on span at bounding box center [71, 243] width 12 height 12
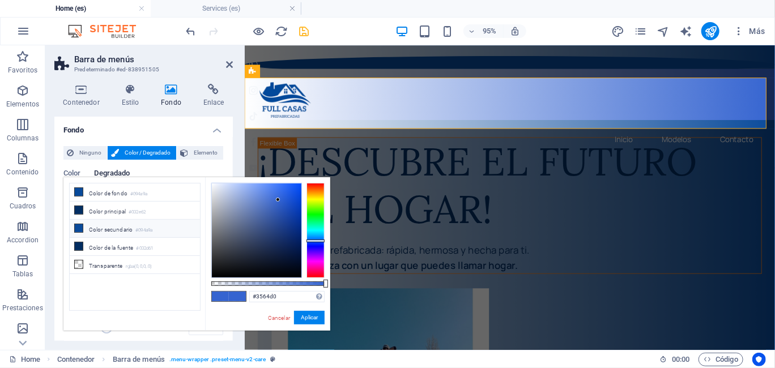
click at [104, 227] on li "Color secundario #094a9a" at bounding box center [135, 229] width 130 height 18
type input "#094a9a"
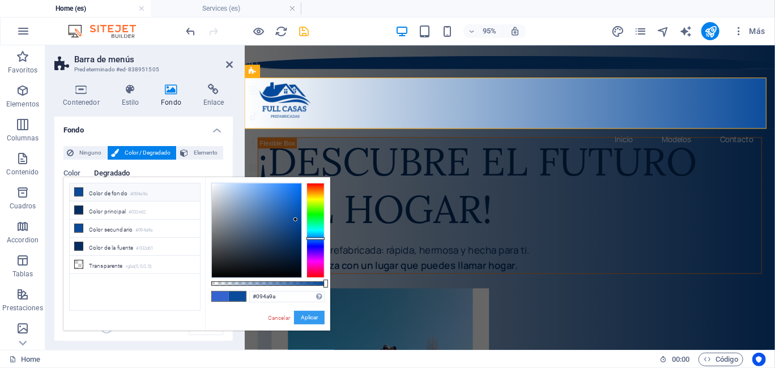
click at [310, 318] on button "Aplicar" at bounding box center [309, 318] width 31 height 14
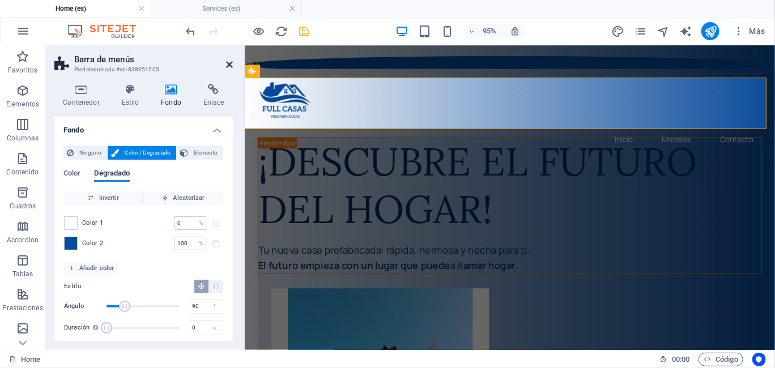
click at [229, 66] on icon at bounding box center [229, 64] width 7 height 9
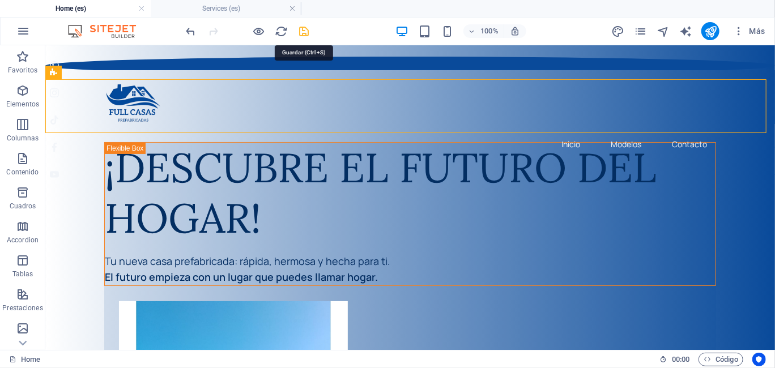
click at [300, 27] on icon "save" at bounding box center [304, 31] width 13 height 13
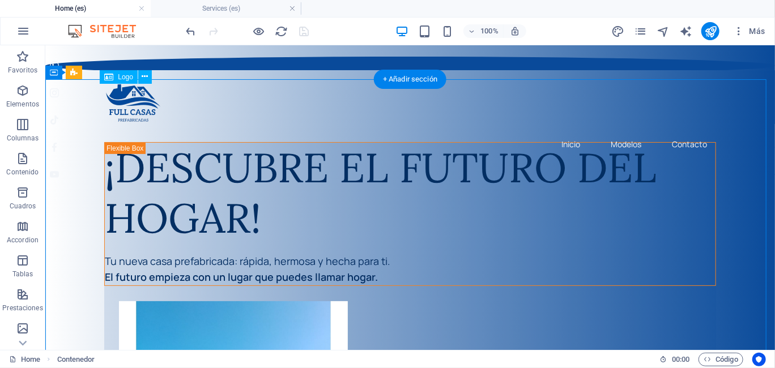
drag, startPoint x: 135, startPoint y: 108, endPoint x: 133, endPoint y: 96, distance: 11.5
click at [133, 96] on div at bounding box center [410, 102] width 612 height 57
click at [160, 81] on div "Inicio Modelos Contacto" at bounding box center [409, 97] width 729 height 54
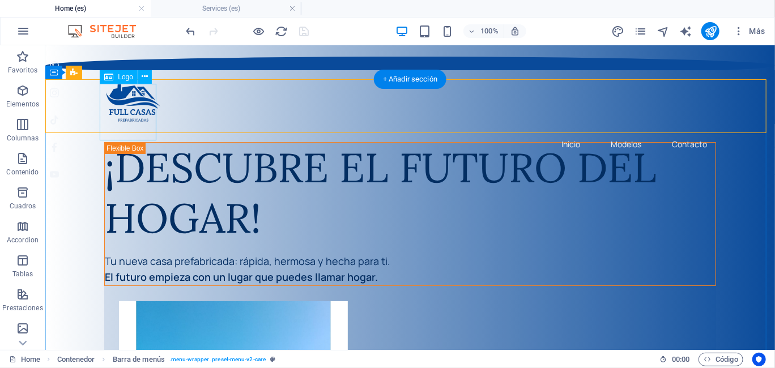
click at [125, 117] on div at bounding box center [410, 102] width 612 height 57
click at [144, 74] on icon at bounding box center [145, 77] width 6 height 12
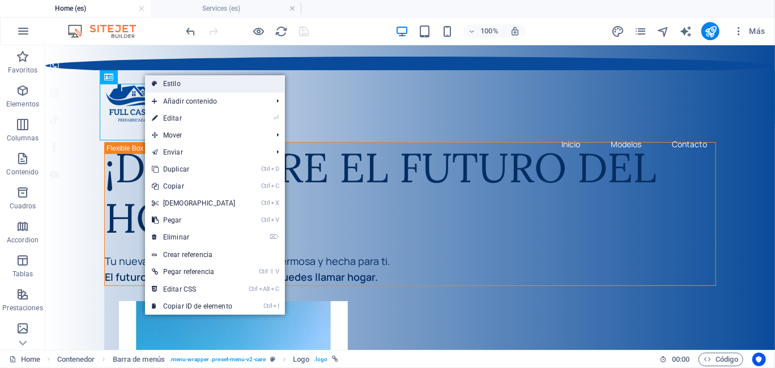
click at [205, 81] on link "Estilo" at bounding box center [215, 83] width 140 height 17
select select "rem"
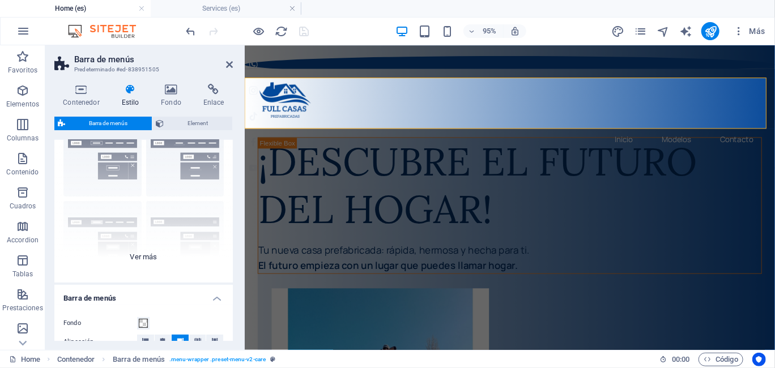
scroll to position [113, 0]
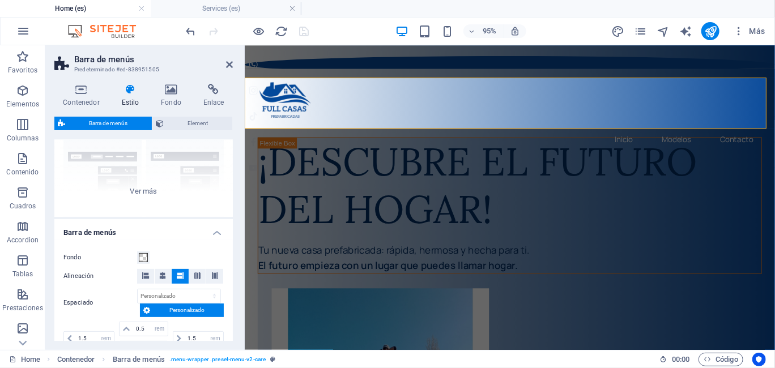
click at [222, 62] on h2 "Barra de menús" at bounding box center [153, 59] width 159 height 10
click at [231, 66] on icon at bounding box center [229, 64] width 7 height 9
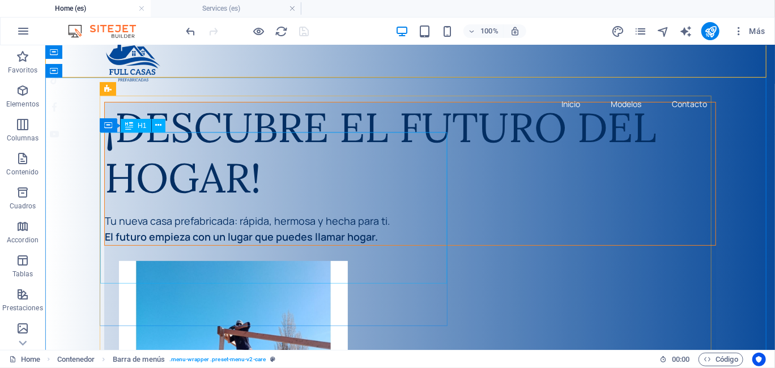
scroll to position [0, 0]
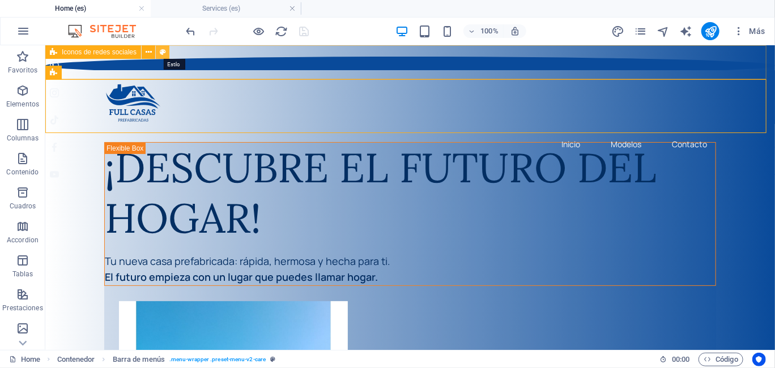
select select "rem"
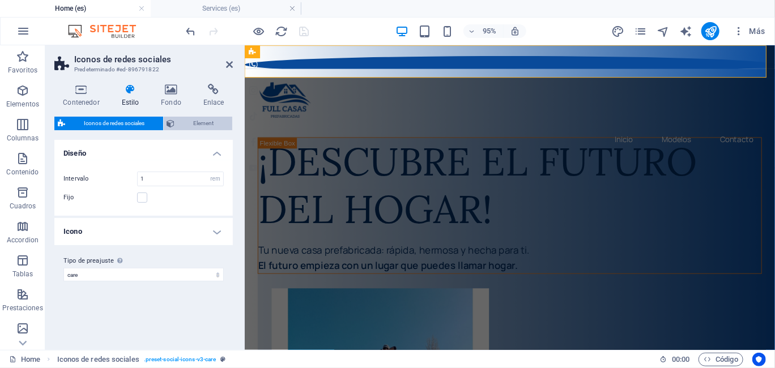
click at [192, 122] on span "Element" at bounding box center [203, 124] width 51 height 14
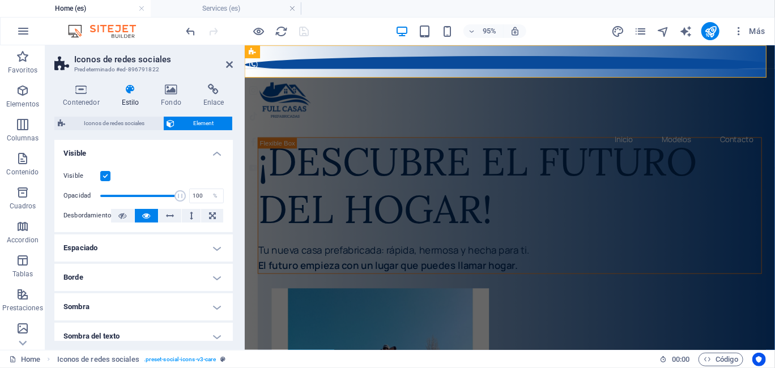
click at [126, 97] on h4 "Estilo" at bounding box center [133, 96] width 40 height 24
click at [120, 120] on span "Iconos de redes sociales" at bounding box center [114, 124] width 91 height 14
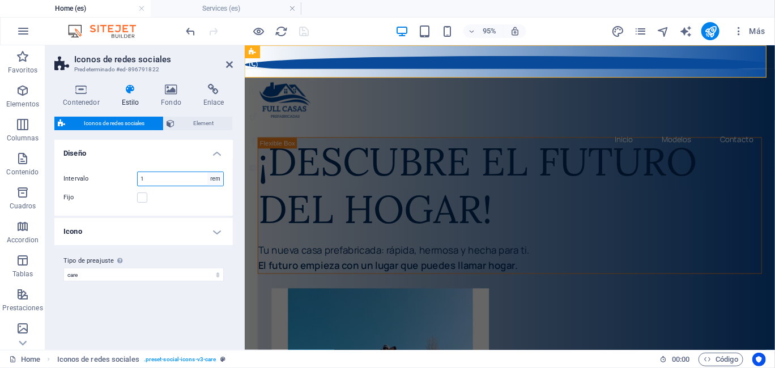
click at [214, 180] on select "px rem % vh vw" at bounding box center [215, 179] width 16 height 14
click at [178, 176] on input "1" at bounding box center [181, 179] width 86 height 14
click at [141, 196] on label at bounding box center [142, 198] width 10 height 10
click at [0, 0] on input "Fijo" at bounding box center [0, 0] width 0 height 0
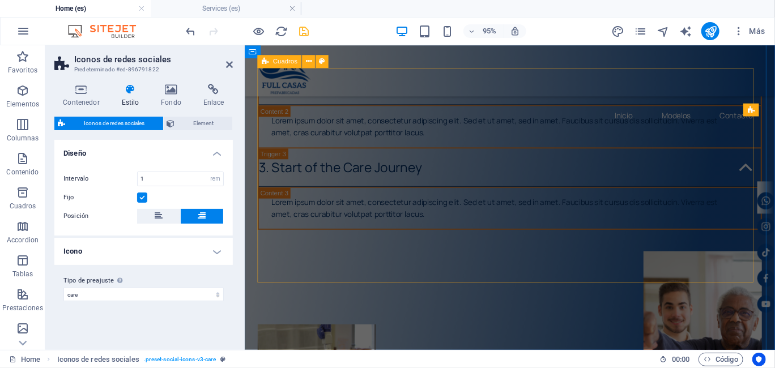
scroll to position [2492, 0]
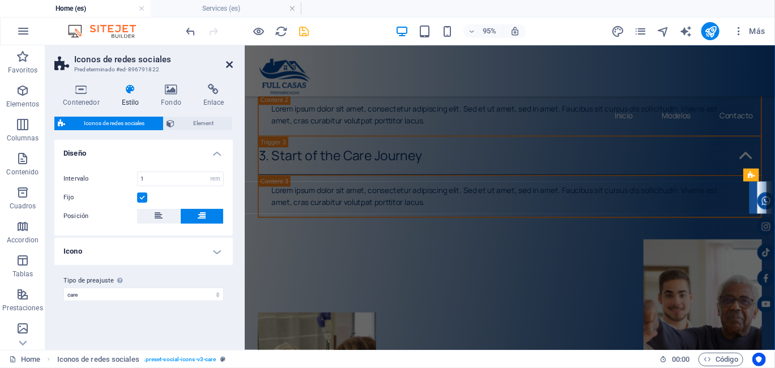
click at [229, 62] on icon at bounding box center [229, 64] width 7 height 9
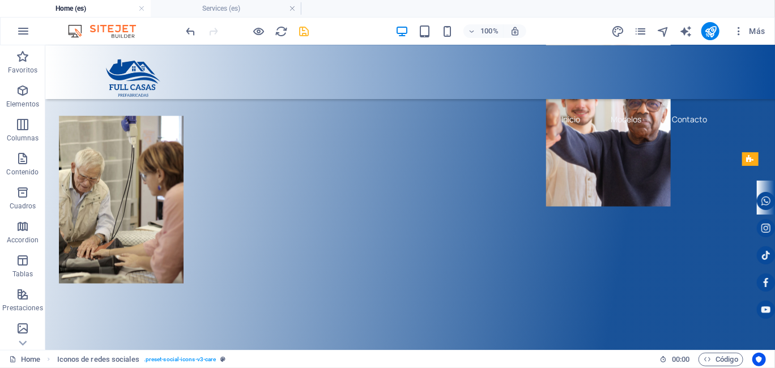
scroll to position [2805, 0]
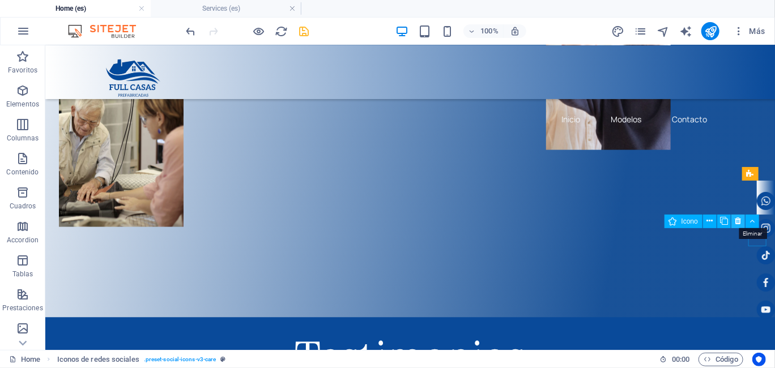
click at [739, 220] on icon at bounding box center [738, 221] width 6 height 12
click at [759, 233] on figure at bounding box center [765, 228] width 18 height 18
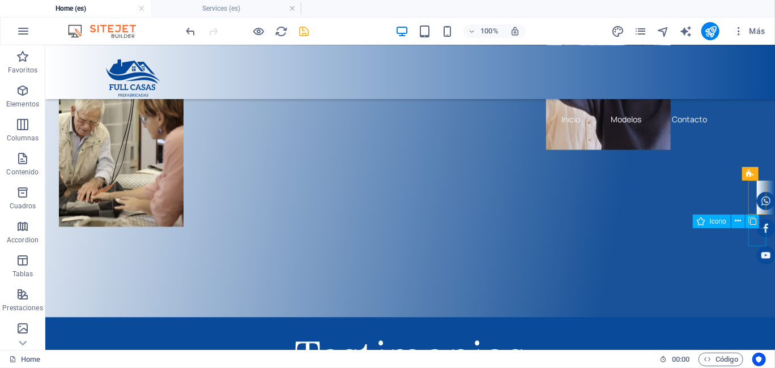
click at [758, 236] on figure at bounding box center [765, 228] width 18 height 18
click at [756, 234] on figure at bounding box center [765, 228] width 18 height 18
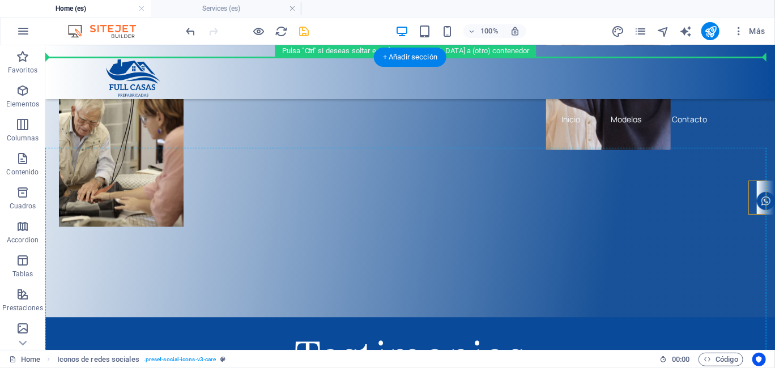
drag, startPoint x: 757, startPoint y: 207, endPoint x: 755, endPoint y: 233, distance: 26.2
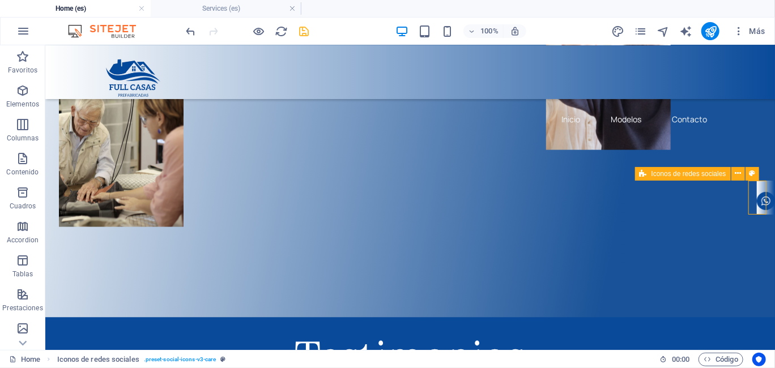
click at [758, 184] on div at bounding box center [765, 197] width 18 height 34
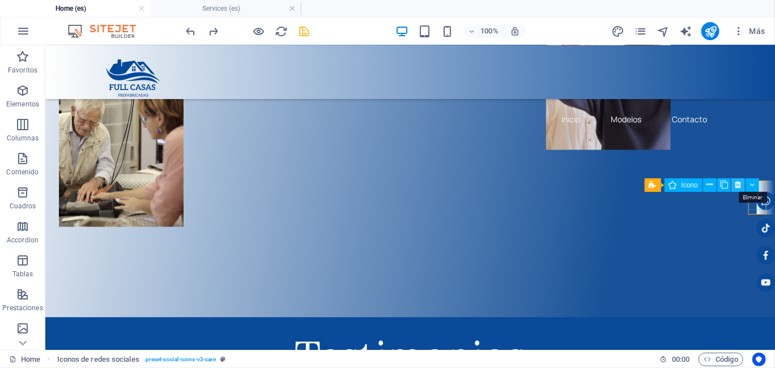
click at [739, 183] on icon at bounding box center [738, 185] width 6 height 12
click at [735, 184] on icon at bounding box center [738, 185] width 6 height 12
click at [736, 184] on icon at bounding box center [738, 185] width 6 height 12
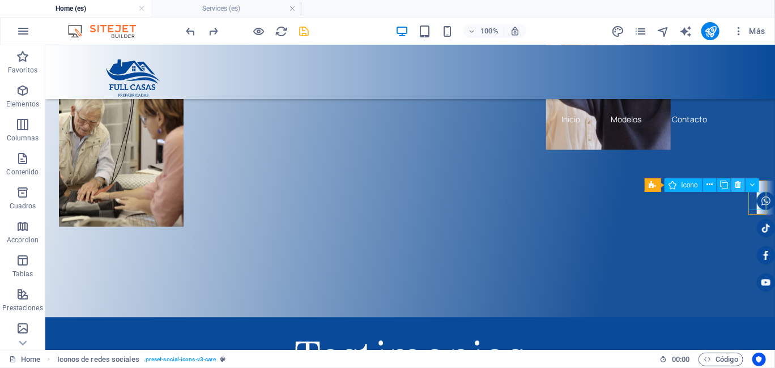
click at [736, 183] on icon at bounding box center [738, 185] width 6 height 12
click at [753, 184] on icon at bounding box center [752, 185] width 5 height 12
click at [733, 186] on button at bounding box center [738, 185] width 14 height 14
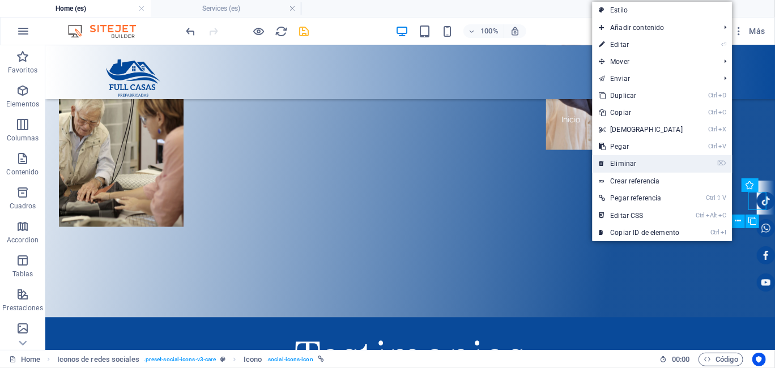
click at [653, 162] on link "⌦ Eliminar" at bounding box center [640, 163] width 97 height 17
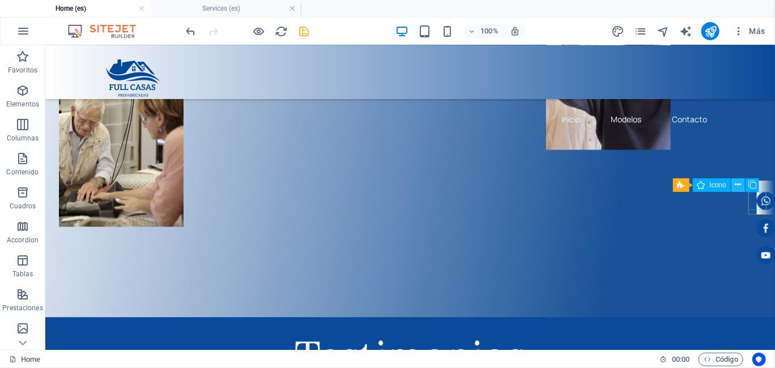
click at [735, 184] on icon at bounding box center [738, 185] width 6 height 12
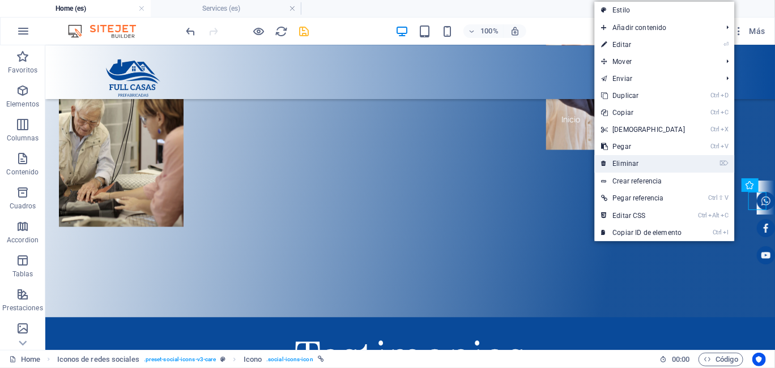
click at [643, 164] on link "⌦ Eliminar" at bounding box center [642, 163] width 97 height 17
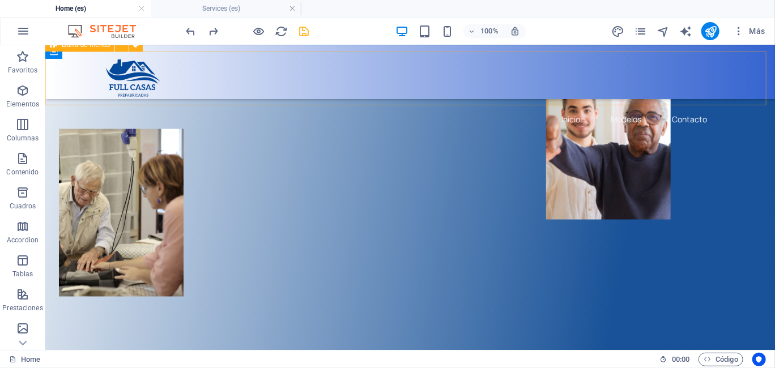
scroll to position [2748, 0]
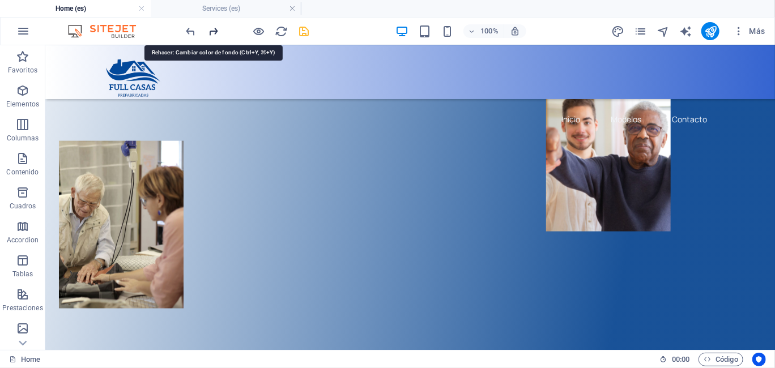
click at [208, 34] on icon "redo" at bounding box center [213, 31] width 13 height 13
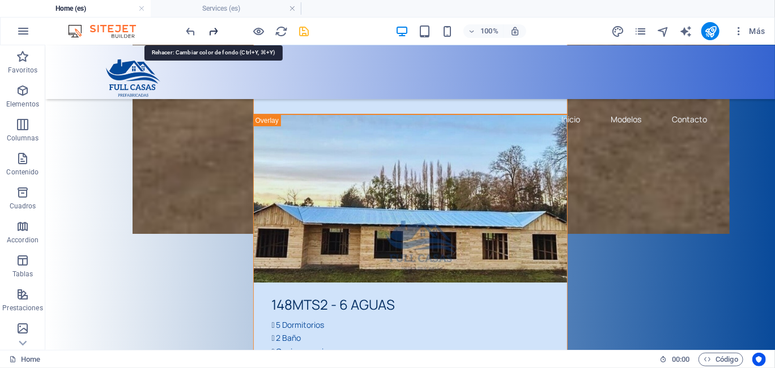
scroll to position [0, 0]
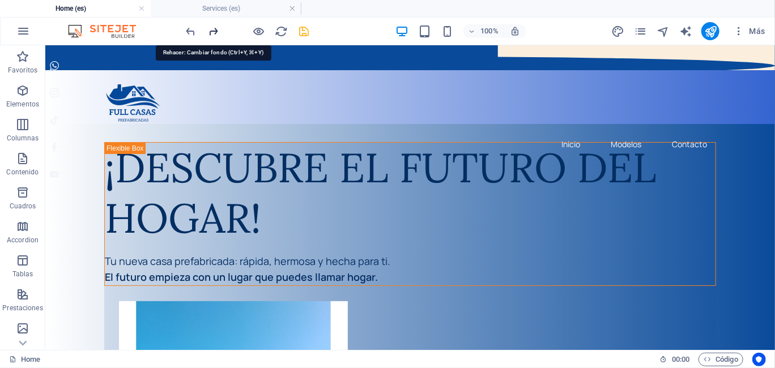
click at [220, 31] on icon "redo" at bounding box center [213, 31] width 13 height 13
click at [212, 33] on icon "redo" at bounding box center [213, 31] width 13 height 13
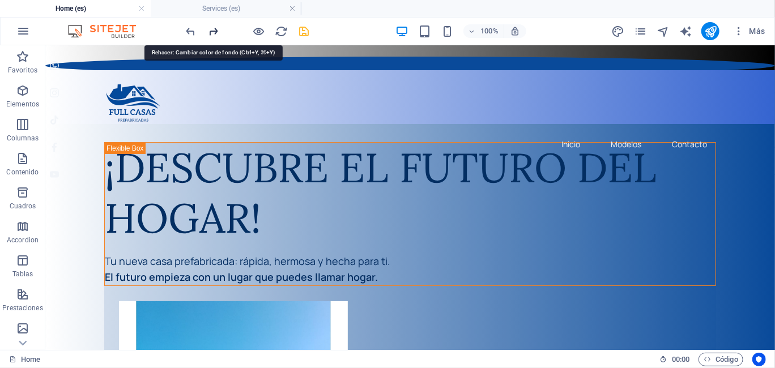
click at [212, 33] on icon "redo" at bounding box center [213, 31] width 13 height 13
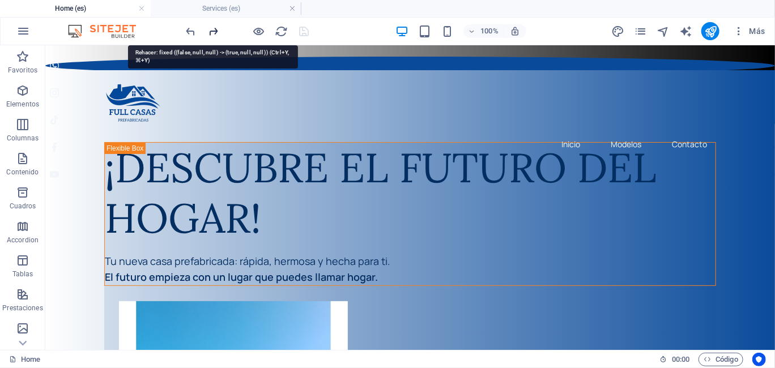
click at [212, 33] on icon "redo" at bounding box center [213, 31] width 13 height 13
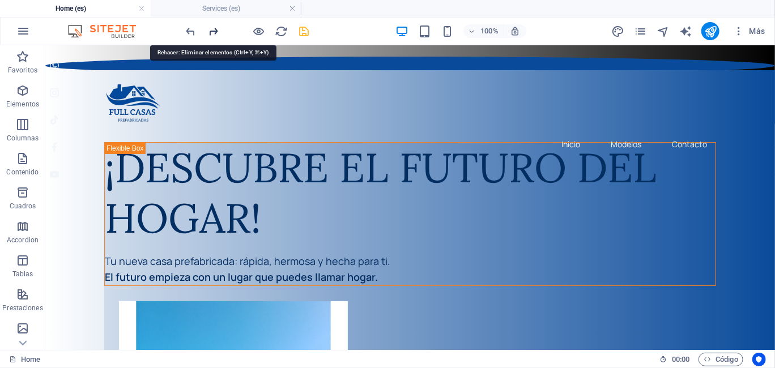
click at [212, 33] on icon "redo" at bounding box center [213, 31] width 13 height 13
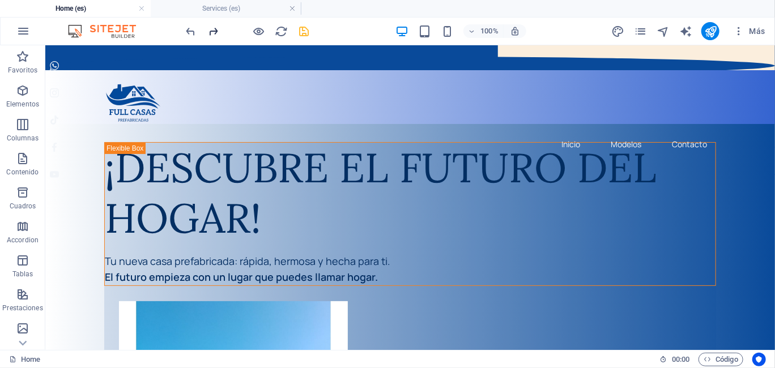
click at [210, 30] on icon "redo" at bounding box center [213, 31] width 13 height 13
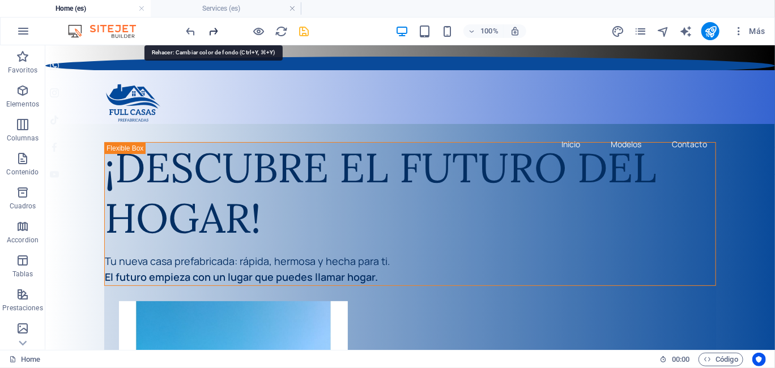
click at [210, 30] on icon "redo" at bounding box center [213, 31] width 13 height 13
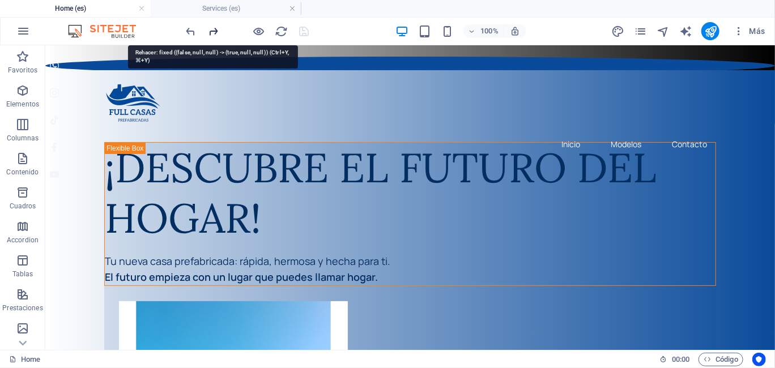
click at [210, 30] on icon "redo" at bounding box center [213, 31] width 13 height 13
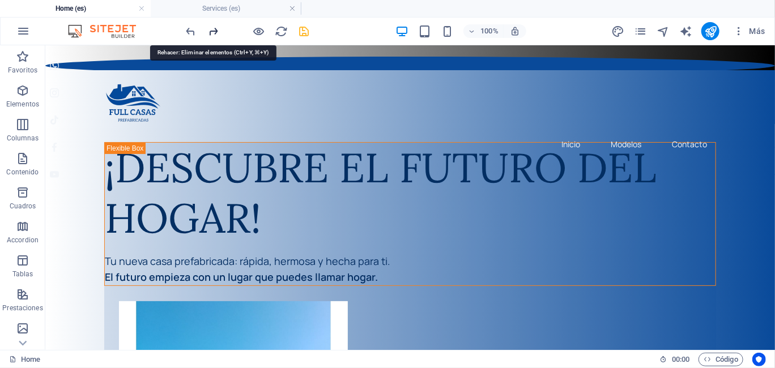
click at [210, 30] on icon "redo" at bounding box center [213, 31] width 13 height 13
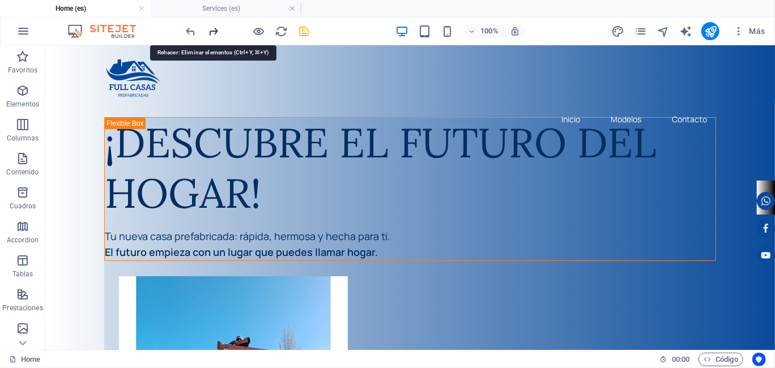
click at [210, 30] on icon "redo" at bounding box center [213, 31] width 13 height 13
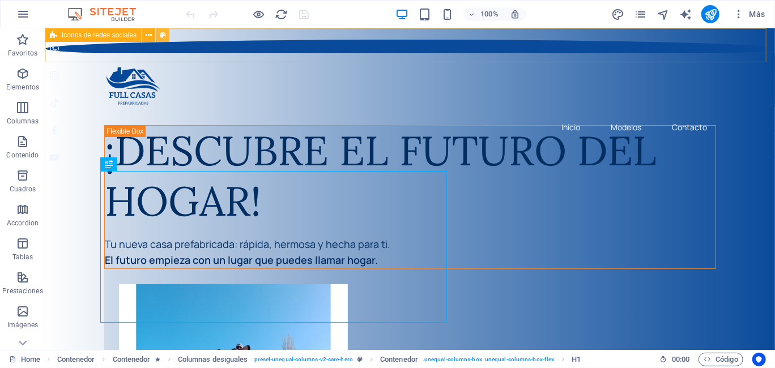
click at [0, 0] on icon at bounding box center [0, 0] width 0 height 0
select select "rem"
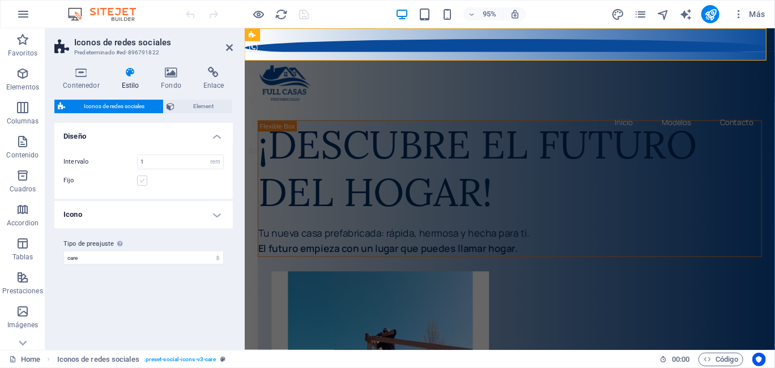
click at [140, 179] on label at bounding box center [142, 181] width 10 height 10
click at [0, 0] on input "Fijo" at bounding box center [0, 0] width 0 height 0
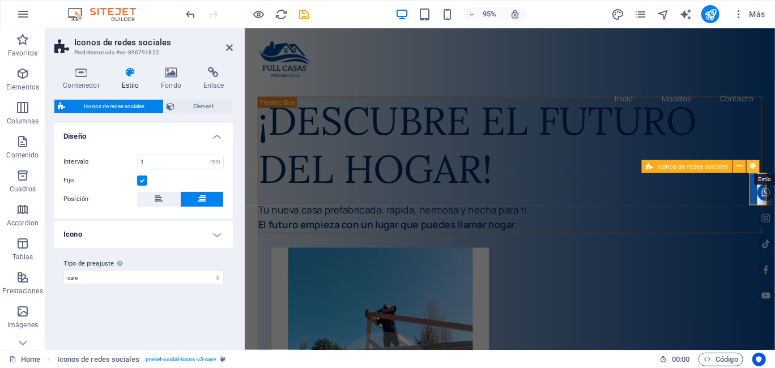
click at [0, 0] on icon at bounding box center [0, 0] width 0 height 0
click at [176, 73] on icon at bounding box center [171, 72] width 38 height 11
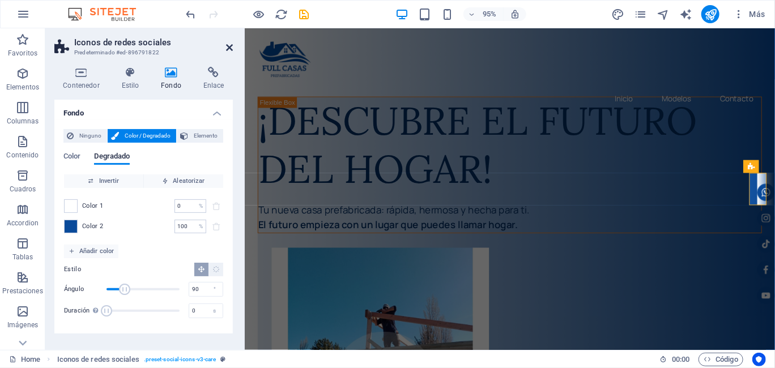
click at [227, 47] on icon at bounding box center [229, 47] width 7 height 9
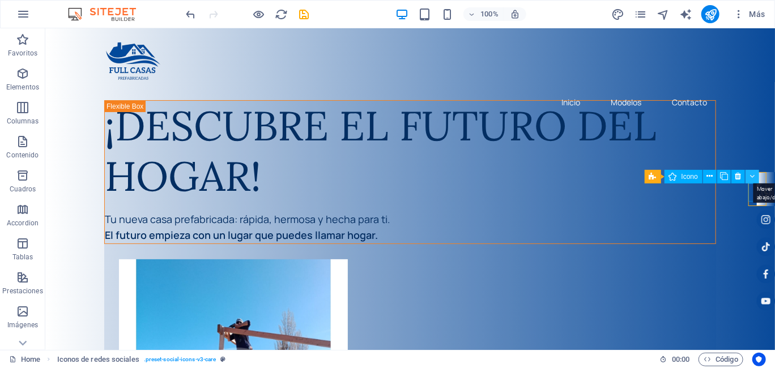
click at [754, 179] on icon at bounding box center [752, 176] width 5 height 12
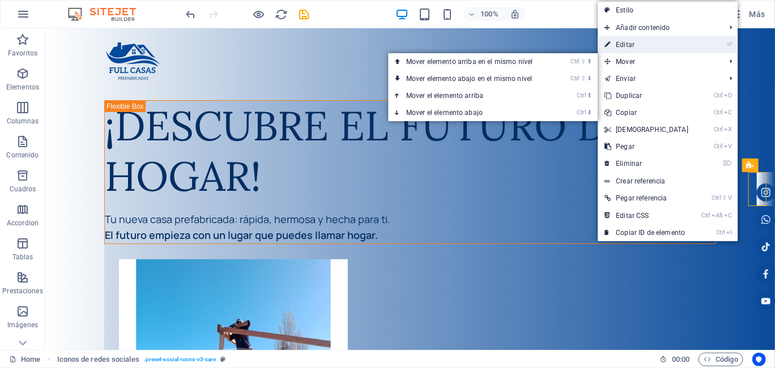
click at [651, 44] on link "⏎ Editar" at bounding box center [646, 44] width 97 height 17
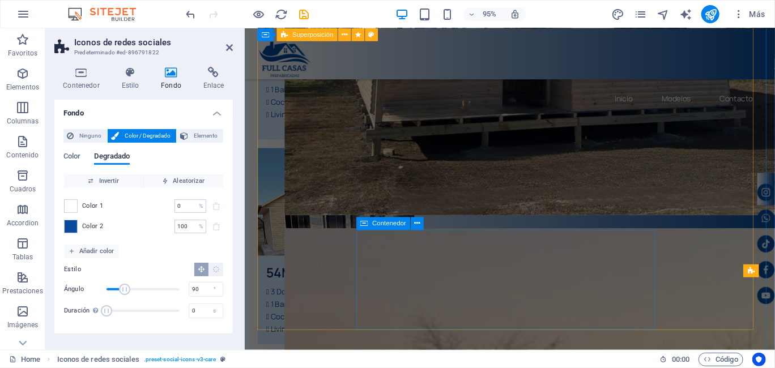
scroll to position [793, 0]
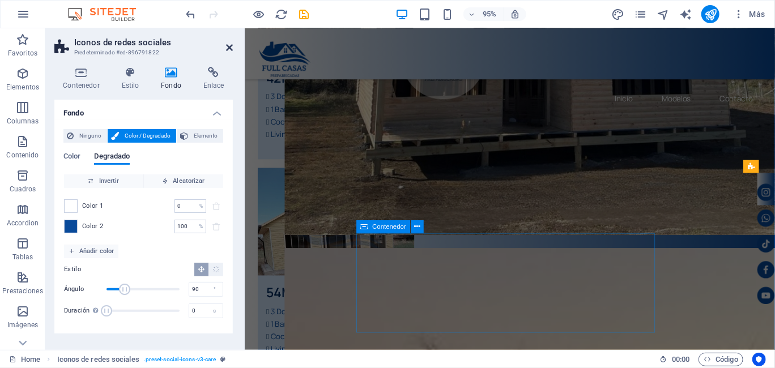
click at [227, 46] on icon at bounding box center [229, 47] width 7 height 9
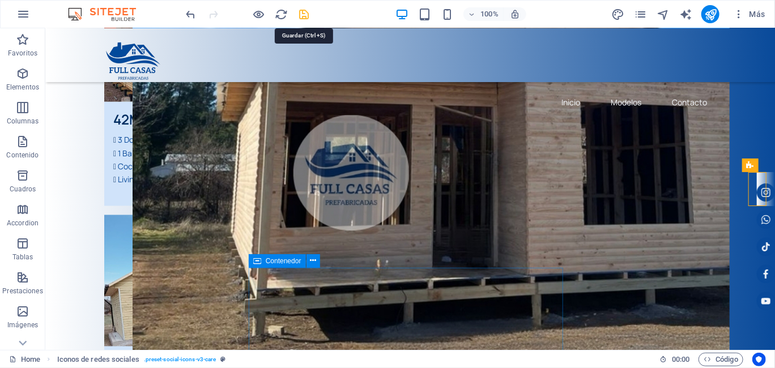
click at [0, 0] on icon "save" at bounding box center [0, 0] width 0 height 0
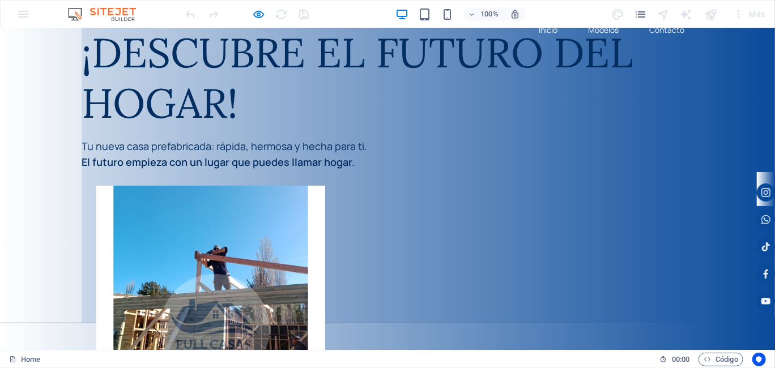
scroll to position [0, 0]
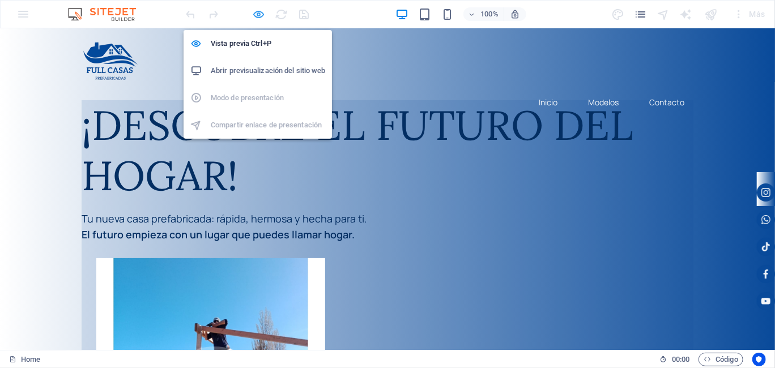
click at [0, 0] on icon "button" at bounding box center [0, 0] width 0 height 0
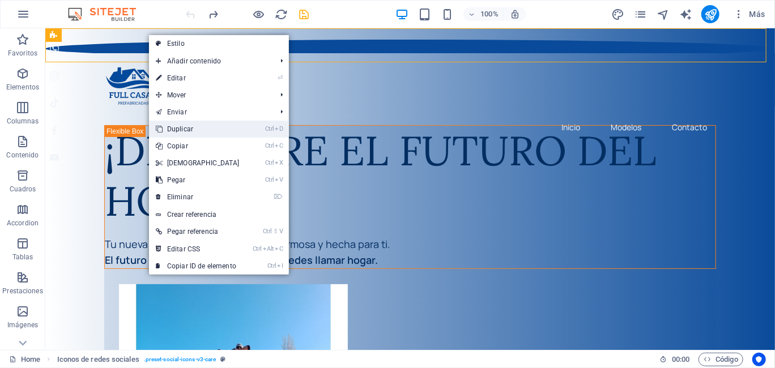
click at [180, 126] on link "Ctrl D Duplicar" at bounding box center [197, 129] width 97 height 17
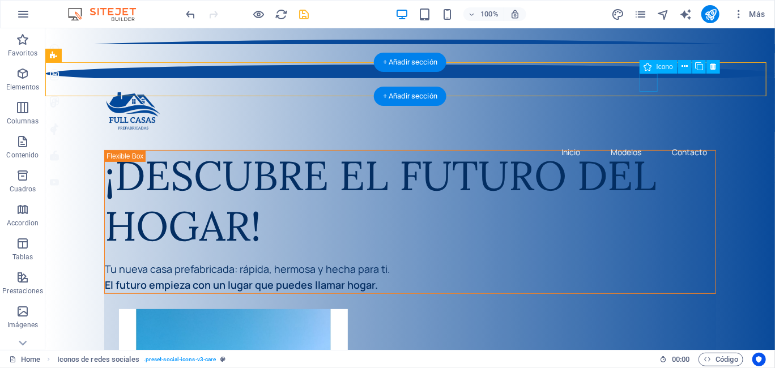
click at [649, 91] on figure at bounding box center [409, 100] width 729 height 18
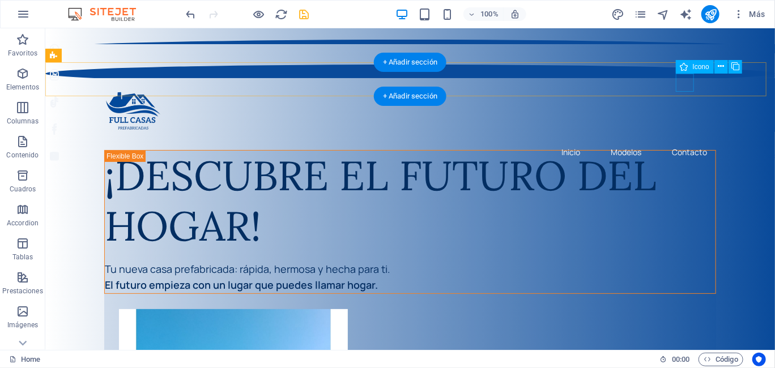
click at [680, 91] on figure at bounding box center [409, 100] width 729 height 18
click at [720, 91] on figure at bounding box center [409, 100] width 729 height 18
click at [755, 91] on figure at bounding box center [409, 100] width 729 height 18
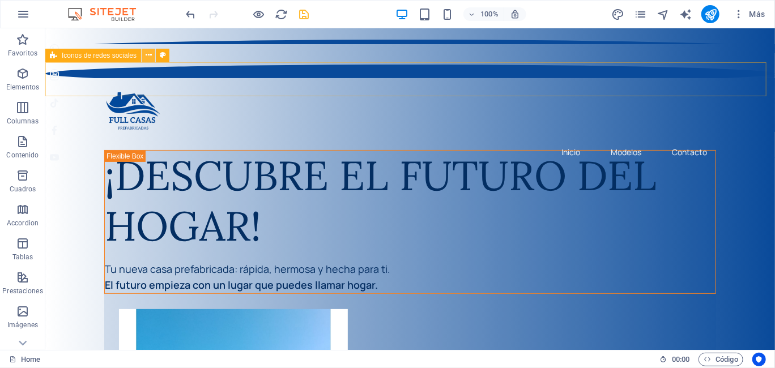
click at [146, 57] on icon at bounding box center [149, 55] width 6 height 12
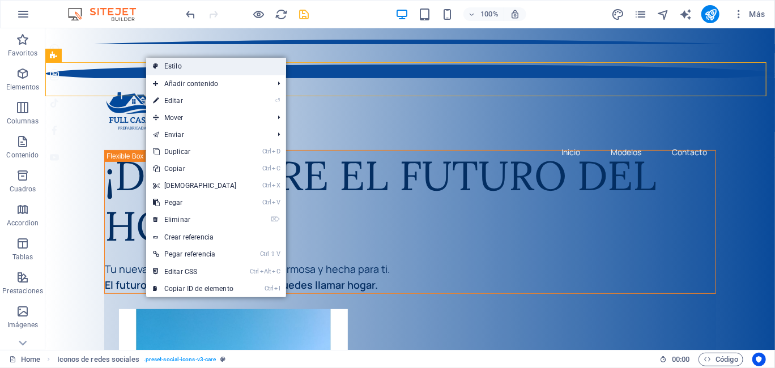
click at [177, 68] on link "Estilo" at bounding box center [216, 66] width 140 height 17
select select "rem"
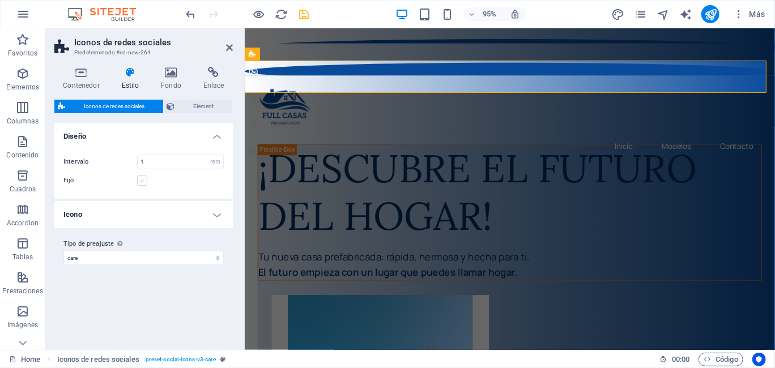
click at [143, 182] on label at bounding box center [142, 181] width 10 height 10
click at [0, 0] on input "Fijo" at bounding box center [0, 0] width 0 height 0
click at [228, 47] on icon at bounding box center [229, 47] width 7 height 9
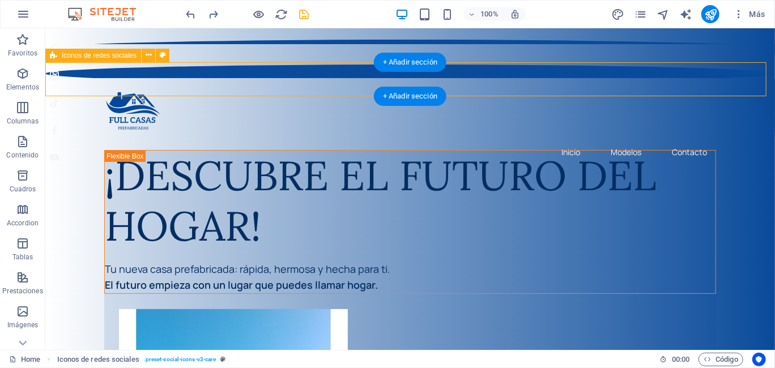
click at [506, 78] on div at bounding box center [409, 61] width 729 height 34
click at [152, 78] on div at bounding box center [409, 61] width 729 height 34
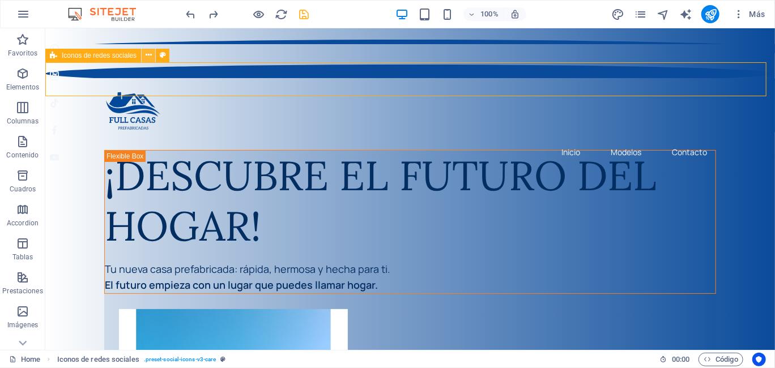
click at [146, 58] on icon at bounding box center [149, 55] width 6 height 12
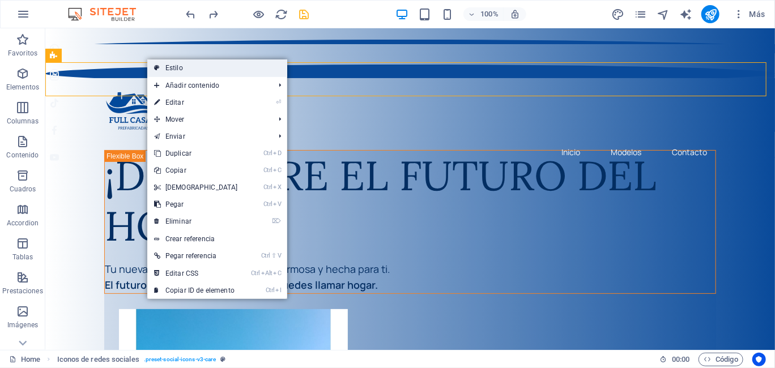
click at [181, 72] on link "Estilo" at bounding box center [217, 67] width 140 height 17
select select "rem"
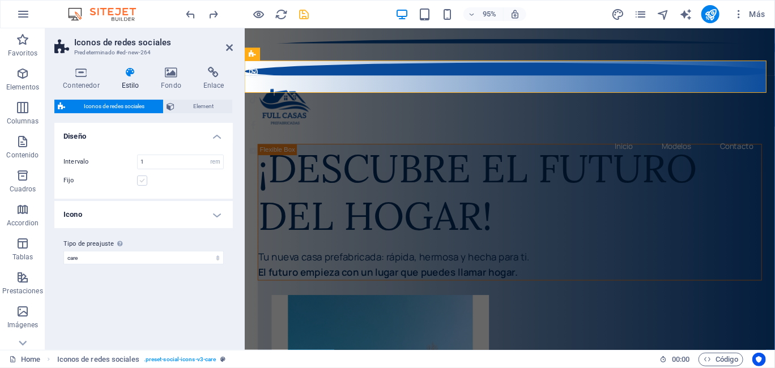
click at [140, 183] on label at bounding box center [142, 181] width 10 height 10
click at [0, 0] on input "Fijo" at bounding box center [0, 0] width 0 height 0
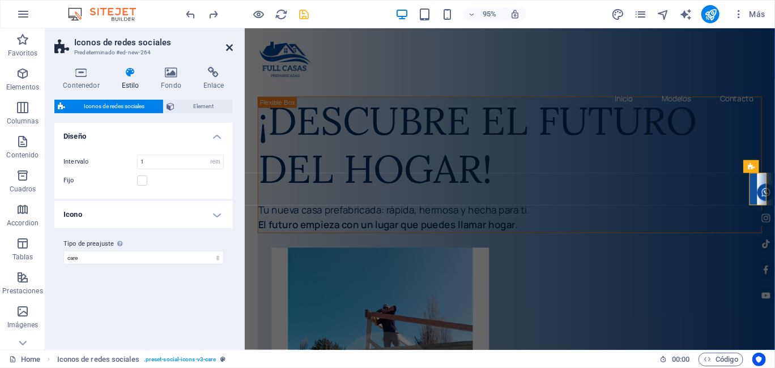
click at [231, 44] on icon at bounding box center [229, 47] width 7 height 9
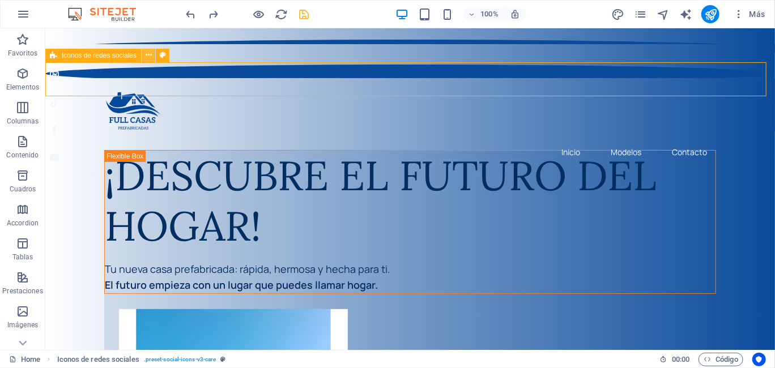
click at [146, 54] on icon at bounding box center [149, 55] width 6 height 12
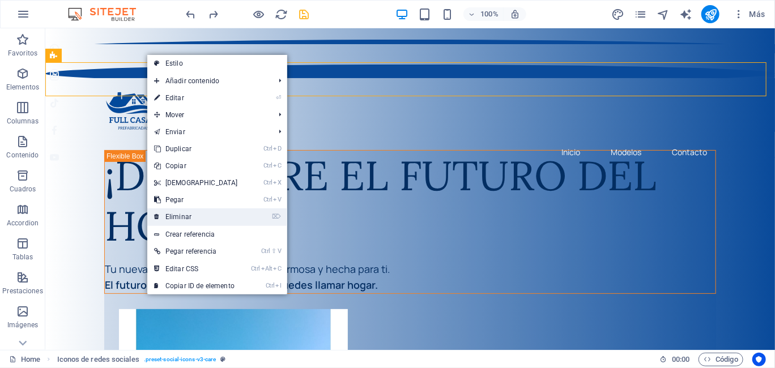
click at [186, 218] on link "⌦ Eliminar" at bounding box center [195, 216] width 97 height 17
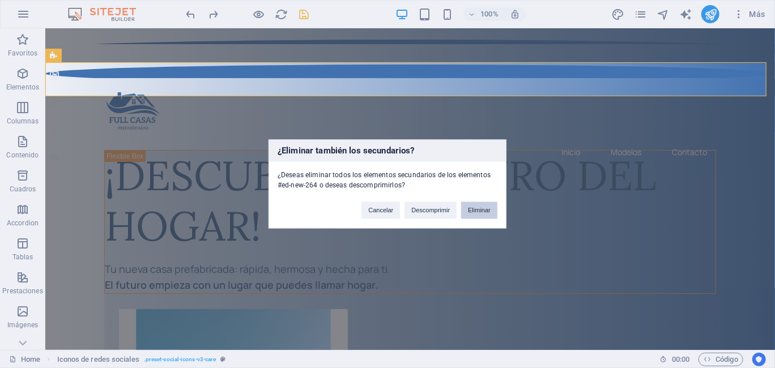
click at [471, 210] on button "Eliminar" at bounding box center [479, 210] width 36 height 17
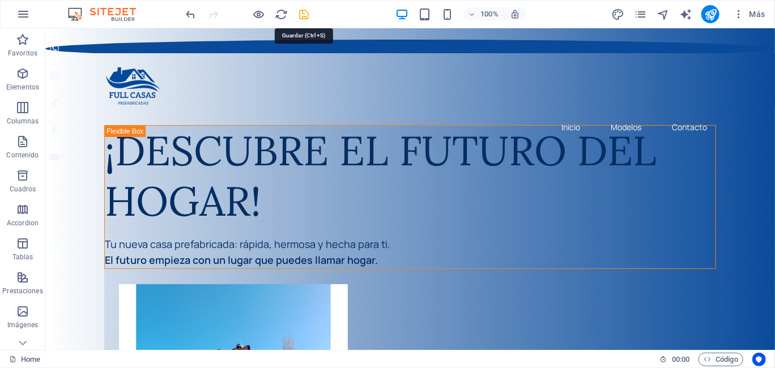
click at [301, 18] on icon "save" at bounding box center [304, 14] width 13 height 13
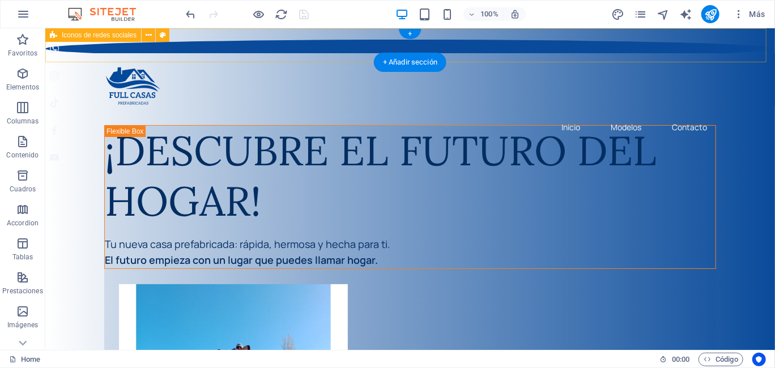
click at [251, 43] on div at bounding box center [409, 36] width 729 height 34
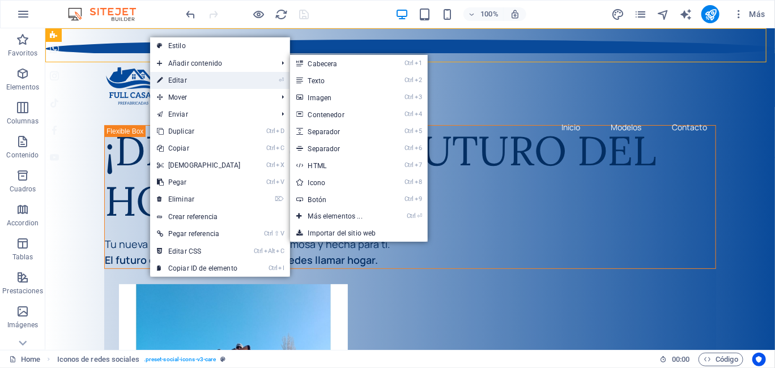
click at [193, 79] on link "⏎ Editar" at bounding box center [198, 80] width 97 height 17
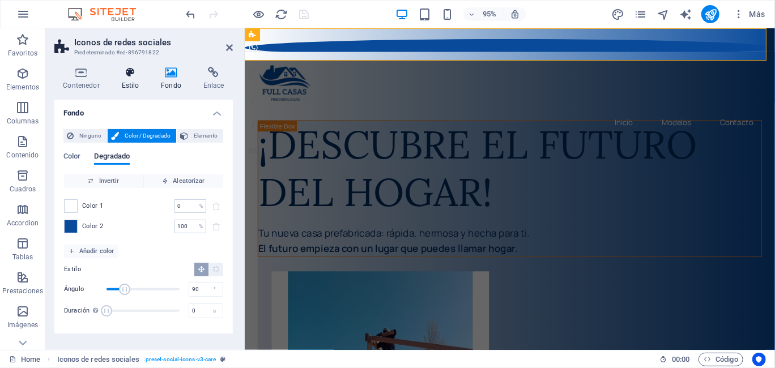
click at [123, 75] on icon at bounding box center [130, 72] width 35 height 11
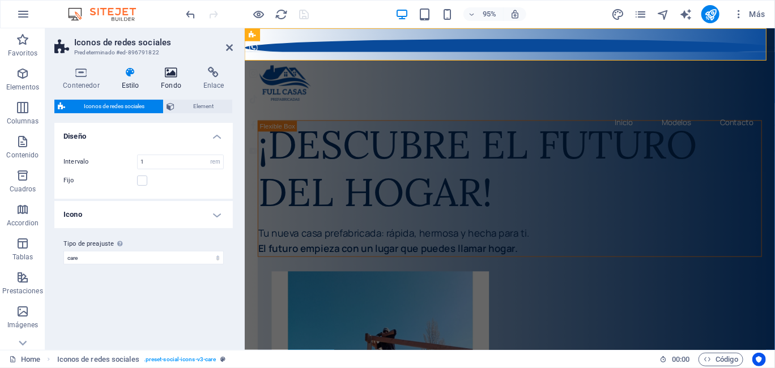
click at [169, 76] on icon at bounding box center [171, 72] width 38 height 11
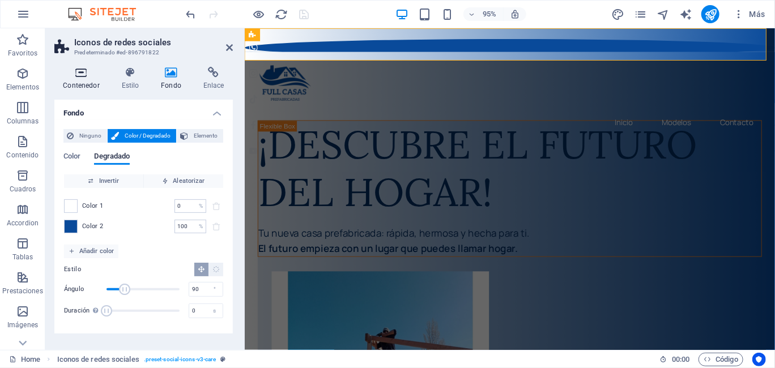
click at [89, 84] on h4 "Contenedor" at bounding box center [83, 79] width 58 height 24
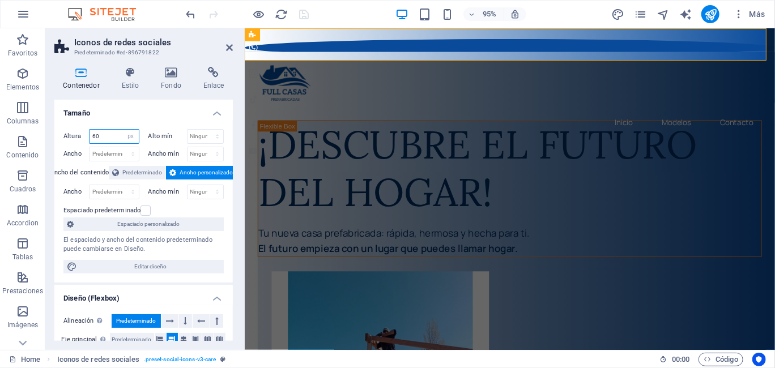
click at [106, 136] on input "60" at bounding box center [113, 137] width 49 height 14
click at [93, 137] on input "60" at bounding box center [113, 137] width 49 height 14
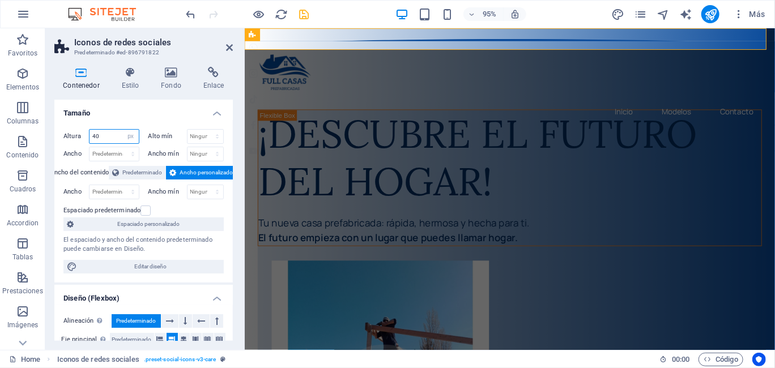
drag, startPoint x: 112, startPoint y: 134, endPoint x: 92, endPoint y: 140, distance: 20.8
click at [92, 140] on input "40" at bounding box center [113, 137] width 49 height 14
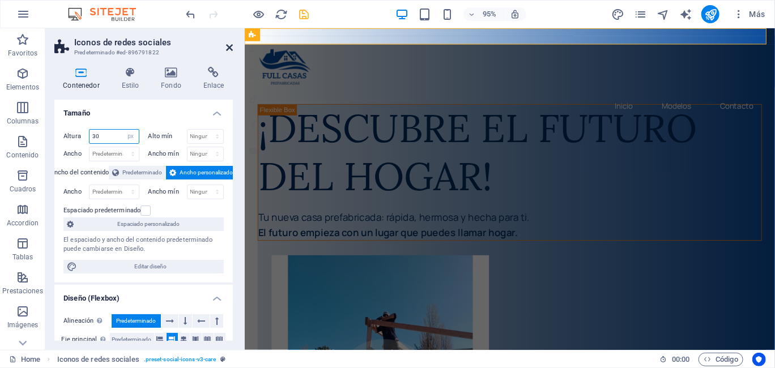
type input "30"
click at [227, 47] on icon at bounding box center [229, 47] width 7 height 9
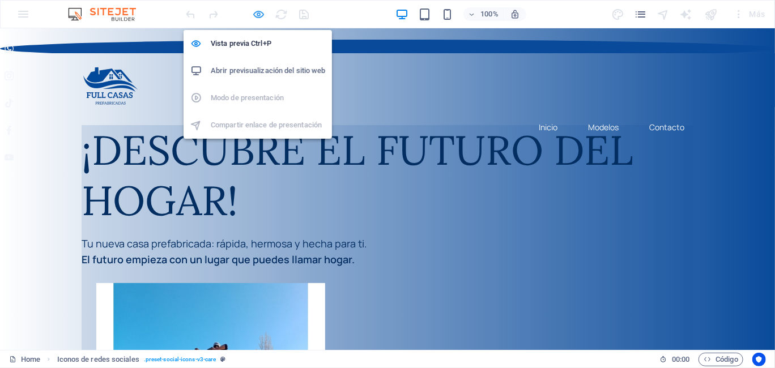
click at [0, 0] on icon "button" at bounding box center [0, 0] width 0 height 0
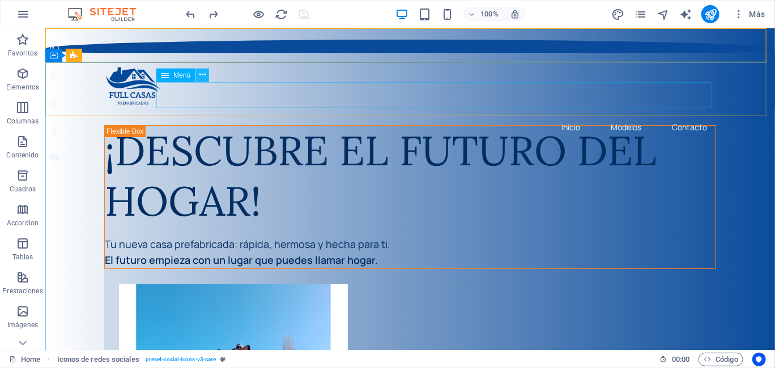
click at [203, 74] on icon at bounding box center [202, 75] width 6 height 12
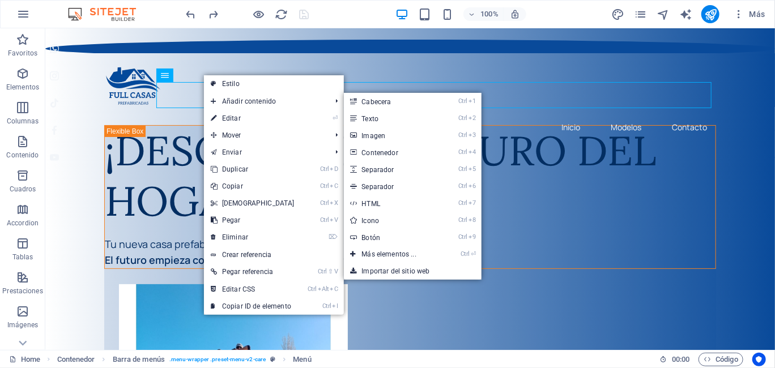
click at [230, 120] on link "⏎ Editar" at bounding box center [252, 118] width 97 height 17
select select "1"
select select
select select "2"
select select "3"
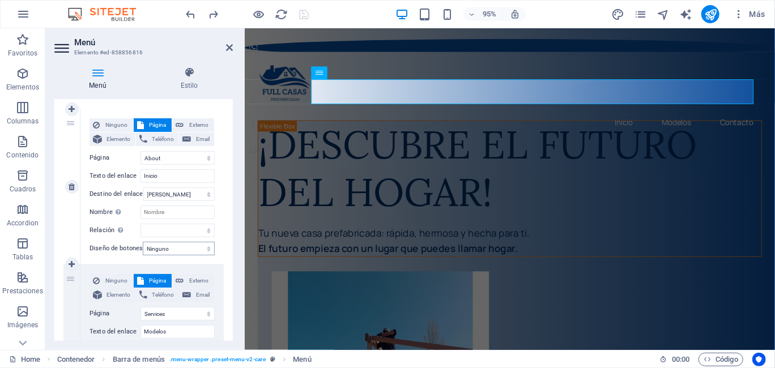
scroll to position [57, 0]
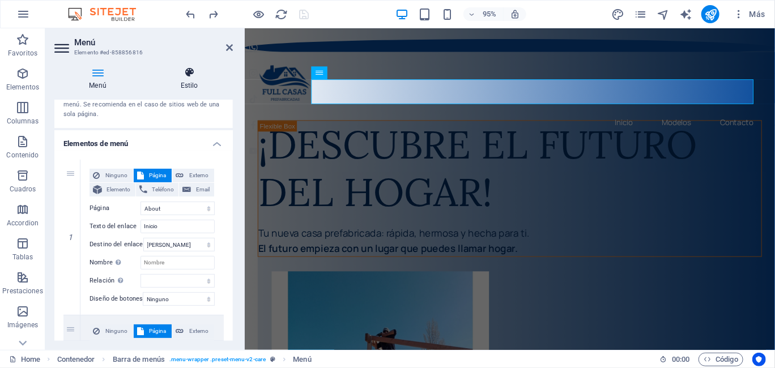
click at [191, 80] on h4 "Estilo" at bounding box center [189, 79] width 87 height 24
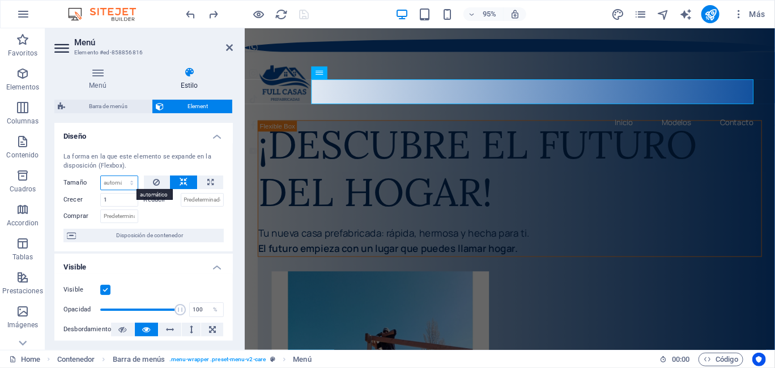
click at [113, 185] on select "Predeterminado automático px % 1/1 1/2 1/3 1/4 1/5 1/6 1/7 1/8 1/9 1/10" at bounding box center [119, 183] width 37 height 14
select select "px"
click at [121, 176] on select "Predeterminado automático px % 1/1 1/2 1/3 1/4 1/5 1/6 1/7 1/8 1/9 1/10" at bounding box center [119, 183] width 37 height 14
type input "0"
click at [111, 200] on input "1" at bounding box center [119, 200] width 38 height 14
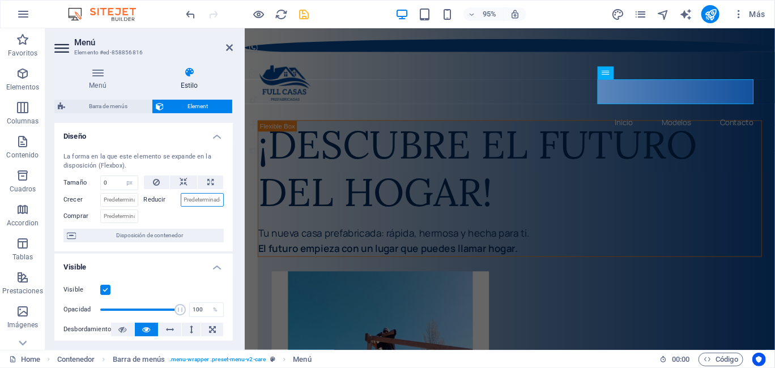
click at [195, 200] on input "Reducir" at bounding box center [203, 200] width 44 height 14
type input "1"
click at [186, 214] on div at bounding box center [184, 215] width 80 height 16
click at [201, 200] on input "1" at bounding box center [203, 200] width 44 height 14
click at [182, 206] on div "Tamaño 0 Predeterminado automático px % 1/1 1/2 1/3 1/4 1/5 1/6 1/7 1/8 1/9 1/1…" at bounding box center [143, 200] width 160 height 48
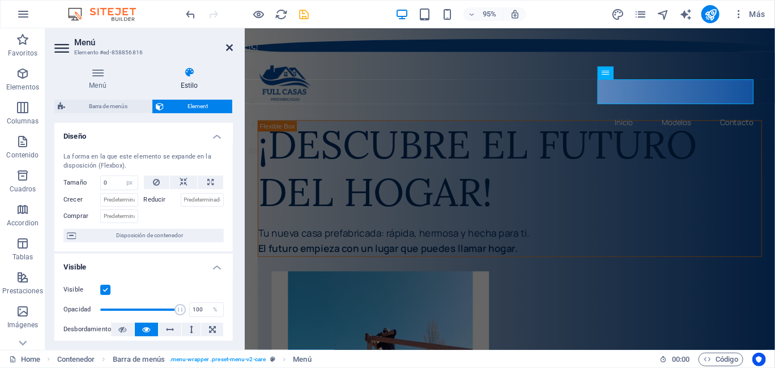
click at [227, 50] on icon at bounding box center [229, 47] width 7 height 9
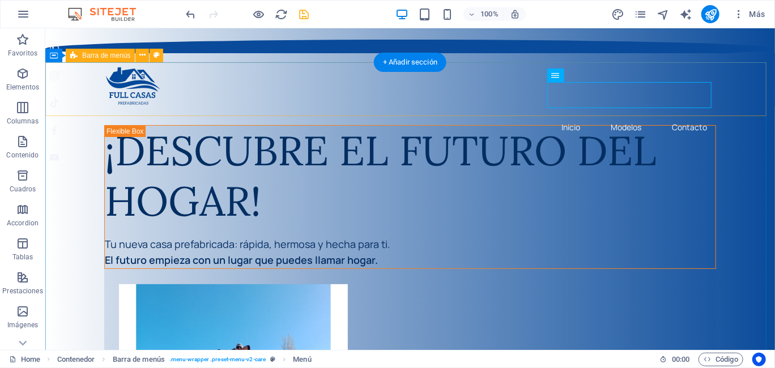
click at [197, 87] on div "Inicio Modelos Contacto" at bounding box center [409, 80] width 729 height 54
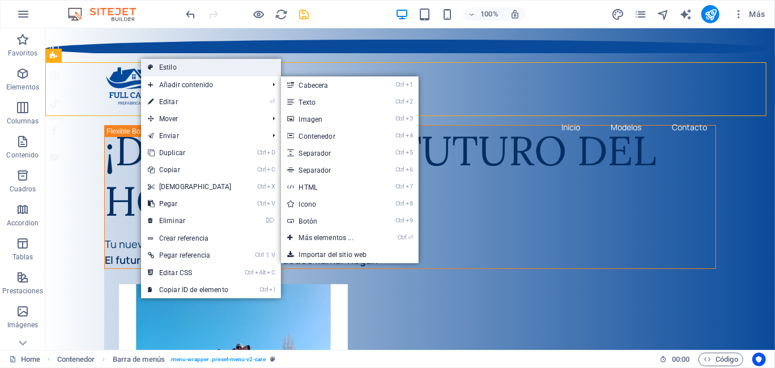
click at [167, 69] on link "Estilo" at bounding box center [211, 67] width 140 height 17
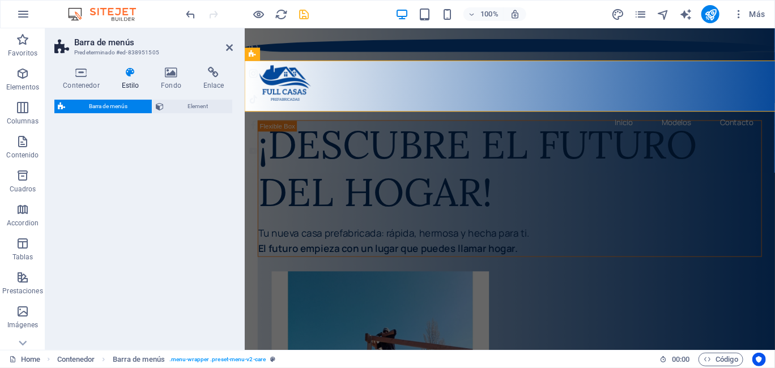
select select "rem"
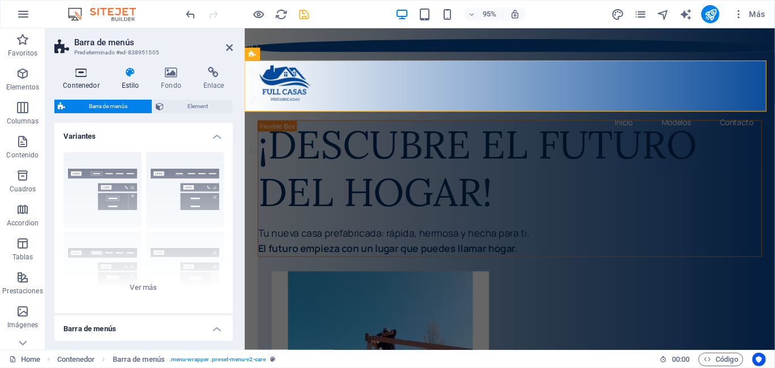
click at [77, 79] on h4 "Contenedor" at bounding box center [83, 79] width 58 height 24
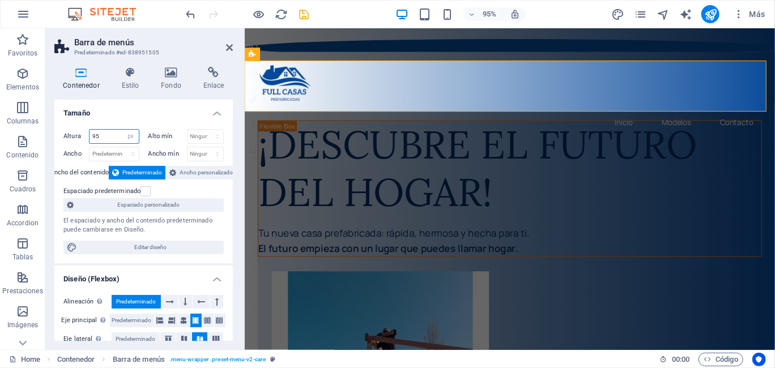
click at [101, 135] on input "95" at bounding box center [113, 137] width 49 height 14
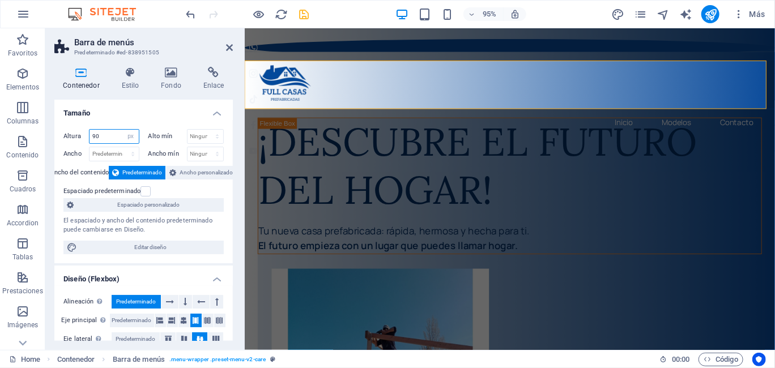
drag, startPoint x: 104, startPoint y: 132, endPoint x: 84, endPoint y: 140, distance: 21.4
click at [84, 140] on div "Altura 90 Predeterminado px rem % vh vw" at bounding box center [101, 136] width 76 height 15
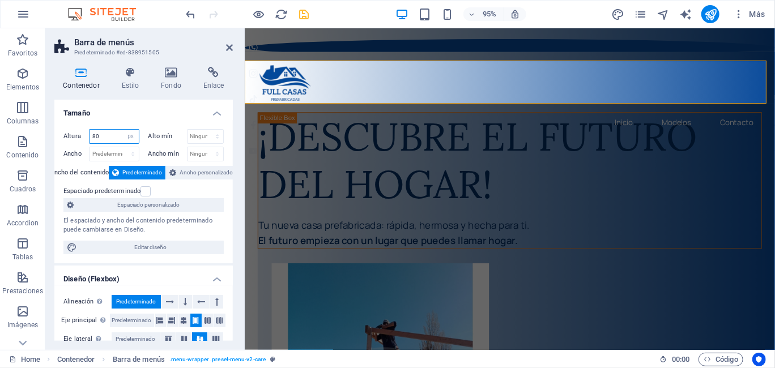
drag, startPoint x: 102, startPoint y: 135, endPoint x: 89, endPoint y: 137, distance: 12.6
click at [89, 137] on input "80" at bounding box center [113, 137] width 49 height 14
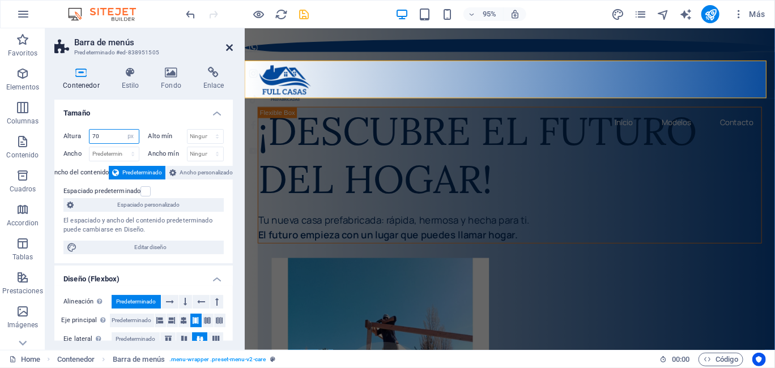
type input "70"
click at [228, 50] on icon at bounding box center [229, 47] width 7 height 9
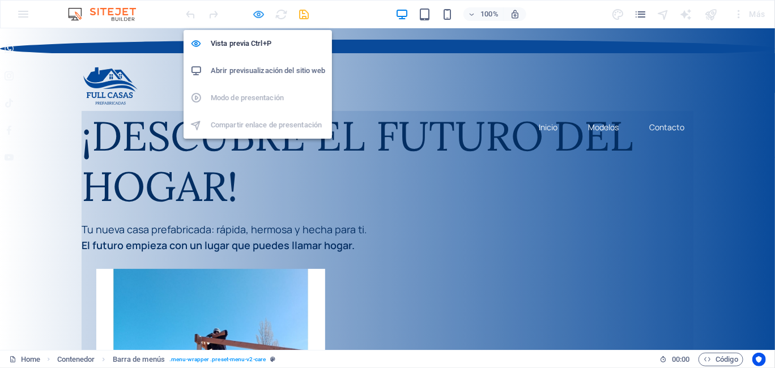
click at [0, 0] on icon "button" at bounding box center [0, 0] width 0 height 0
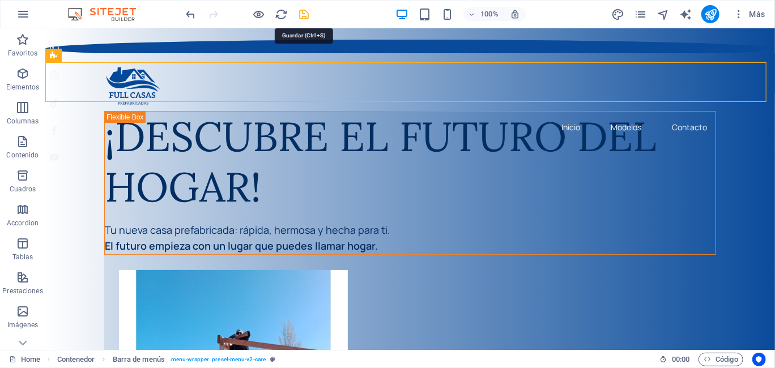
click at [304, 14] on icon "save" at bounding box center [304, 14] width 13 height 13
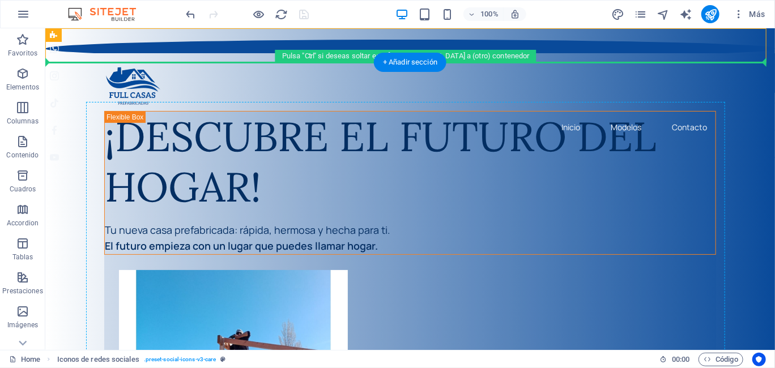
drag, startPoint x: 186, startPoint y: 45, endPoint x: 168, endPoint y: 123, distance: 80.1
drag, startPoint x: 84, startPoint y: 45, endPoint x: 96, endPoint y: 126, distance: 81.9
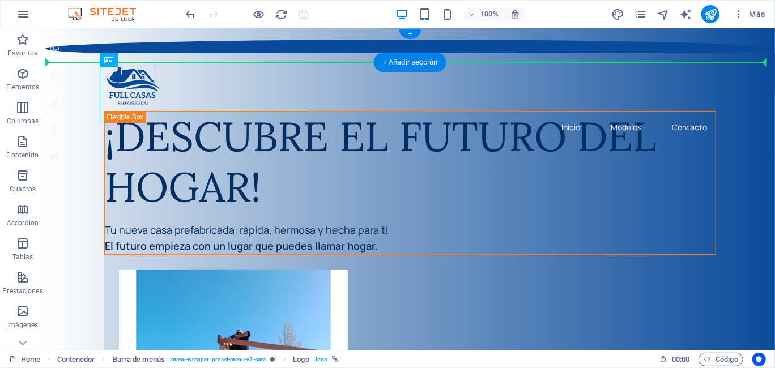
drag, startPoint x: 131, startPoint y: 87, endPoint x: 116, endPoint y: 48, distance: 42.0
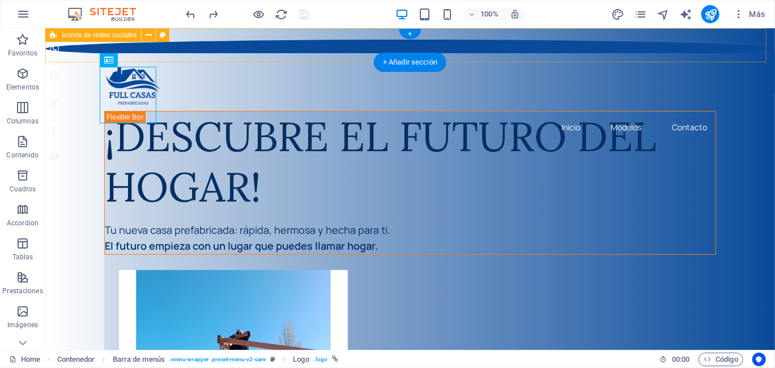
click at [498, 38] on div at bounding box center [409, 36] width 729 height 34
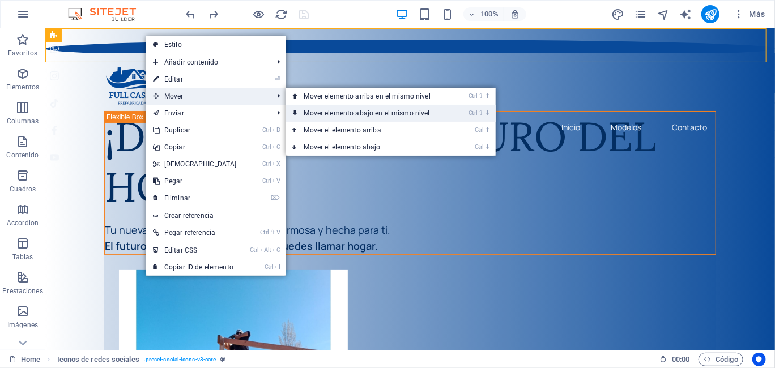
click at [311, 108] on link "Ctrl ⇧ ⬇ Mover elemento abajo en el mismo nivel" at bounding box center [369, 113] width 167 height 17
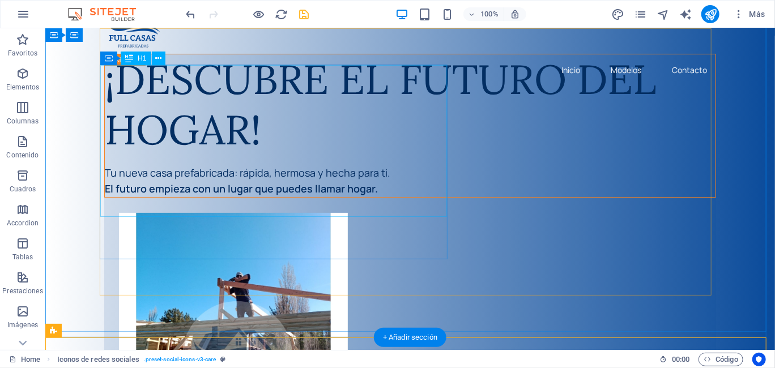
scroll to position [0, 0]
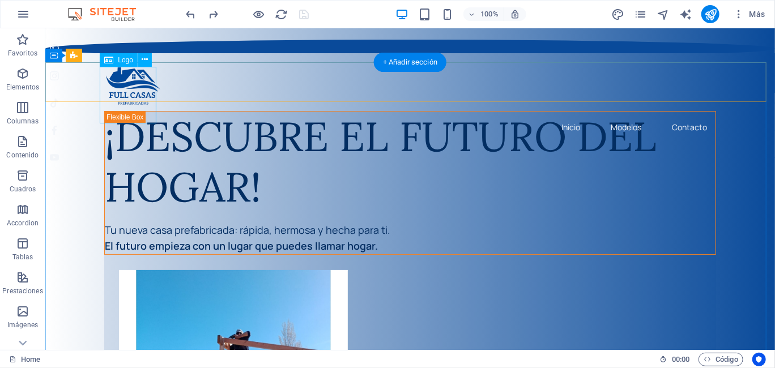
click at [133, 86] on div at bounding box center [410, 85] width 612 height 57
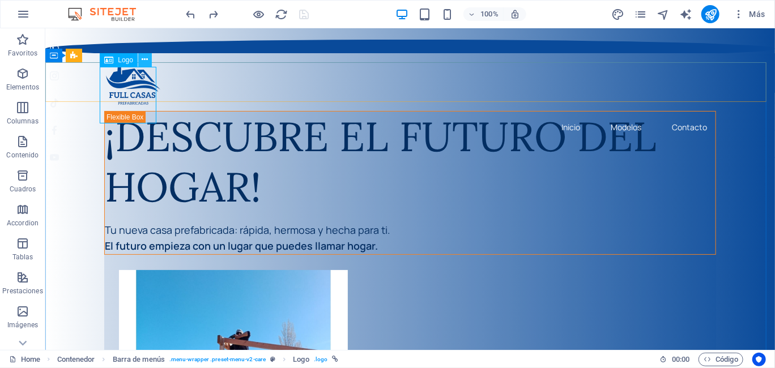
click at [141, 62] on button at bounding box center [145, 60] width 14 height 14
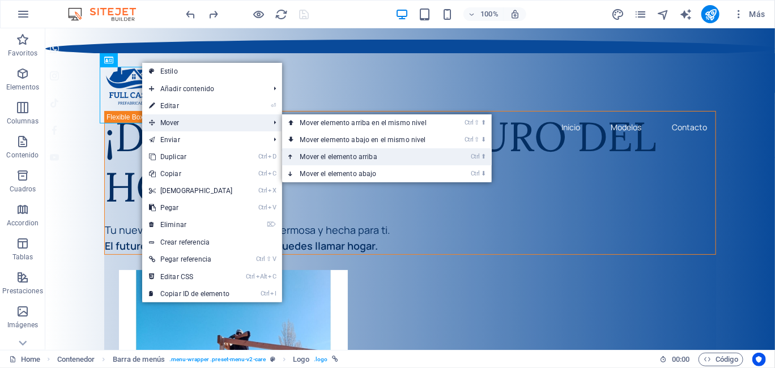
click at [311, 154] on link "Ctrl ⬆ Mover el elemento arriba" at bounding box center [365, 156] width 167 height 17
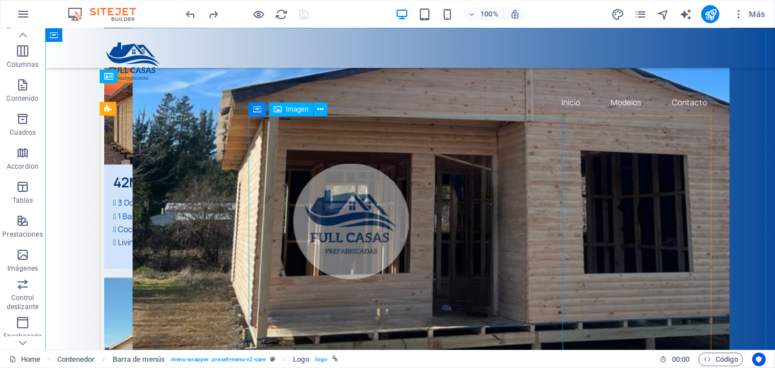
scroll to position [736, 0]
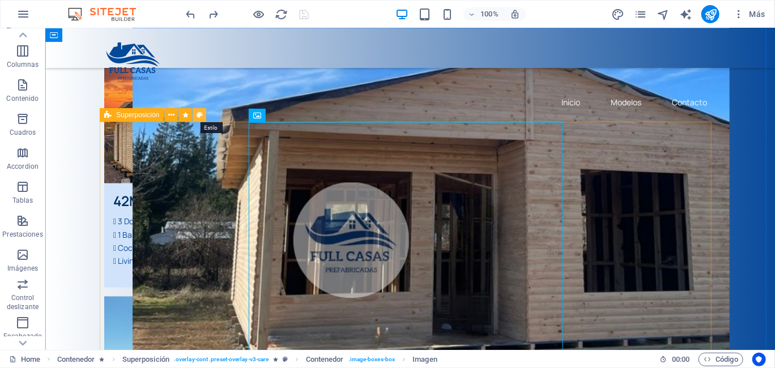
click at [202, 114] on icon at bounding box center [200, 115] width 6 height 12
select select "px"
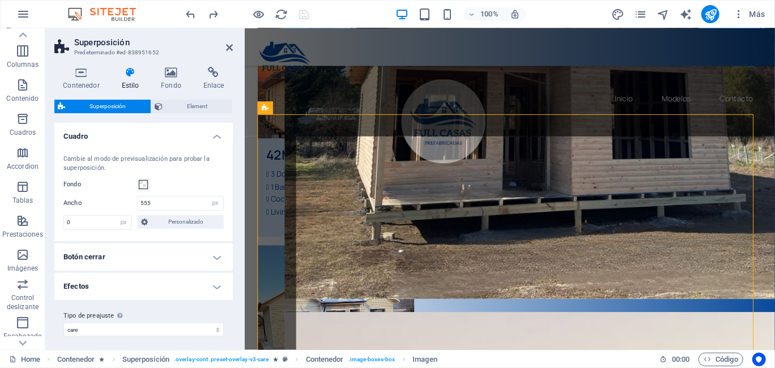
scroll to position [716, 0]
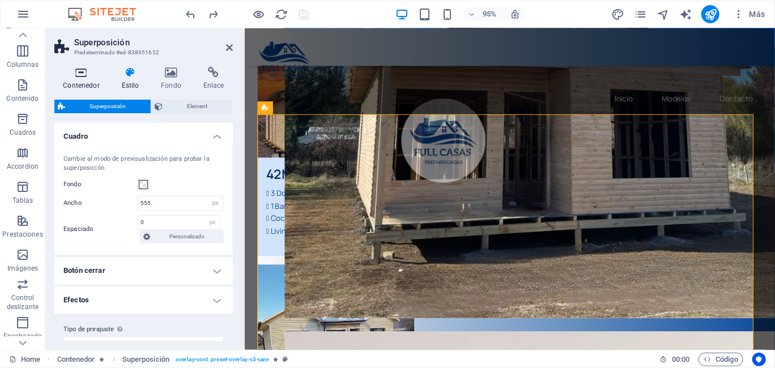
click at [86, 74] on icon at bounding box center [81, 72] width 54 height 11
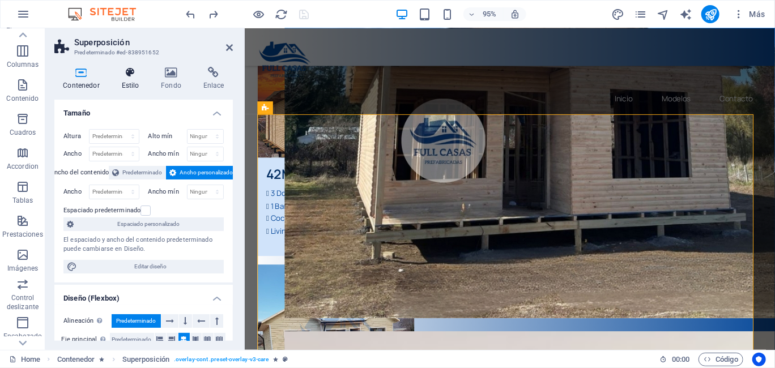
click at [140, 79] on h4 "Estilo" at bounding box center [133, 79] width 40 height 24
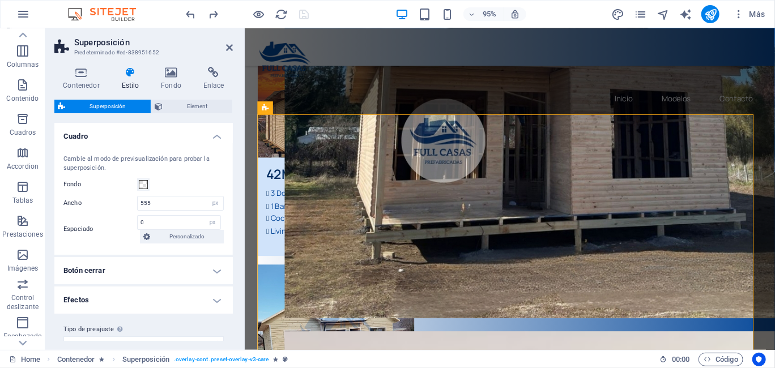
scroll to position [17, 0]
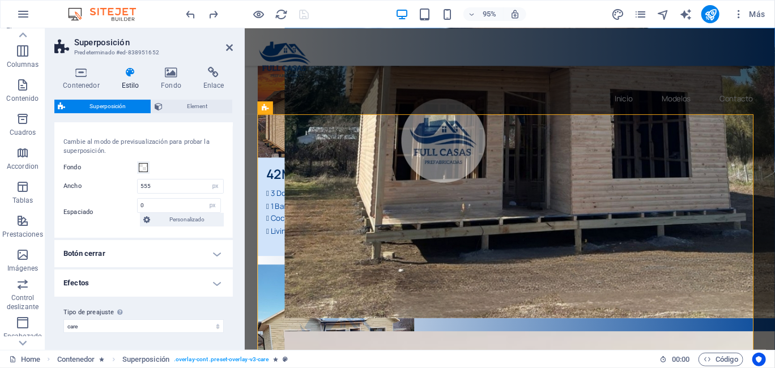
click at [140, 257] on h4 "Botón cerrar" at bounding box center [143, 253] width 178 height 27
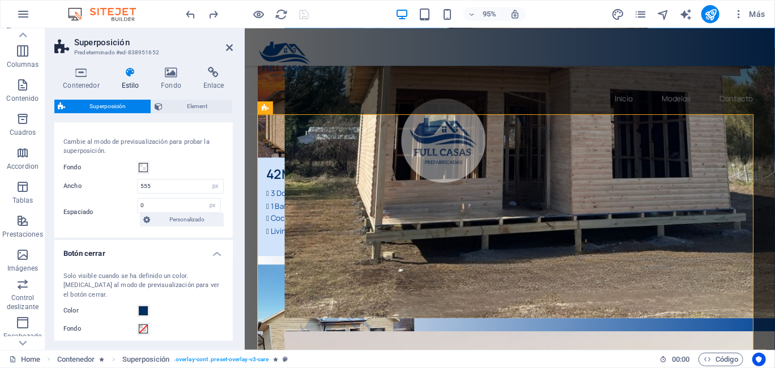
click at [140, 257] on h4 "Botón cerrar" at bounding box center [143, 250] width 178 height 20
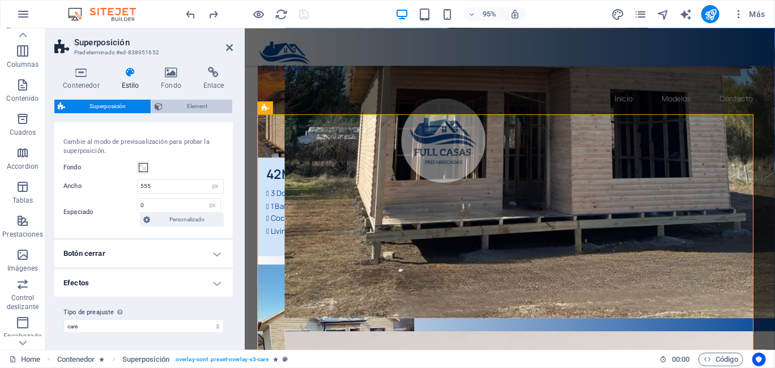
click at [192, 107] on span "Element" at bounding box center [197, 107] width 63 height 14
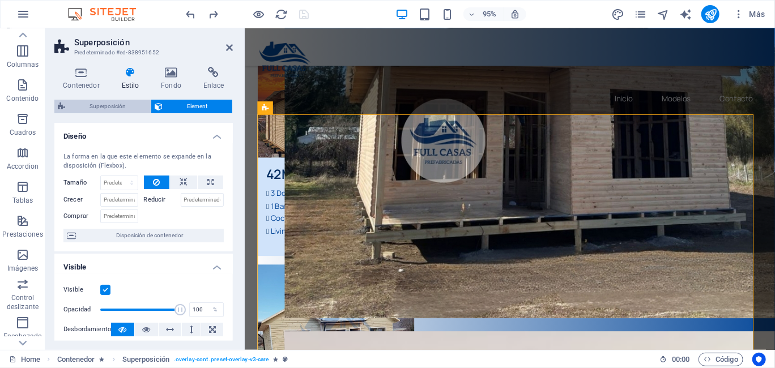
click at [118, 109] on span "Superposición" at bounding box center [108, 107] width 79 height 14
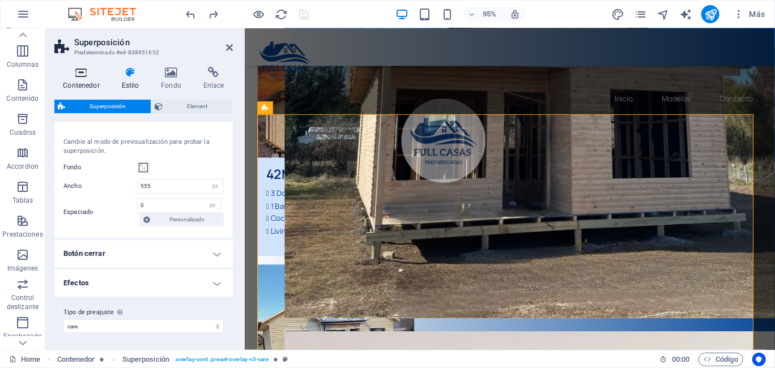
click at [89, 74] on icon at bounding box center [81, 72] width 54 height 11
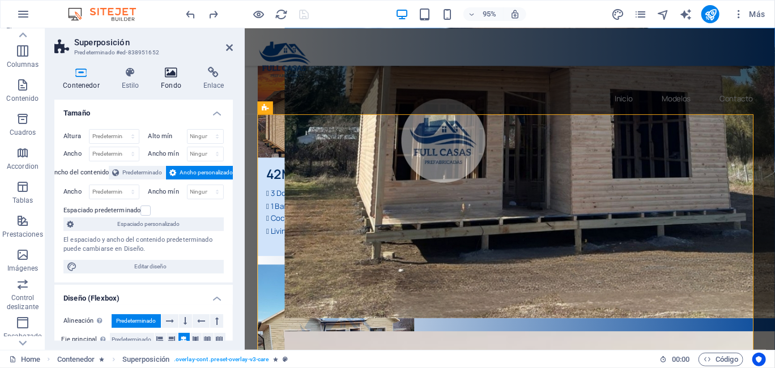
click at [175, 79] on h4 "Fondo" at bounding box center [173, 79] width 42 height 24
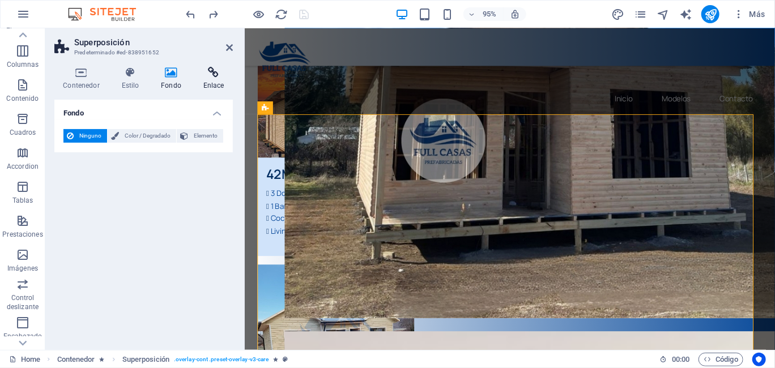
click at [219, 80] on h4 "Enlace" at bounding box center [213, 79] width 39 height 24
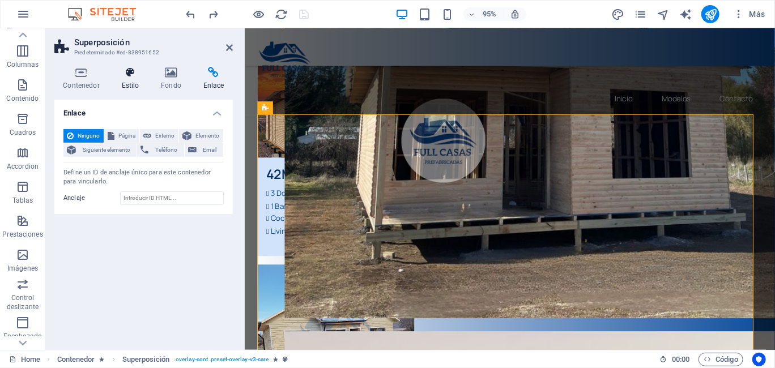
click at [127, 81] on h4 "Estilo" at bounding box center [133, 79] width 40 height 24
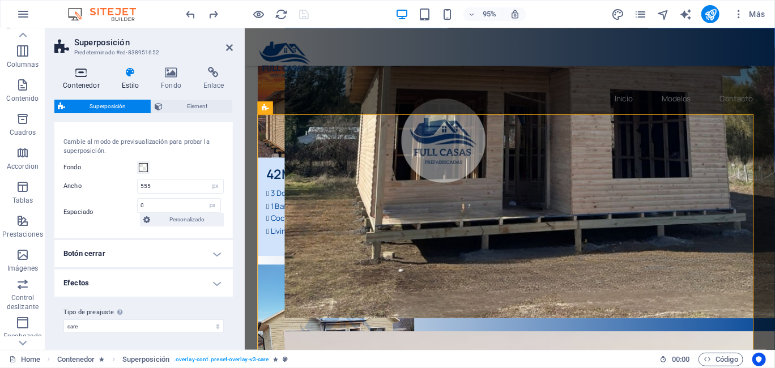
click at [84, 83] on h4 "Contenedor" at bounding box center [83, 79] width 58 height 24
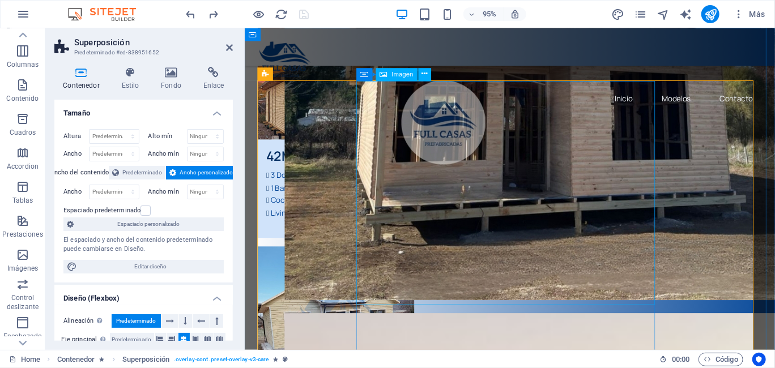
scroll to position [716, 0]
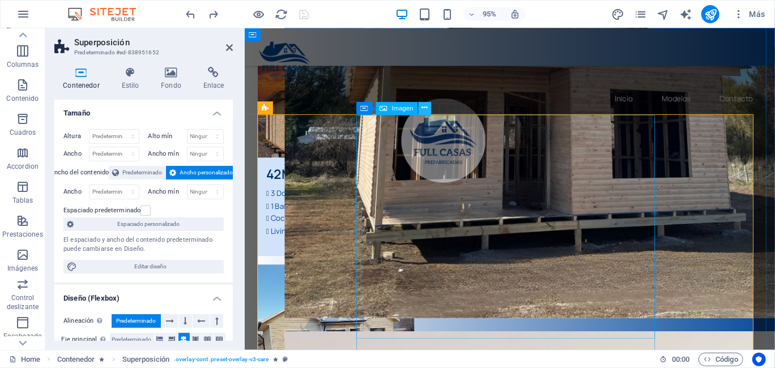
click at [430, 108] on button at bounding box center [424, 108] width 13 height 13
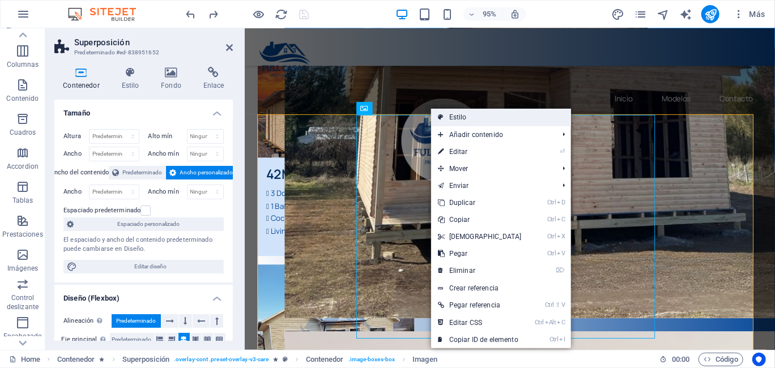
click at [450, 115] on link "Estilo" at bounding box center [501, 117] width 140 height 17
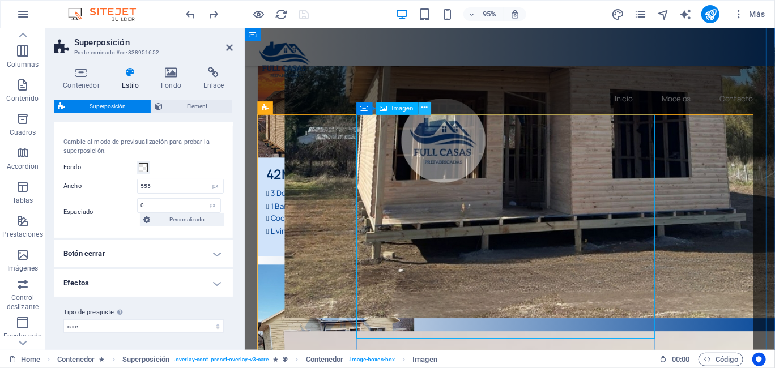
click at [426, 110] on icon at bounding box center [425, 108] width 6 height 11
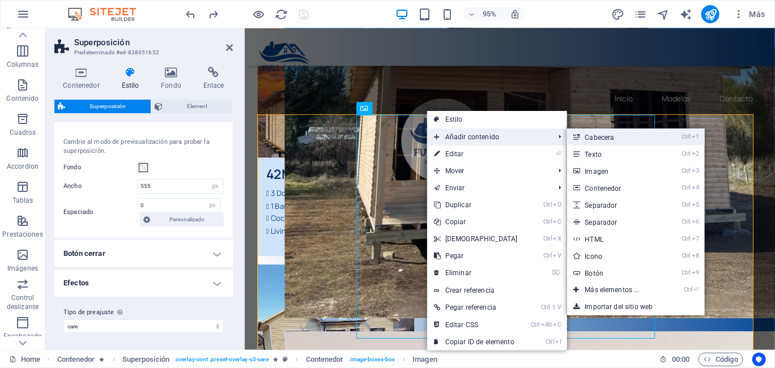
click at [582, 140] on link "Ctrl 1 Cabecera" at bounding box center [614, 137] width 95 height 17
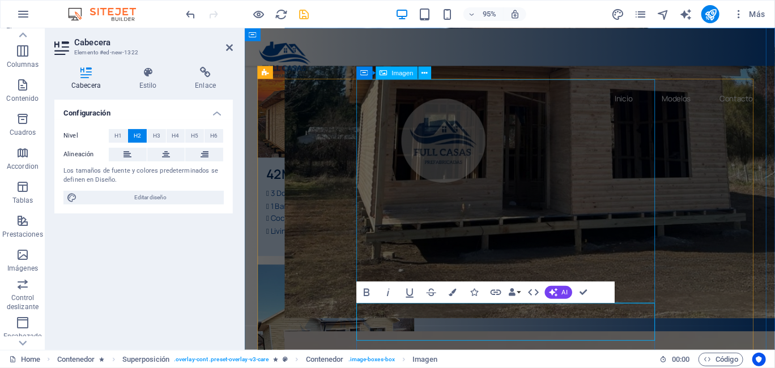
scroll to position [753, 0]
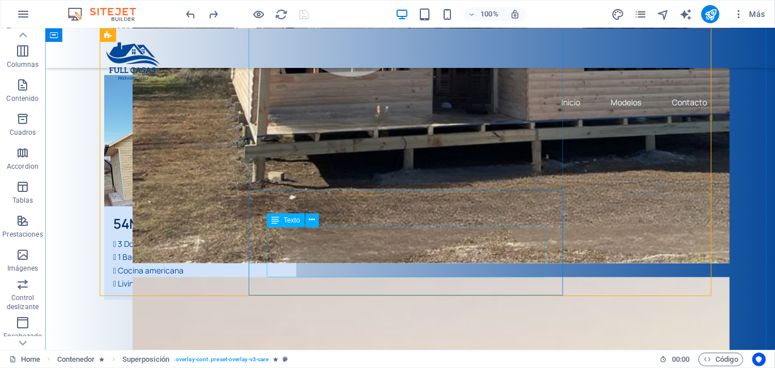
scroll to position [979, 0]
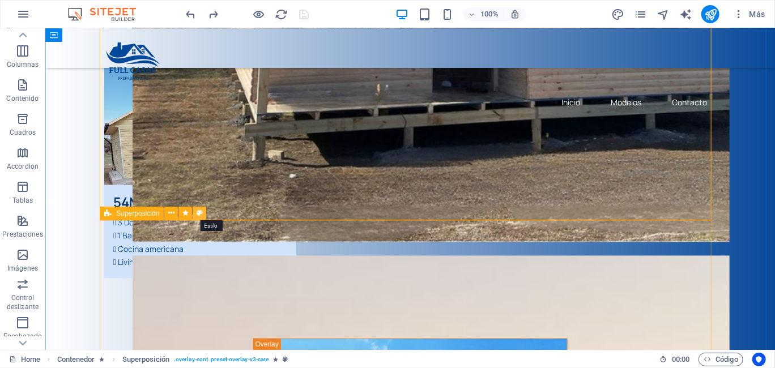
click at [197, 214] on icon at bounding box center [200, 213] width 6 height 12
select select "px"
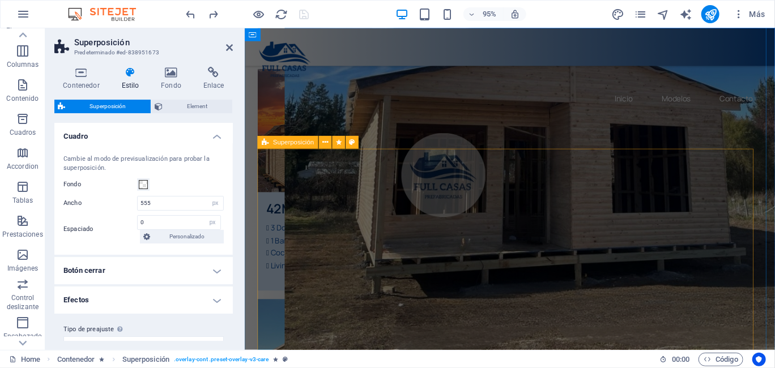
scroll to position [696, 0]
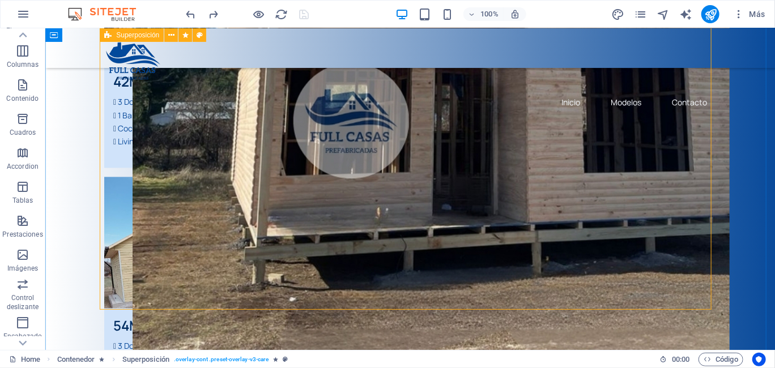
scroll to position [776, 0]
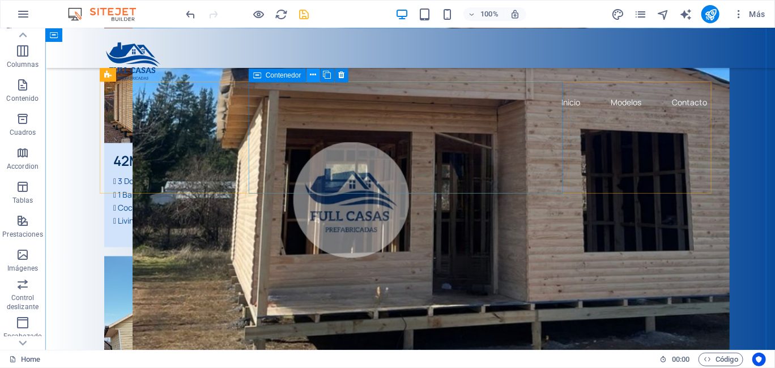
click at [310, 75] on icon at bounding box center [313, 75] width 6 height 12
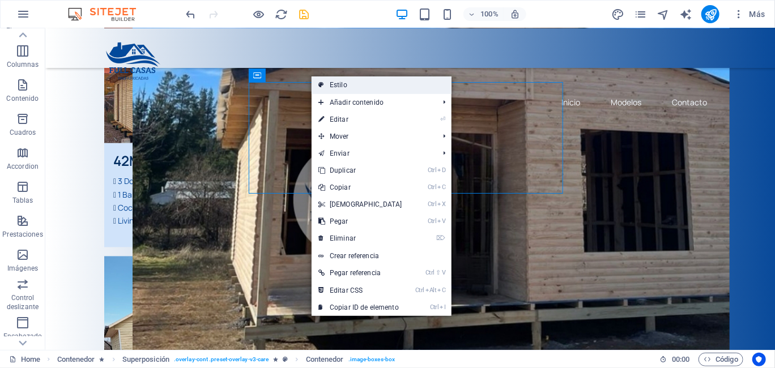
click at [340, 82] on link "Estilo" at bounding box center [382, 84] width 140 height 17
select select "px"
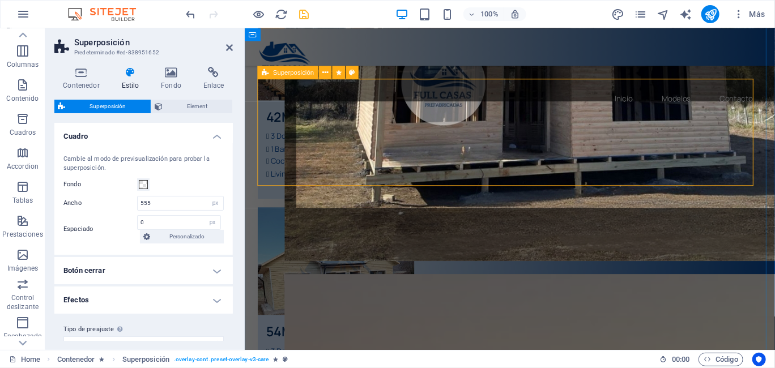
scroll to position [753, 0]
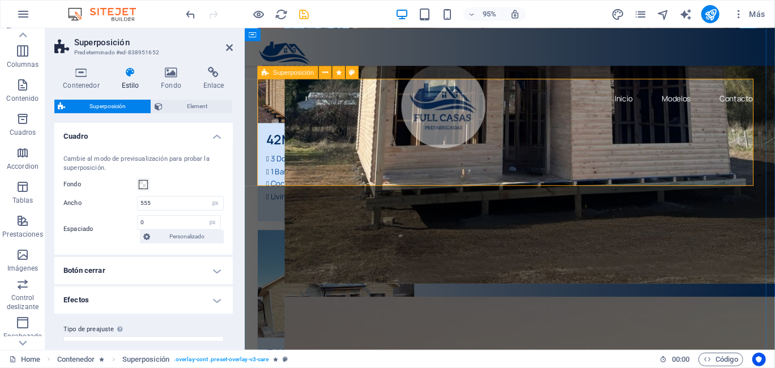
click at [324, 72] on icon at bounding box center [325, 72] width 6 height 11
click at [218, 46] on h2 "Superposición" at bounding box center [153, 42] width 159 height 10
click at [229, 46] on icon at bounding box center [229, 47] width 7 height 9
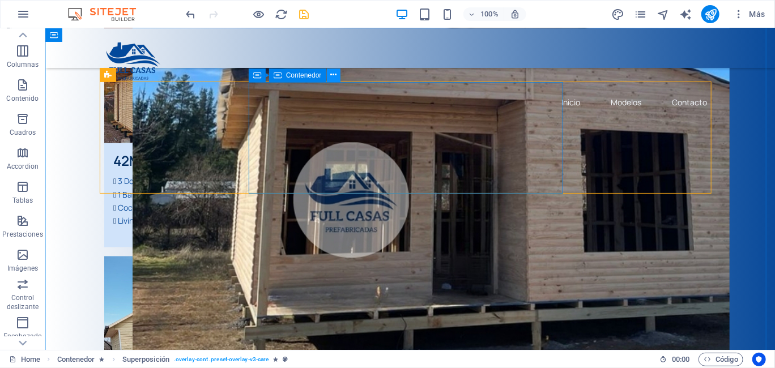
click at [334, 77] on icon at bounding box center [333, 75] width 6 height 12
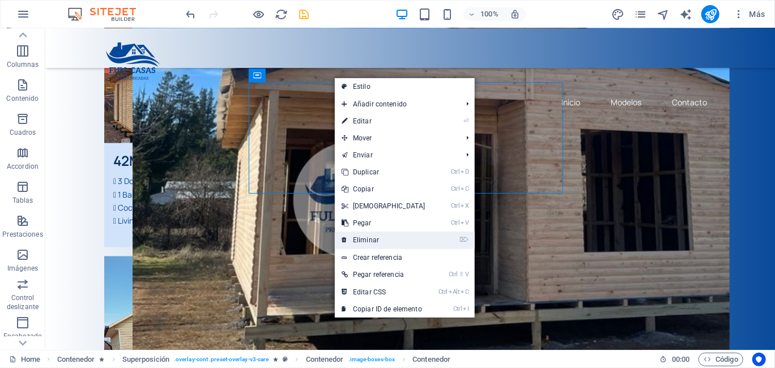
click at [368, 238] on link "⌦ Eliminar" at bounding box center [383, 240] width 97 height 17
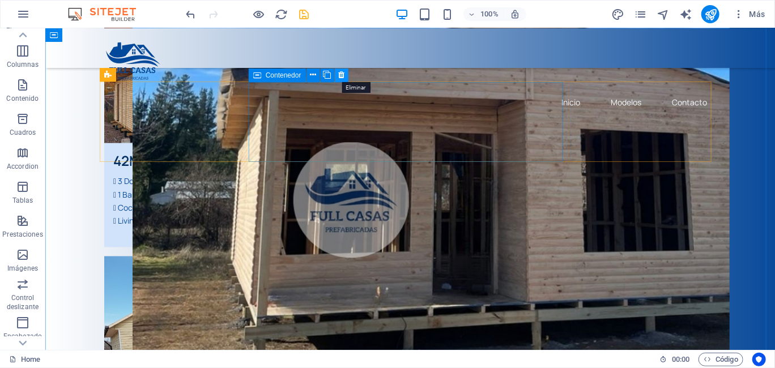
click at [339, 77] on icon at bounding box center [341, 75] width 6 height 12
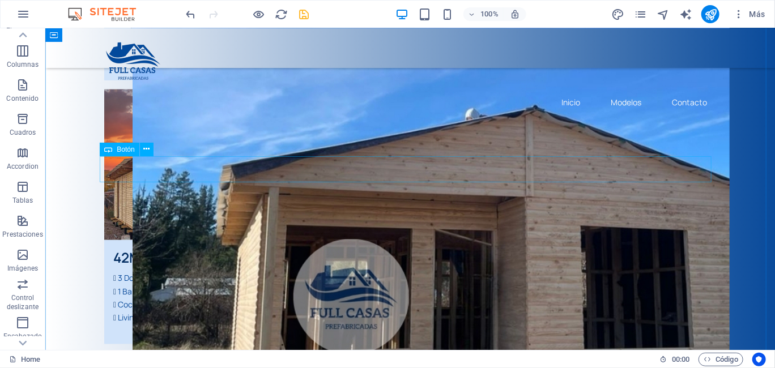
scroll to position [663, 0]
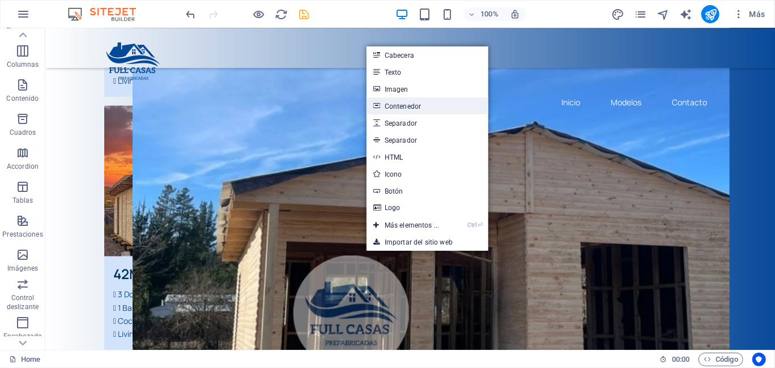
click at [401, 103] on link "Contenedor" at bounding box center [427, 105] width 122 height 17
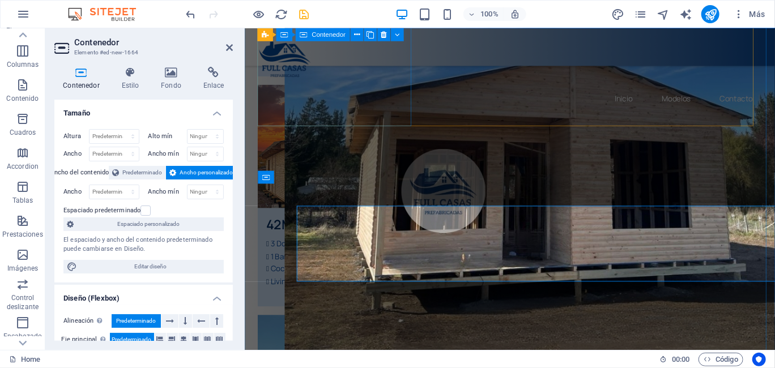
scroll to position [643, 0]
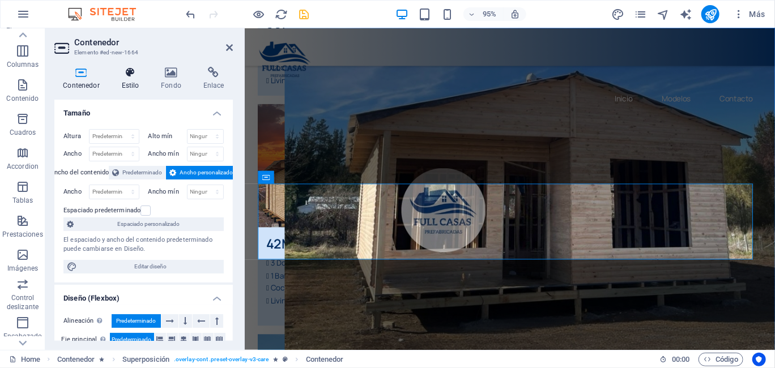
click at [130, 76] on icon at bounding box center [130, 72] width 35 height 11
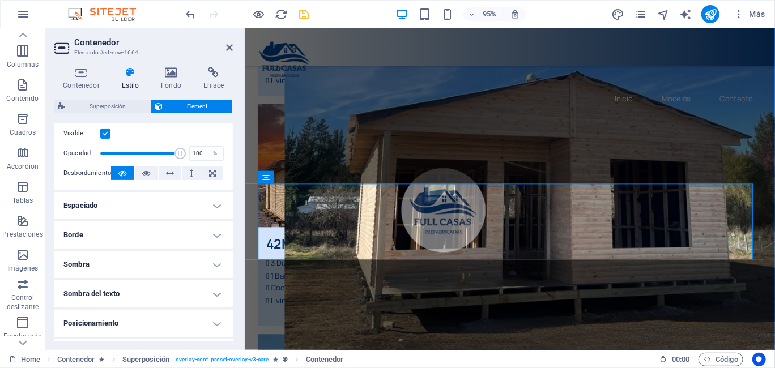
scroll to position [270, 0]
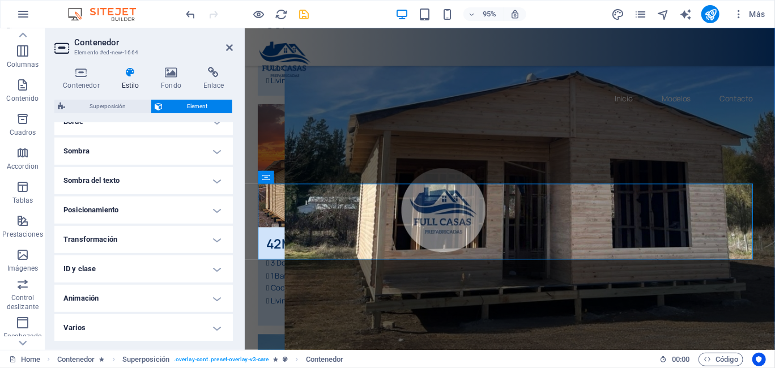
click at [219, 182] on h4 "Sombra del texto" at bounding box center [143, 180] width 178 height 27
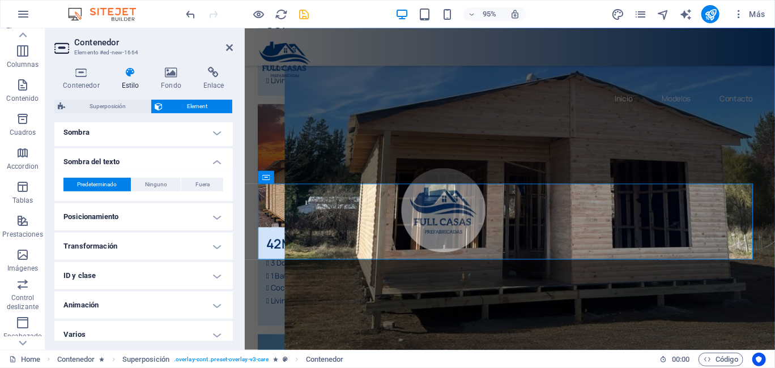
scroll to position [295, 0]
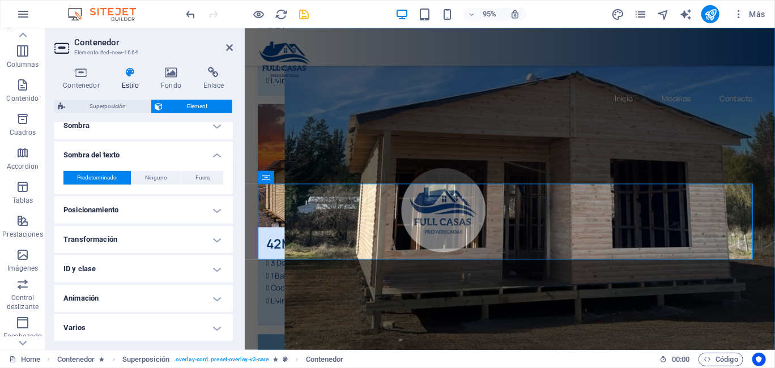
click at [210, 214] on h4 "Posicionamiento" at bounding box center [143, 210] width 178 height 27
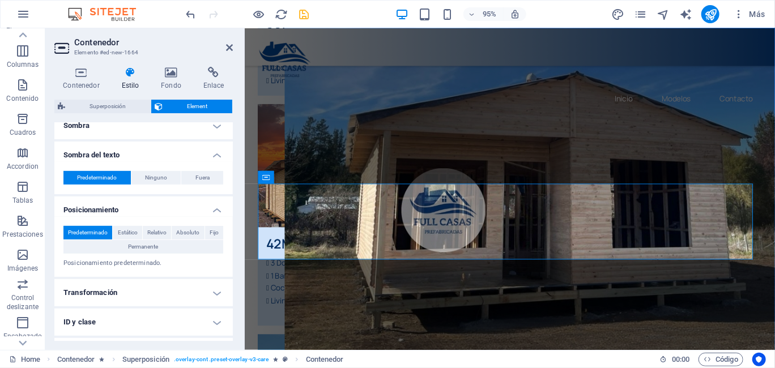
click at [210, 214] on h4 "Posicionamiento" at bounding box center [143, 207] width 178 height 20
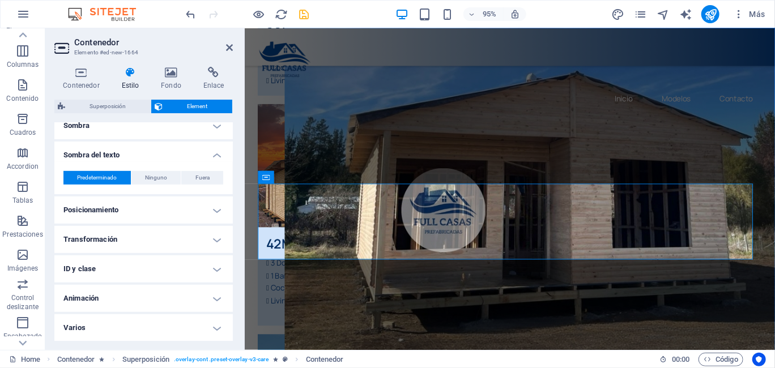
click at [210, 238] on h4 "Transformación" at bounding box center [143, 239] width 178 height 27
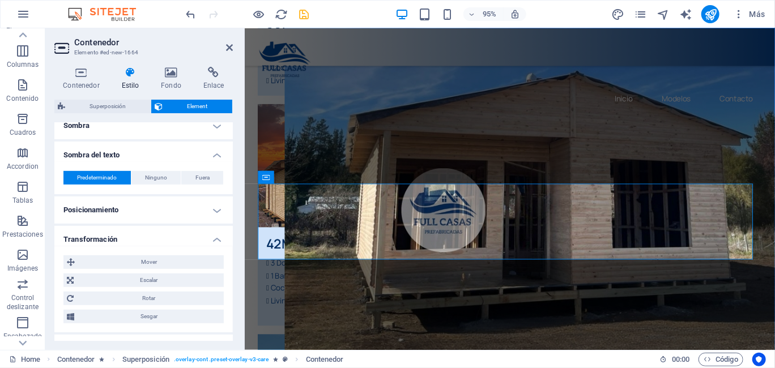
click at [210, 237] on h4 "Transformación" at bounding box center [143, 236] width 178 height 20
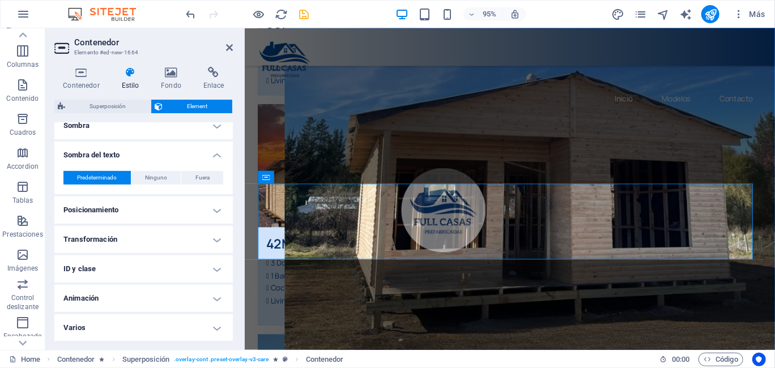
click at [213, 270] on h4 "ID y clase" at bounding box center [143, 268] width 178 height 27
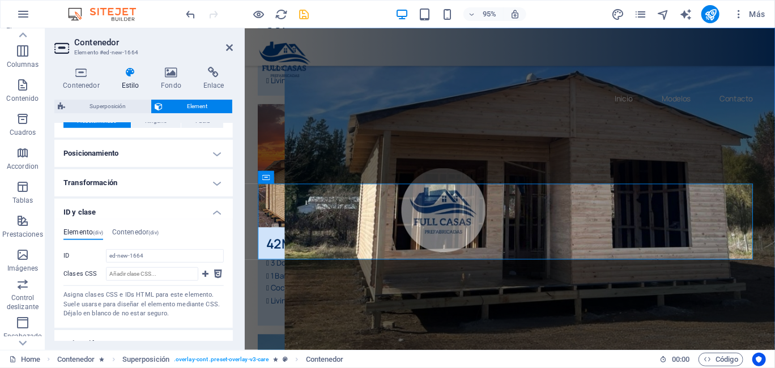
click at [211, 208] on h4 "ID y clase" at bounding box center [143, 209] width 178 height 20
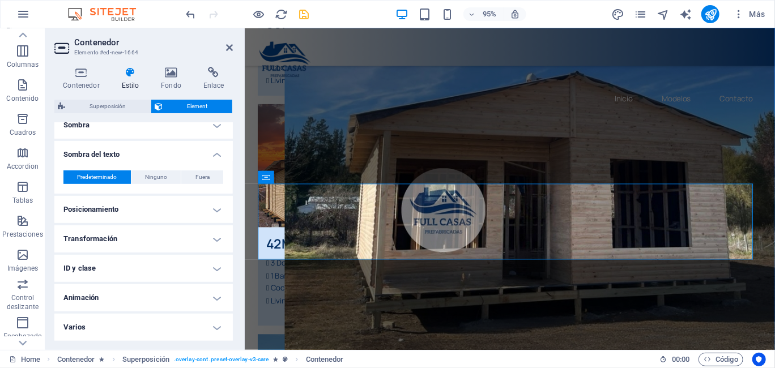
scroll to position [295, 0]
click h4 "Animación"
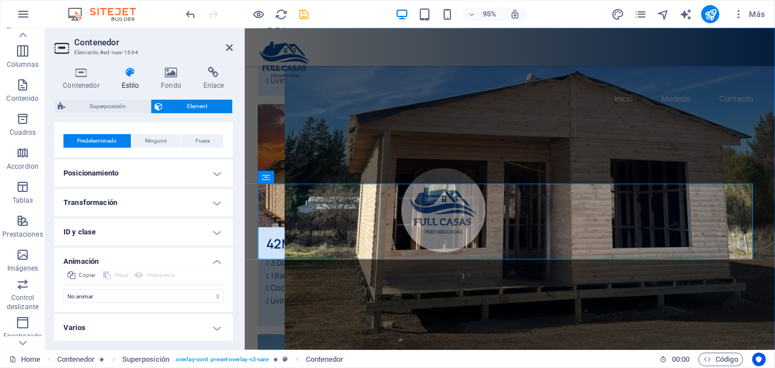
click h4 "Animación"
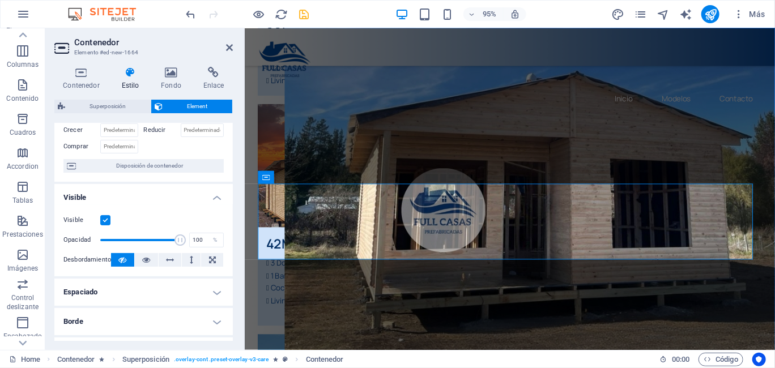
scroll to position [69, 0]
click icon "undo"
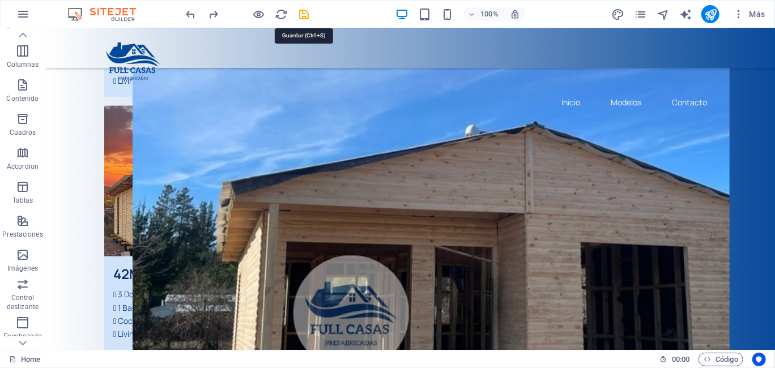
click icon "save"
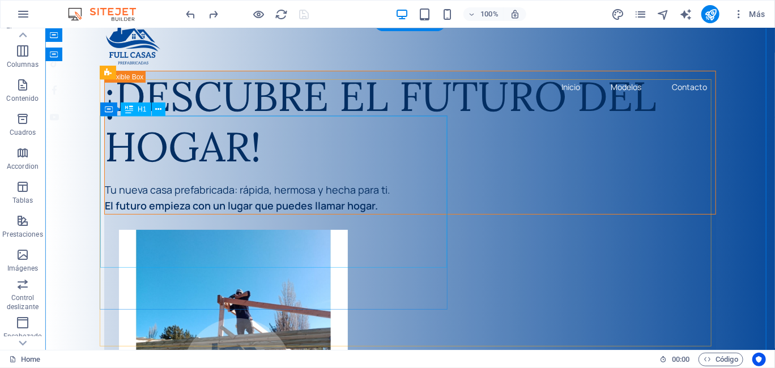
scroll to position [0, 0]
